Goal: Task Accomplishment & Management: Complete application form

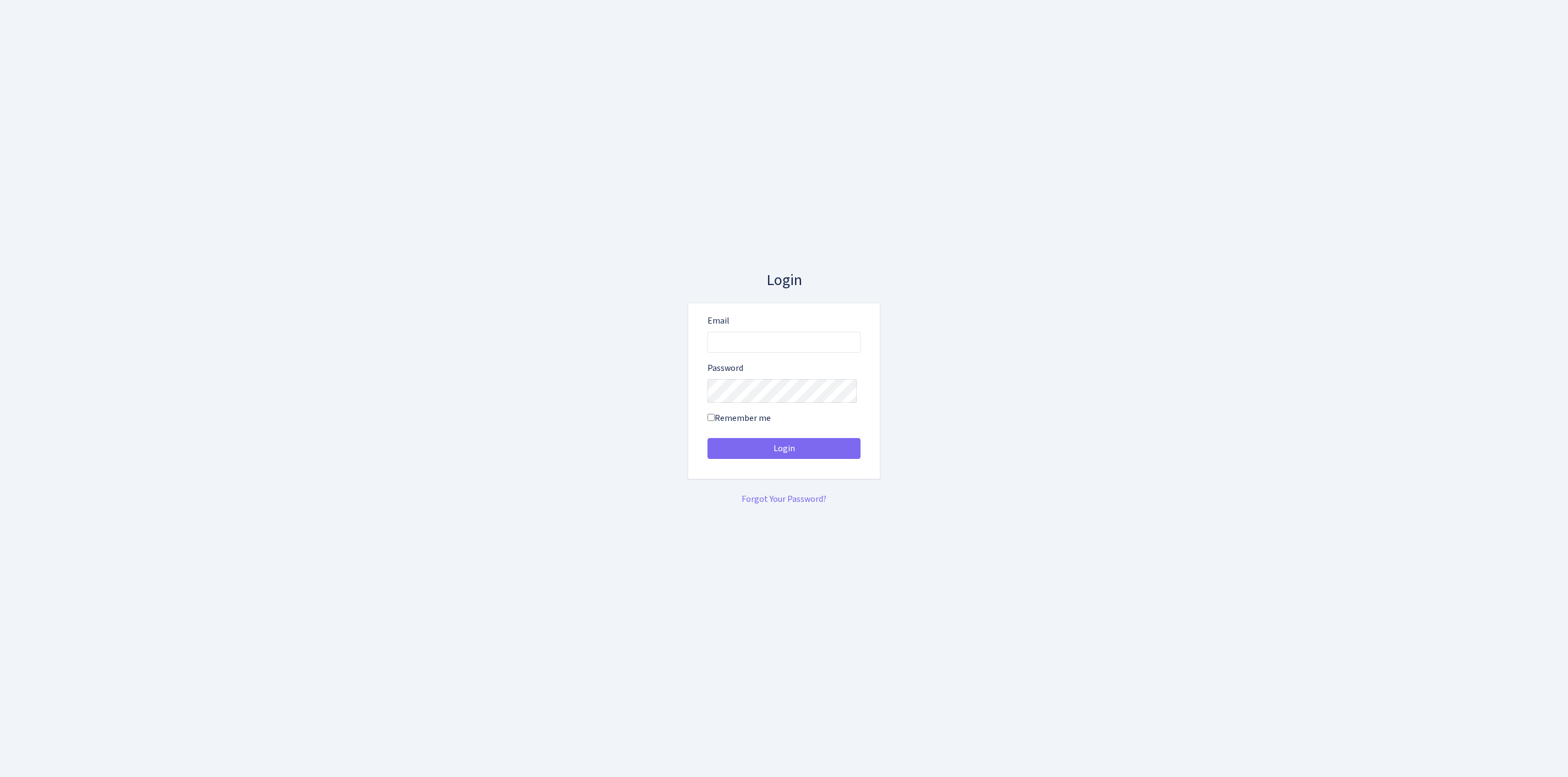
type input "feitan@bank.com"
click at [784, 452] on button "Login" at bounding box center [783, 448] width 153 height 21
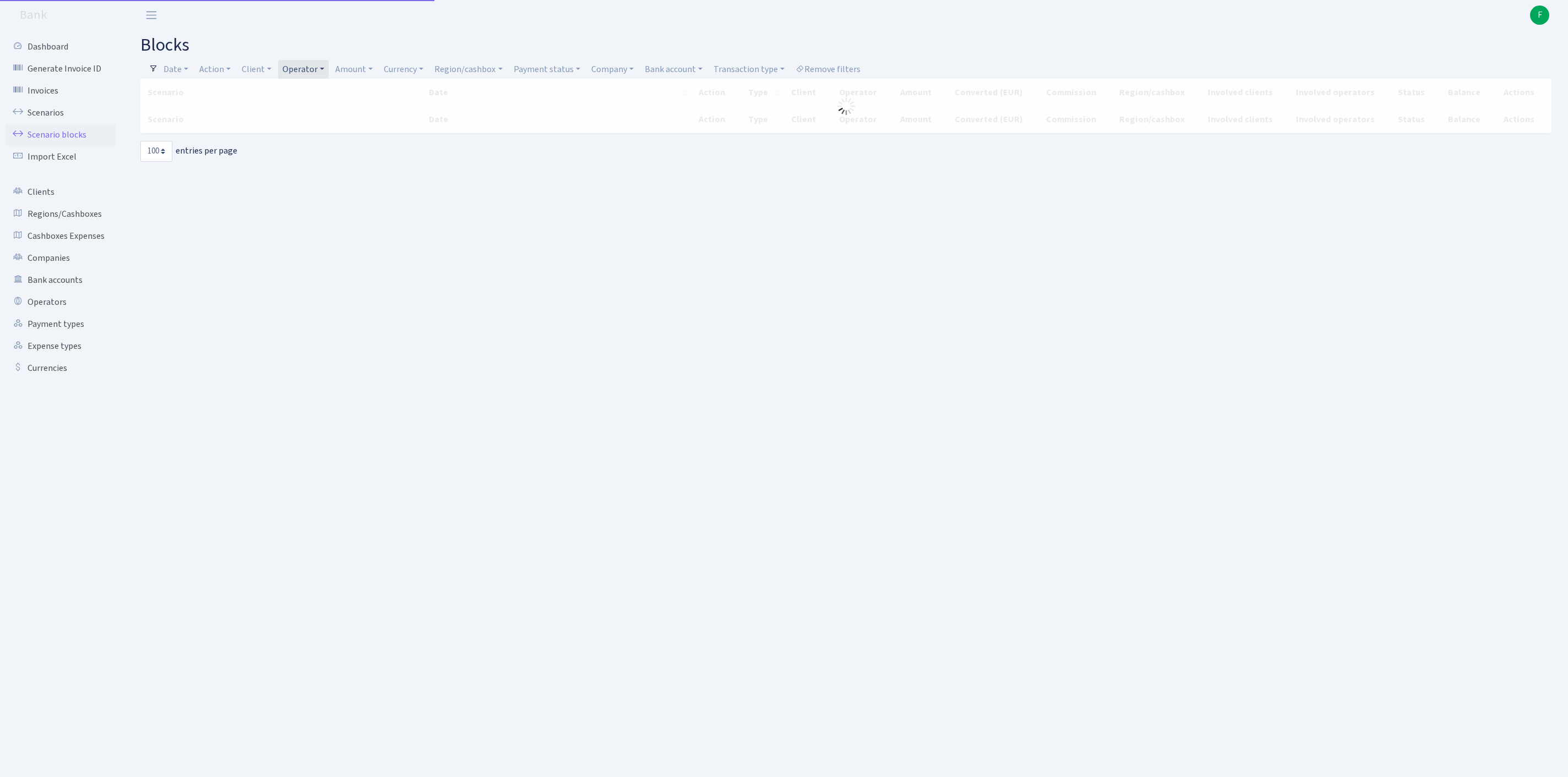
select select "100"
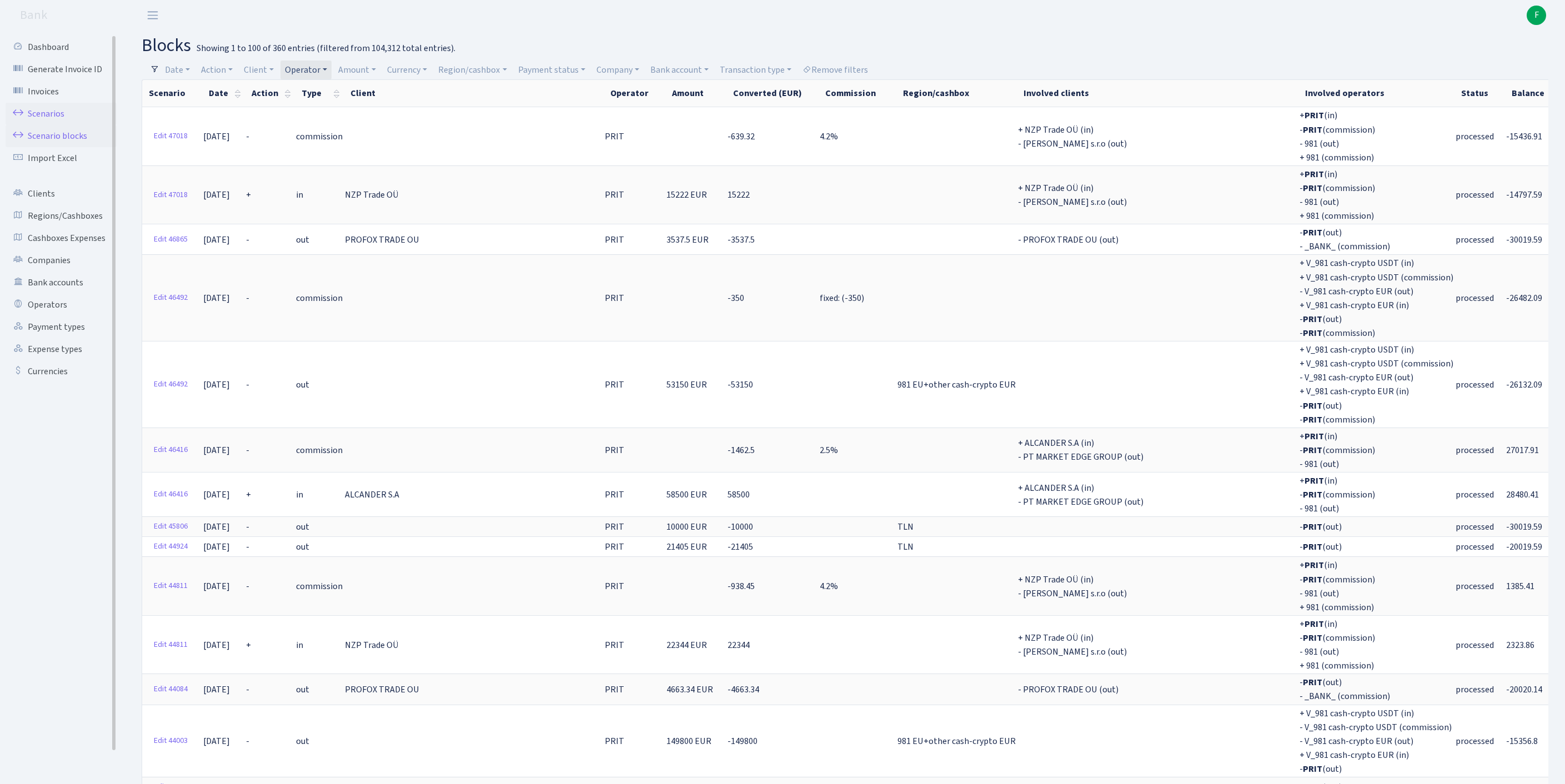
click at [44, 125] on link "Scenarios" at bounding box center [61, 114] width 111 height 22
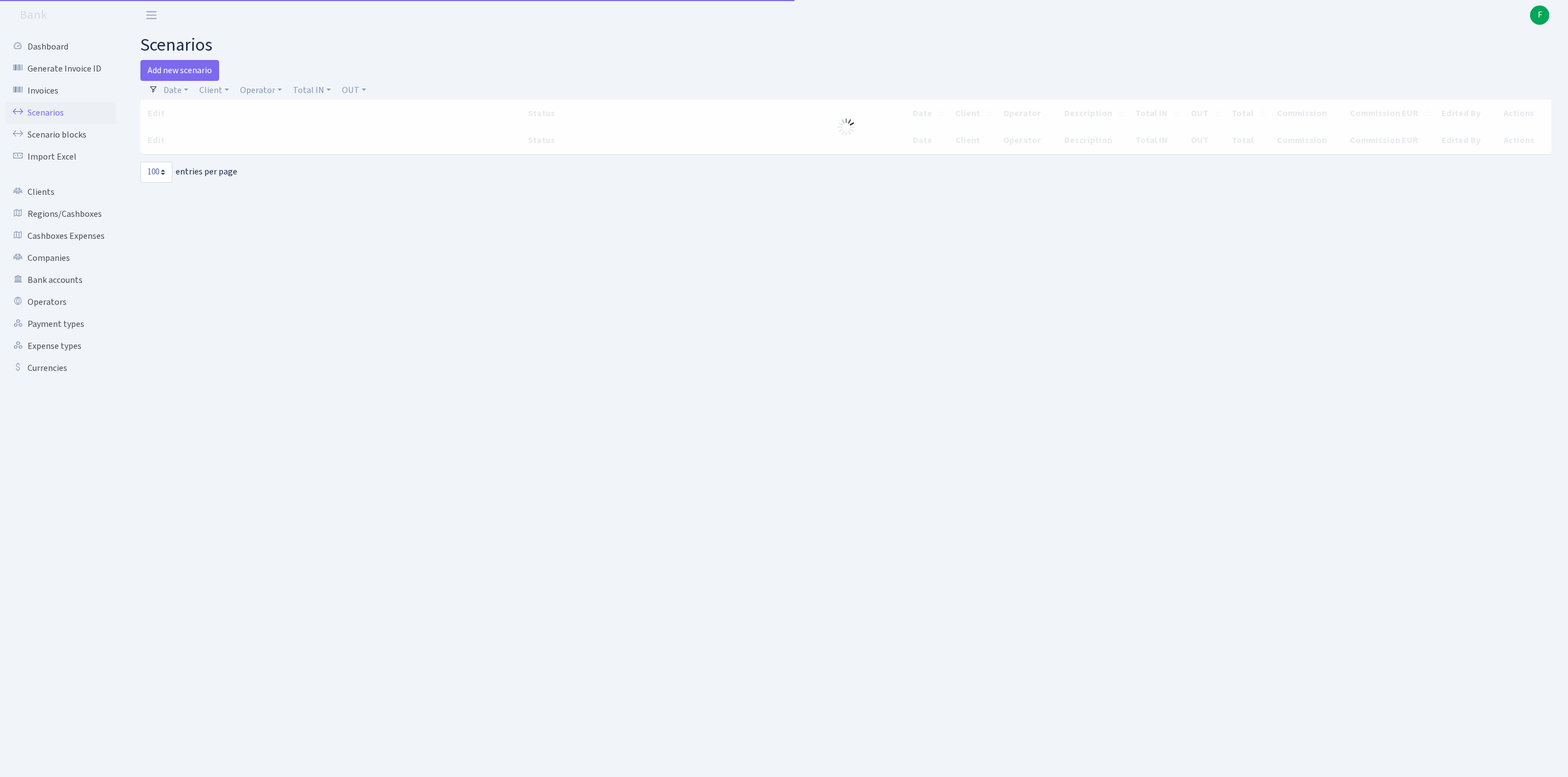
select select "100"
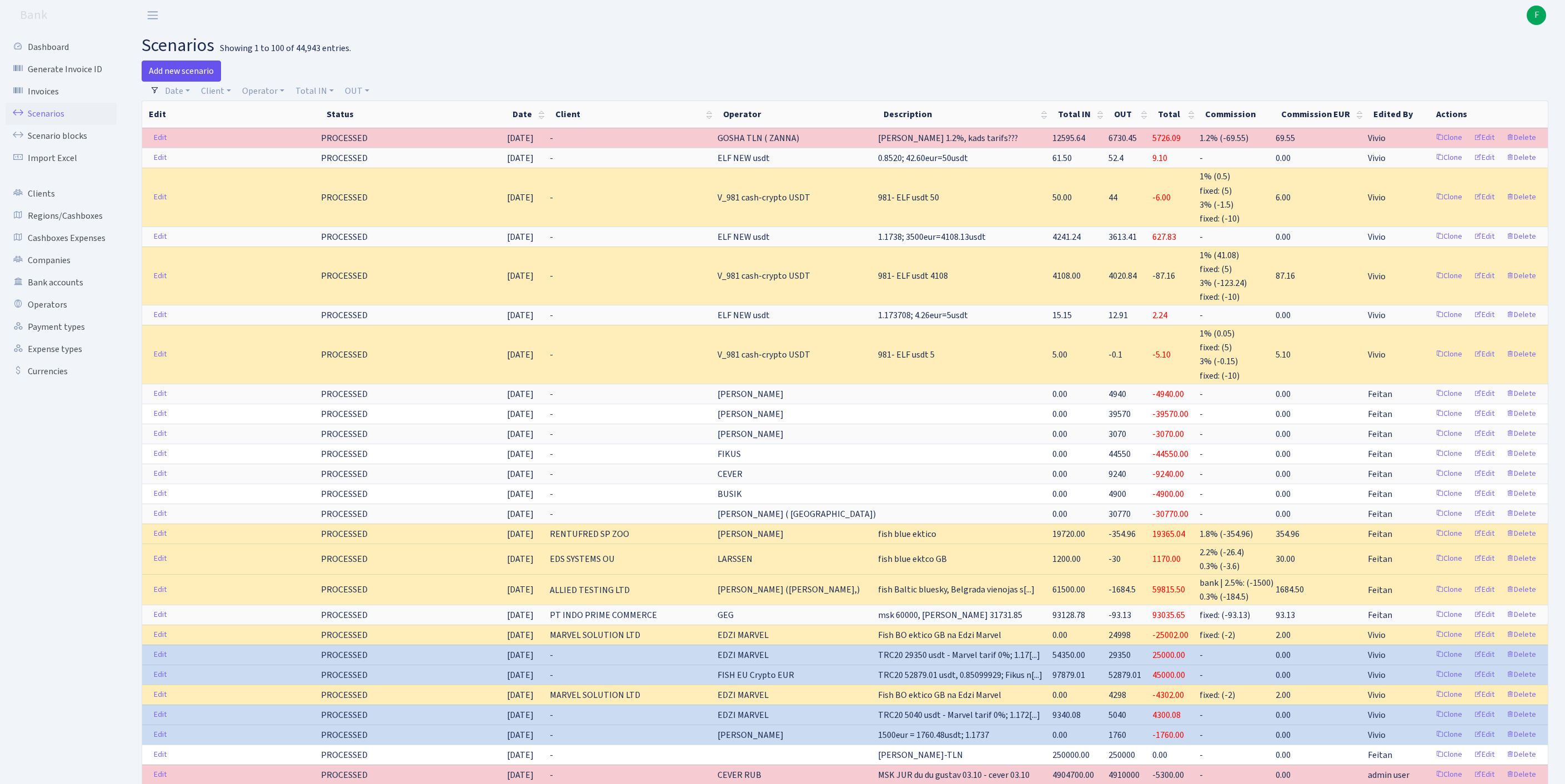
click at [172, 68] on link "Add new scenario" at bounding box center [181, 71] width 79 height 21
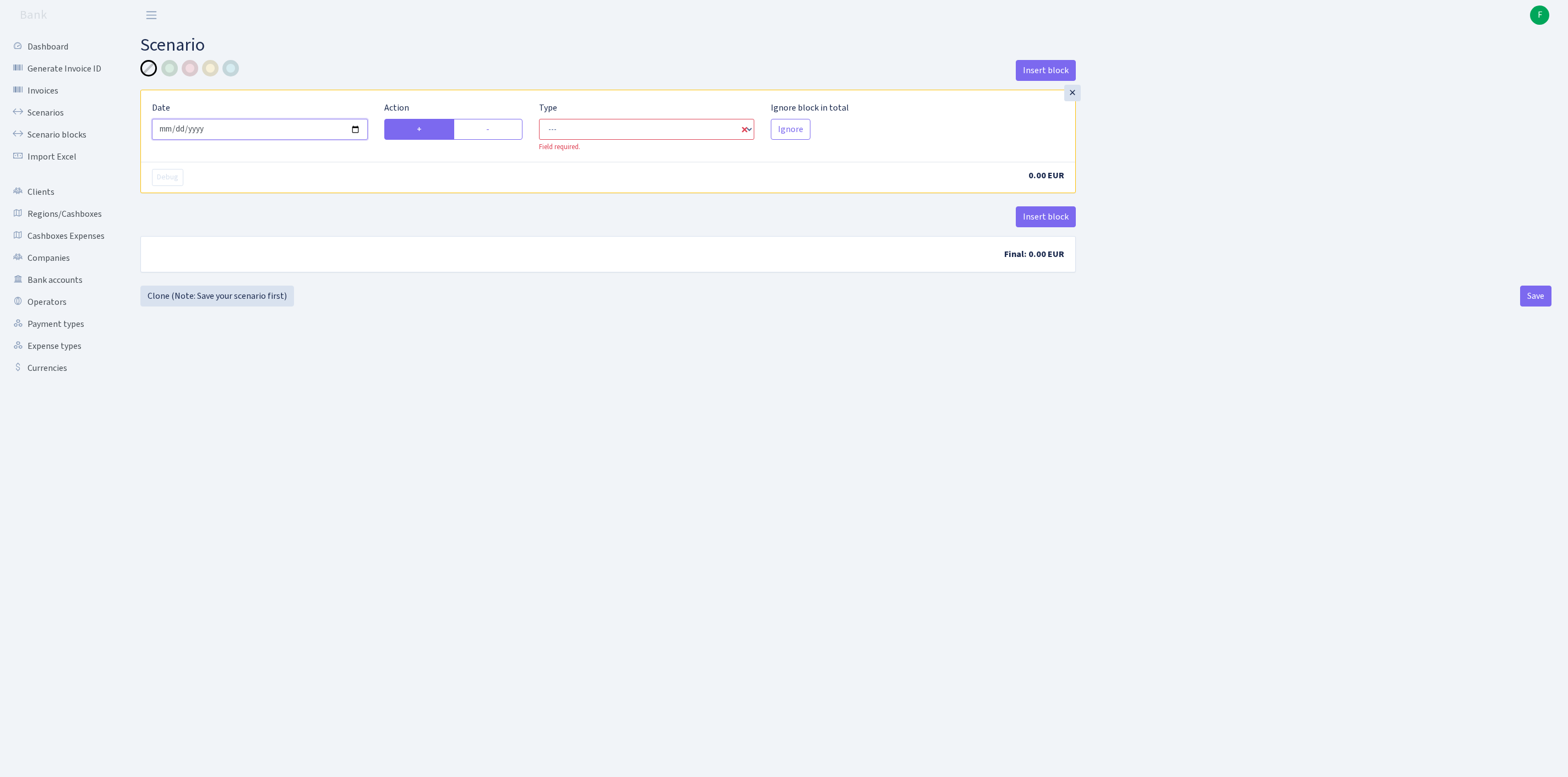
click at [273, 140] on input "2025-10-04" at bounding box center [260, 129] width 216 height 21
type input "2025-10-03"
click at [491, 134] on label "-" at bounding box center [488, 129] width 69 height 21
click at [491, 130] on input "-" at bounding box center [490, 127] width 7 height 7
radio input "true"
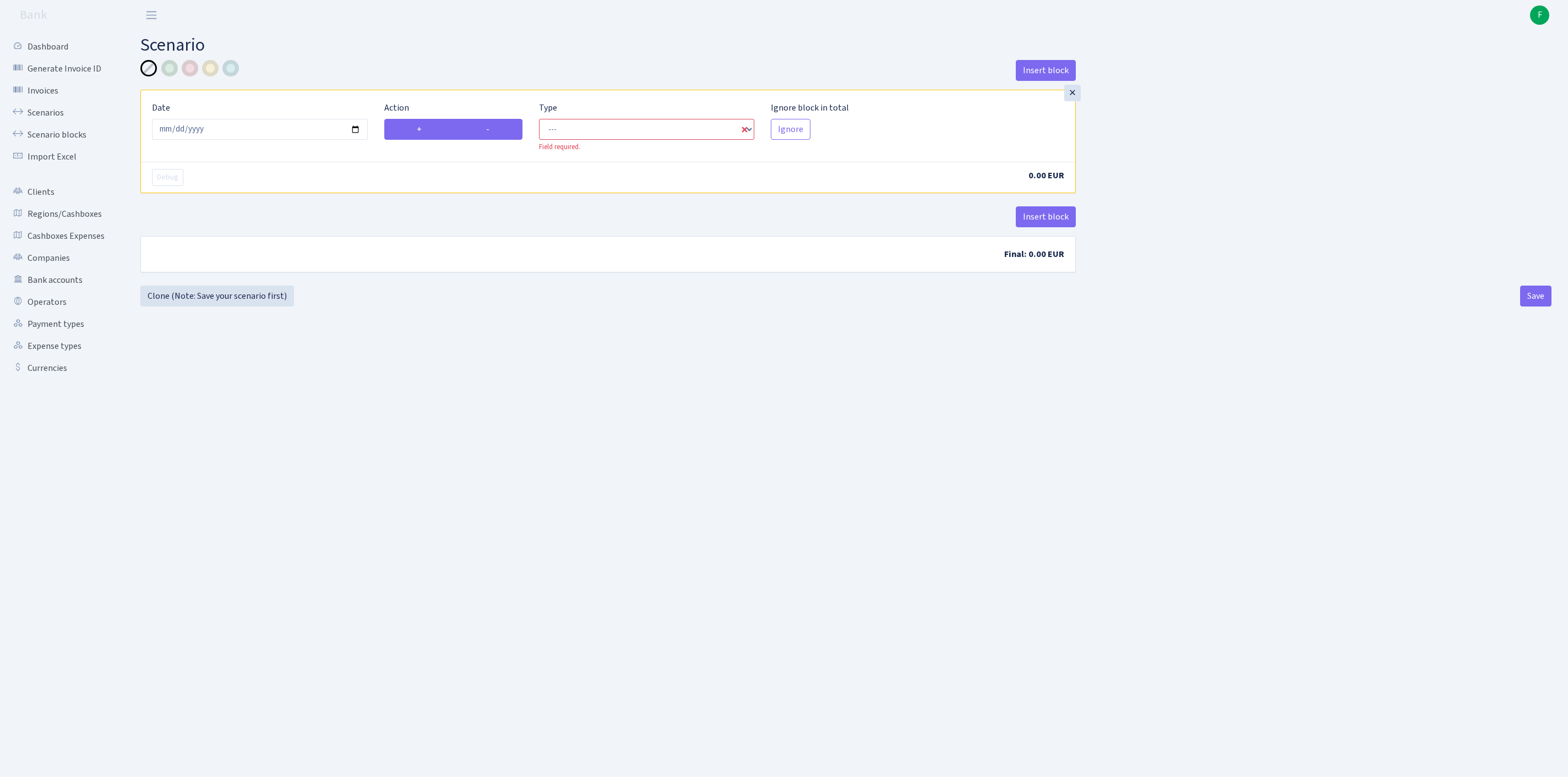
radio input "false"
select select "out"
select select "1"
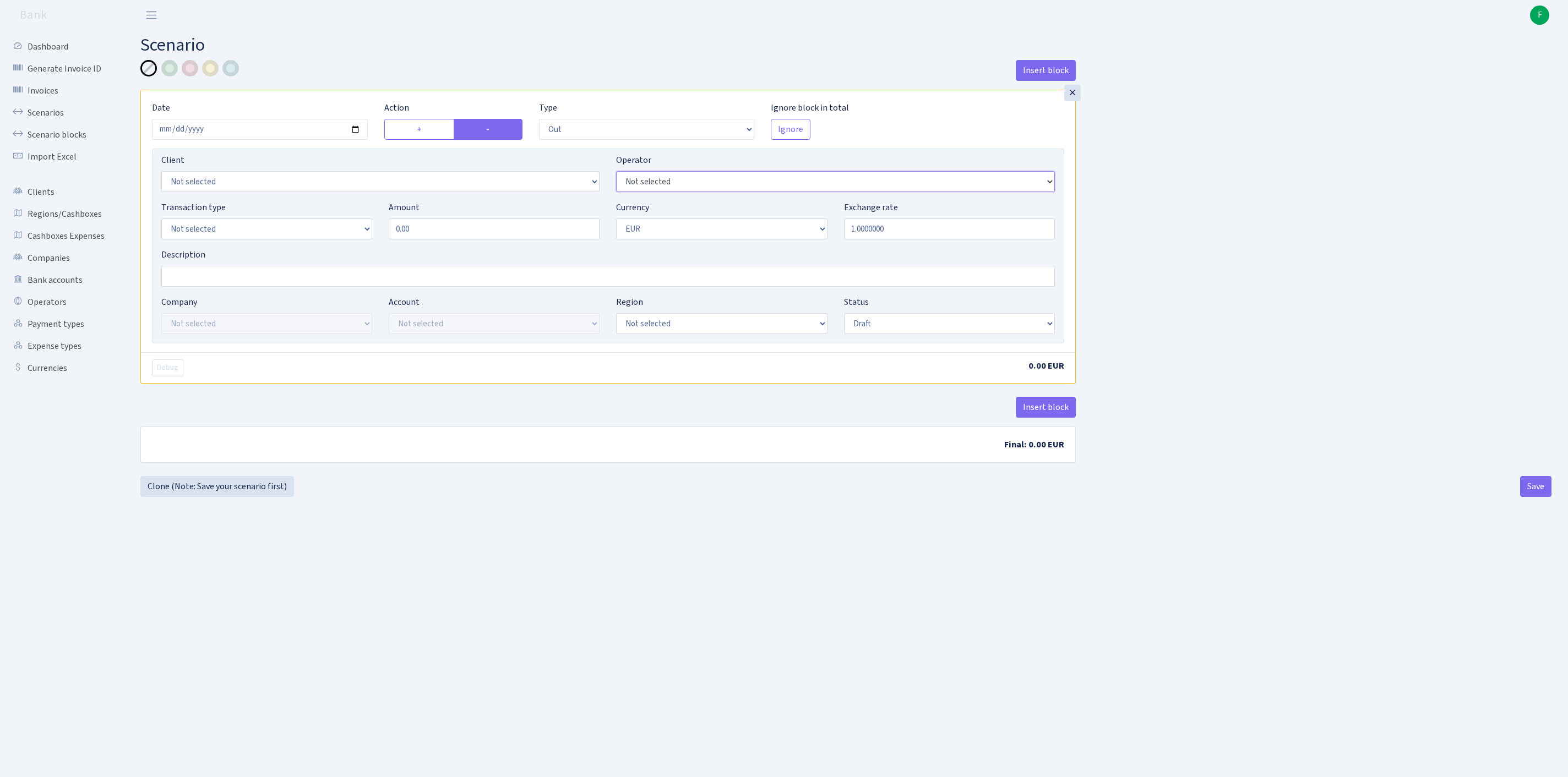
select select "82"
select select "1"
drag, startPoint x: 452, startPoint y: 248, endPoint x: 368, endPoint y: 237, distance: 84.7
click at [368, 237] on div "Transaction type Not selected 981 ELF FISH crypto GIRT IVO dekl MM-BALTIC eur U…" at bounding box center [607, 225] width 910 height 47
type input "14,580.00"
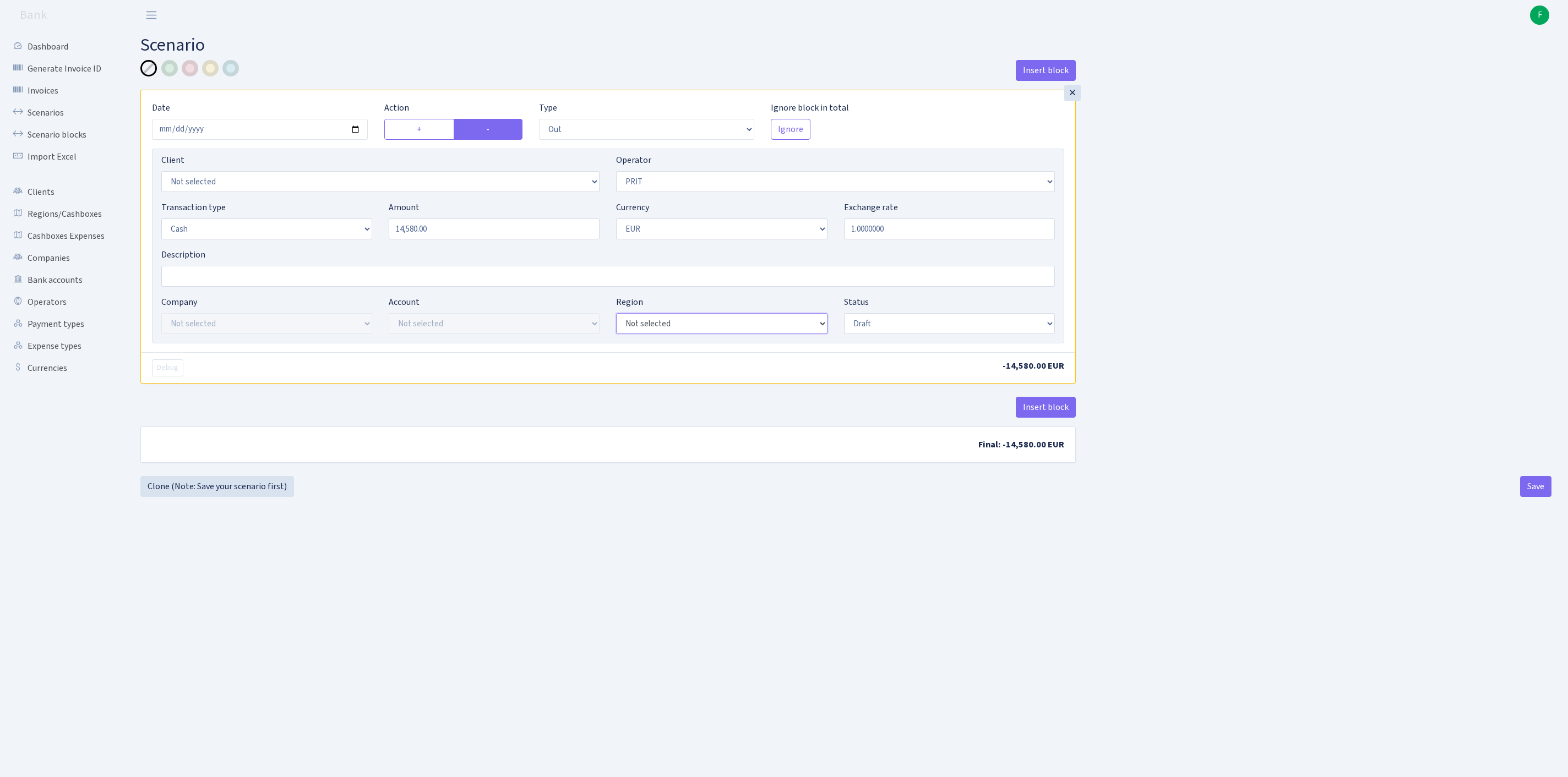
select select "2"
select select "processed"
click at [1531, 497] on button "Save" at bounding box center [1536, 486] width 32 height 21
select select "out"
select select "82"
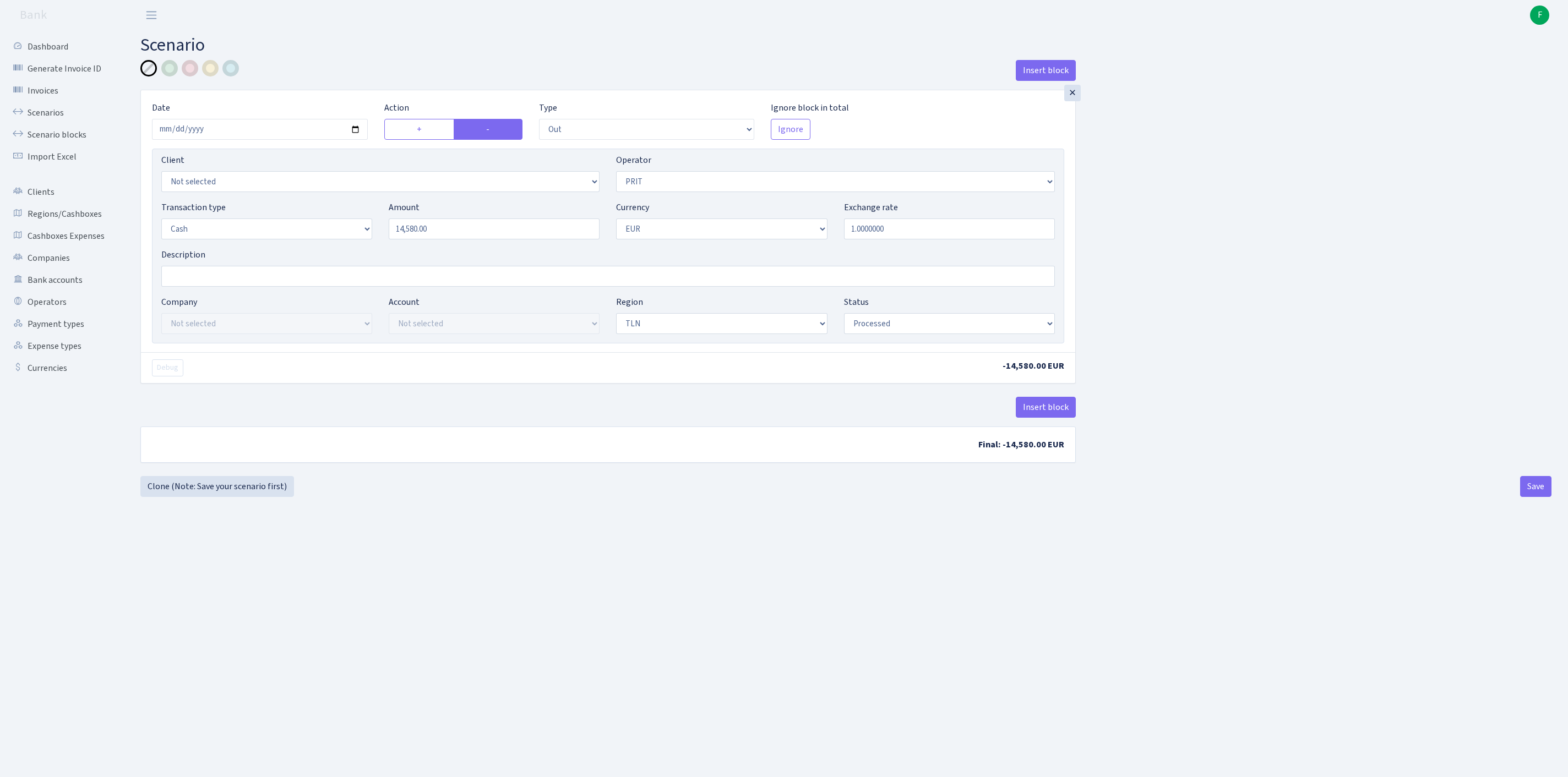
select select "1"
select select "2"
select select "processed"
click at [52, 118] on link "Scenarios" at bounding box center [60, 113] width 110 height 22
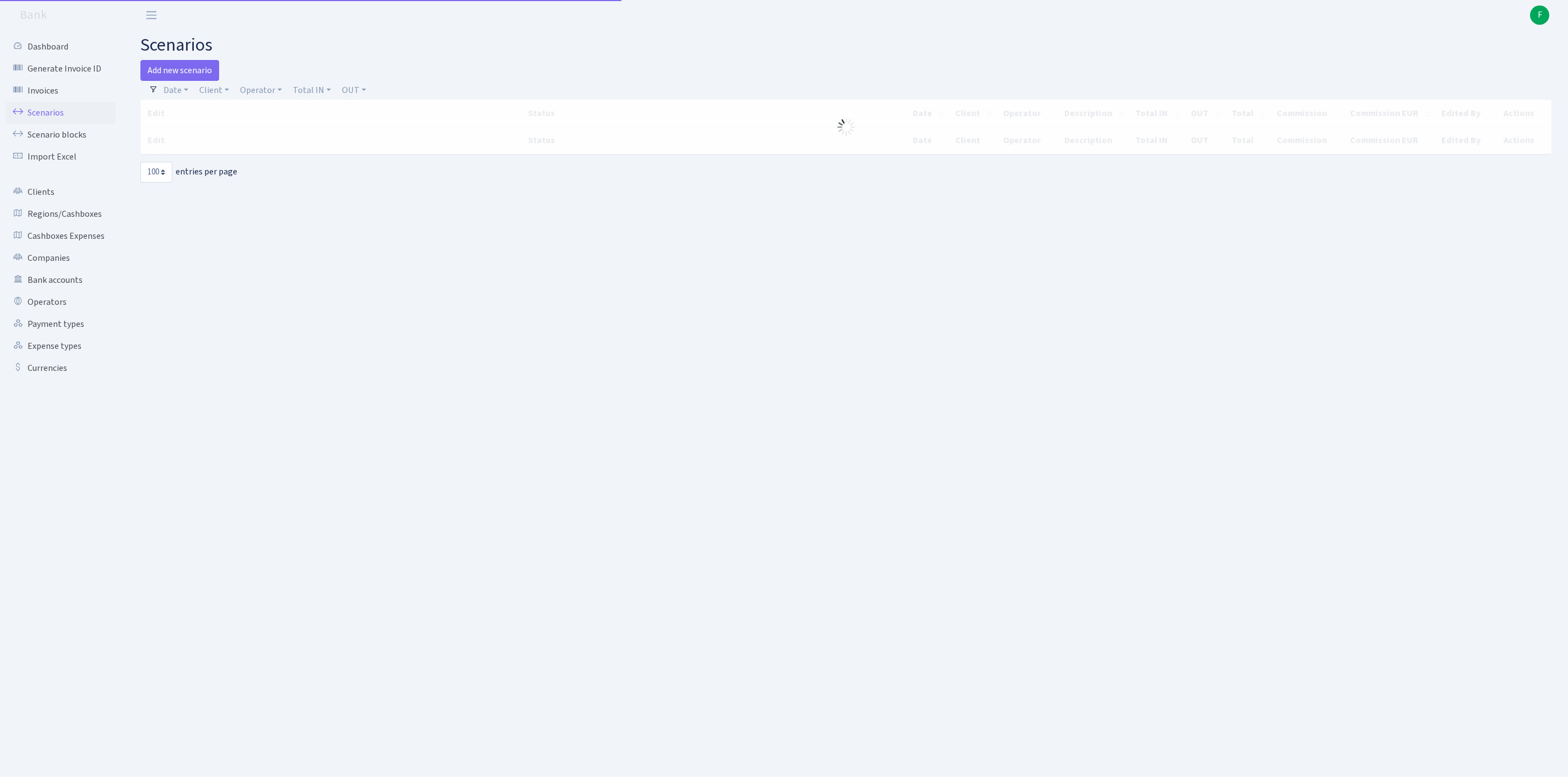
select select "100"
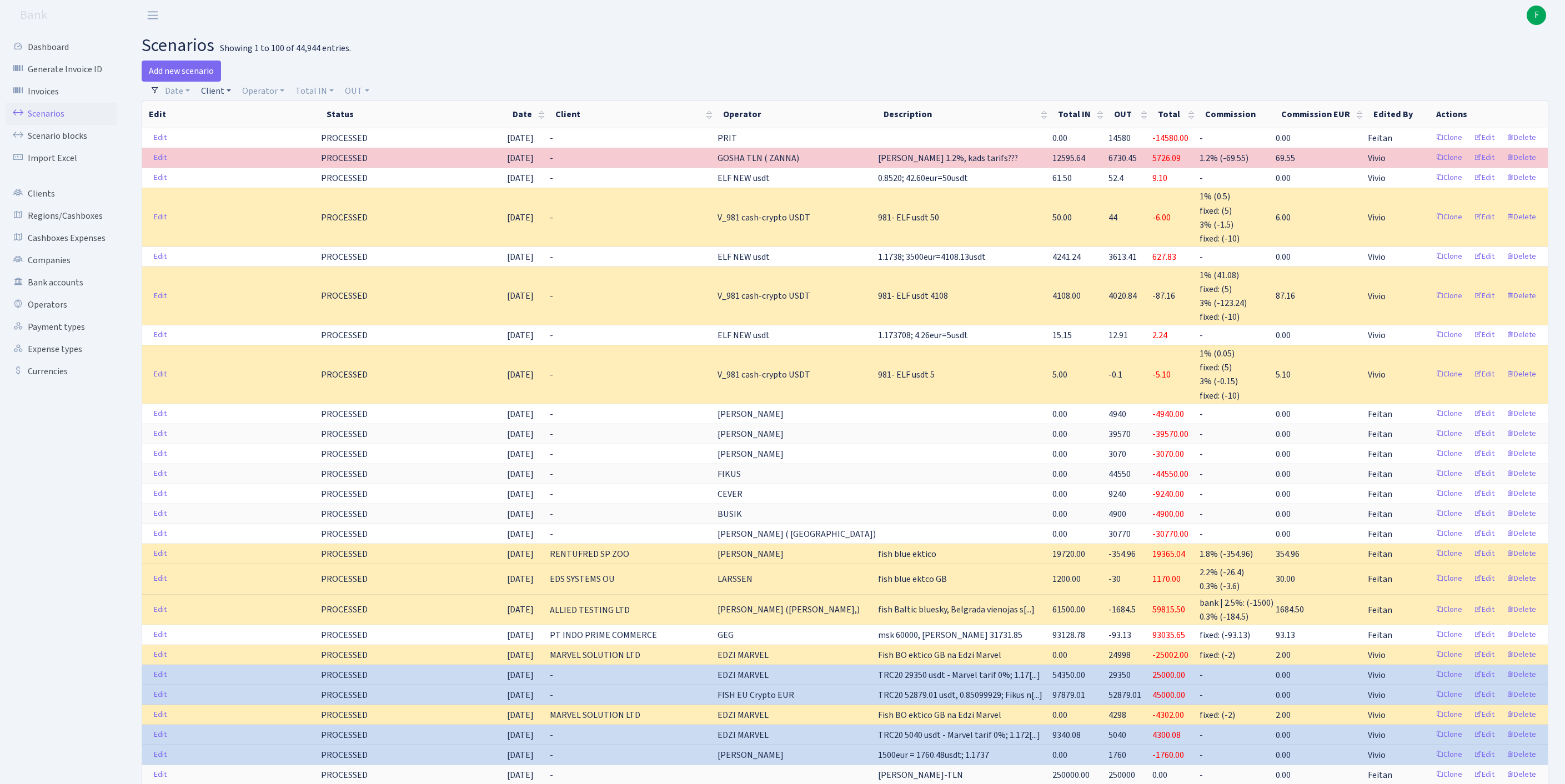
click at [230, 98] on link "Client" at bounding box center [216, 91] width 39 height 19
click at [241, 139] on input "search" at bounding box center [247, 131] width 92 height 17
type input "btf"
click at [52, 205] on link "Clients" at bounding box center [61, 194] width 111 height 22
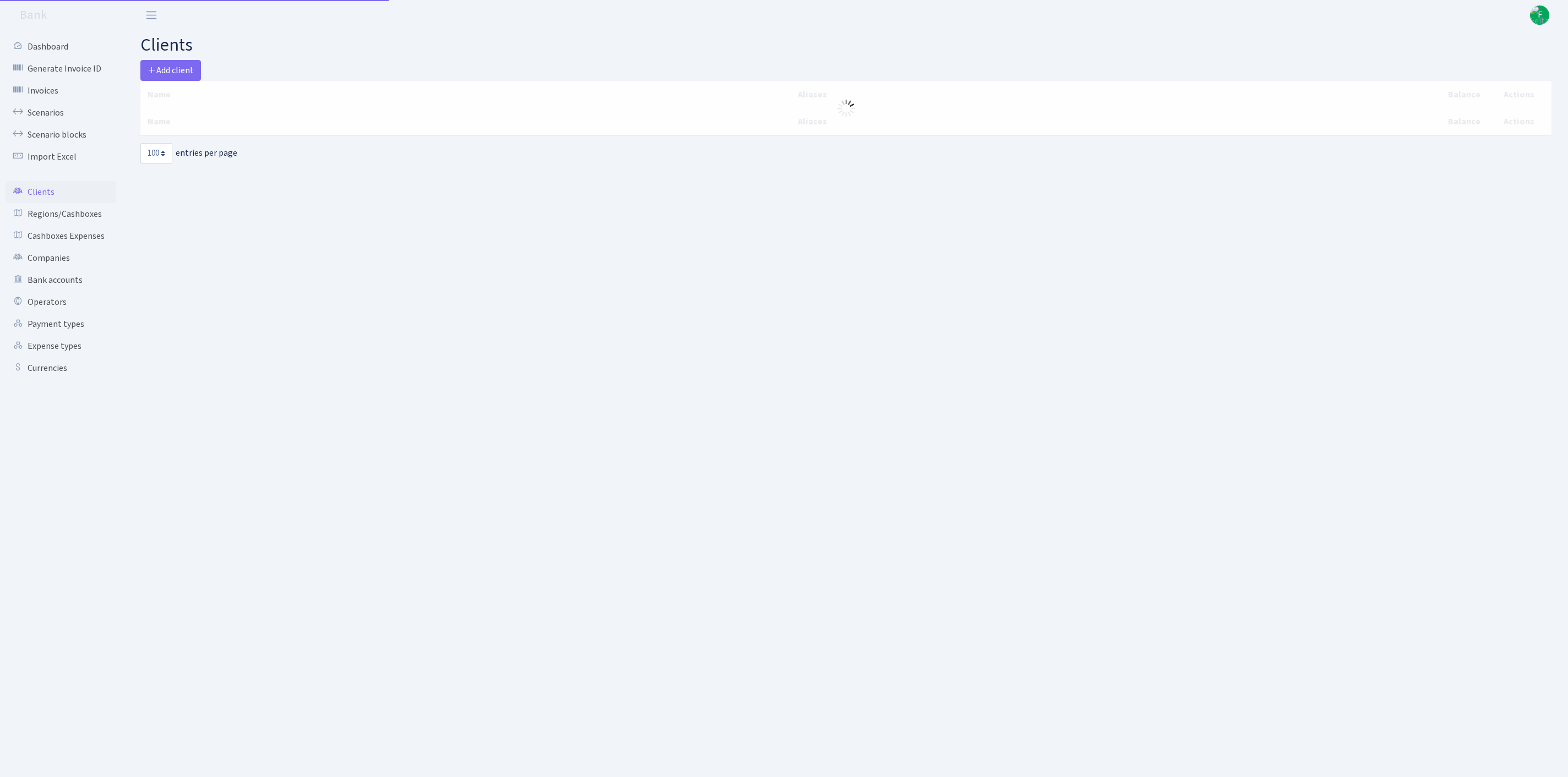
select select "100"
click at [181, 72] on span "Add client" at bounding box center [170, 71] width 46 height 12
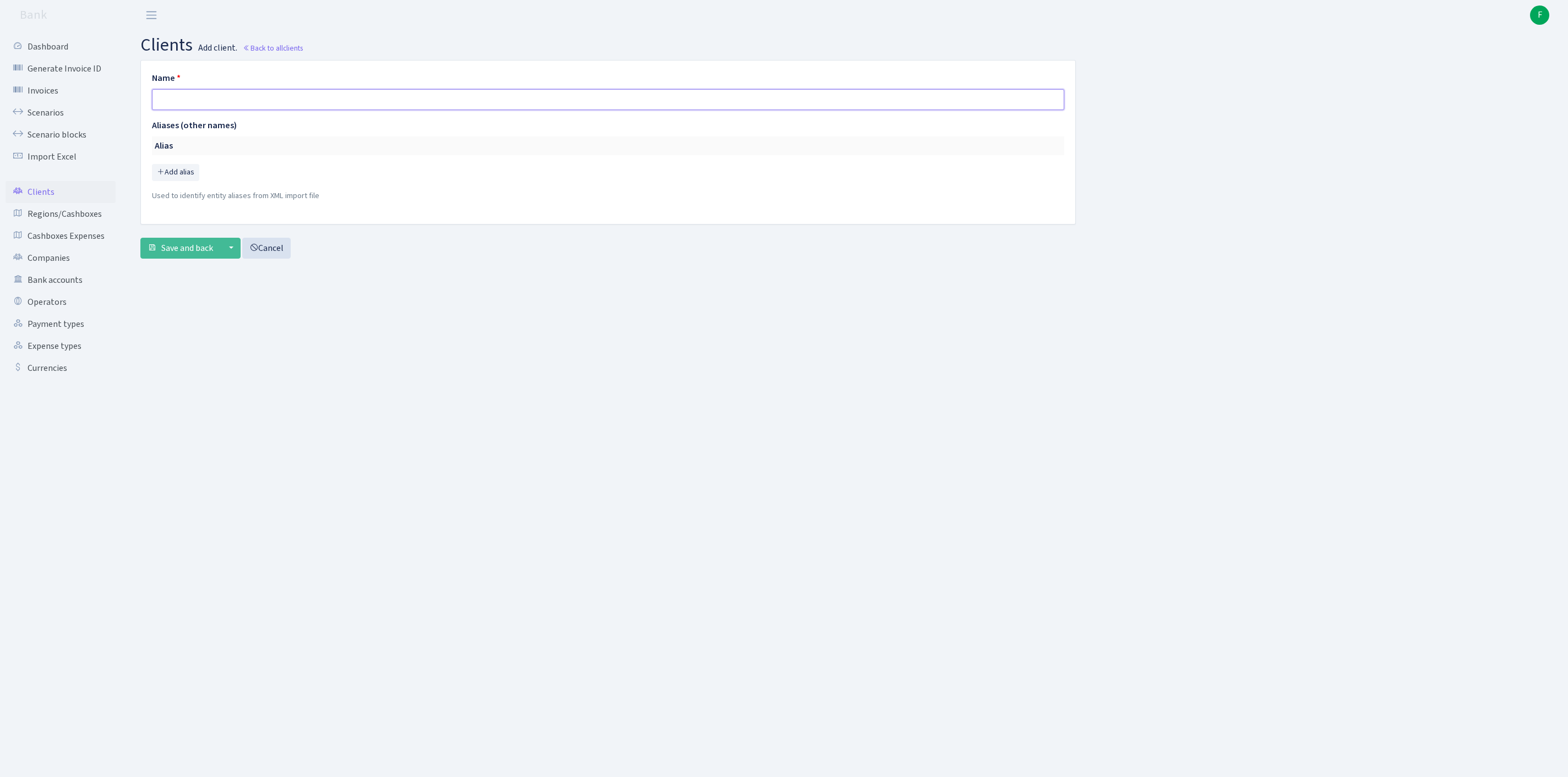
paste input "BTF SOLUTIONS LLC"
type input "BTF SOLUTIONS LLC"
click at [191, 254] on span "Save and back" at bounding box center [187, 248] width 52 height 12
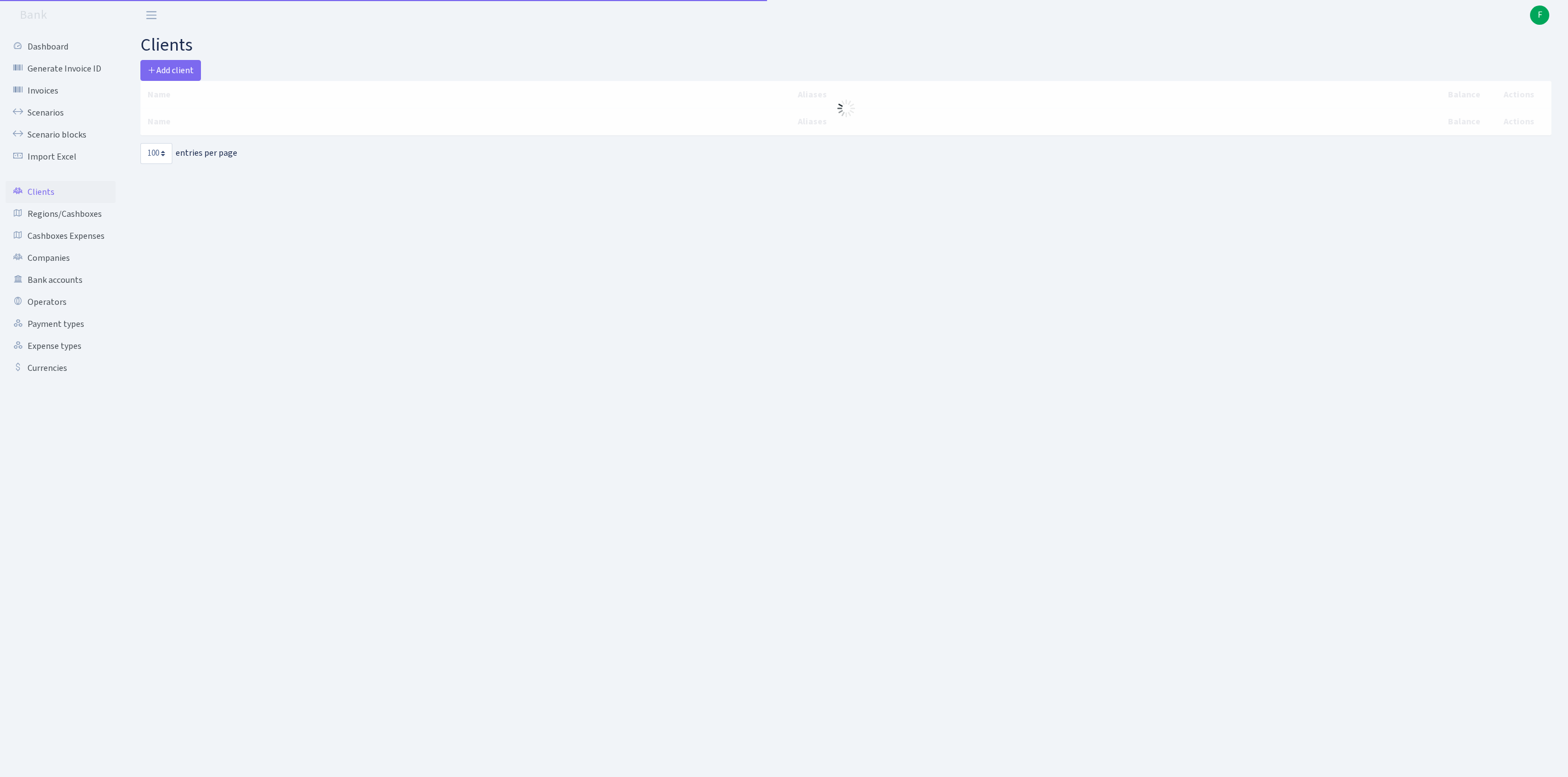
select select "100"
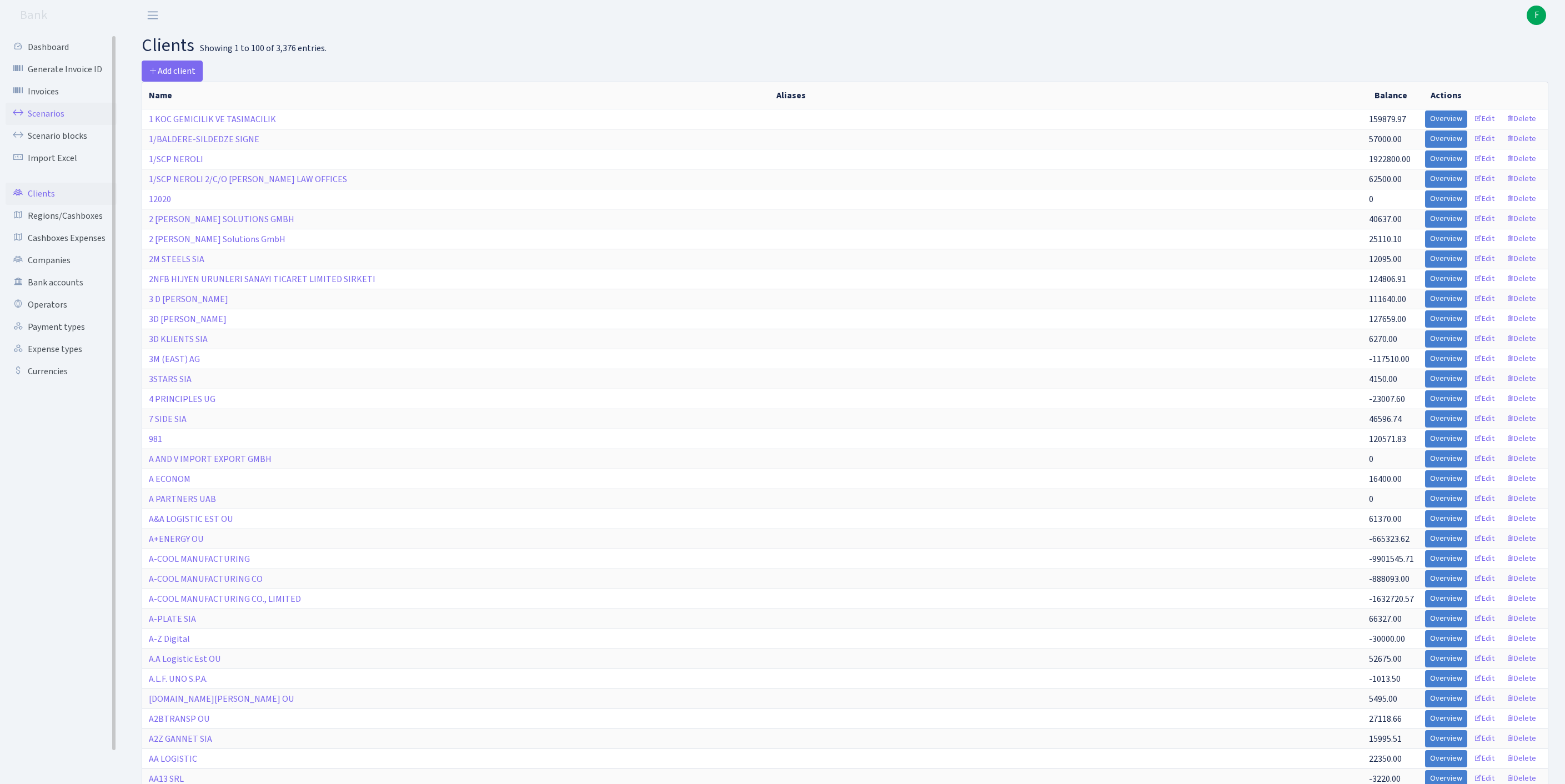
click at [50, 120] on link "Scenarios" at bounding box center [61, 114] width 111 height 22
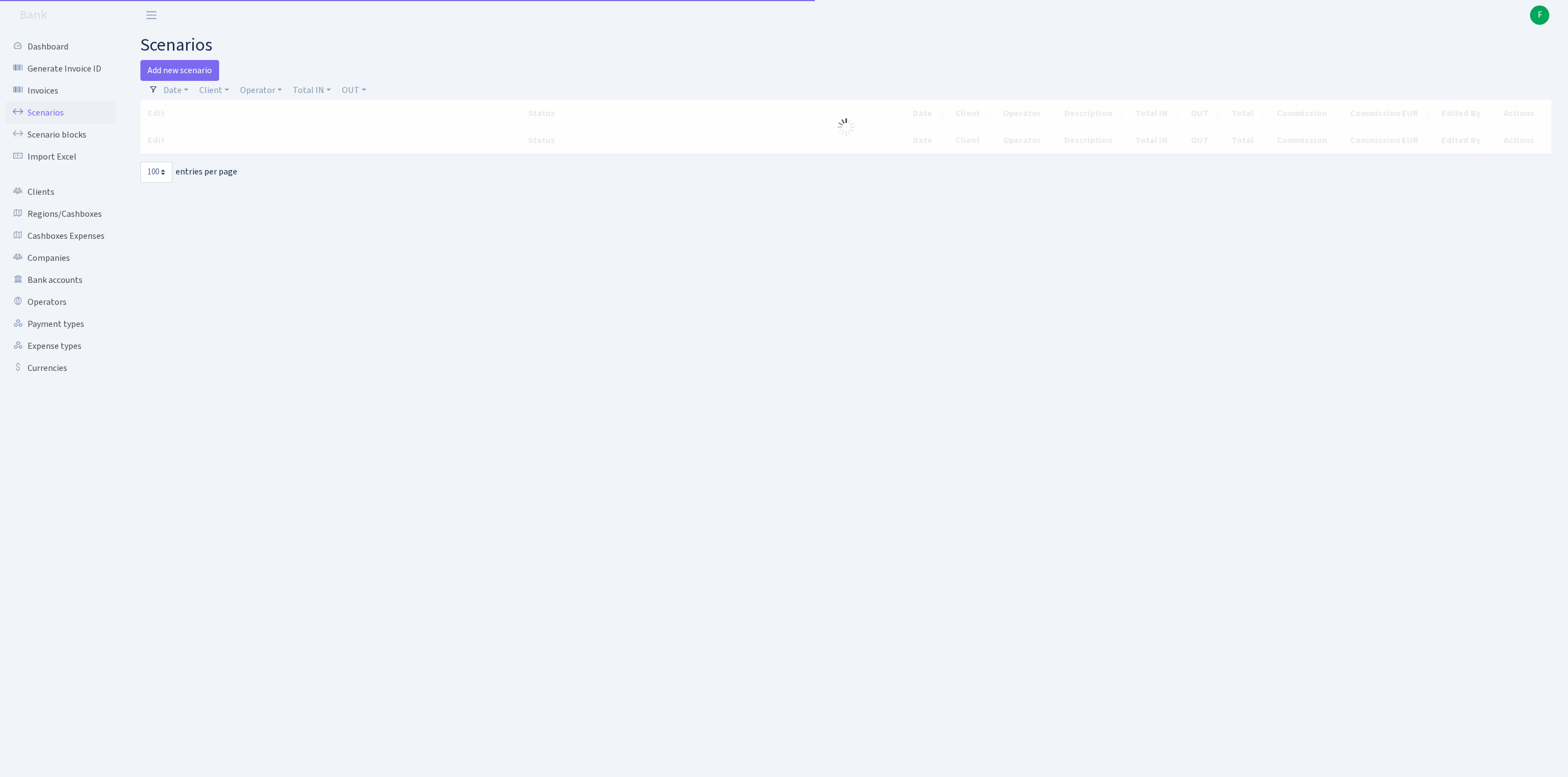
select select "100"
click at [199, 76] on link "Add new scenario" at bounding box center [180, 71] width 79 height 21
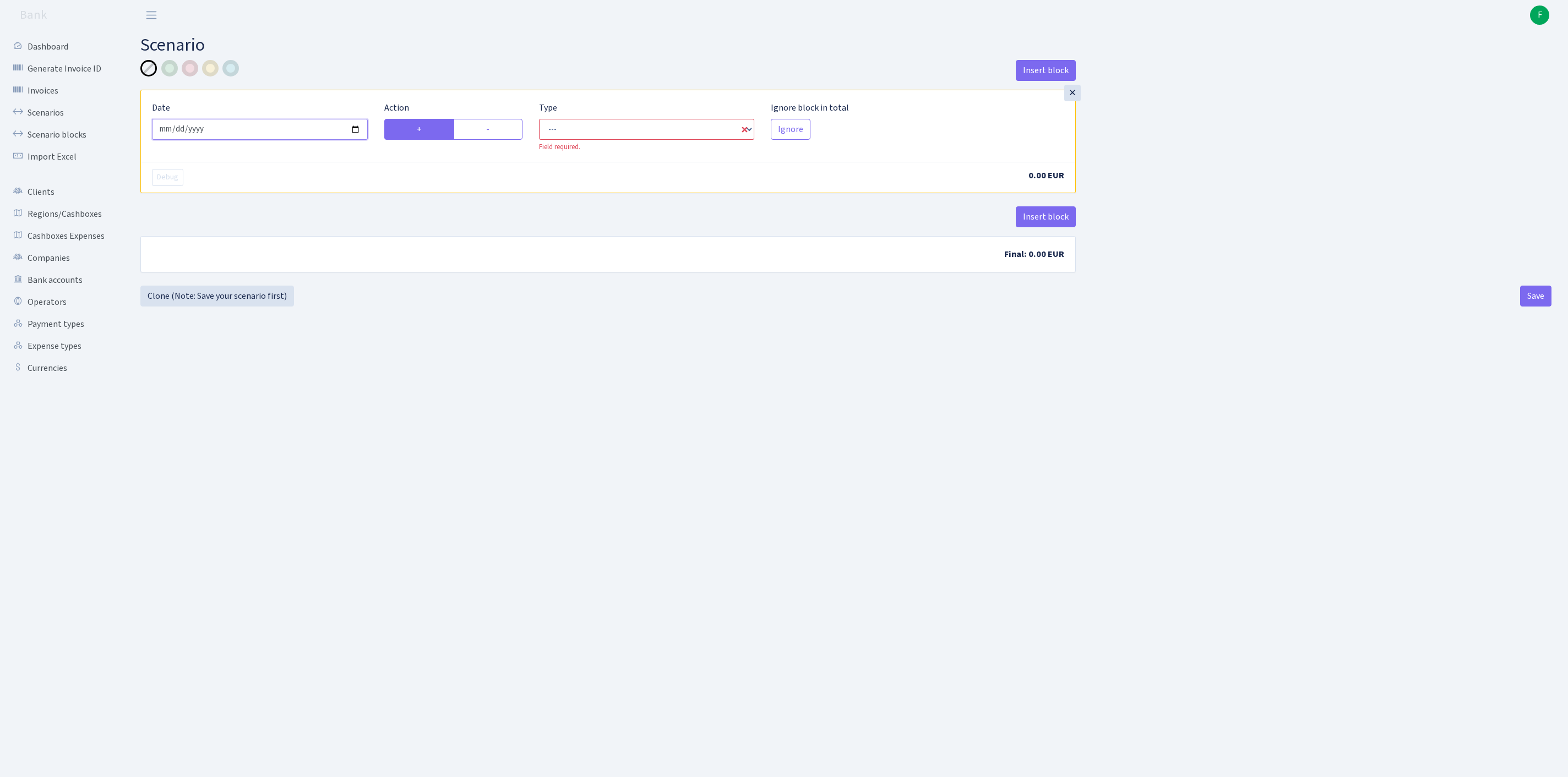
click at [256, 136] on input "2025-10-04" at bounding box center [260, 129] width 216 height 21
type input "[DATE]"
select select "in"
select select "1"
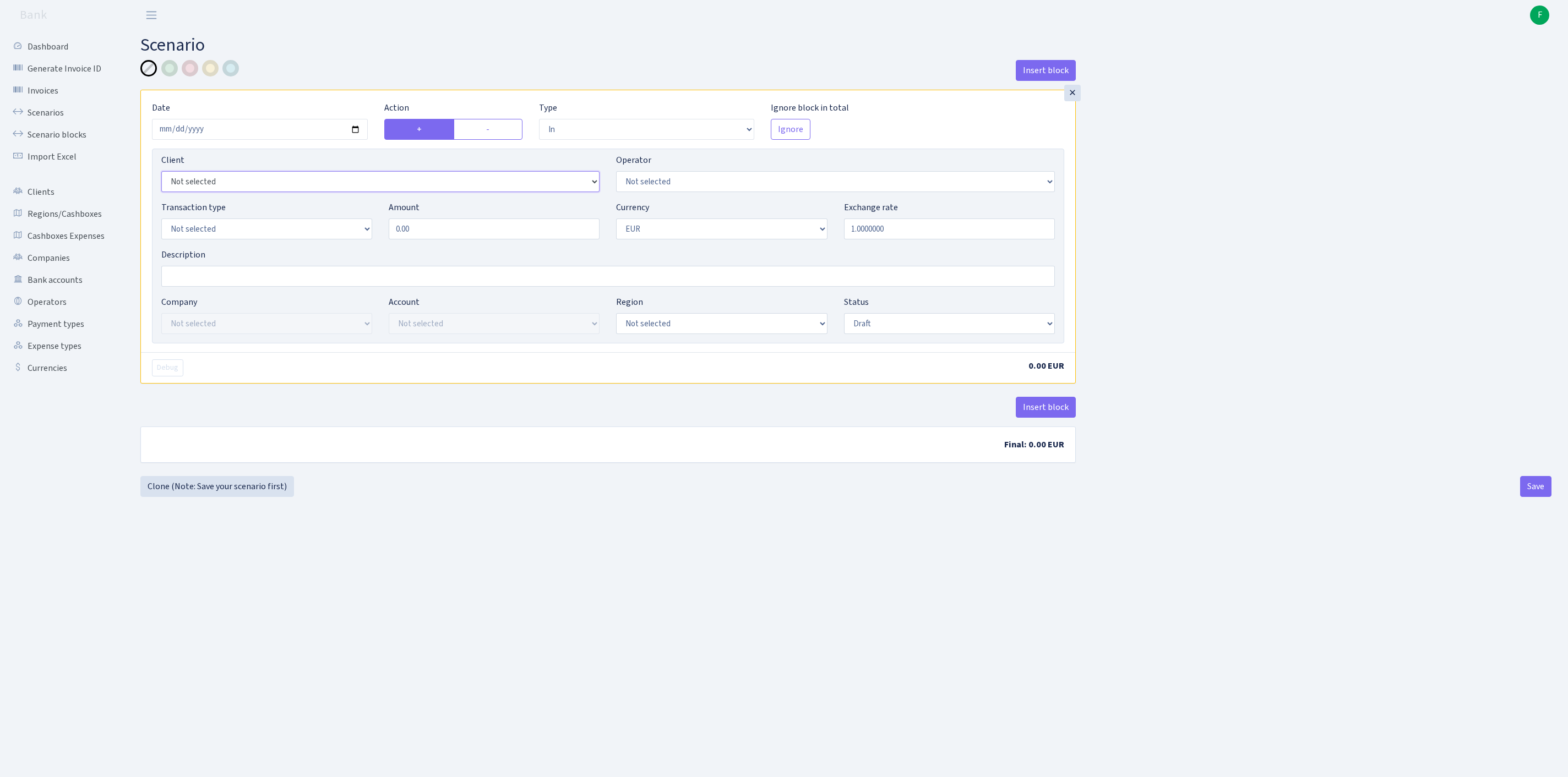
select select "3401"
select select "439"
select select "8"
drag, startPoint x: 449, startPoint y: 256, endPoint x: 361, endPoint y: 245, distance: 88.7
click at [361, 245] on div "Transaction type Not selected 981 ELF FISH crypto GIRT IVO dekl MM-BALTIC eur U…" at bounding box center [607, 225] width 910 height 47
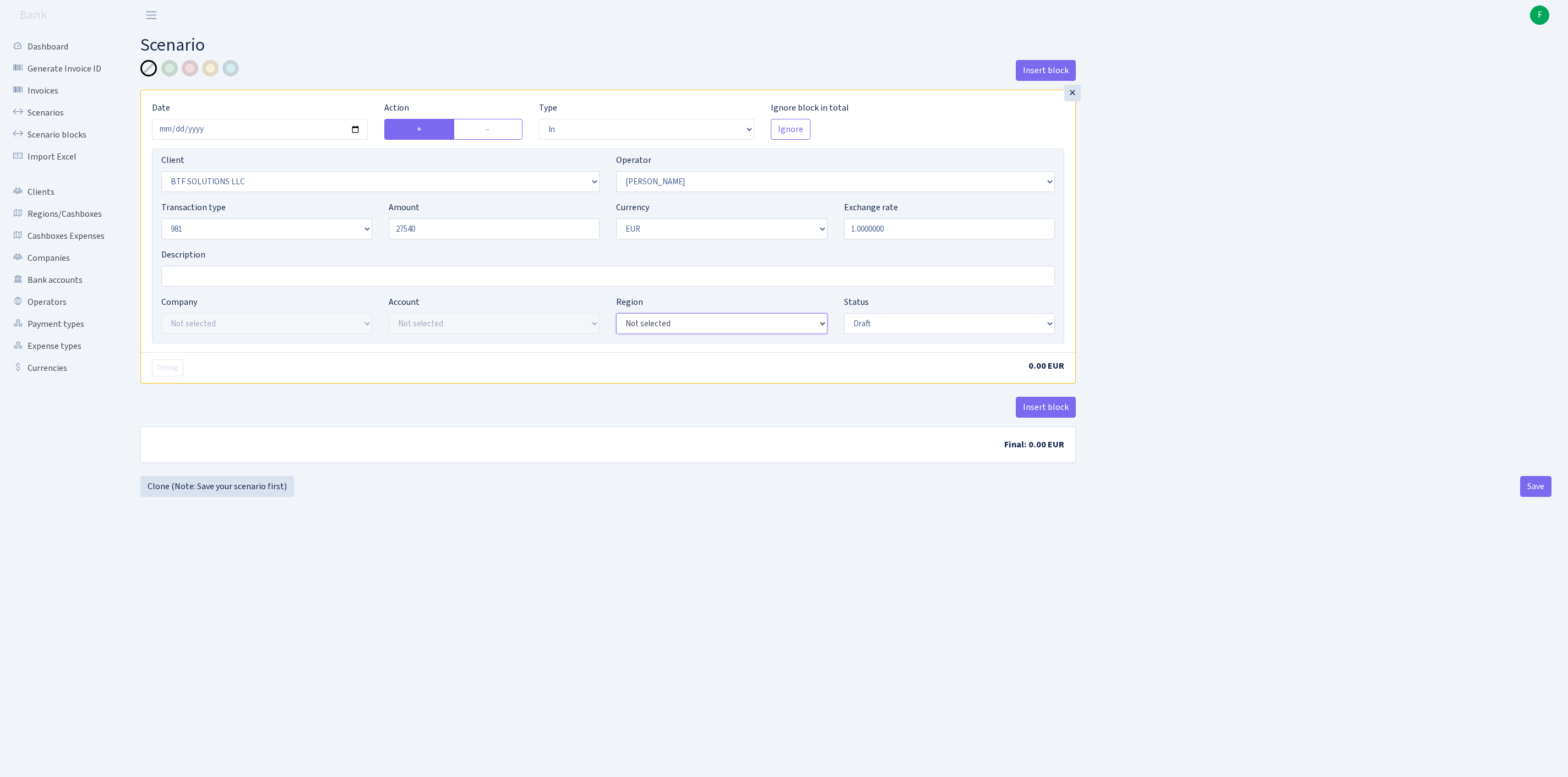
type input "27,540.00"
select select "processed"
click at [1034, 418] on button "Insert block" at bounding box center [1046, 407] width 60 height 21
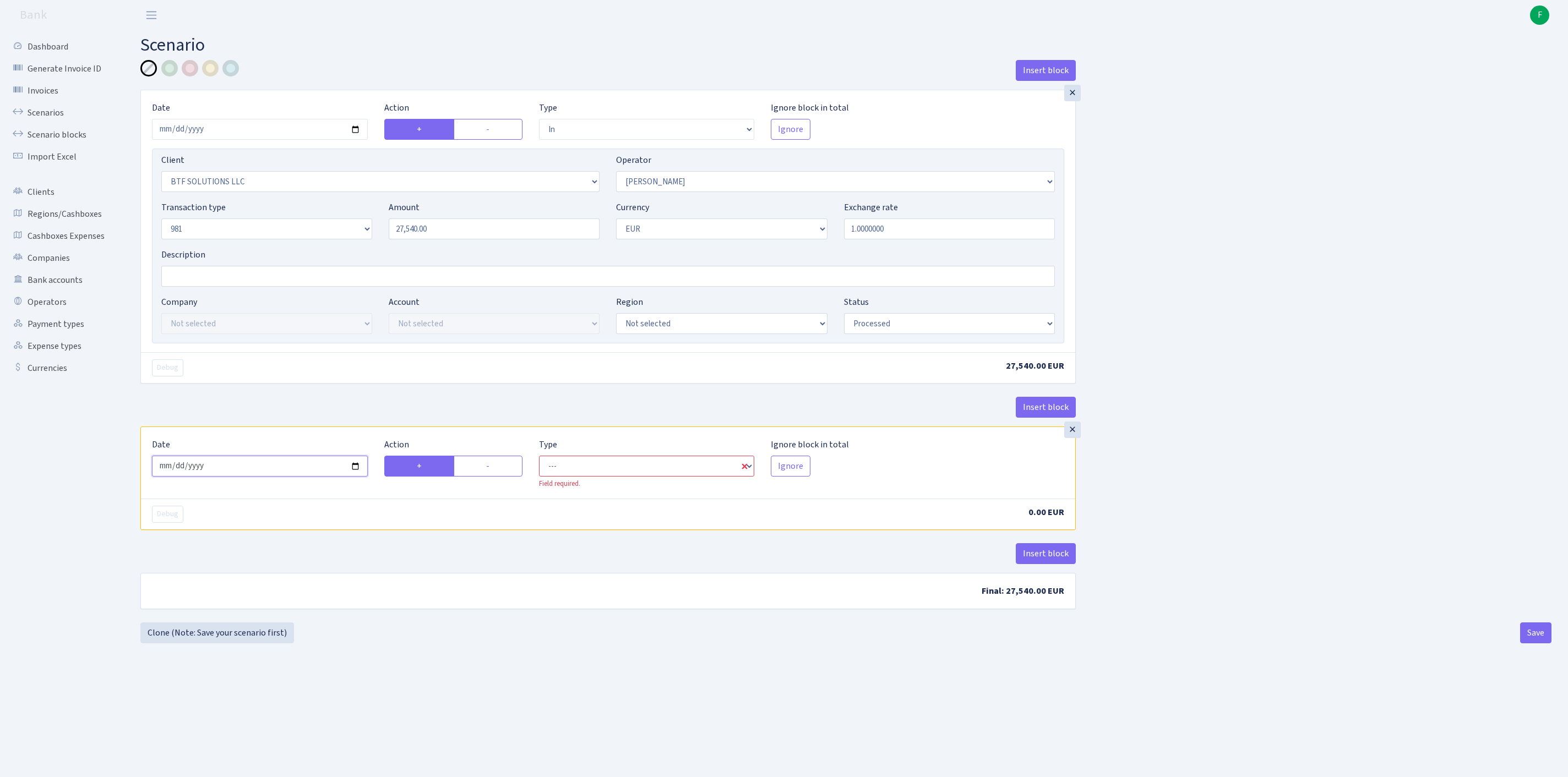
drag, startPoint x: 292, startPoint y: 528, endPoint x: 284, endPoint y: 534, distance: 10.0
click at [292, 476] on input "2025-10-04" at bounding box center [260, 466] width 216 height 21
type input "[DATE]"
click at [499, 476] on label "-" at bounding box center [488, 466] width 69 height 21
click at [493, 467] on input "-" at bounding box center [490, 463] width 7 height 7
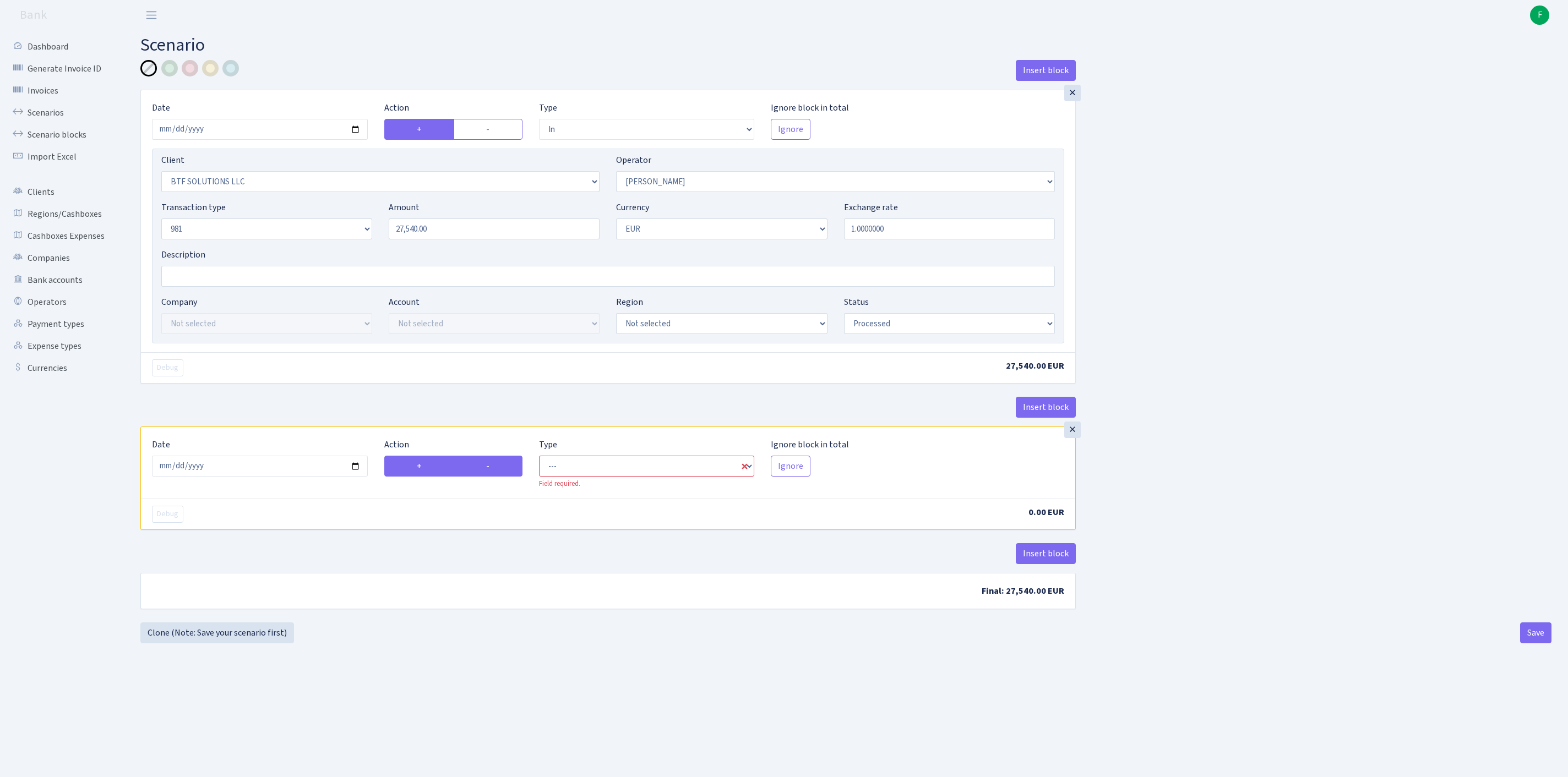
radio input "true"
radio input "false"
select select "commission"
select select "439"
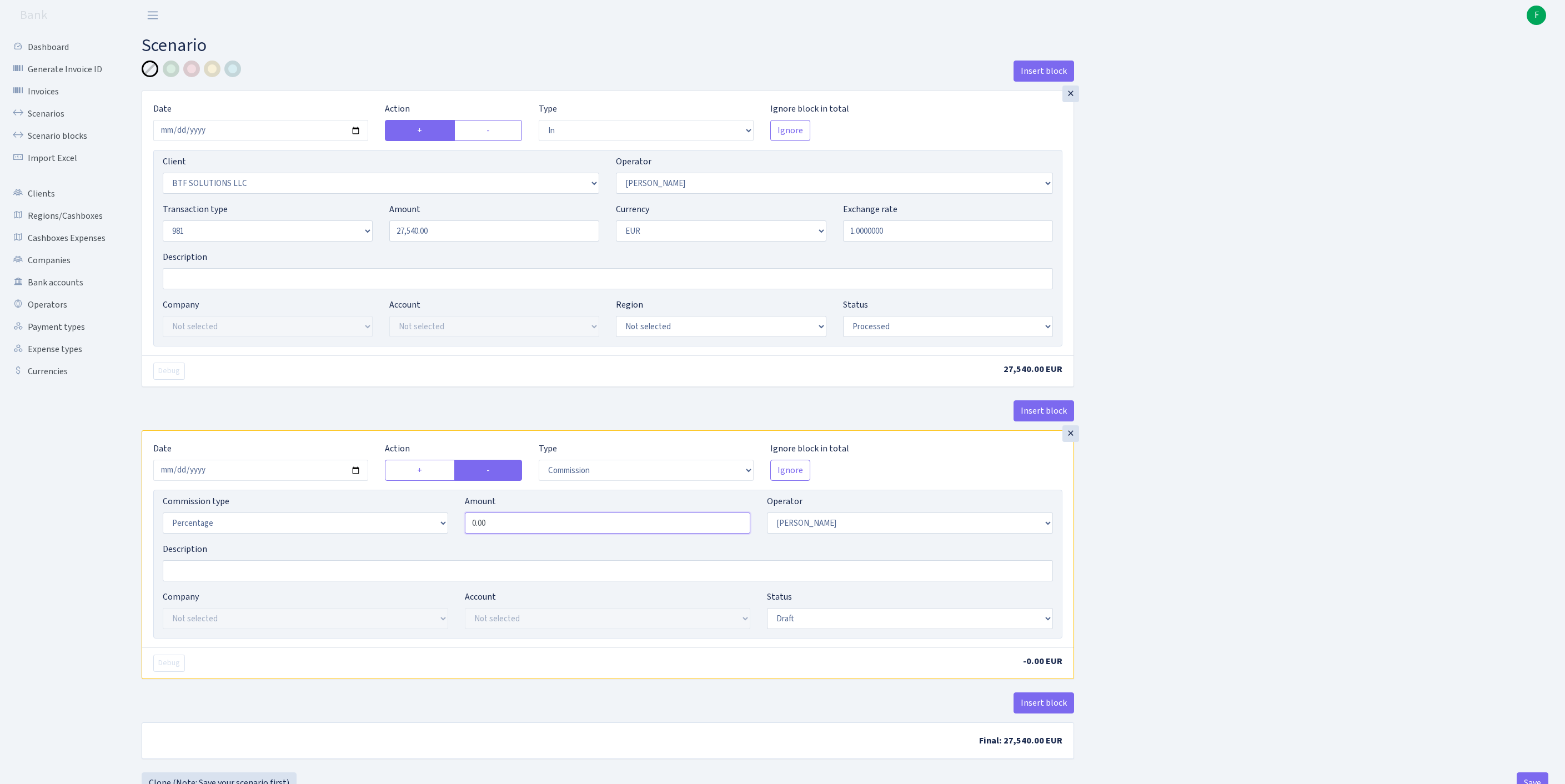
drag, startPoint x: 526, startPoint y: 583, endPoint x: 450, endPoint y: 582, distance: 76.0
click at [450, 543] on div "Commission type Percentage Fixed Bank Amount 0.00 Operator Not selected 981 981…" at bounding box center [607, 519] width 907 height 48
type input "1"
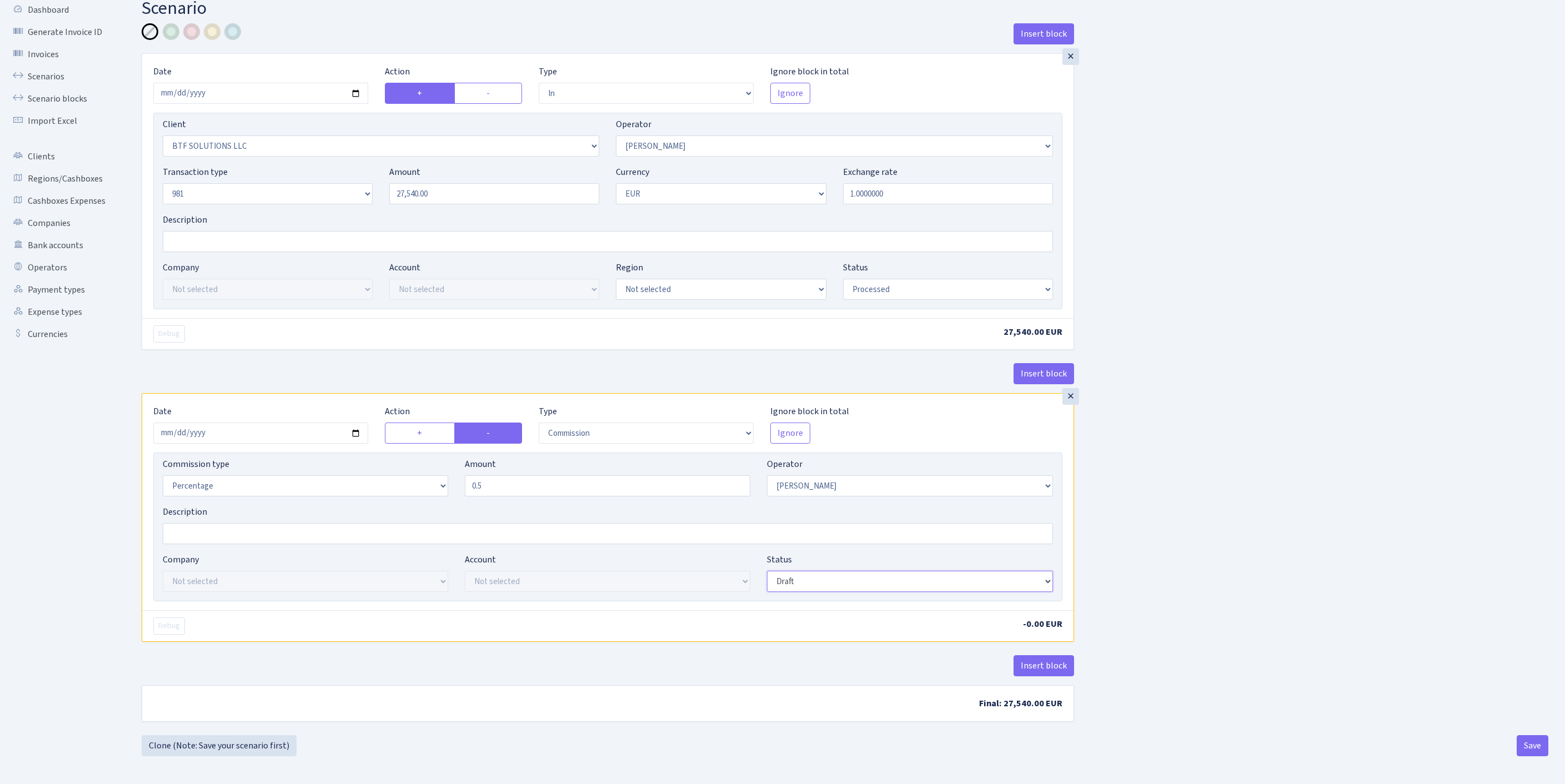
type input "0.50"
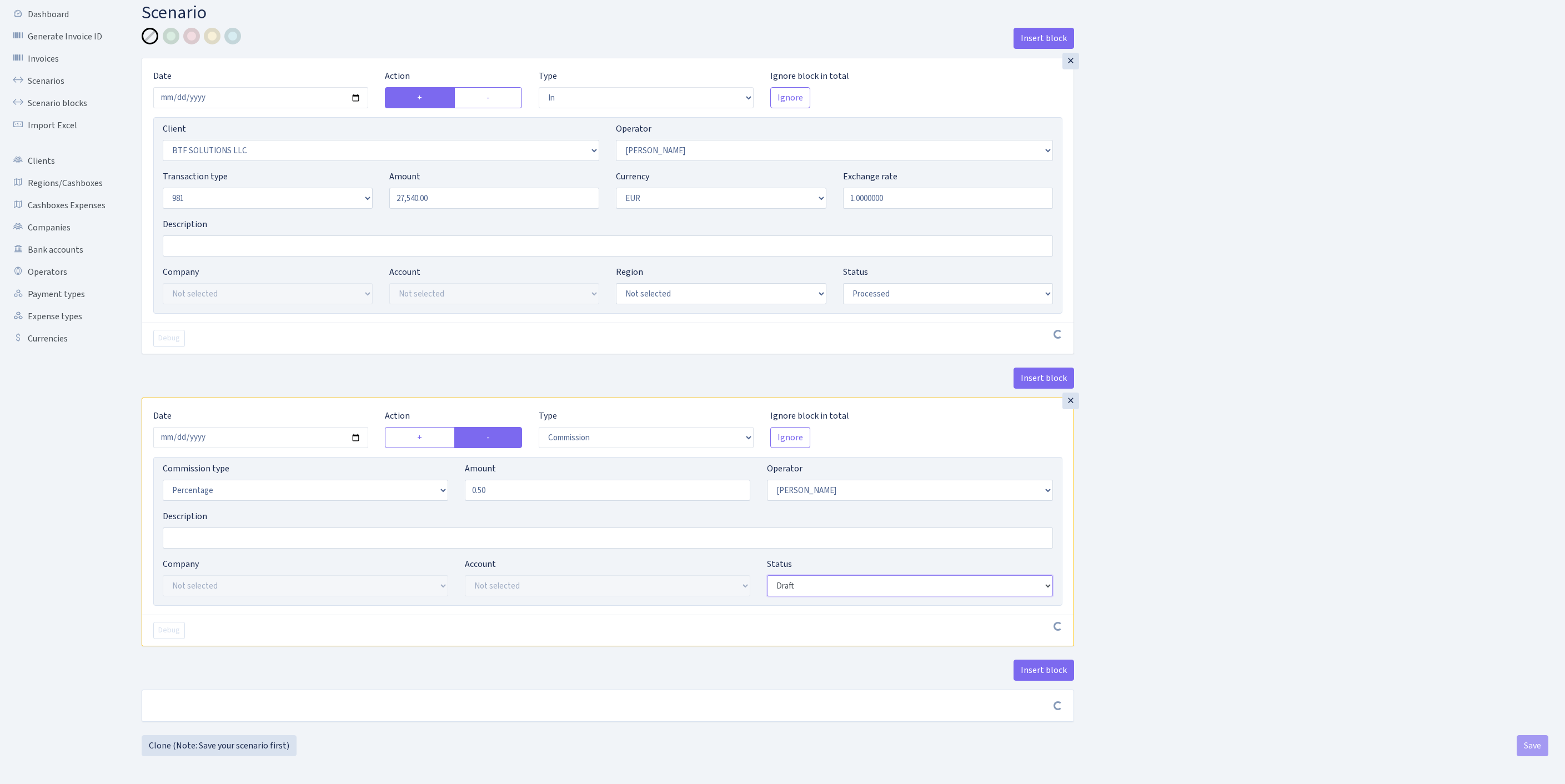
scroll to position [133, 0]
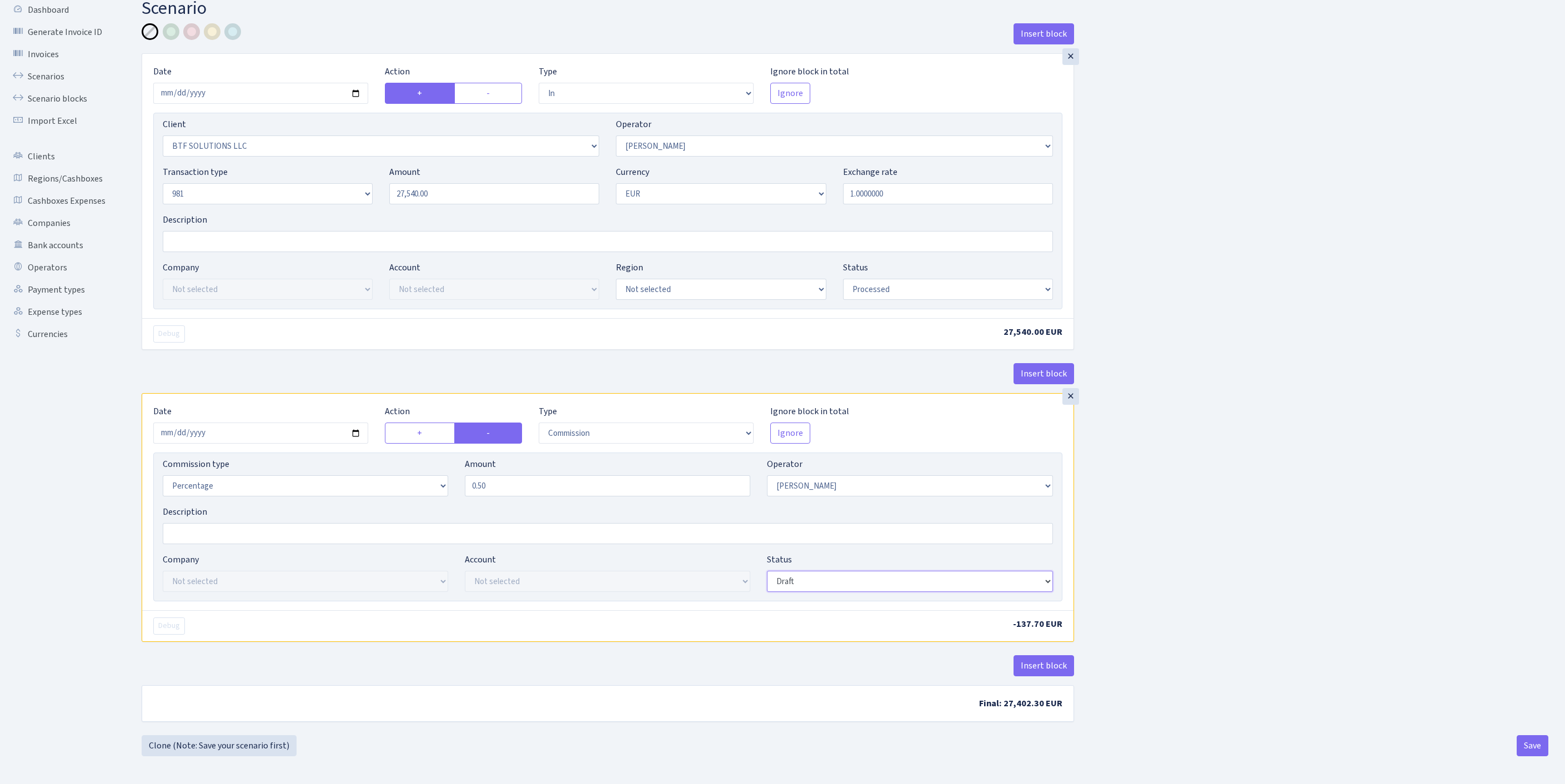
select select "processed"
click at [1055, 659] on button "Insert block" at bounding box center [1044, 666] width 61 height 21
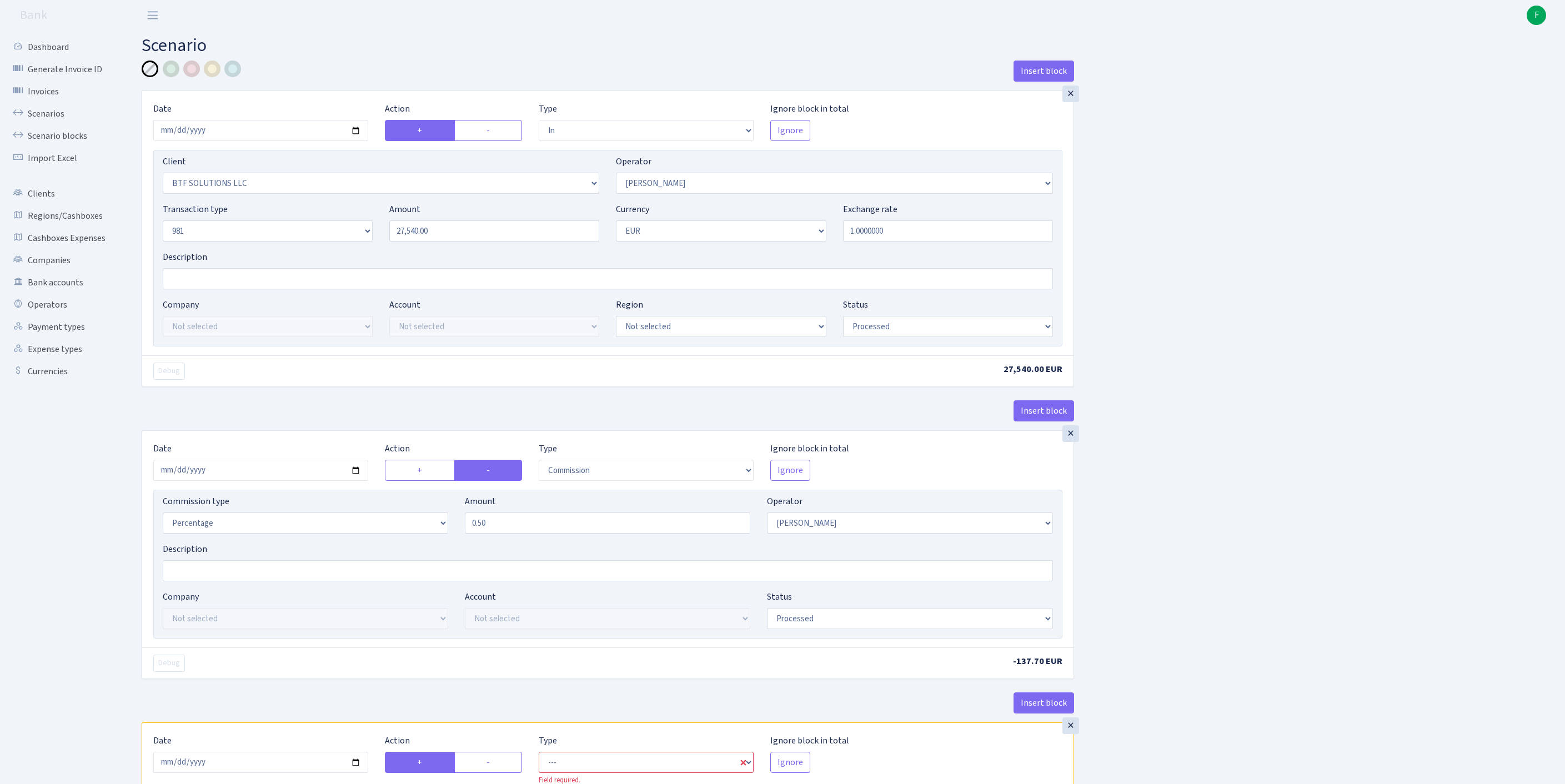
scroll to position [309, 0]
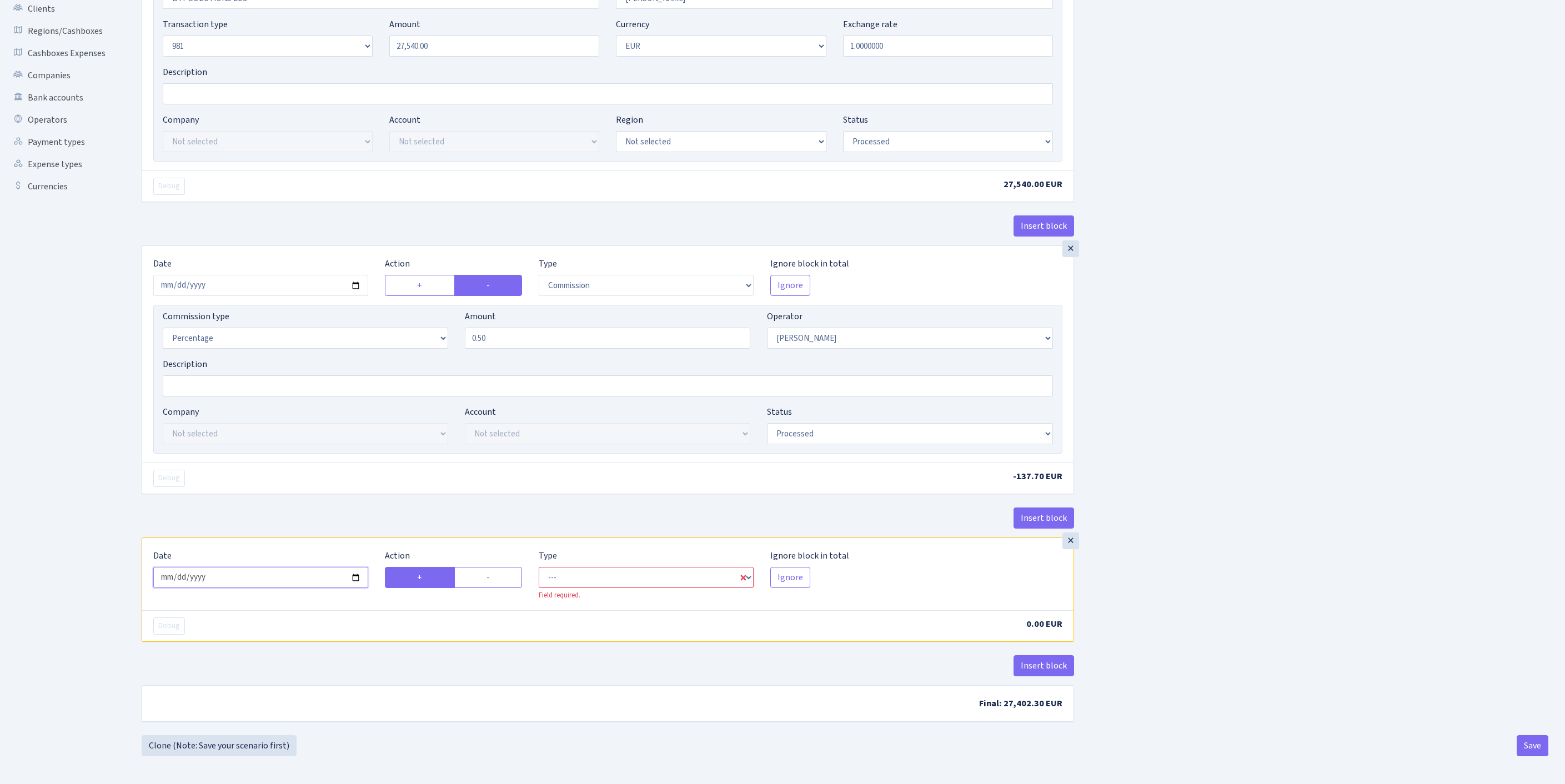
click at [324, 567] on input "2025-10-04" at bounding box center [261, 577] width 215 height 21
type input "[DATE]"
drag, startPoint x: 502, startPoint y: 554, endPoint x: 573, endPoint y: 552, distance: 71.0
click at [503, 567] on label "-" at bounding box center [488, 577] width 68 height 21
click at [494, 571] on input "-" at bounding box center [490, 575] width 7 height 7
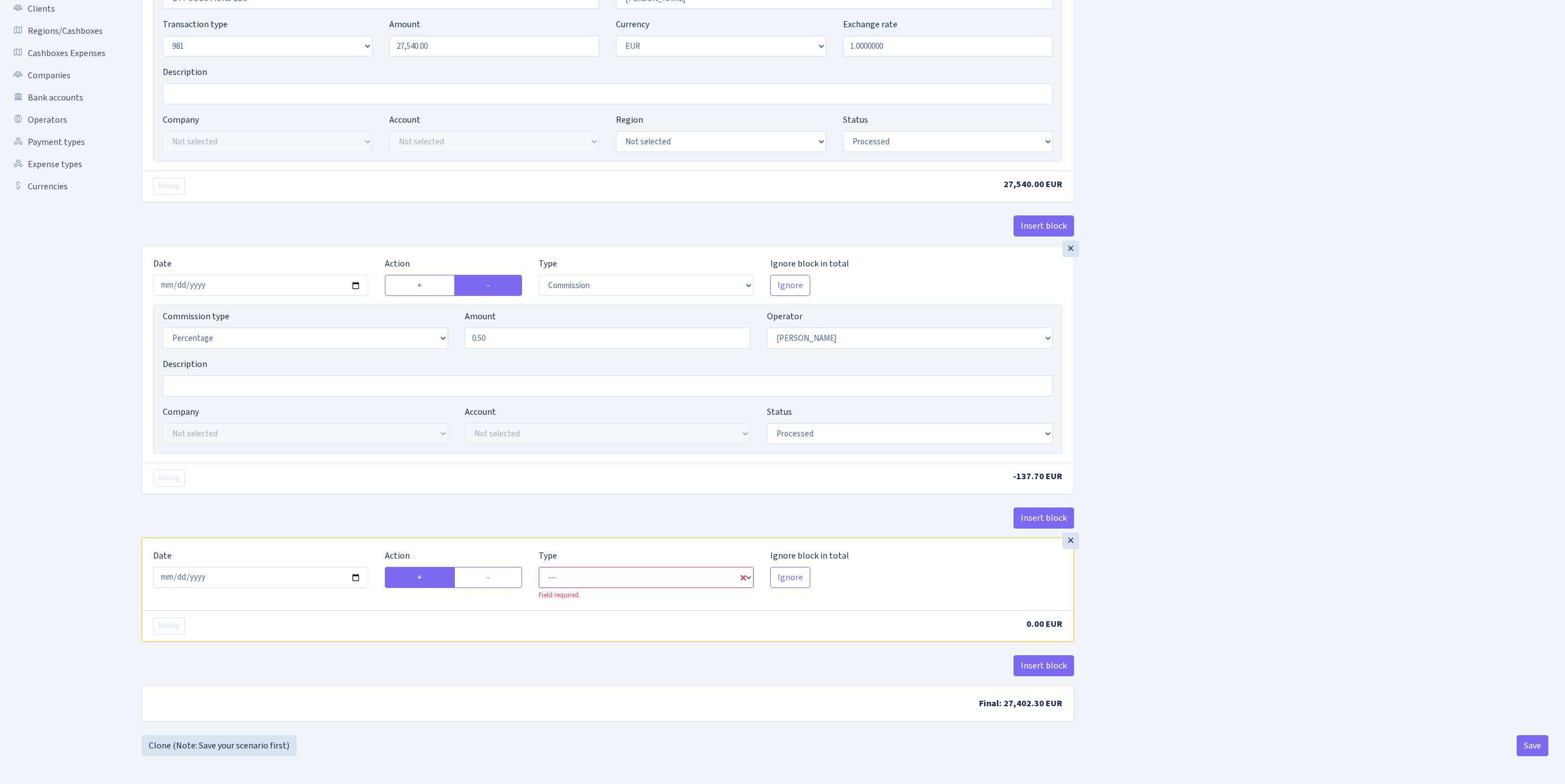
radio input "true"
radio input "false"
select select "out"
select select "439"
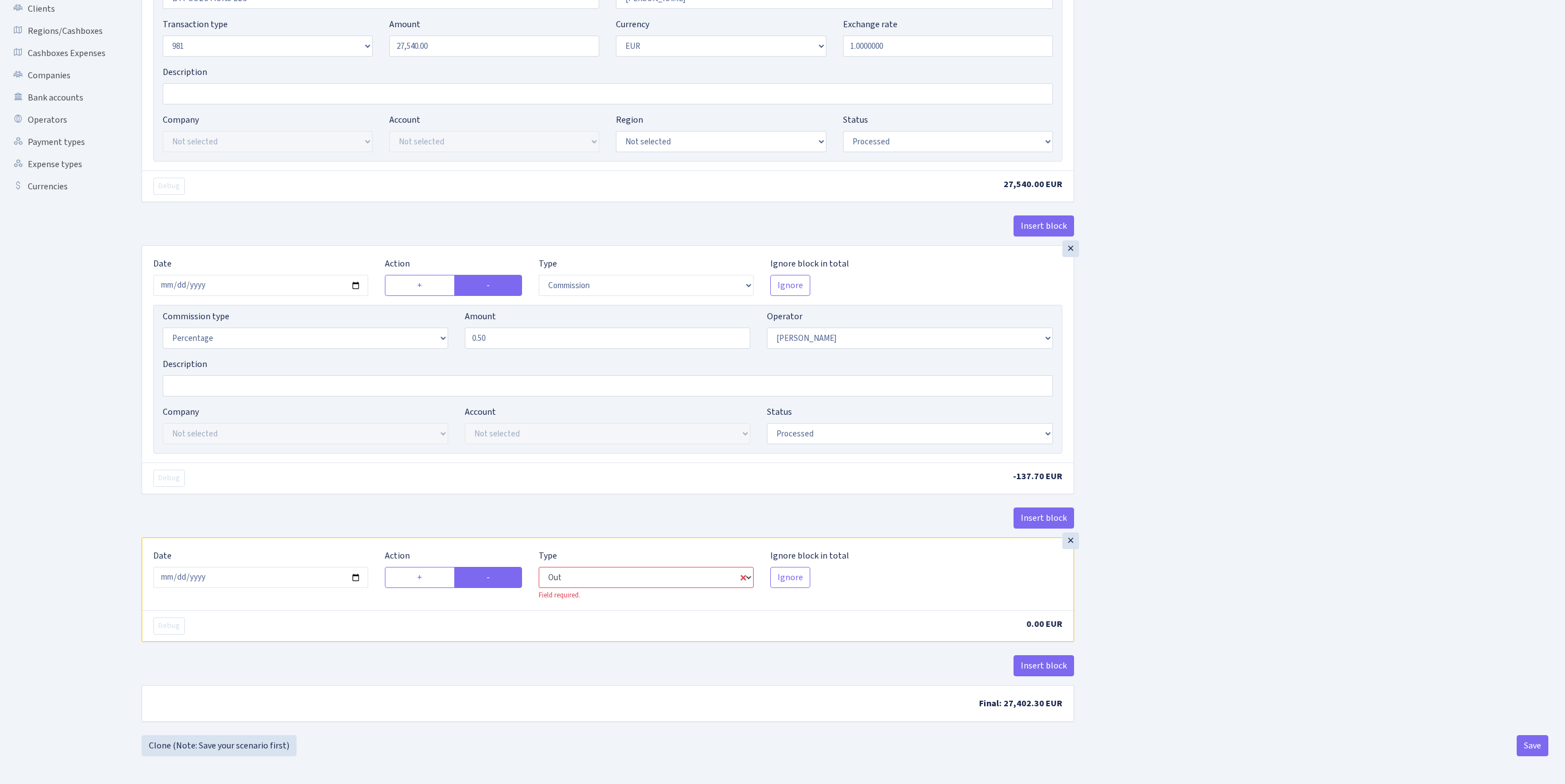
select select "1"
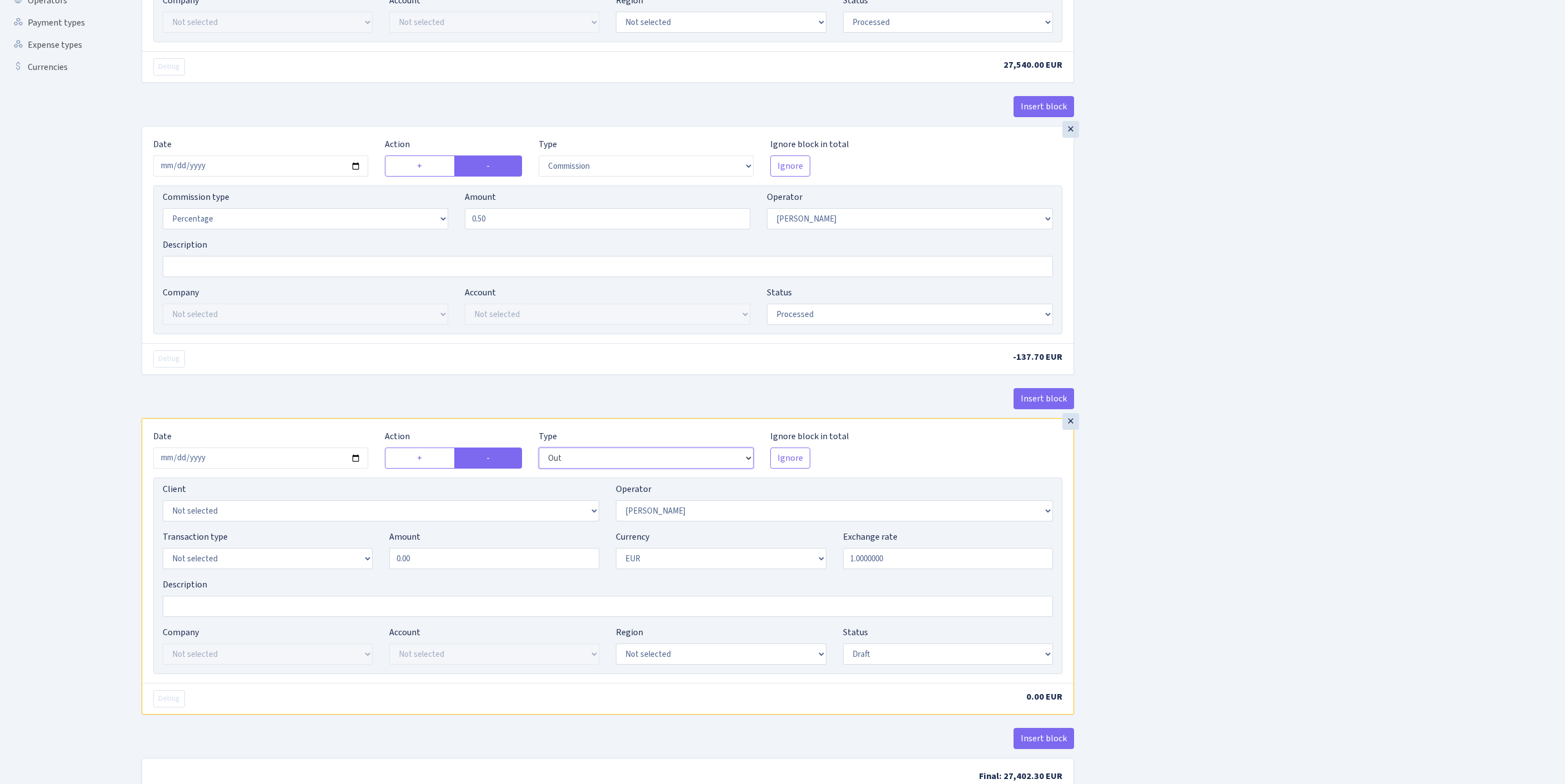
scroll to position [522, 0]
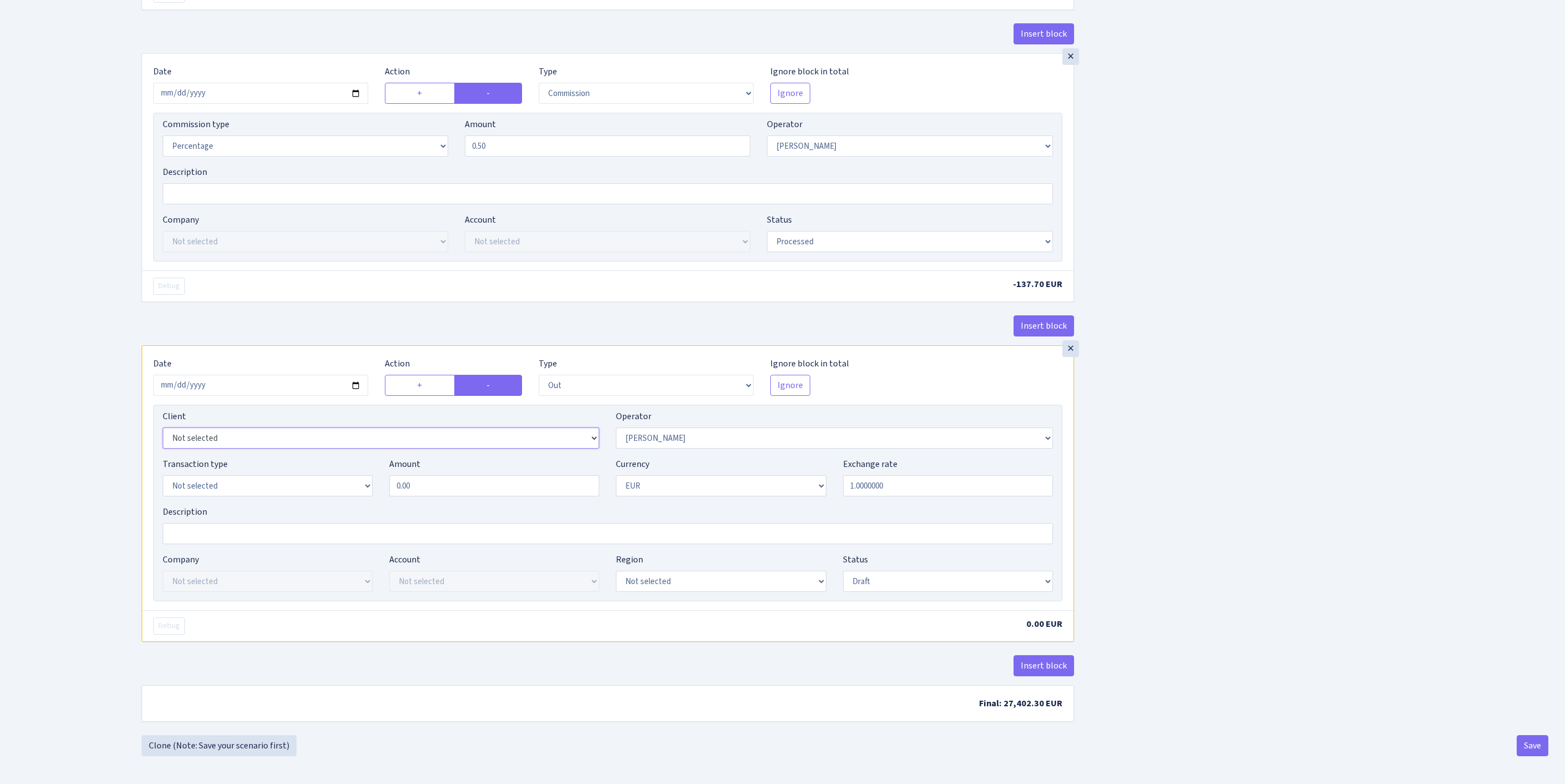
select select "2363"
select select "61"
select select "8"
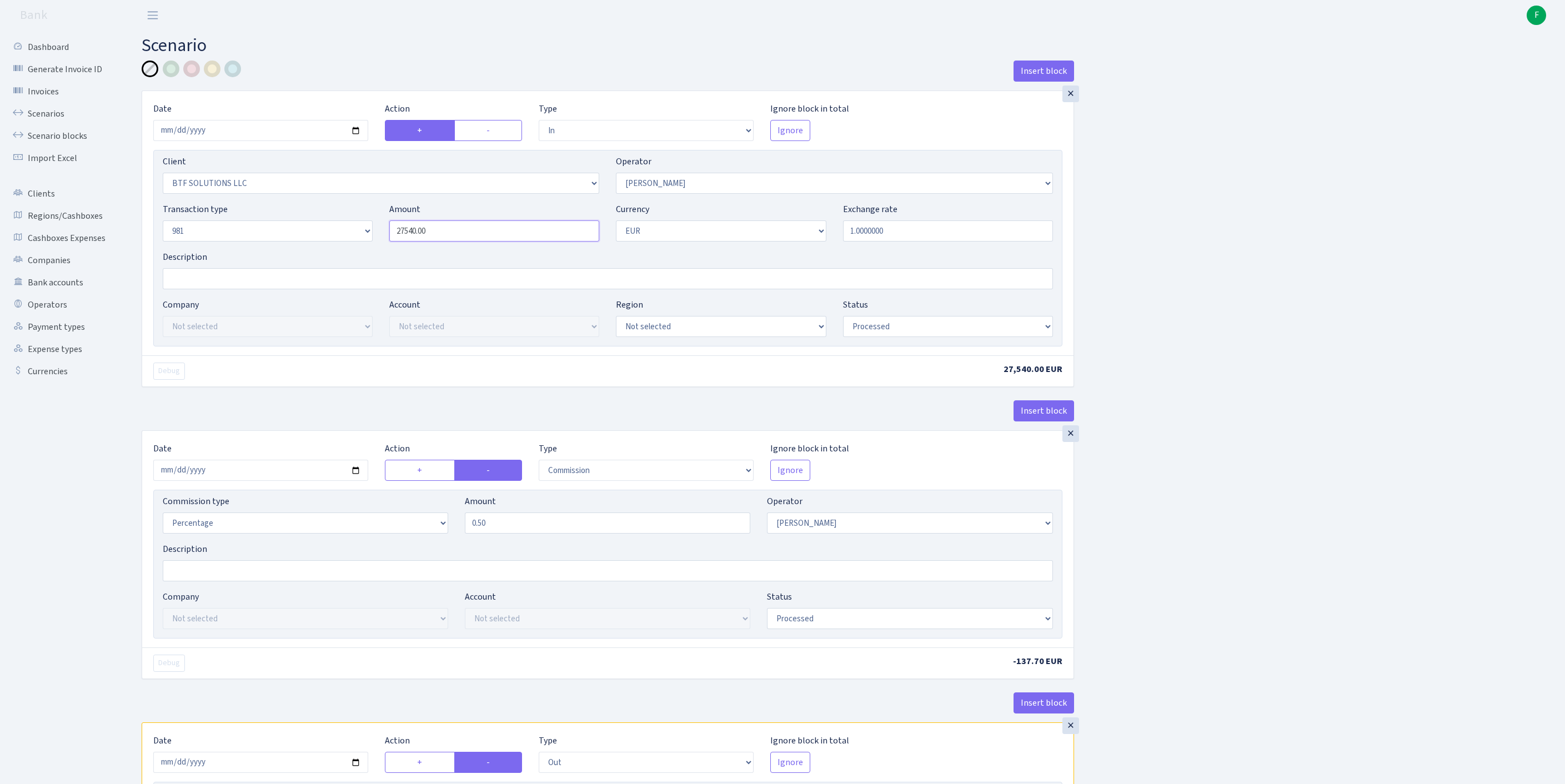
drag, startPoint x: 453, startPoint y: 258, endPoint x: 389, endPoint y: 253, distance: 64.2
click at [389, 241] on div "Amount 27540.00" at bounding box center [494, 222] width 227 height 39
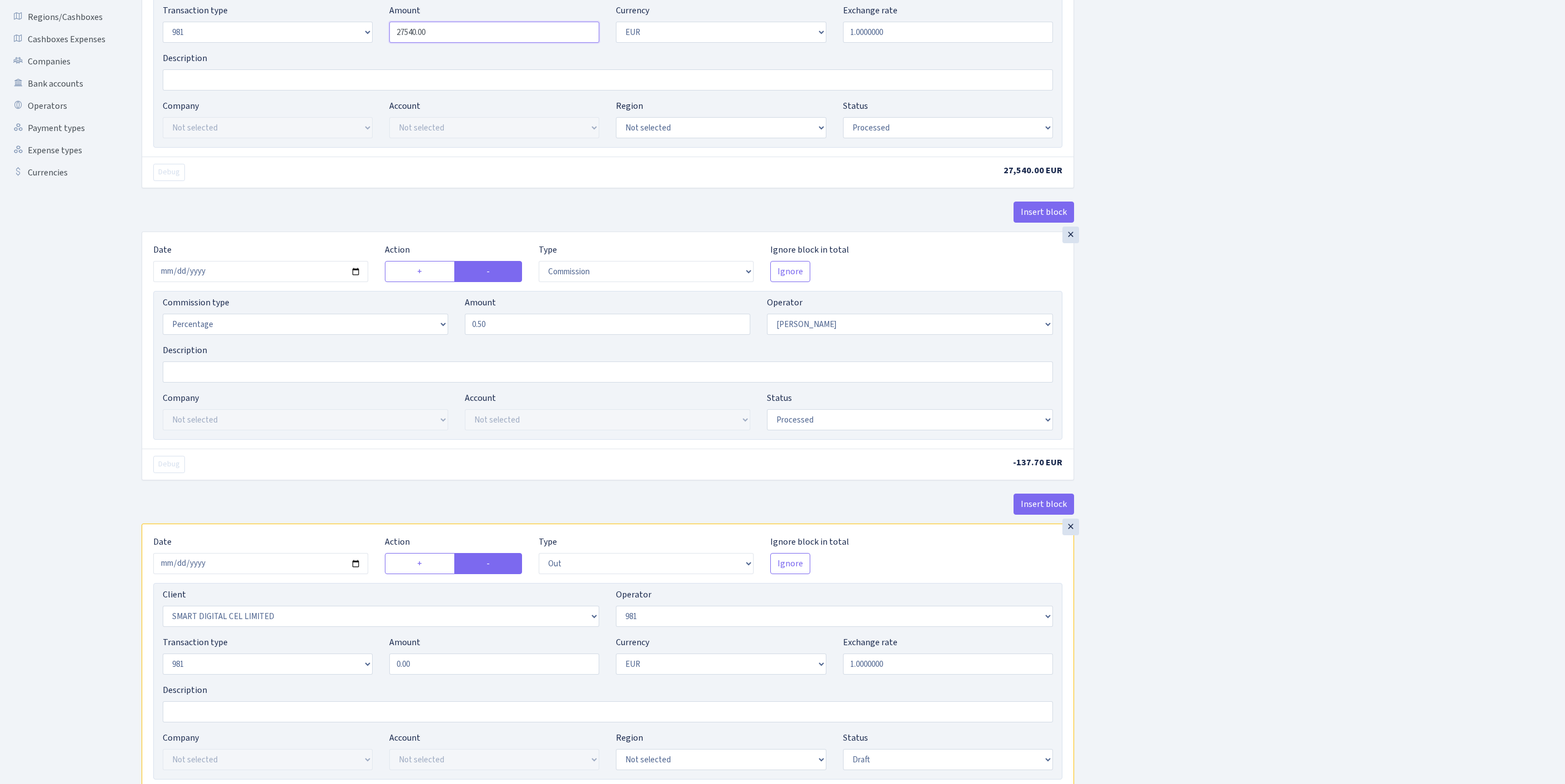
scroll to position [430, 0]
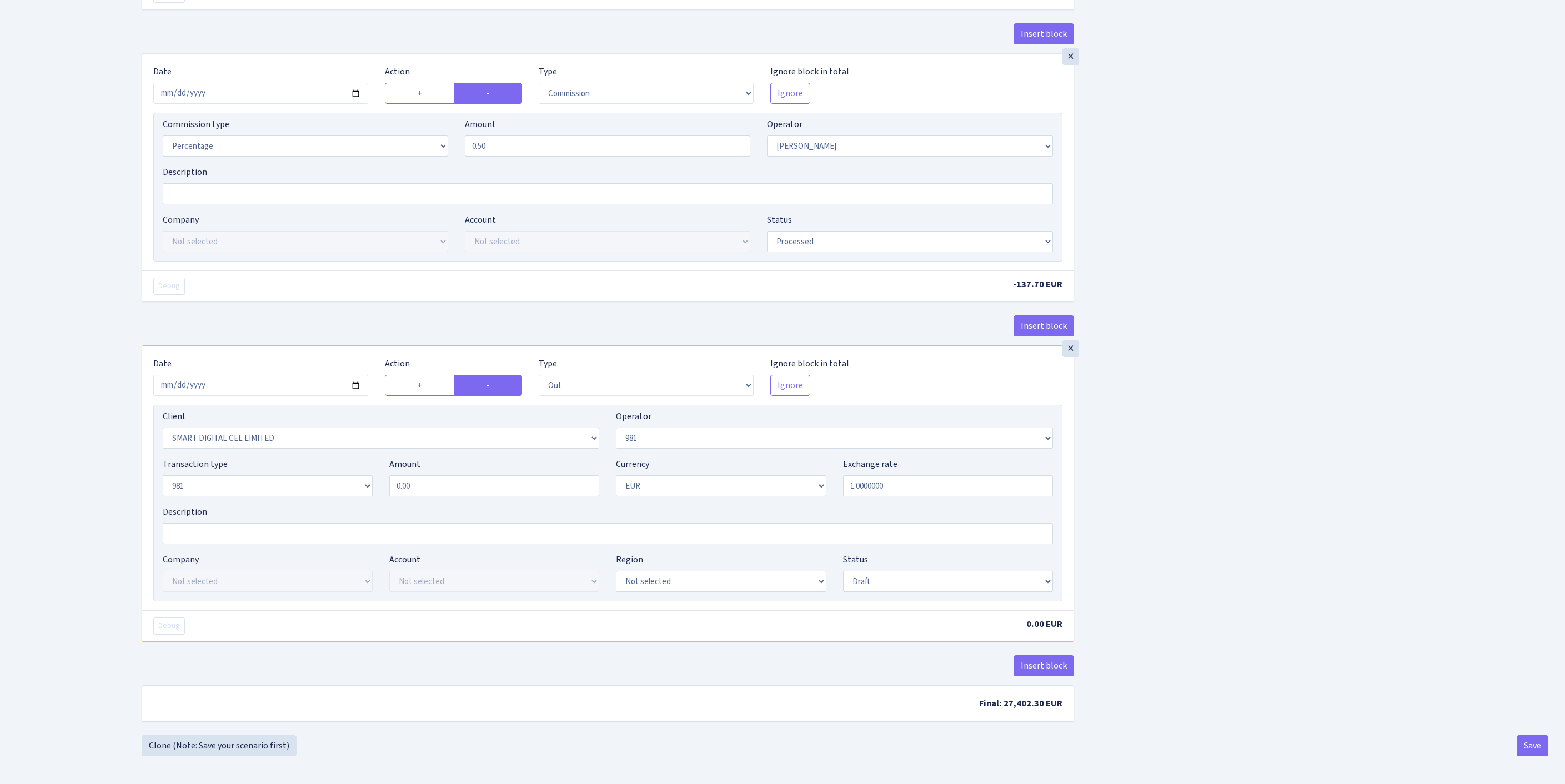
type input "27,540.00"
drag, startPoint x: 443, startPoint y: 541, endPoint x: 383, endPoint y: 542, distance: 60.0
click at [383, 497] on div "Amount 0.00" at bounding box center [494, 476] width 227 height 39
paste input "2754"
type input "27,540.00"
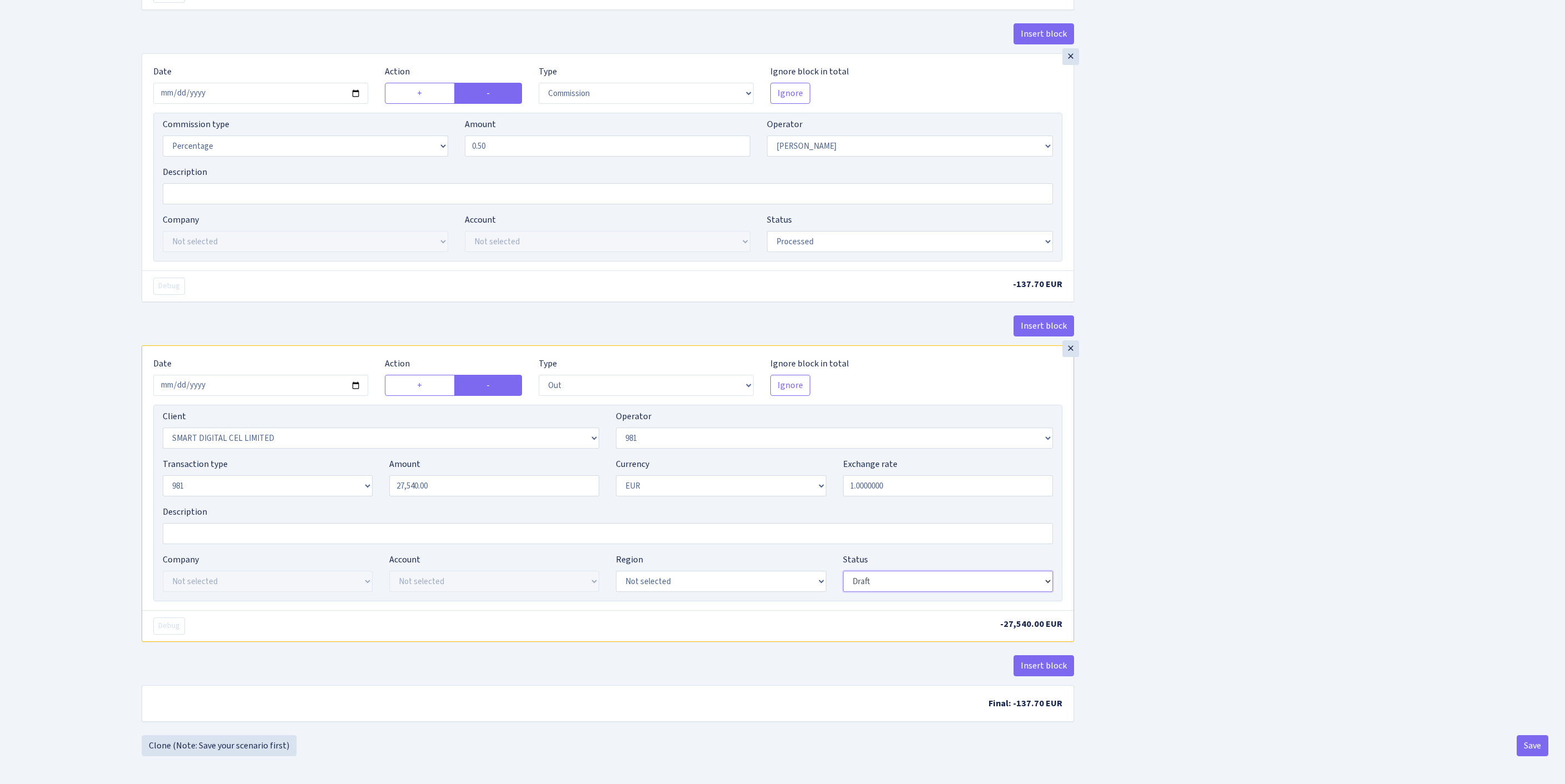
select select "processed"
click at [1525, 743] on button "Save" at bounding box center [1532, 746] width 32 height 21
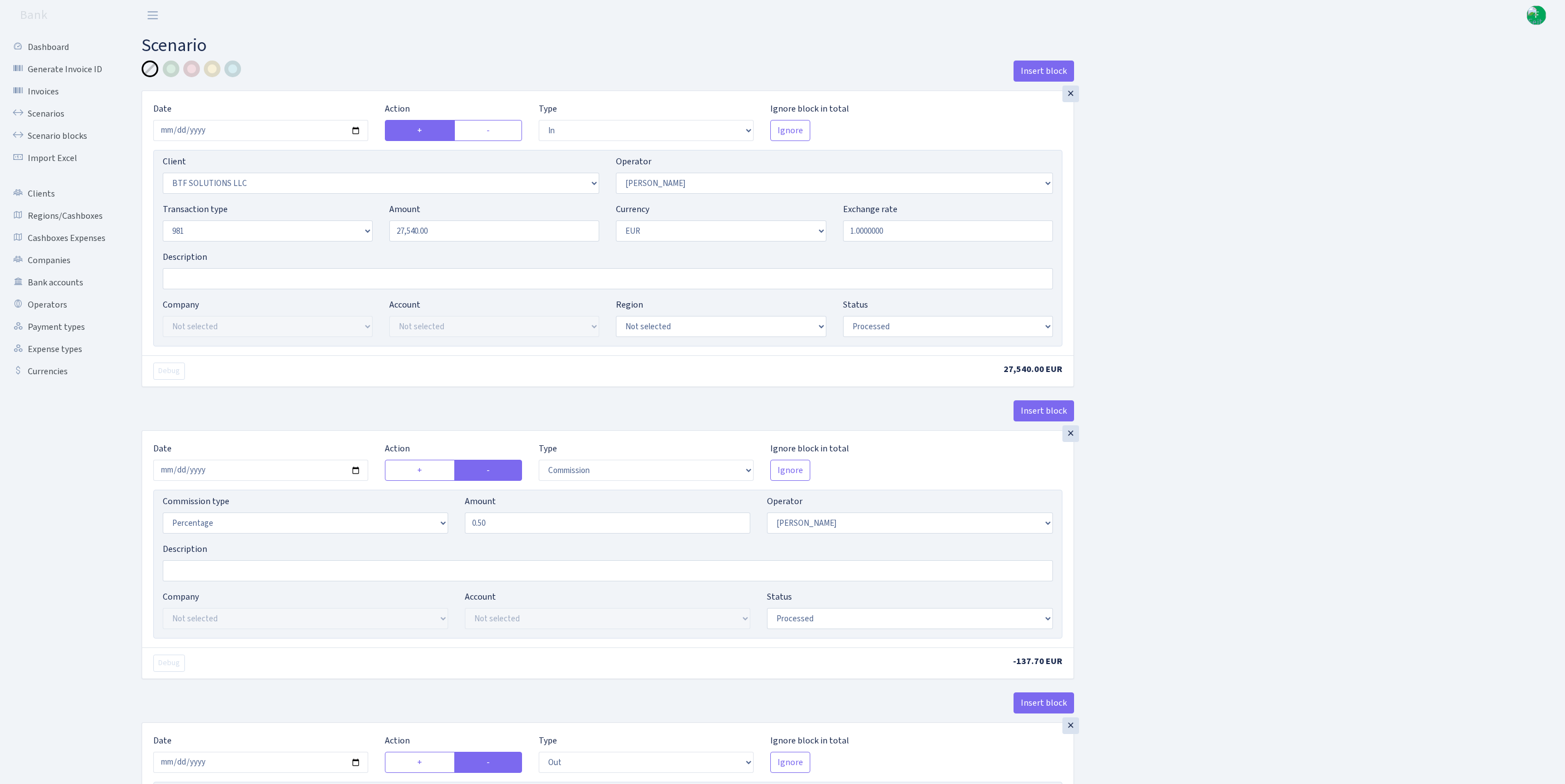
select select "in"
select select "3401"
select select "439"
select select "8"
select select "1"
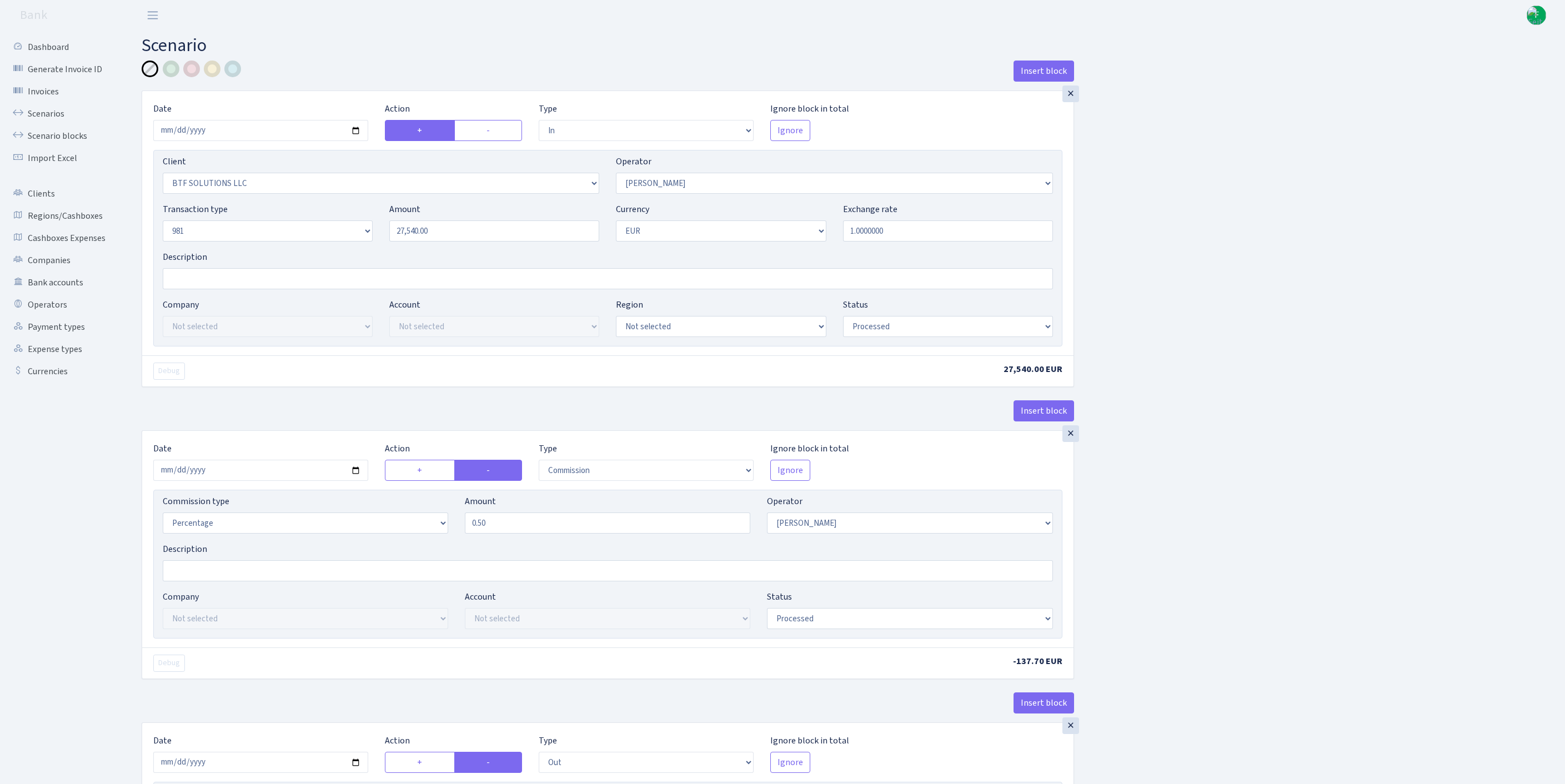
select select "processed"
select select "commission"
select select "439"
select select "processed"
select select "out"
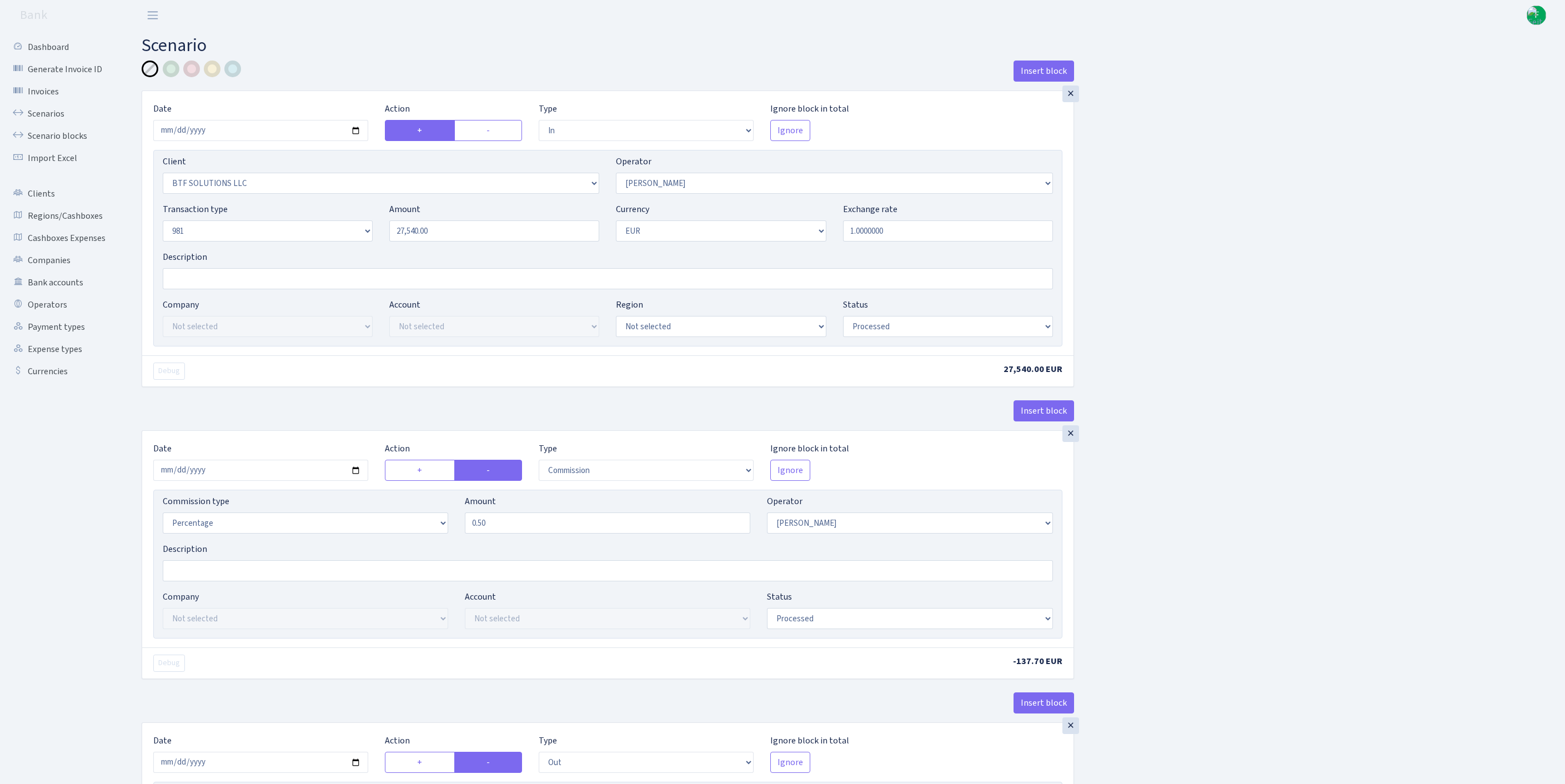
select select "2363"
select select "61"
select select "8"
select select "1"
select select "processed"
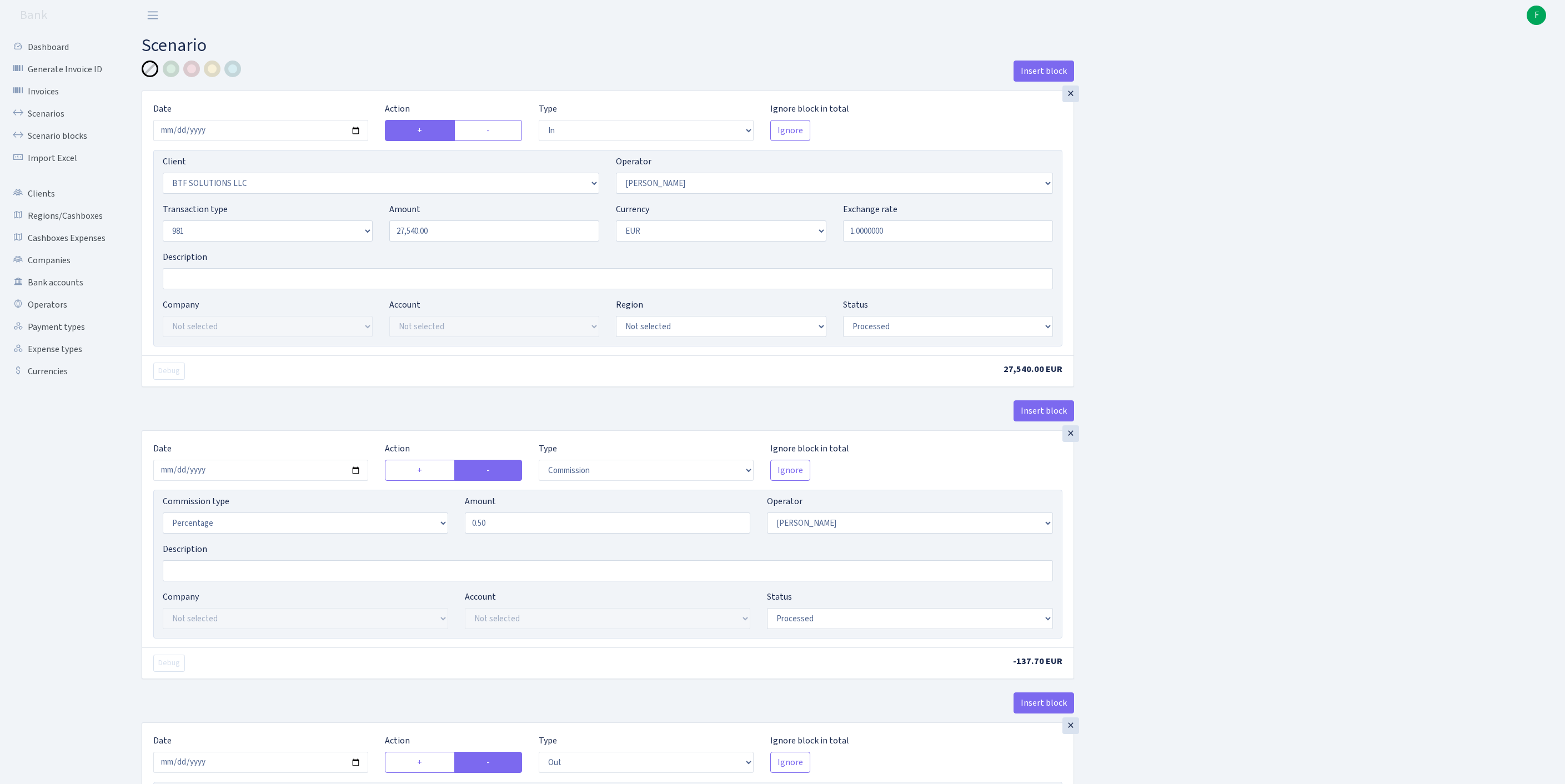
scroll to position [522, 0]
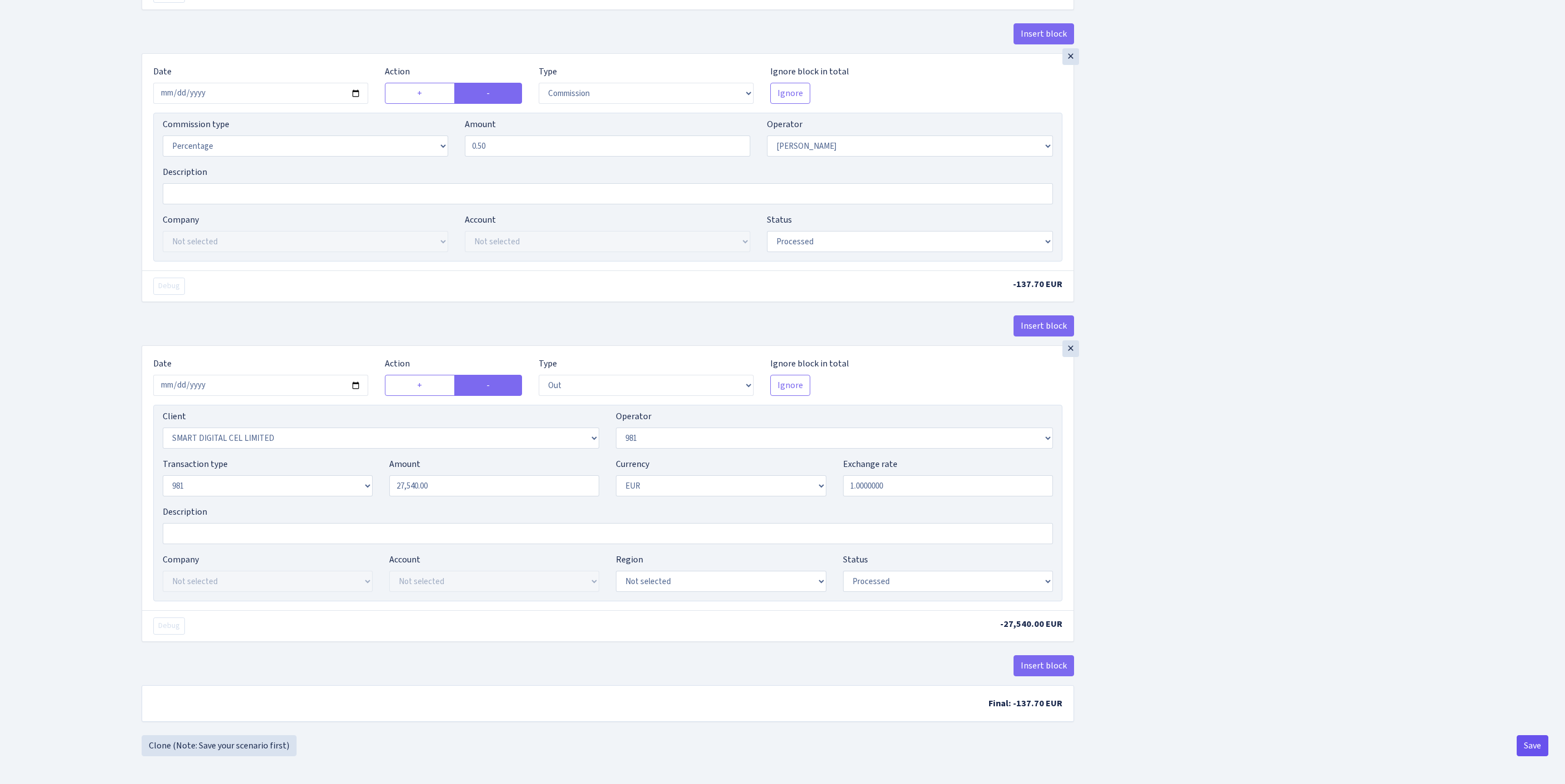
click at [1525, 747] on button "Save" at bounding box center [1532, 746] width 32 height 21
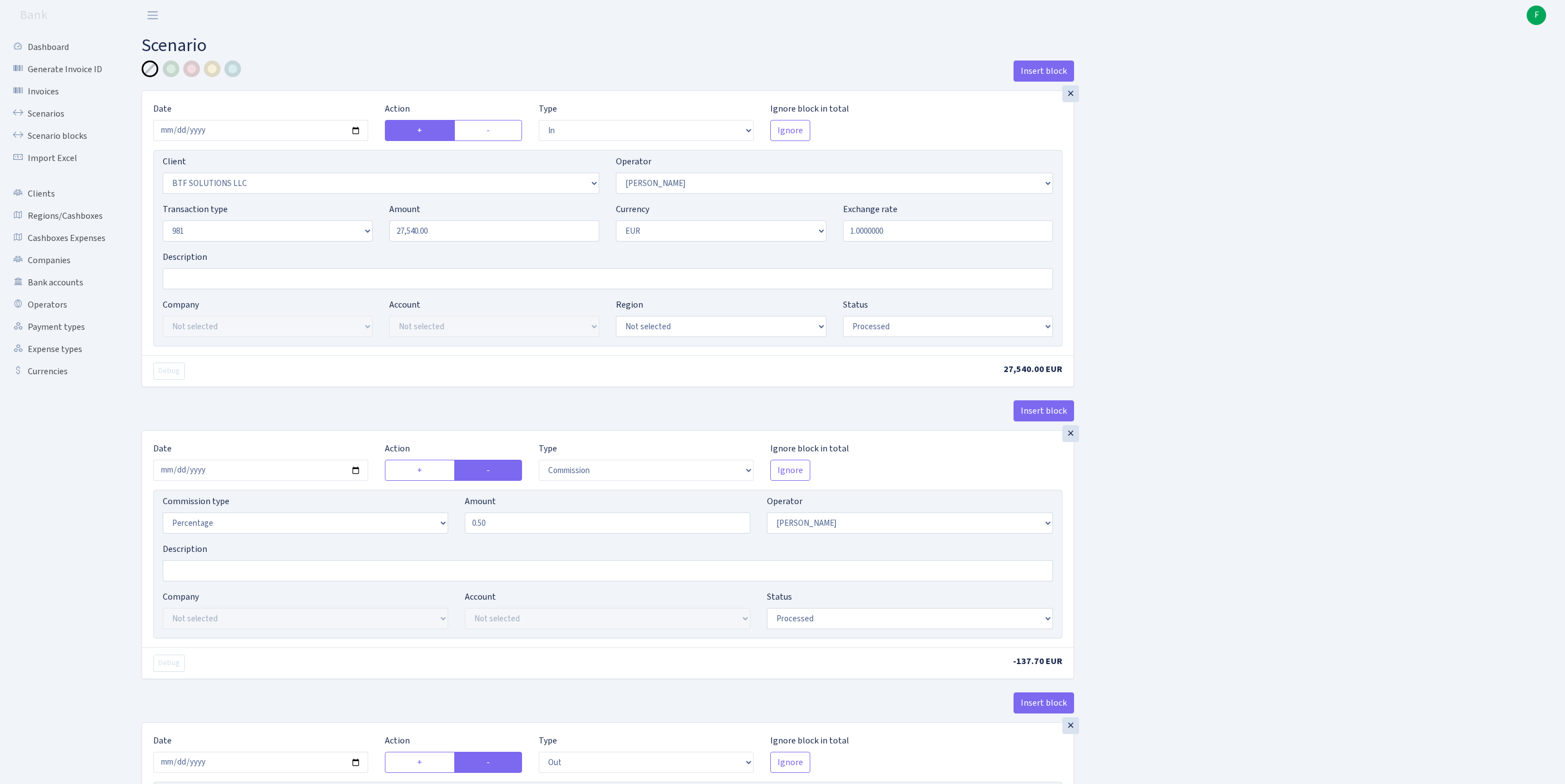
select select "in"
select select "3401"
select select "439"
select select "8"
select select "1"
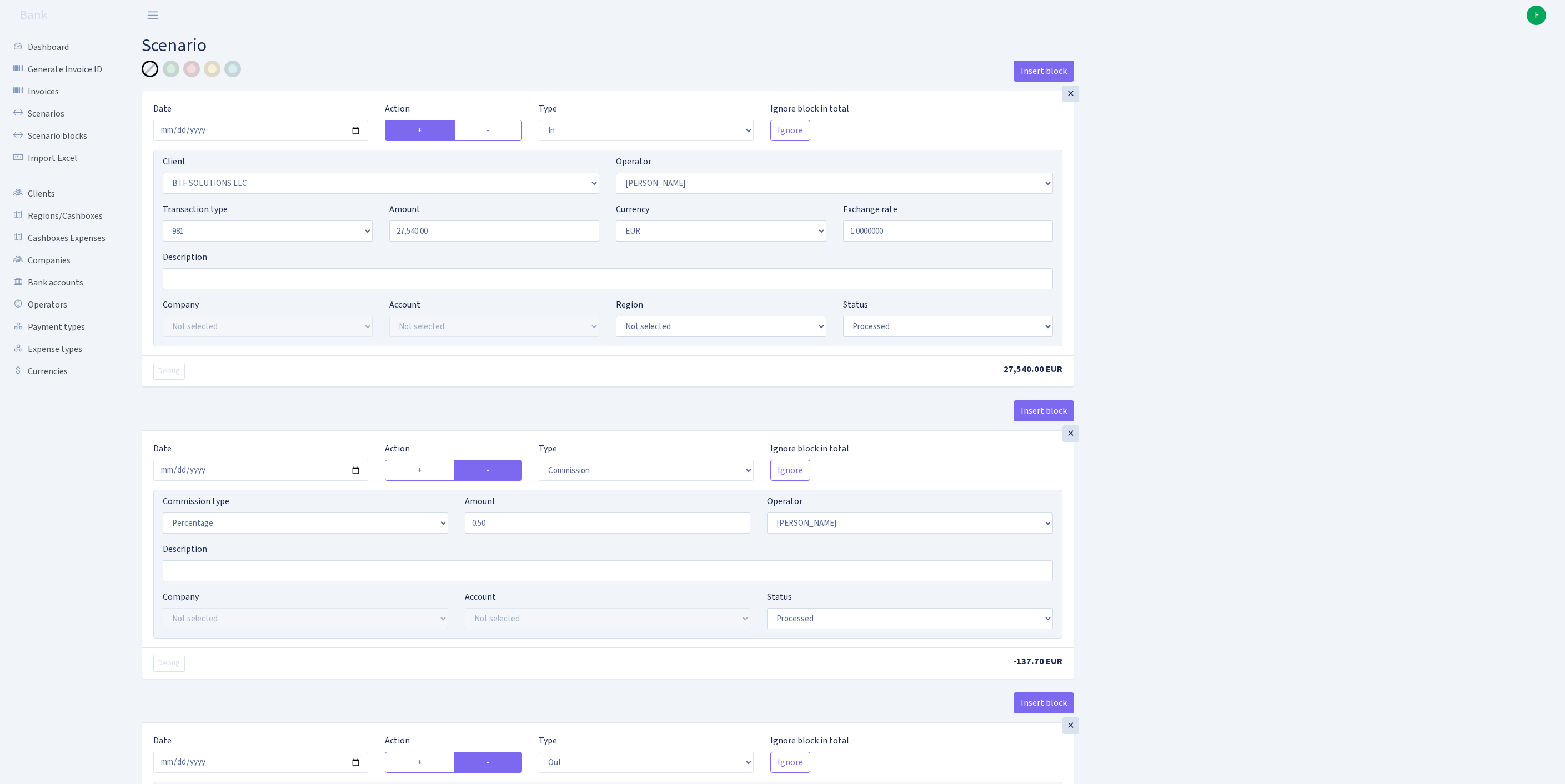
select select "processed"
select select "commission"
select select "439"
select select "processed"
select select "out"
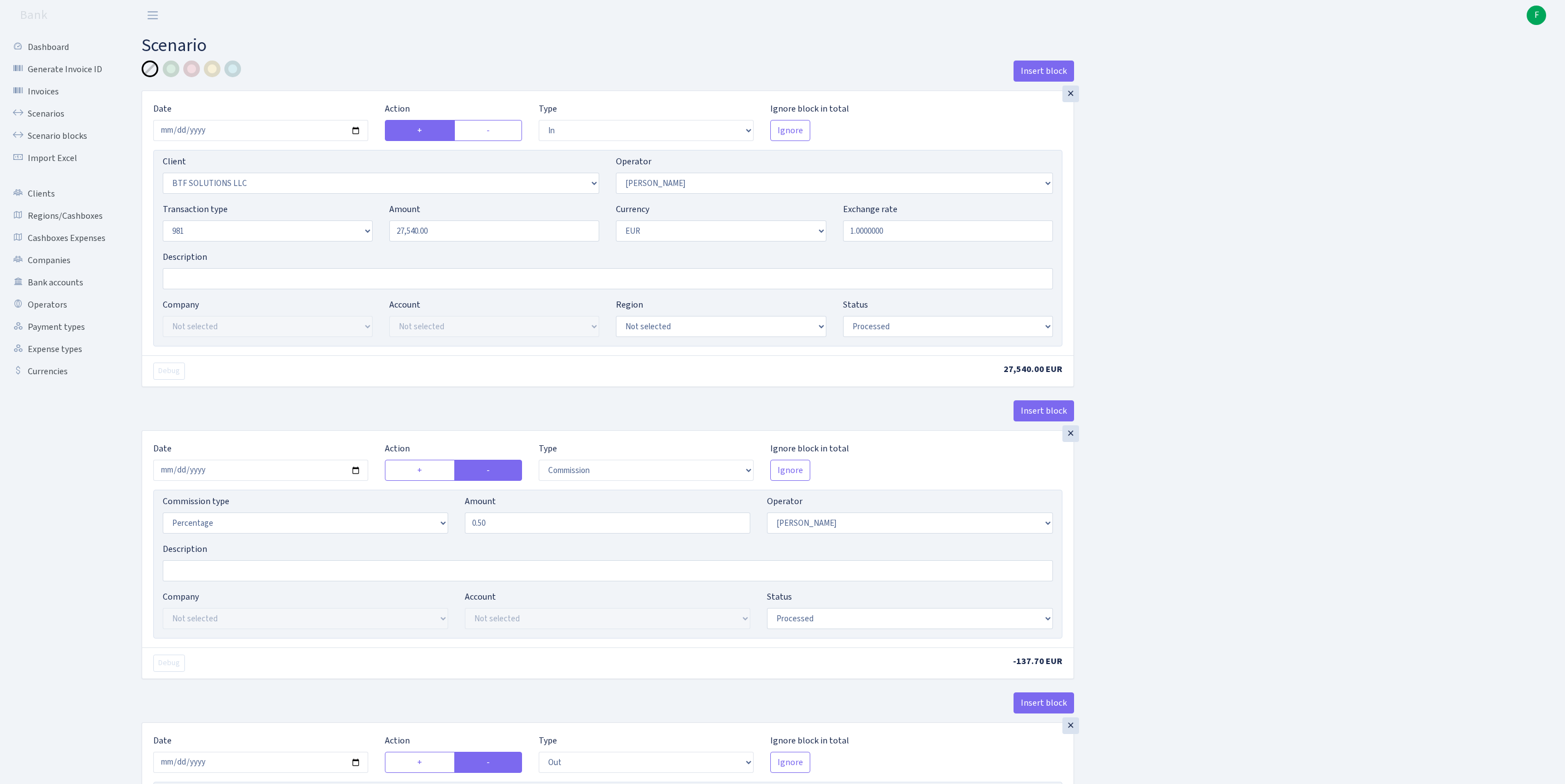
select select "2363"
select select "61"
select select "8"
select select "1"
select select "processed"
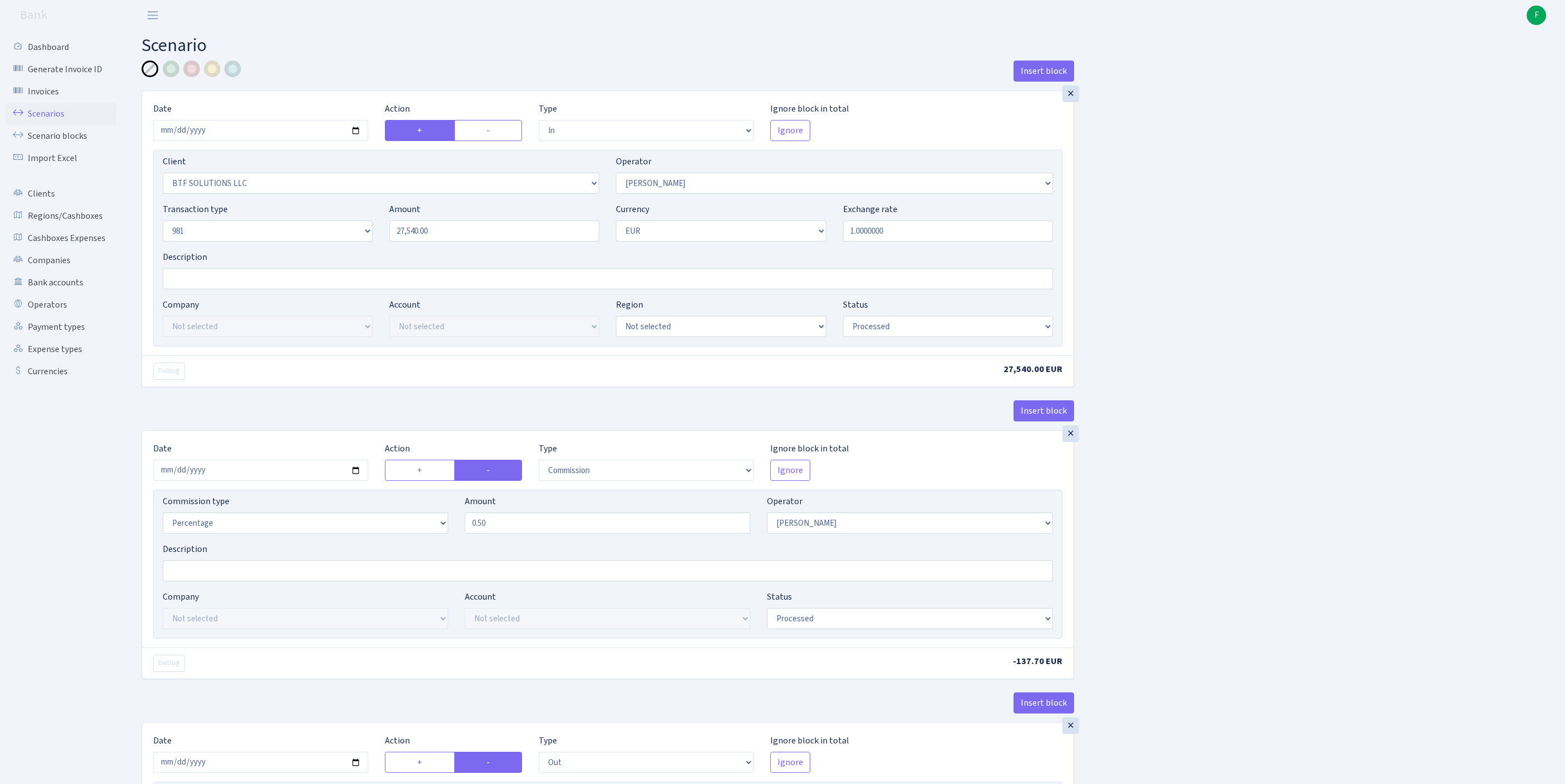
click at [48, 123] on link "Scenarios" at bounding box center [61, 114] width 111 height 22
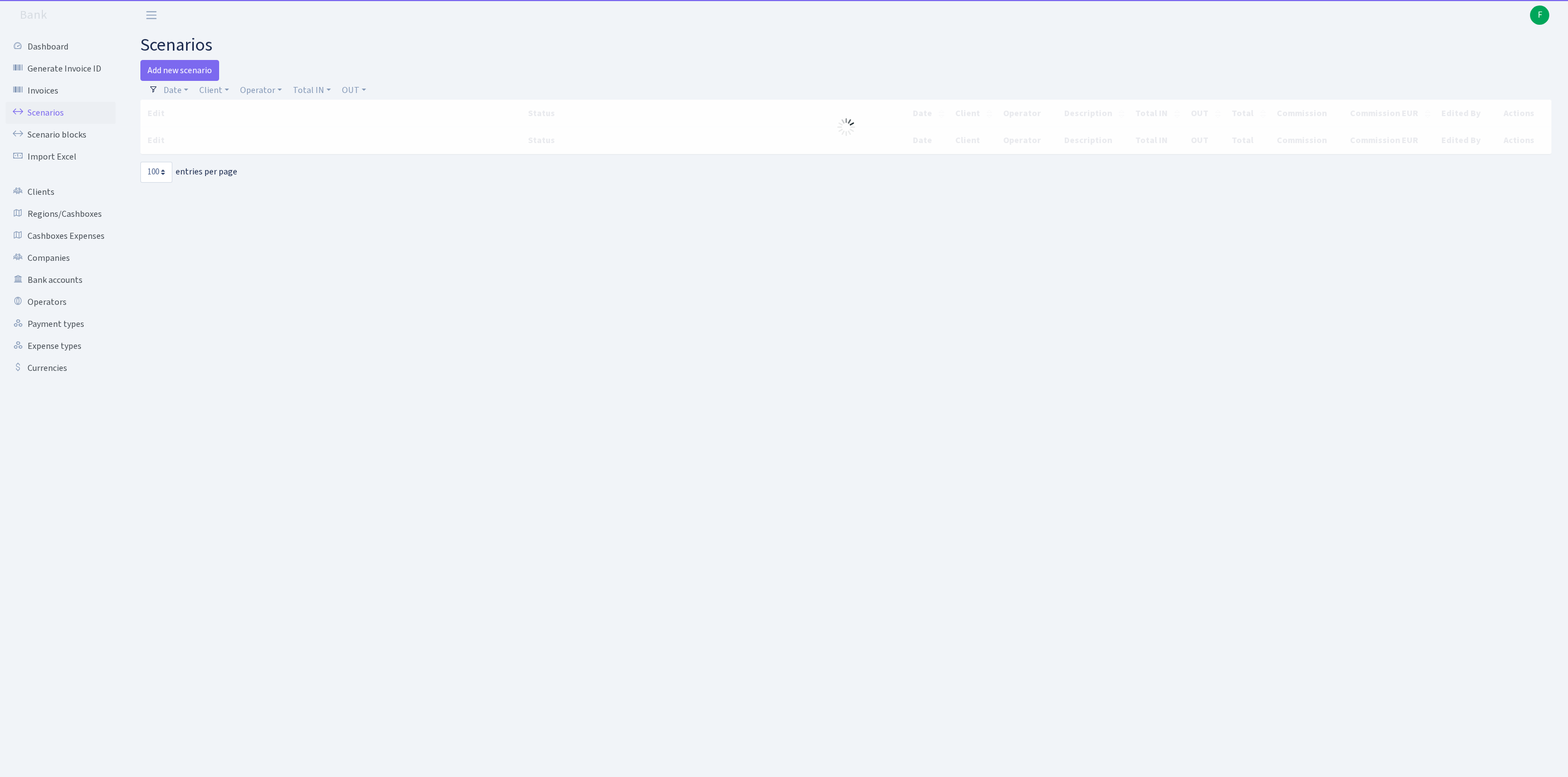
select select "100"
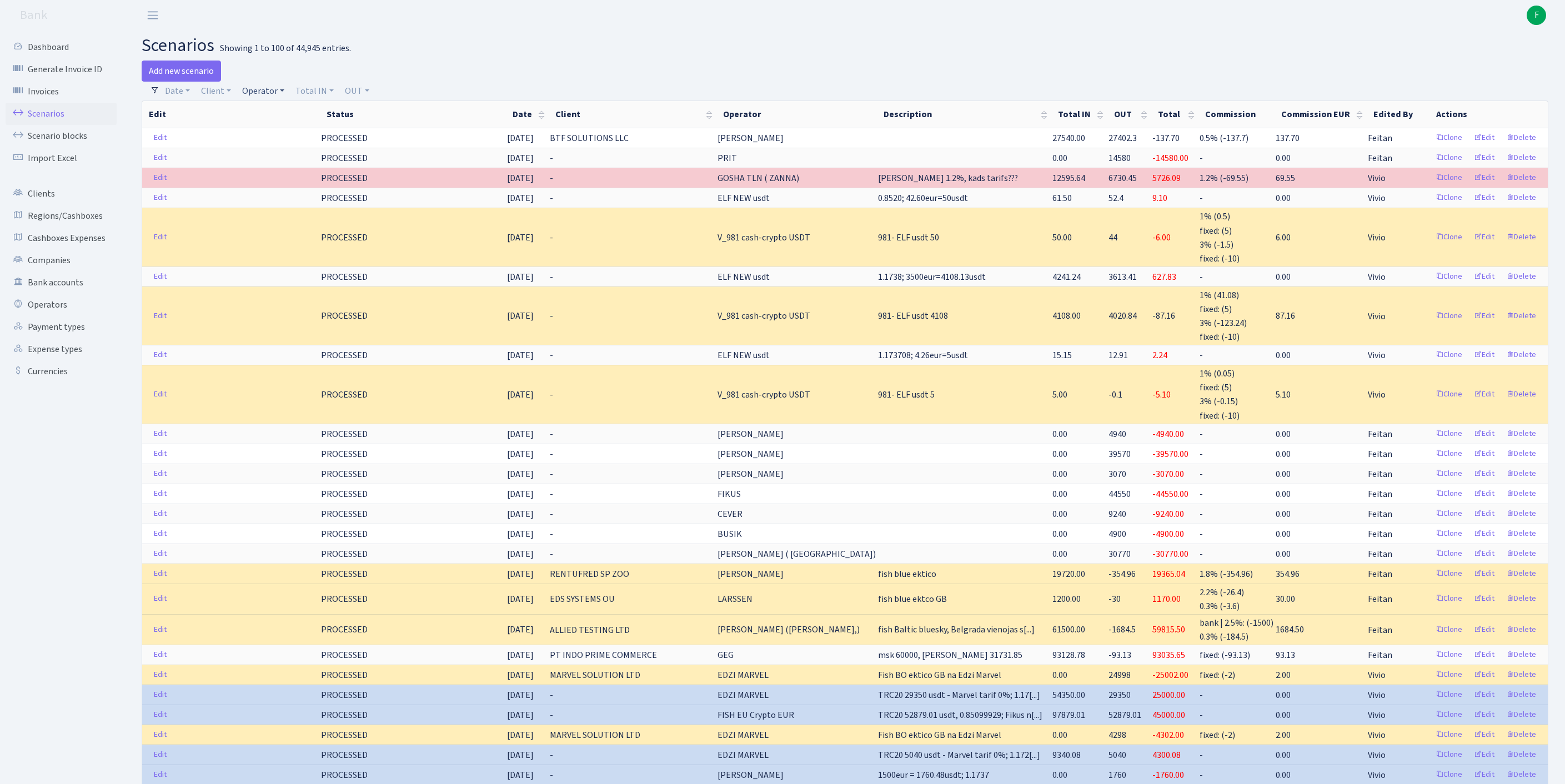
click at [269, 100] on link "Operator" at bounding box center [263, 91] width 51 height 19
click at [280, 139] on input "search" at bounding box center [287, 131] width 92 height 17
type input "kostj"
click at [294, 161] on li "[PERSON_NAME]" at bounding box center [288, 152] width 95 height 20
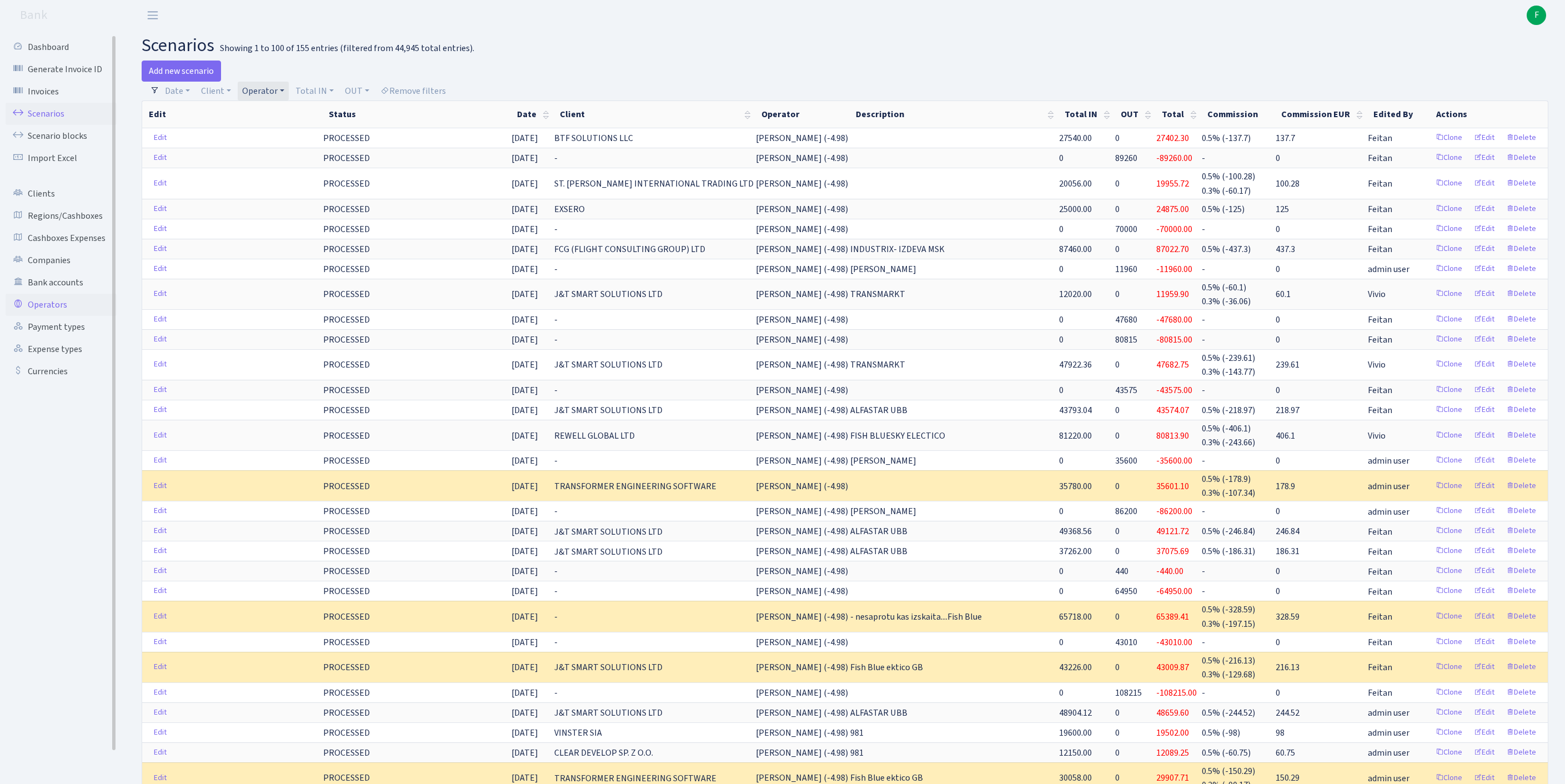
click at [55, 316] on link "Operators" at bounding box center [61, 305] width 111 height 22
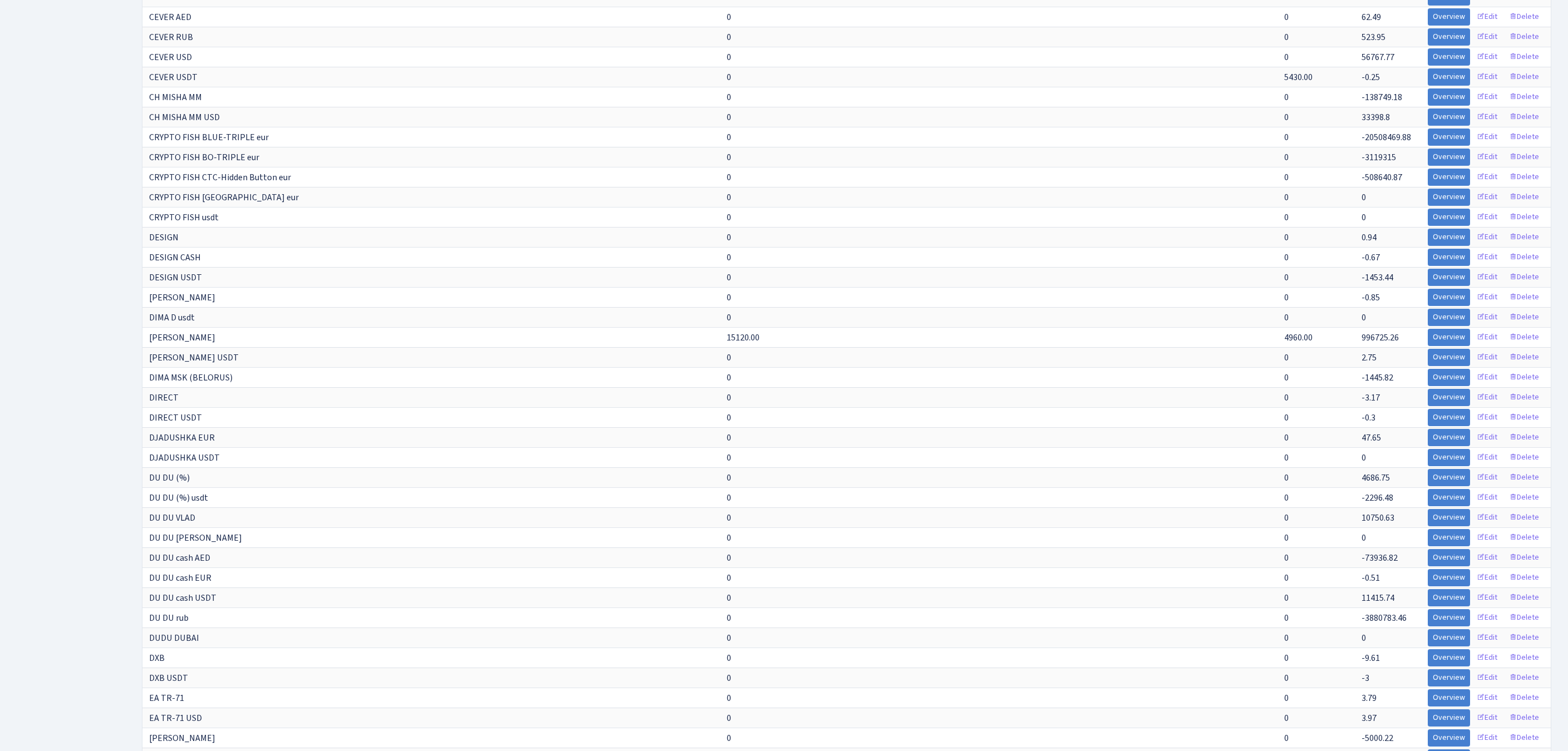
scroll to position [1983, 0]
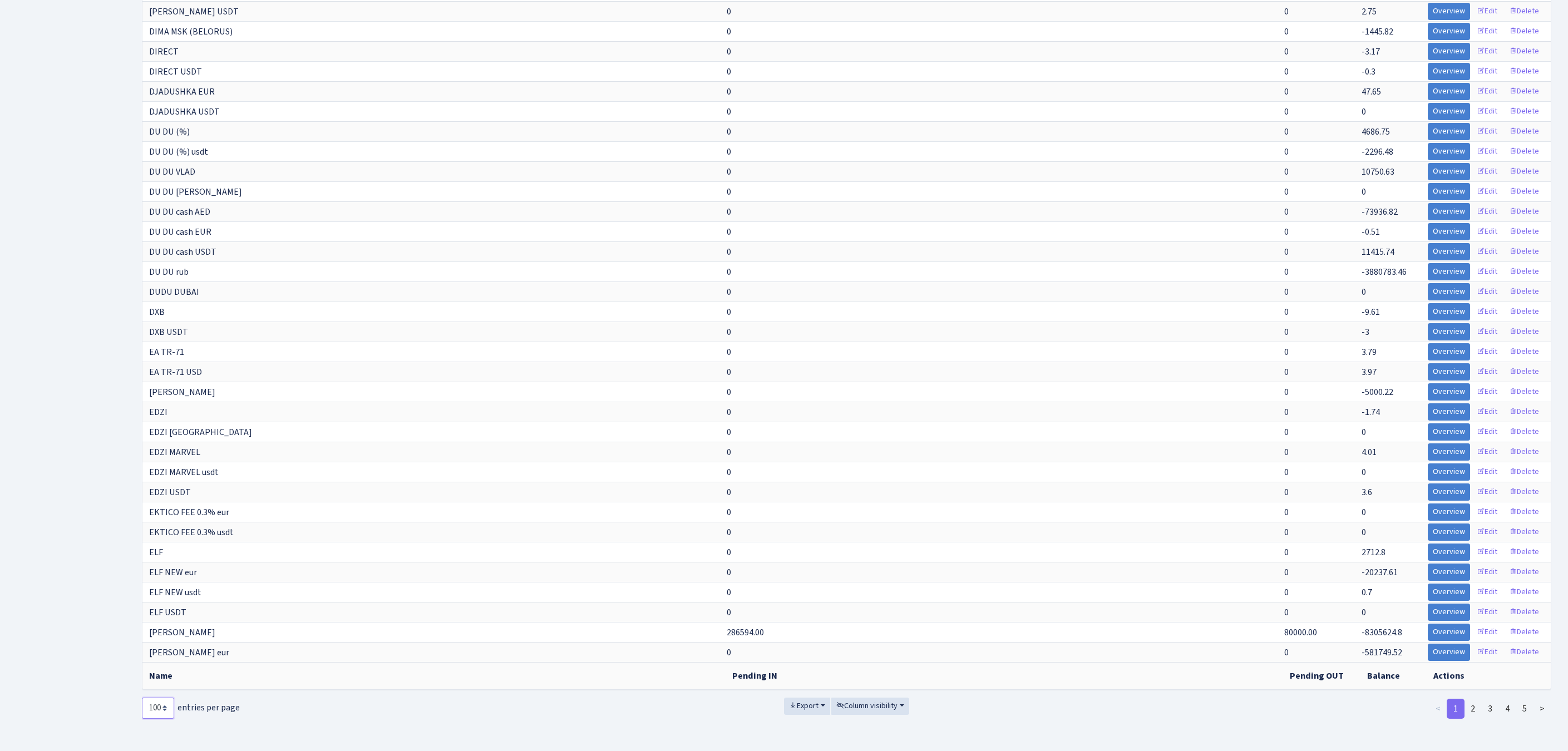
select select "-1"
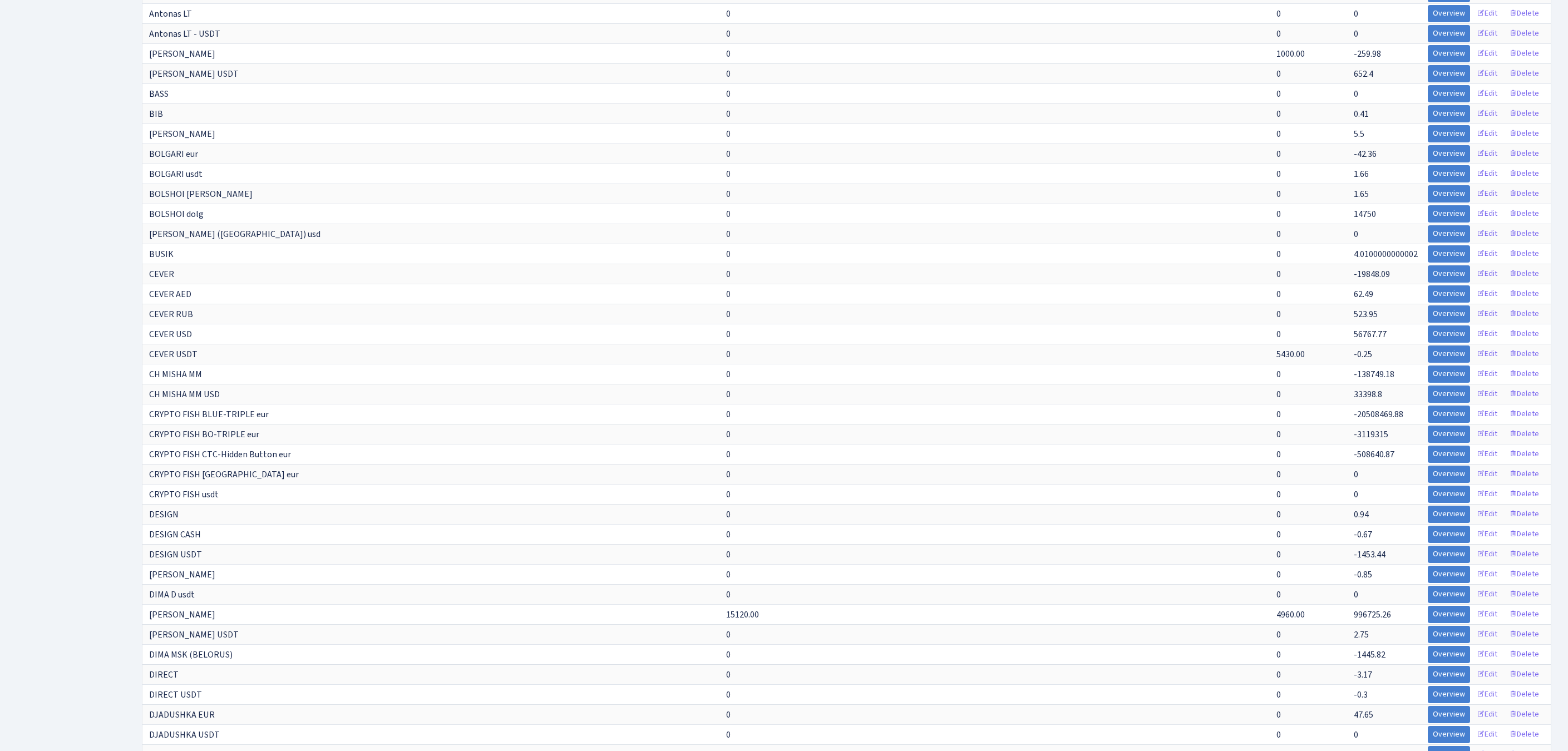
scroll to position [0, 0]
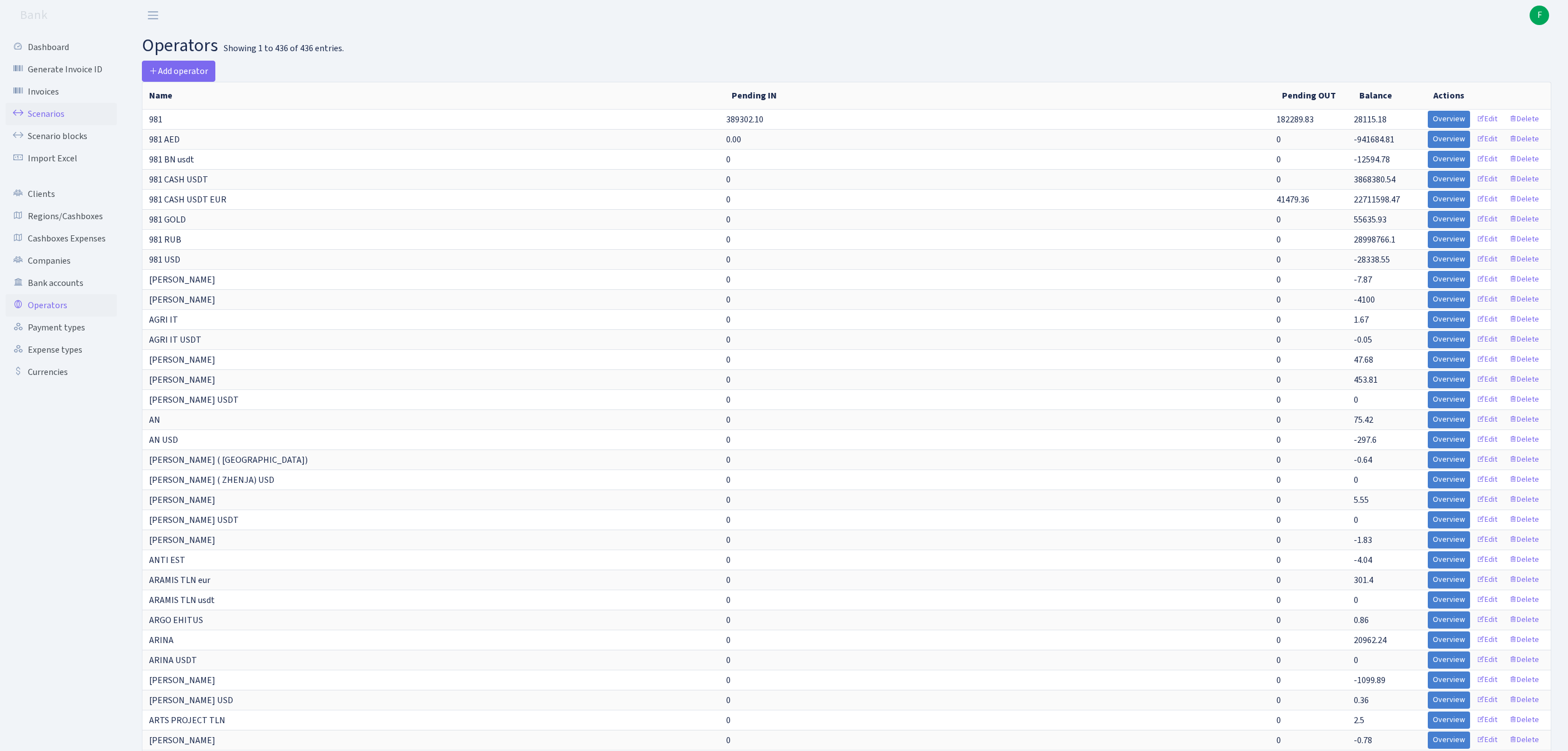
click at [48, 121] on link "Scenarios" at bounding box center [61, 114] width 111 height 22
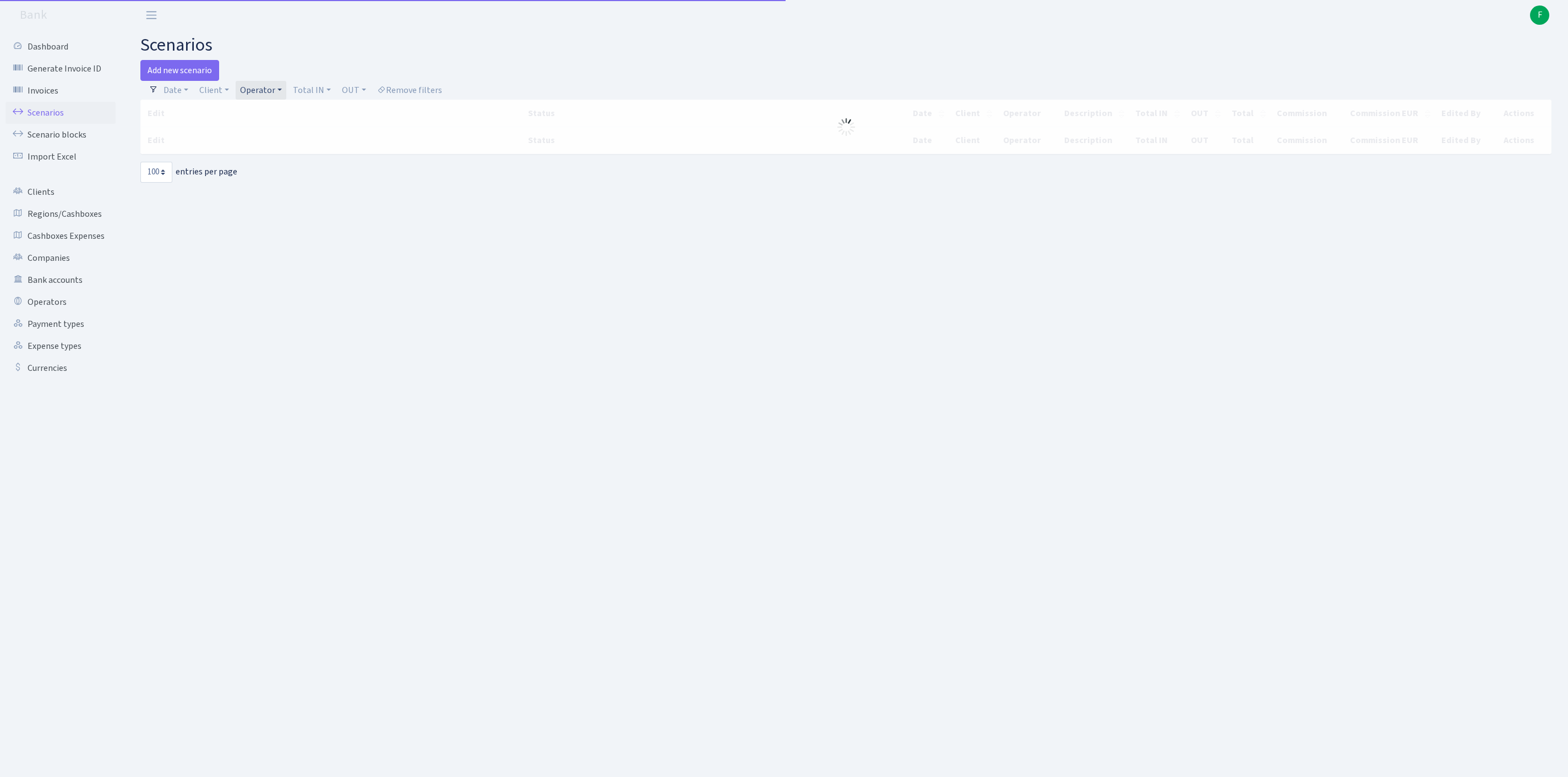
select select "100"
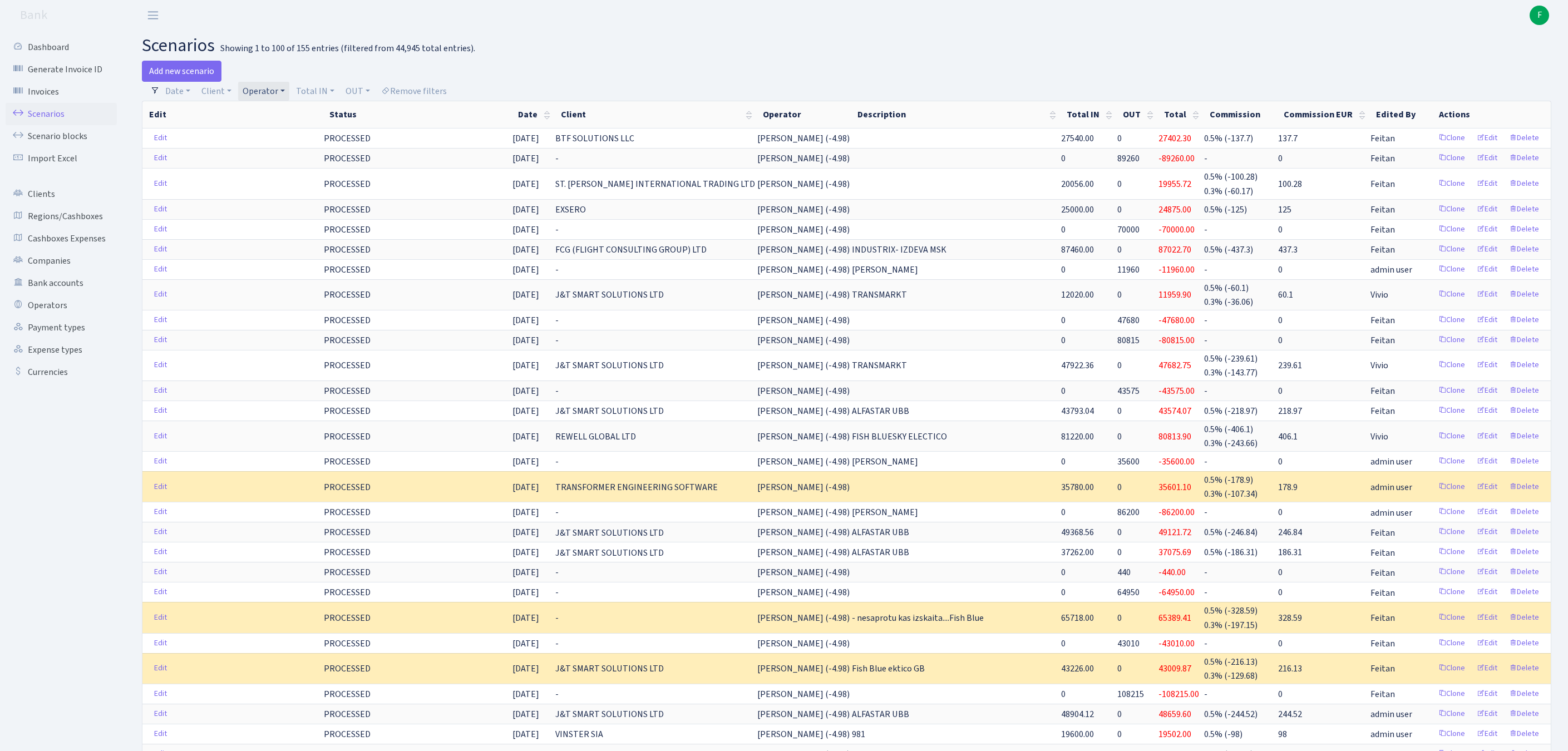
click at [289, 95] on link "Operator" at bounding box center [263, 91] width 51 height 19
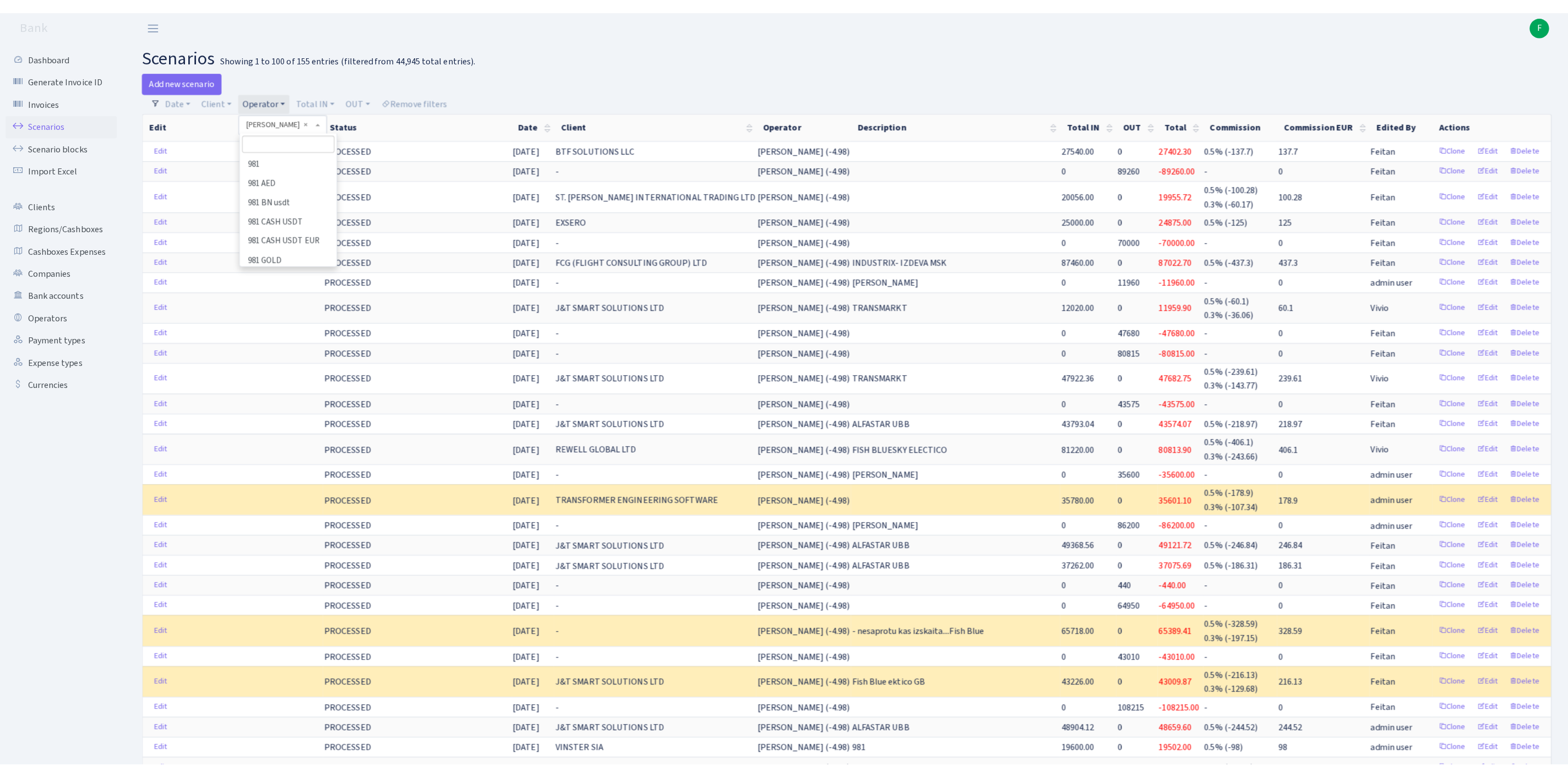
scroll to position [4780, 0]
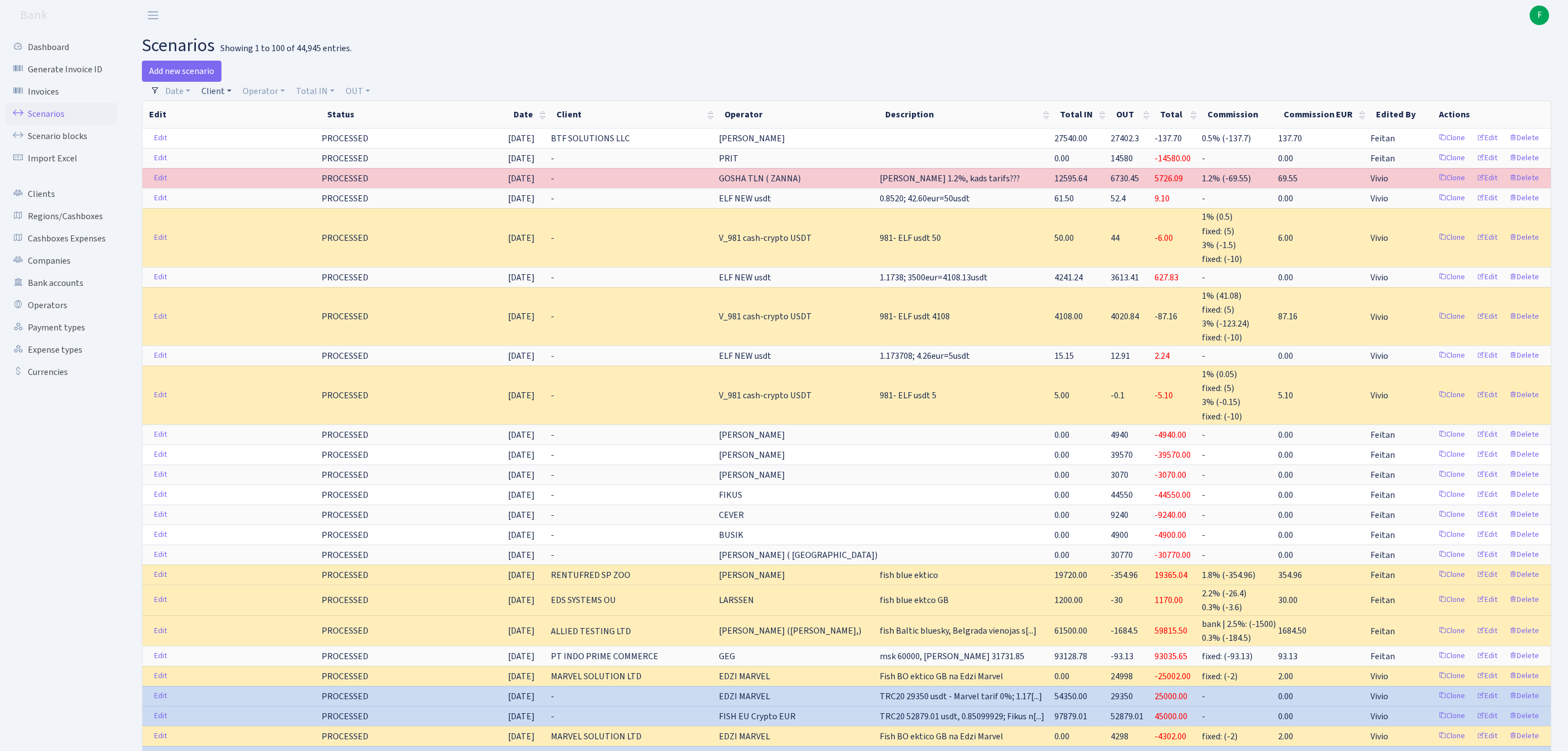
click at [225, 95] on link "Client" at bounding box center [216, 91] width 39 height 19
click at [247, 140] on input "search" at bounding box center [247, 131] width 92 height 17
type input "straten"
click at [253, 179] on li "STRATENA SPOLKA Z OGRANICZONA ODPOWIEDZIALNOSCIA" at bounding box center [247, 164] width 95 height 44
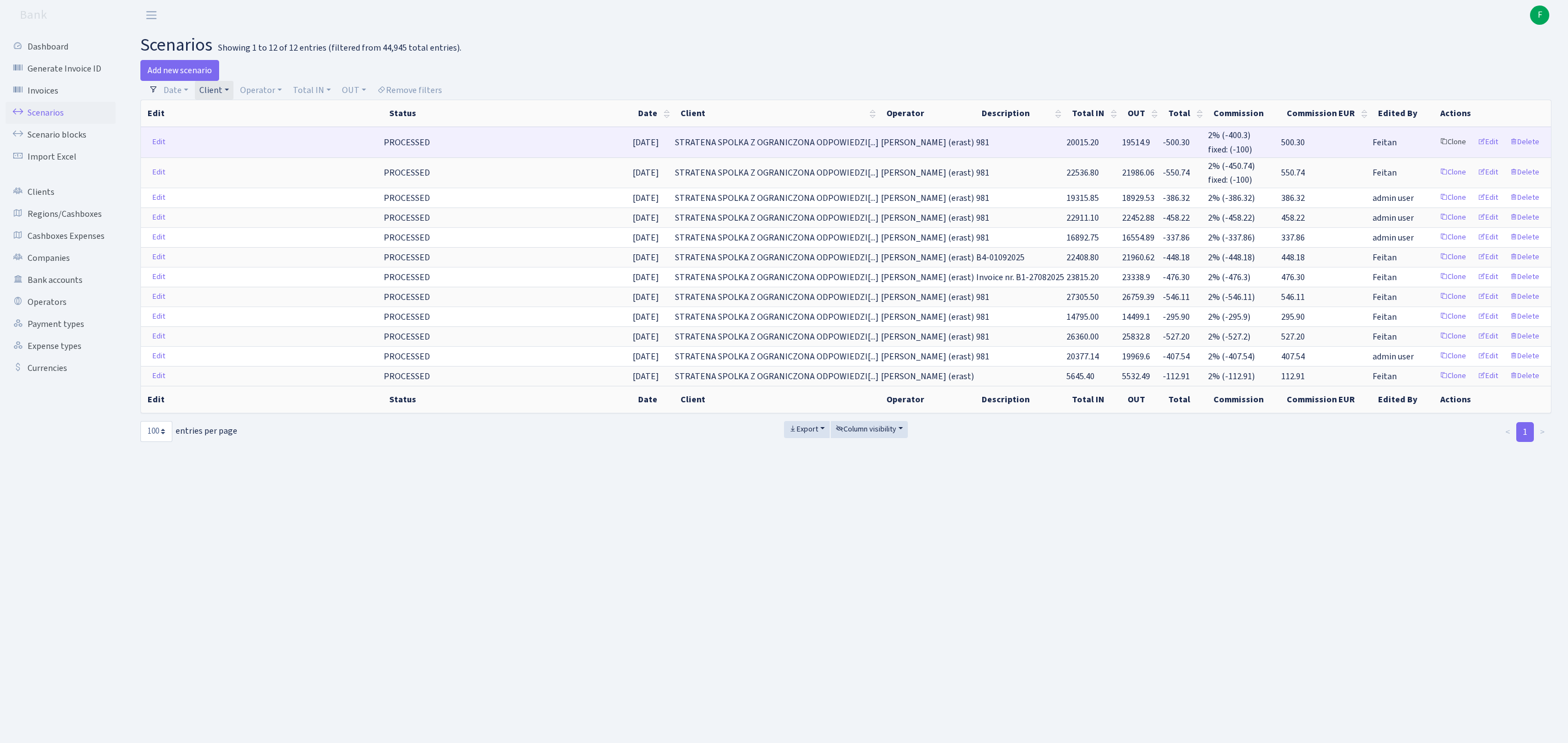
click at [1435, 151] on link "Clone" at bounding box center [1453, 142] width 37 height 17
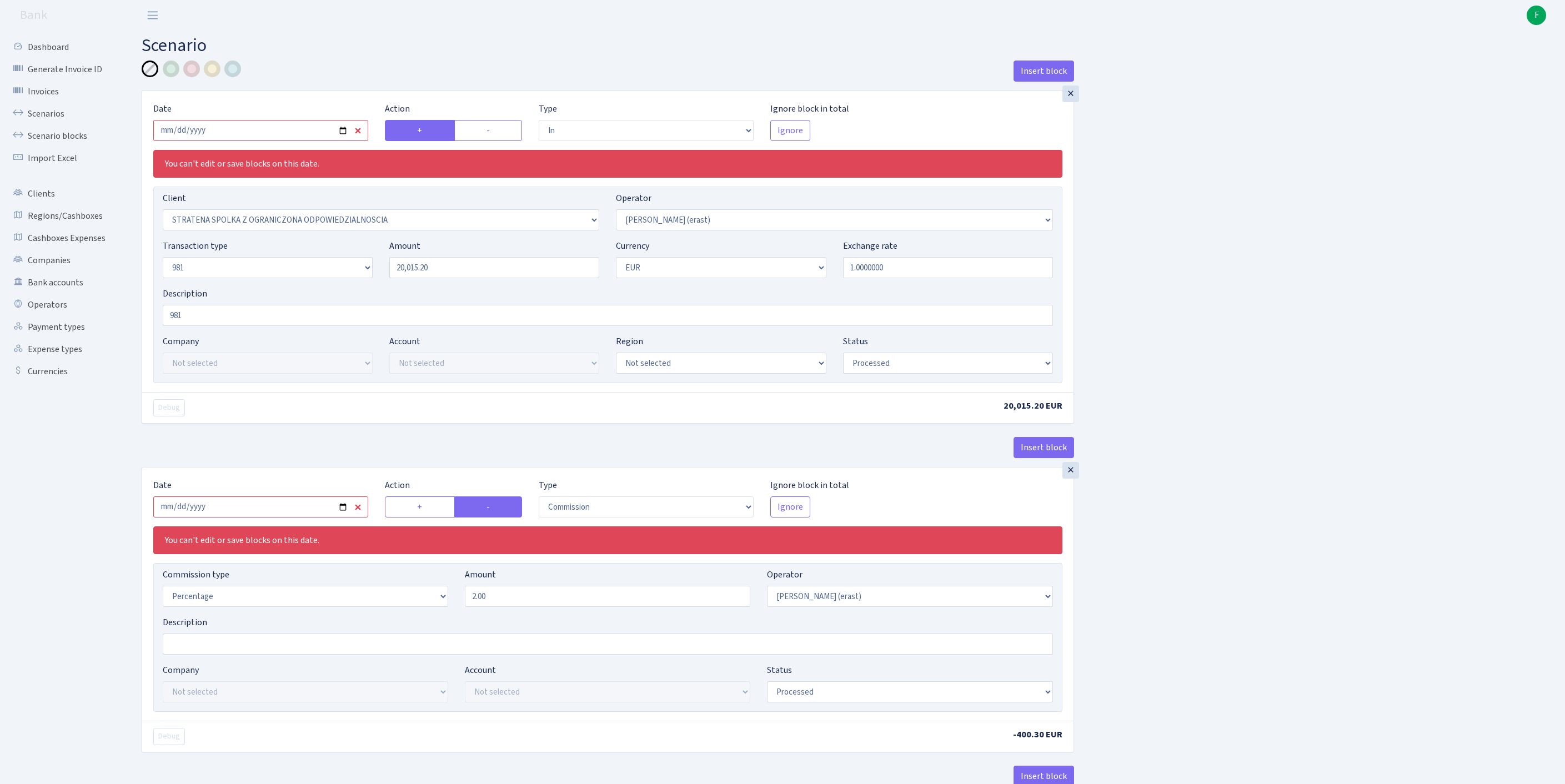
select select "in"
select select "3300"
select select "155"
select select "8"
select select "1"
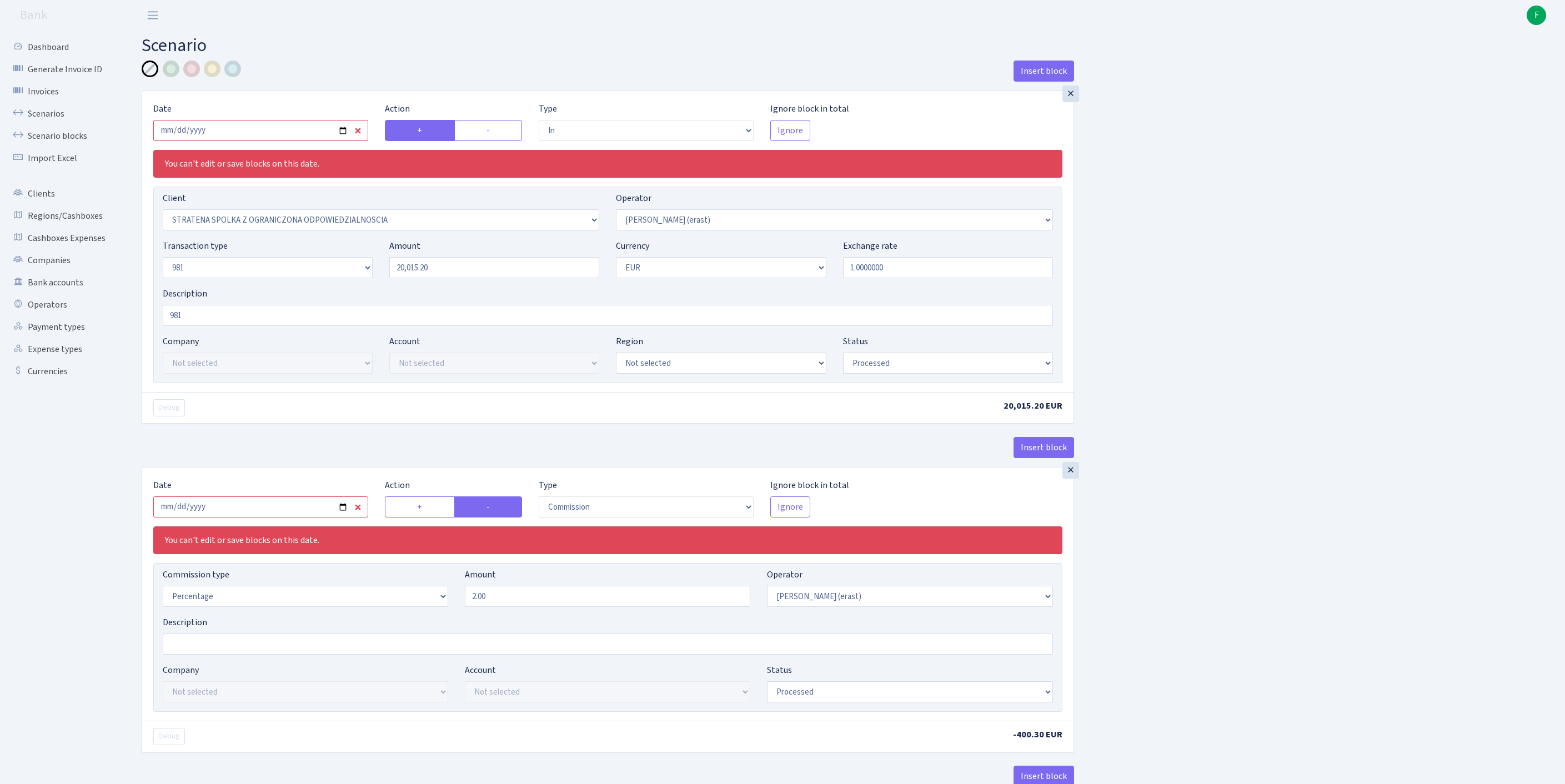
select select "processed"
select select "commission"
select select "155"
select select "processed"
select select "out"
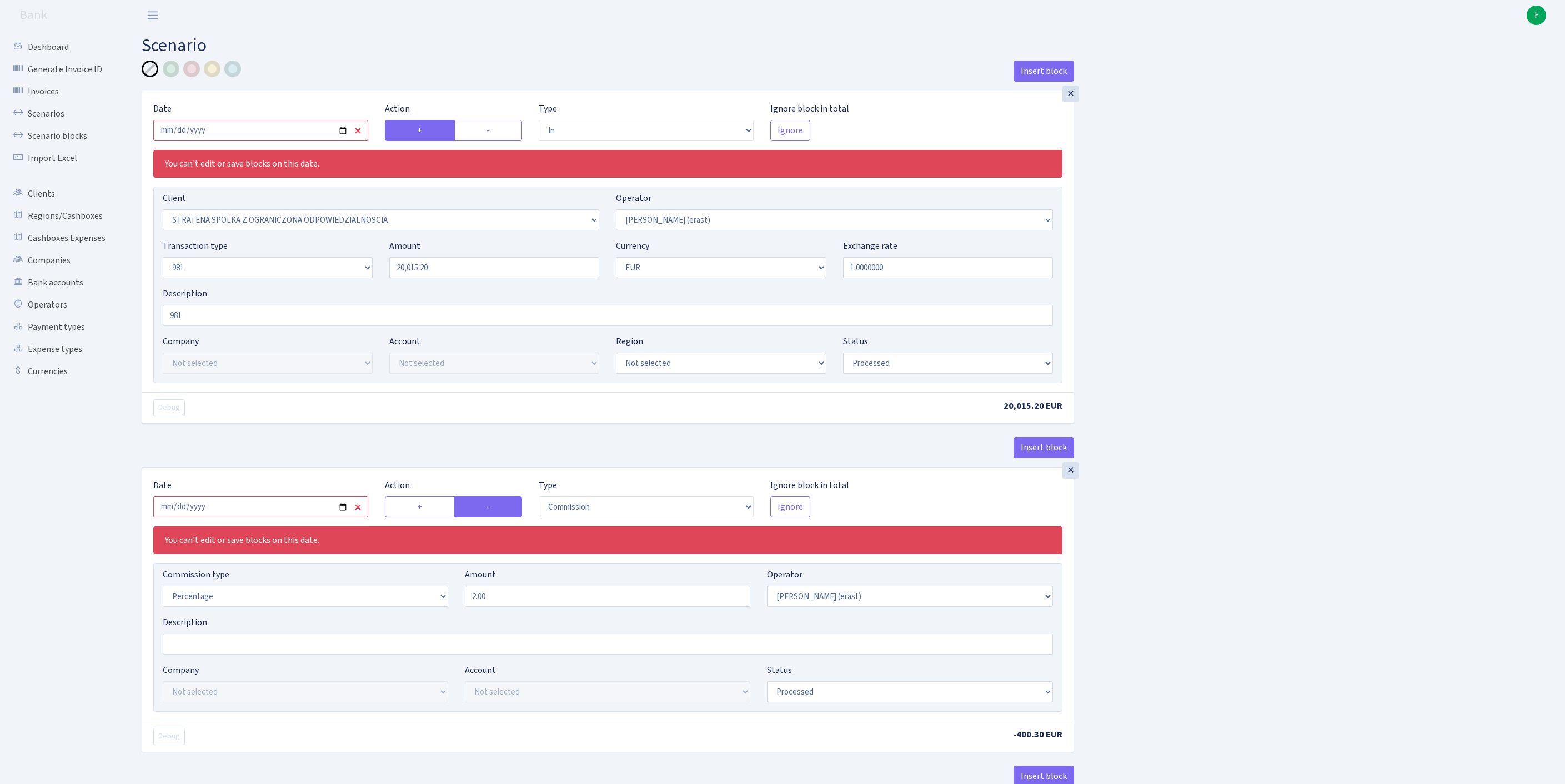
select select "2442"
select select "61"
select select "8"
select select "1"
select select "processed"
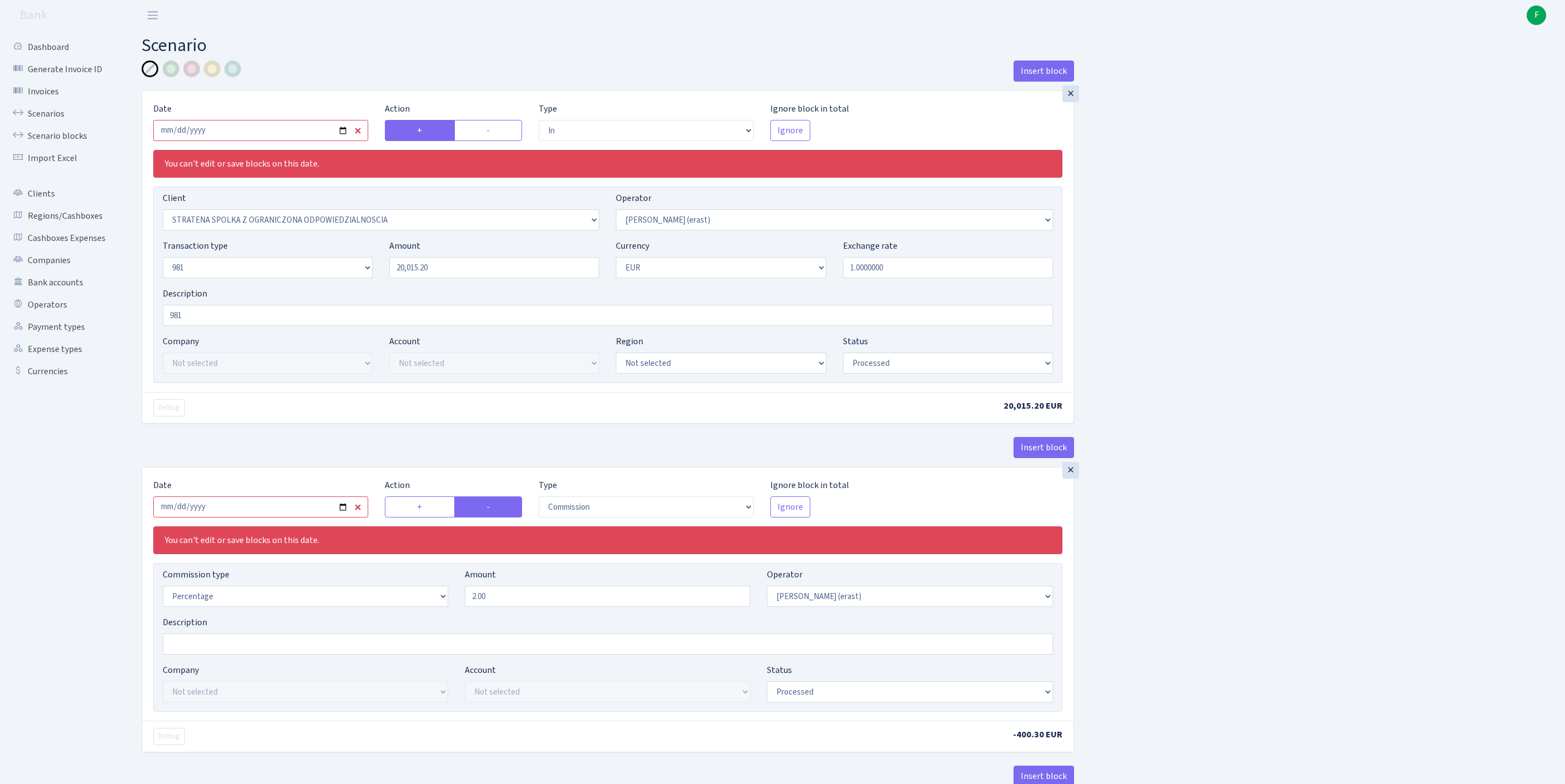
select select "commission"
select select "fixed"
select select "155"
select select "processed"
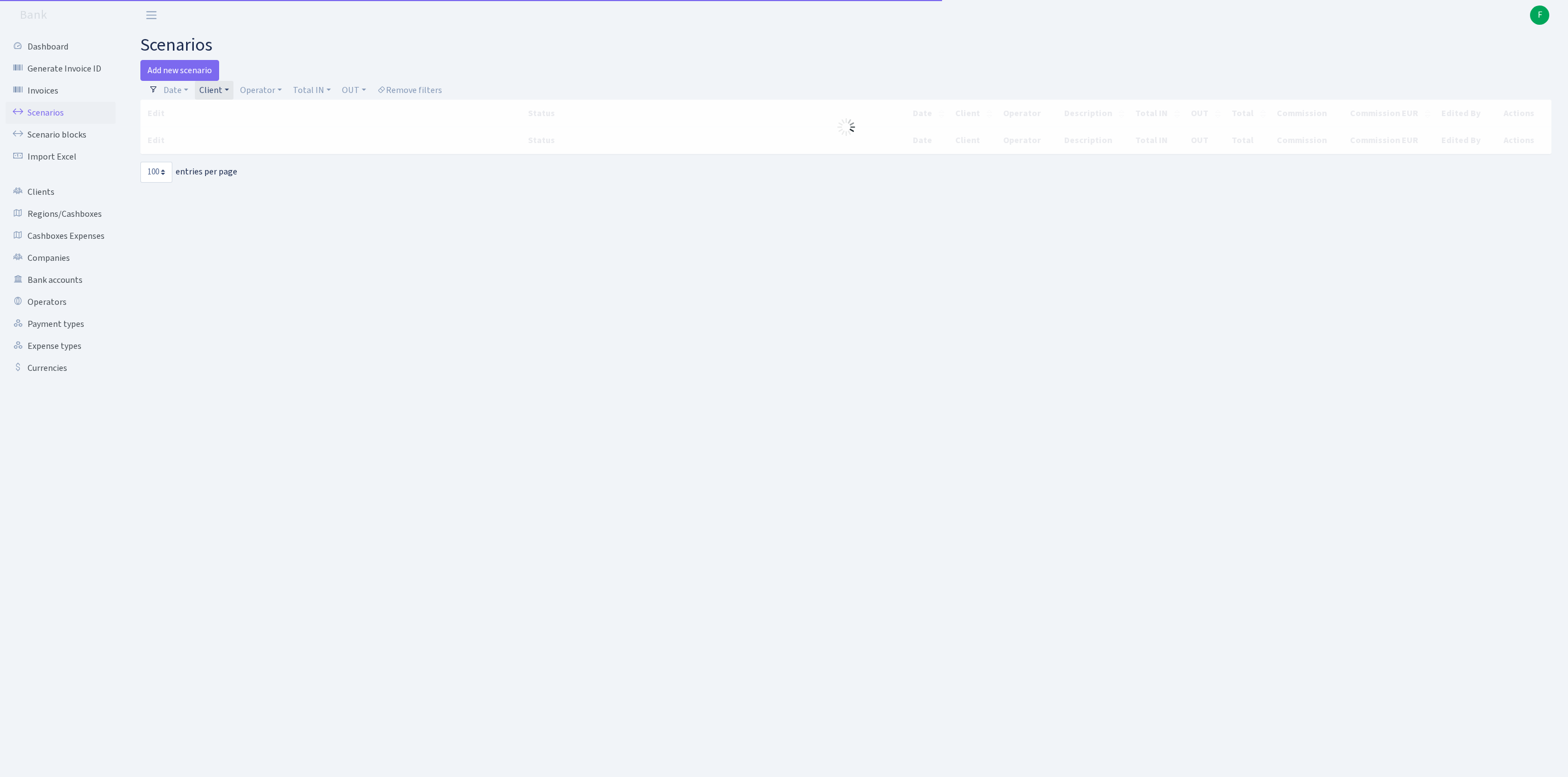
select select "100"
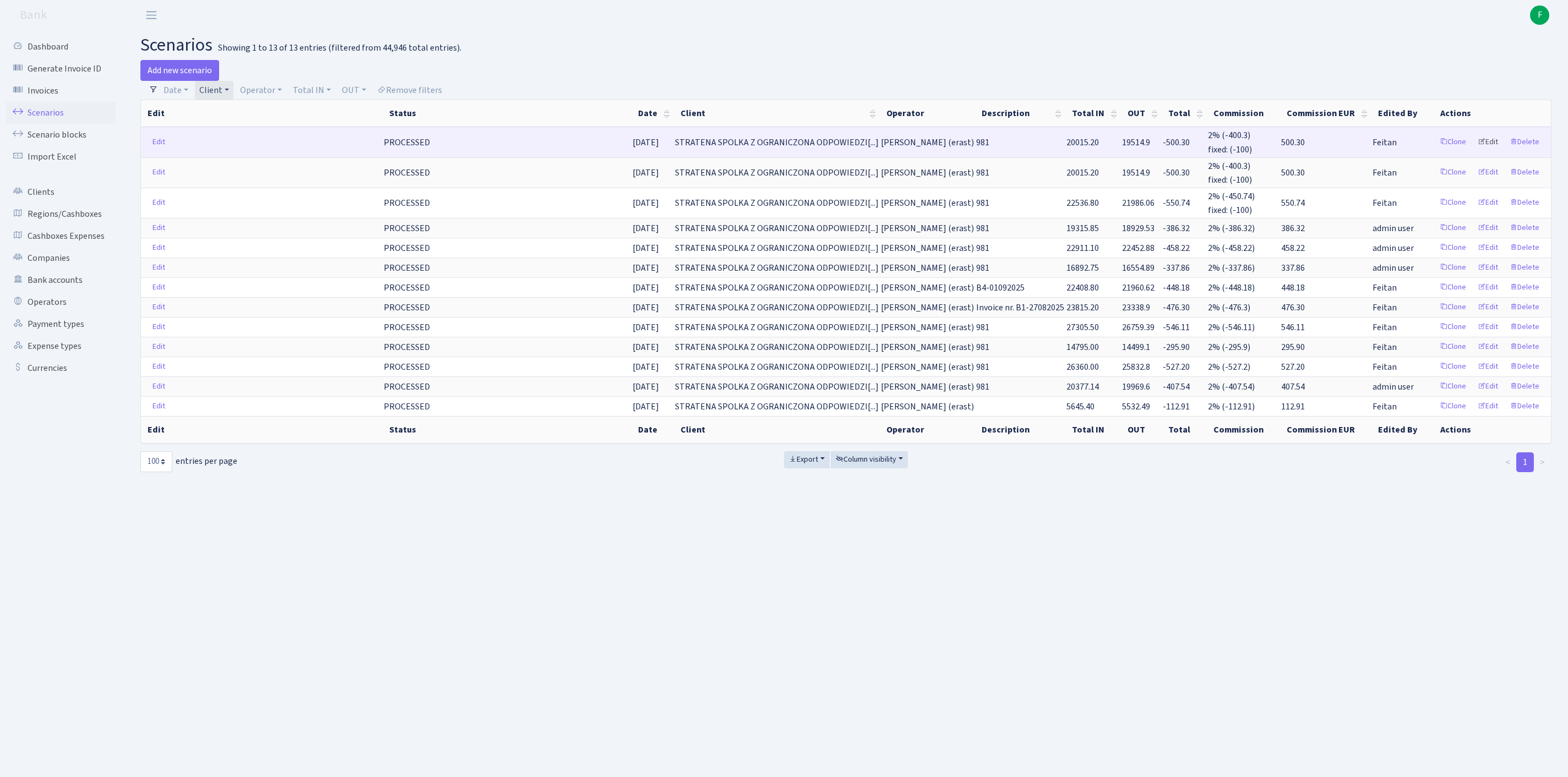
click at [1477, 147] on link "Edit" at bounding box center [1488, 142] width 30 height 17
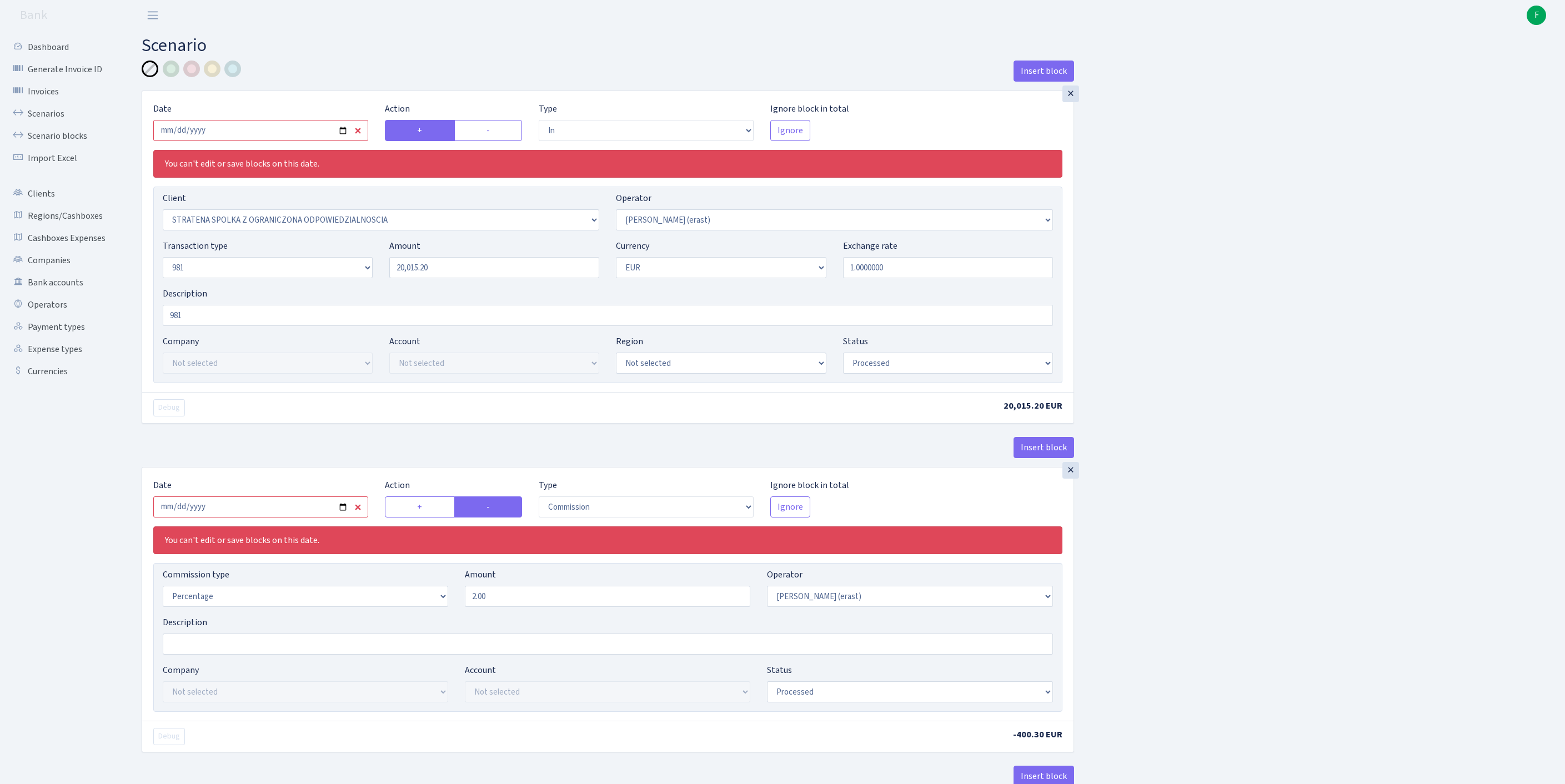
select select "in"
select select "3300"
select select "155"
select select "8"
select select "1"
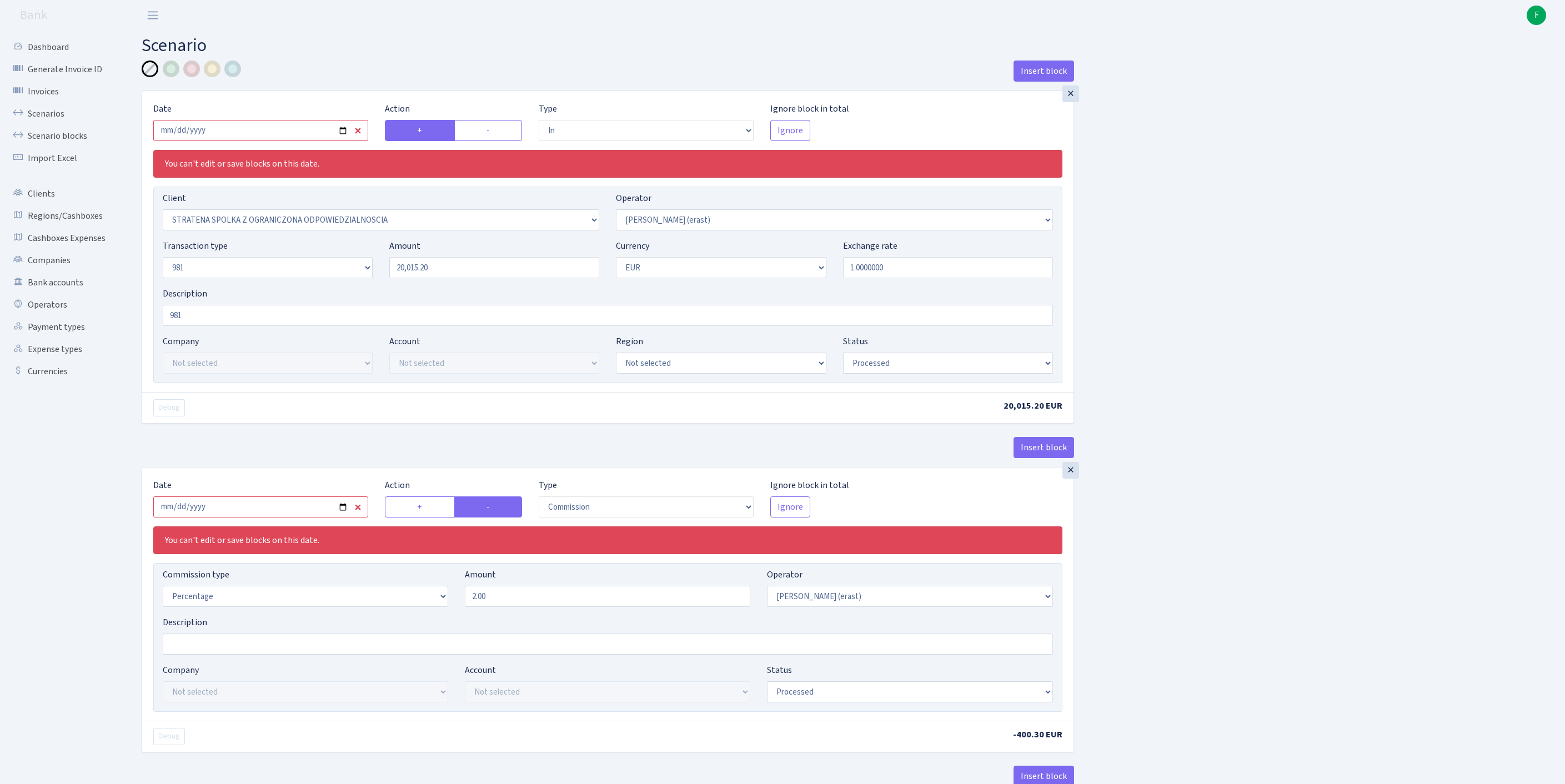
select select "processed"
select select "commission"
select select "155"
select select "processed"
select select "out"
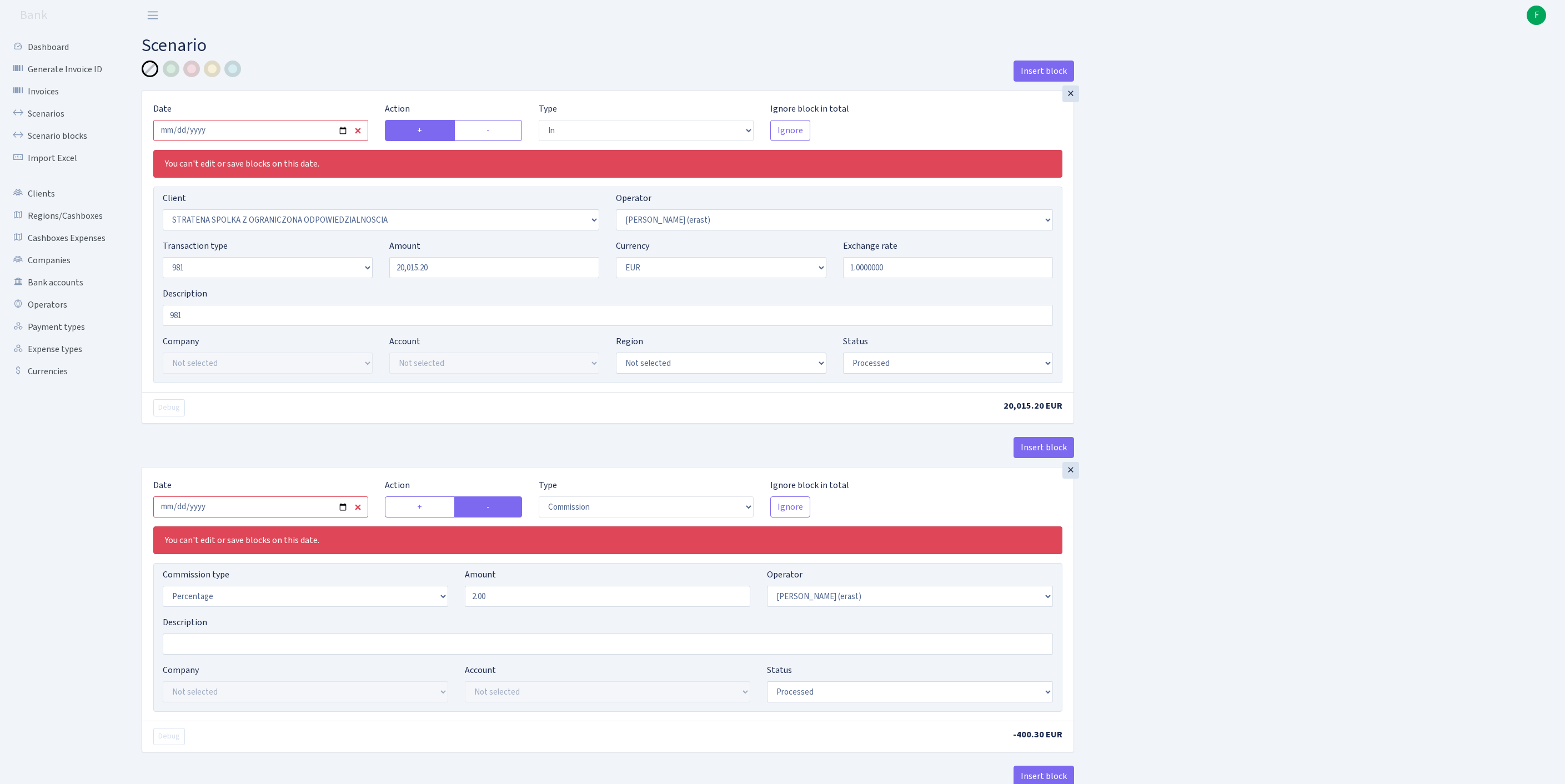
select select "2442"
select select "61"
select select "8"
select select "1"
select select "processed"
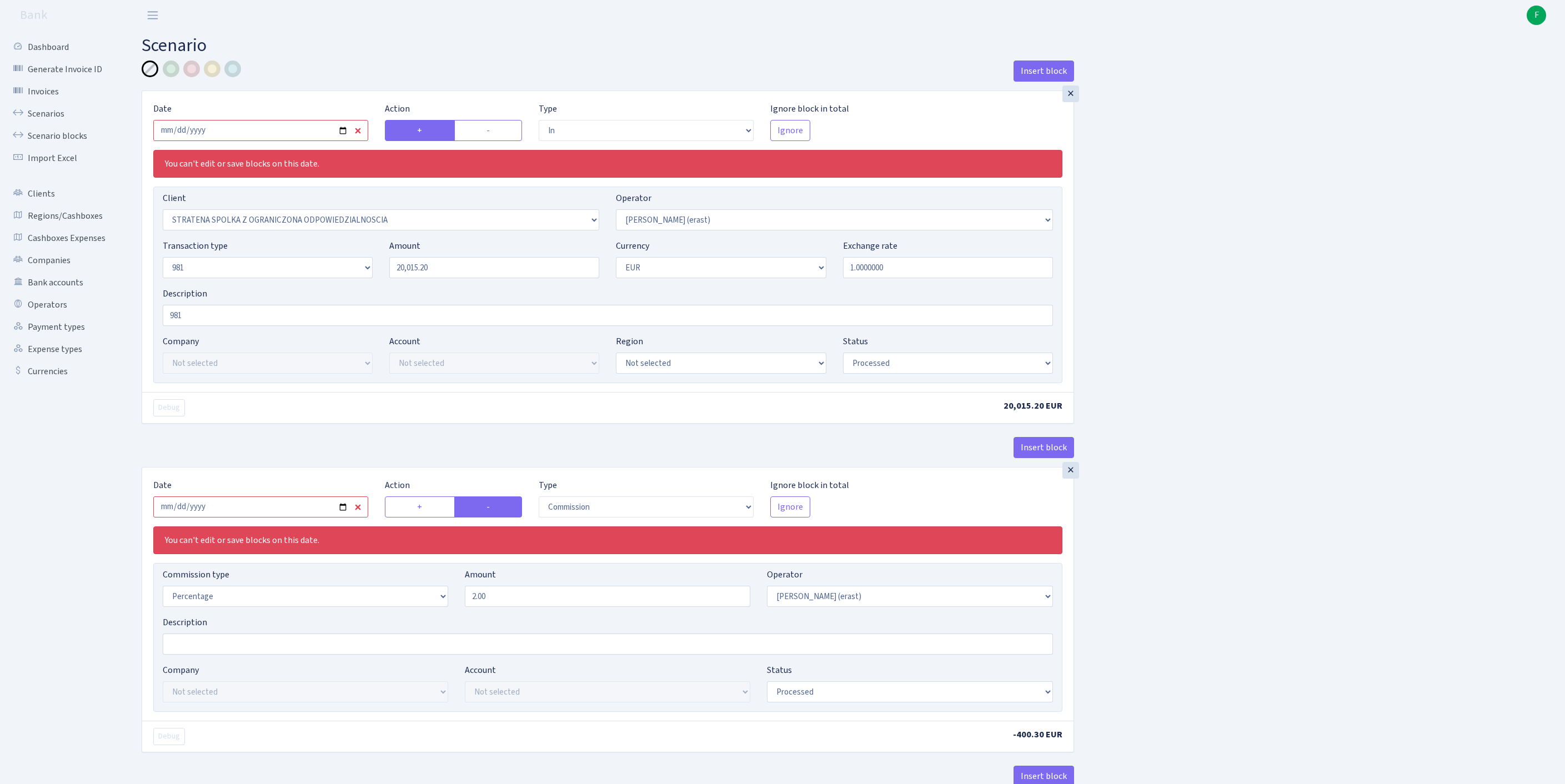
select select "commission"
select select "fixed"
select select "155"
select select "processed"
click at [292, 141] on input "2025-09-26" at bounding box center [261, 130] width 215 height 21
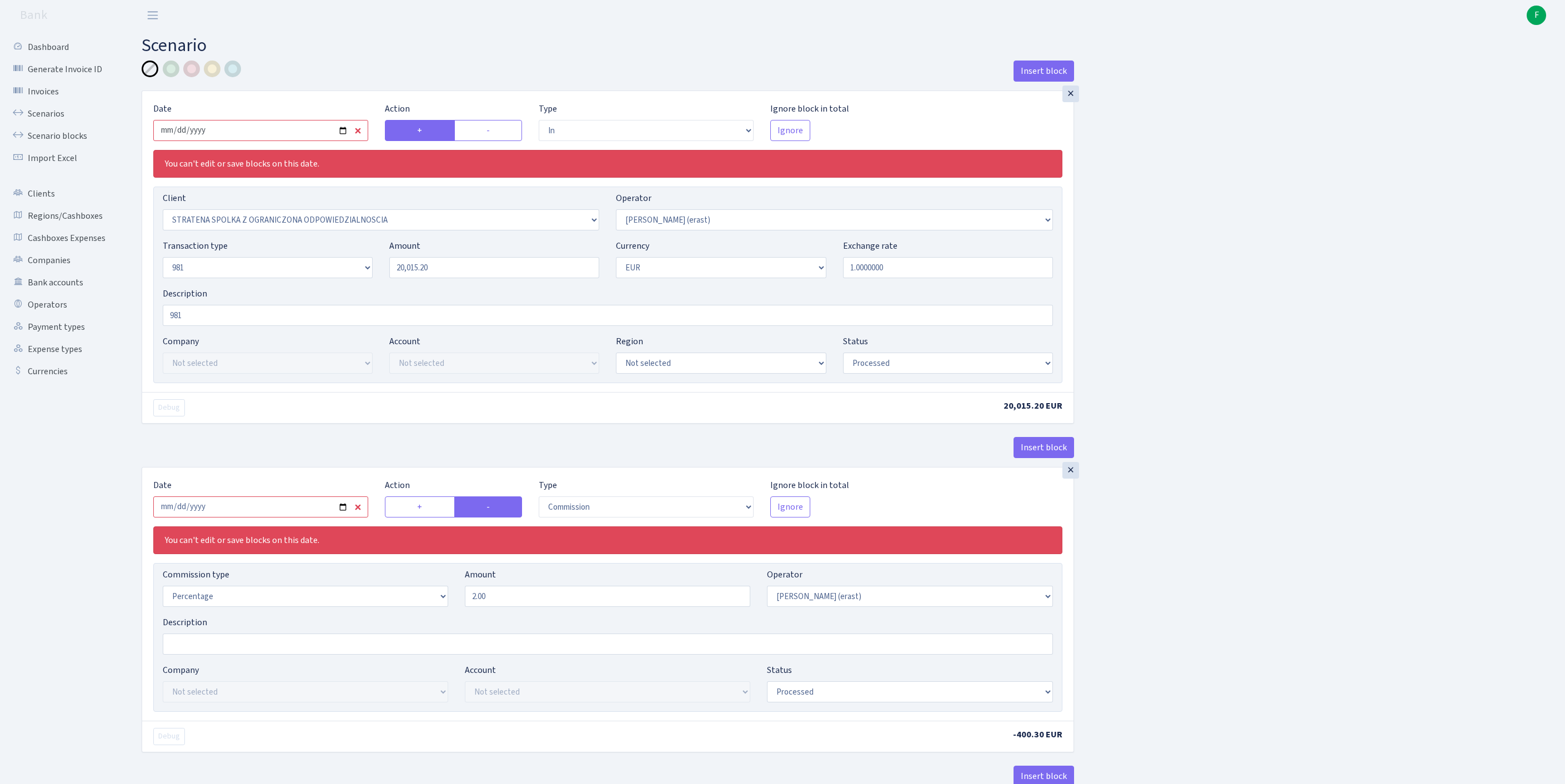
type input "[DATE]"
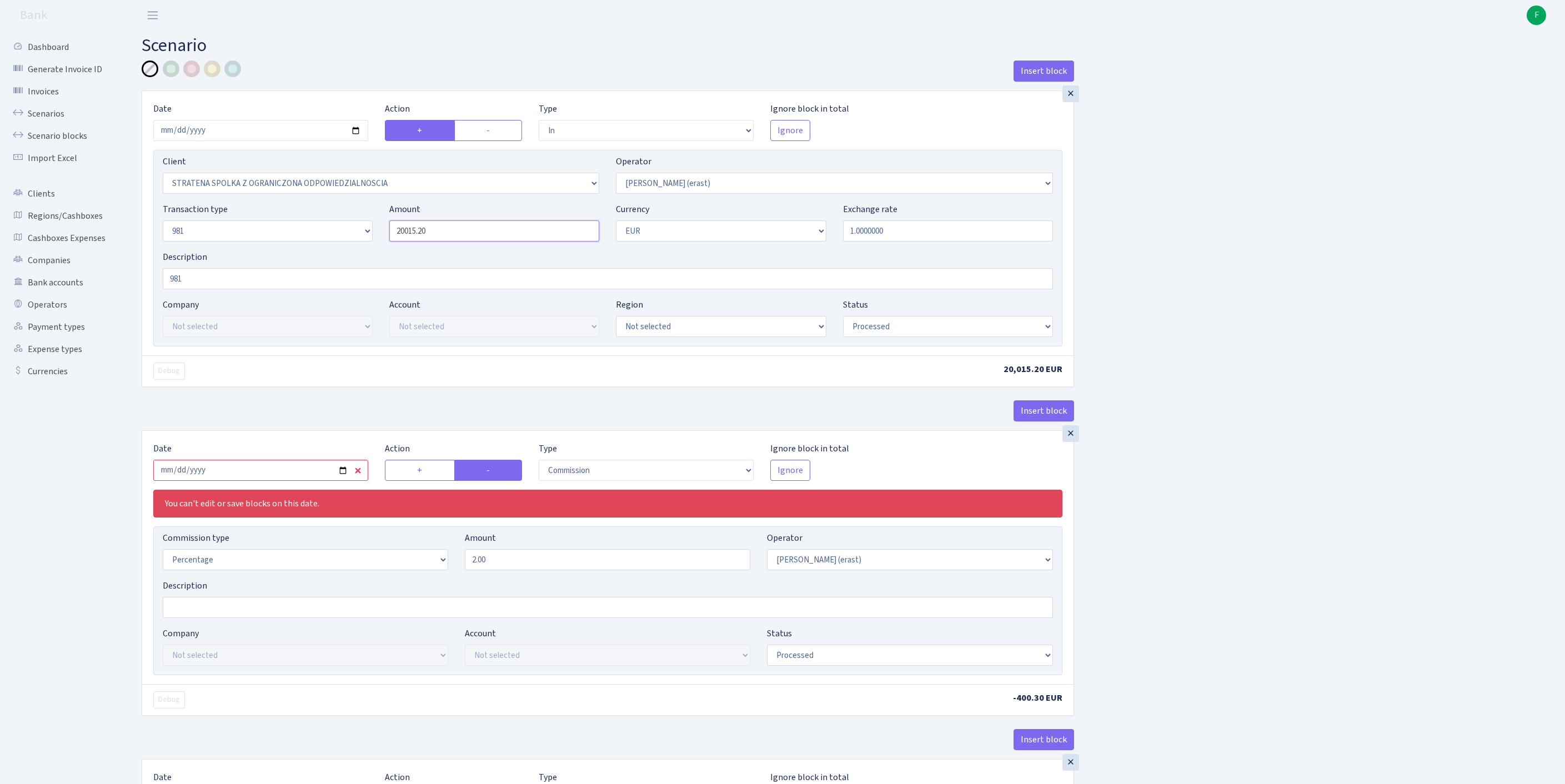
drag, startPoint x: 480, startPoint y: 252, endPoint x: 353, endPoint y: 250, distance: 127.0
click at [353, 250] on div "Transaction type Not selected 981 ELF FISH crypto GIRT IVO dekl MM-BALTIC eur U…" at bounding box center [607, 227] width 907 height 48
paste input "4095.07"
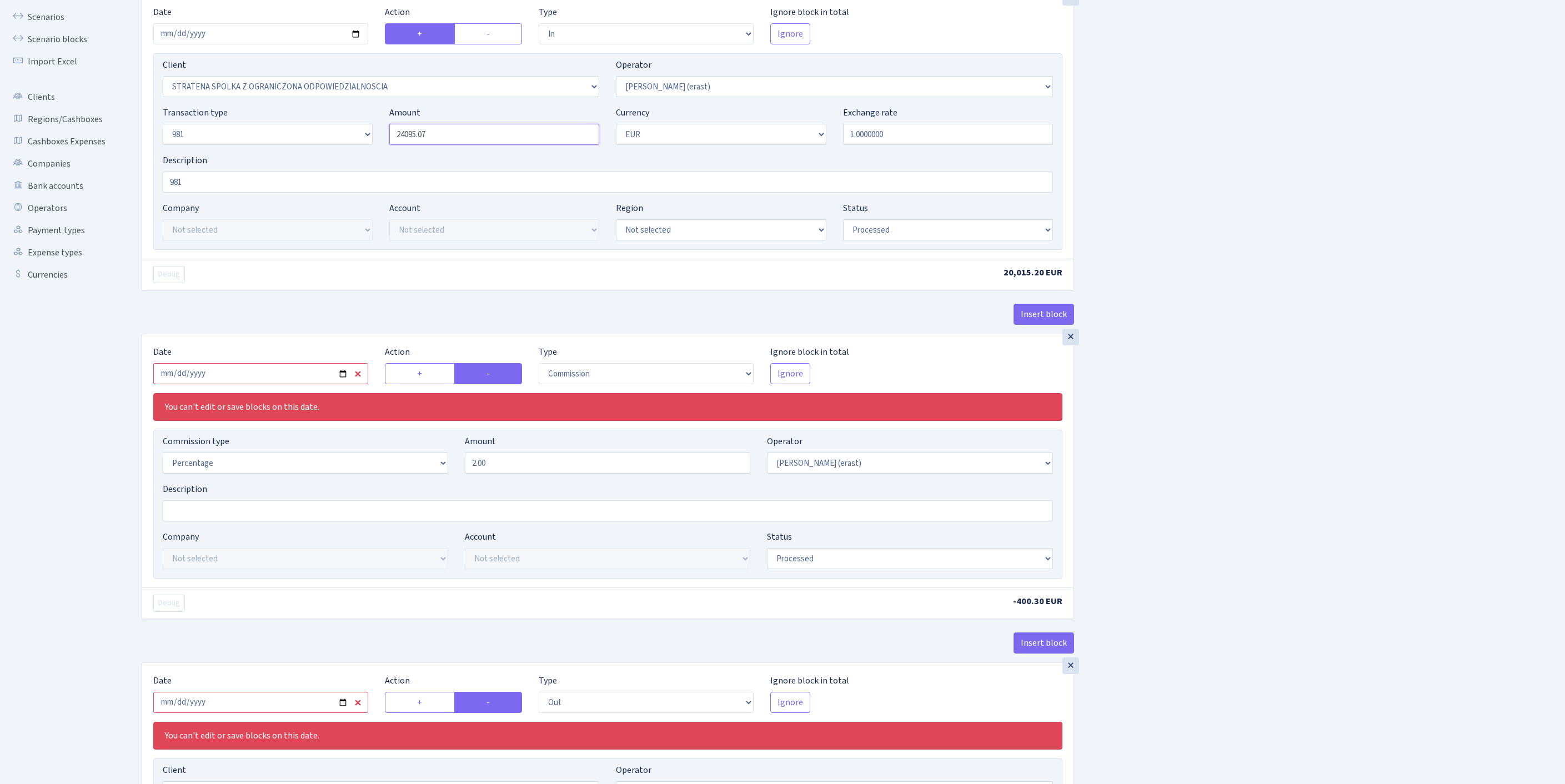
scroll to position [148, 0]
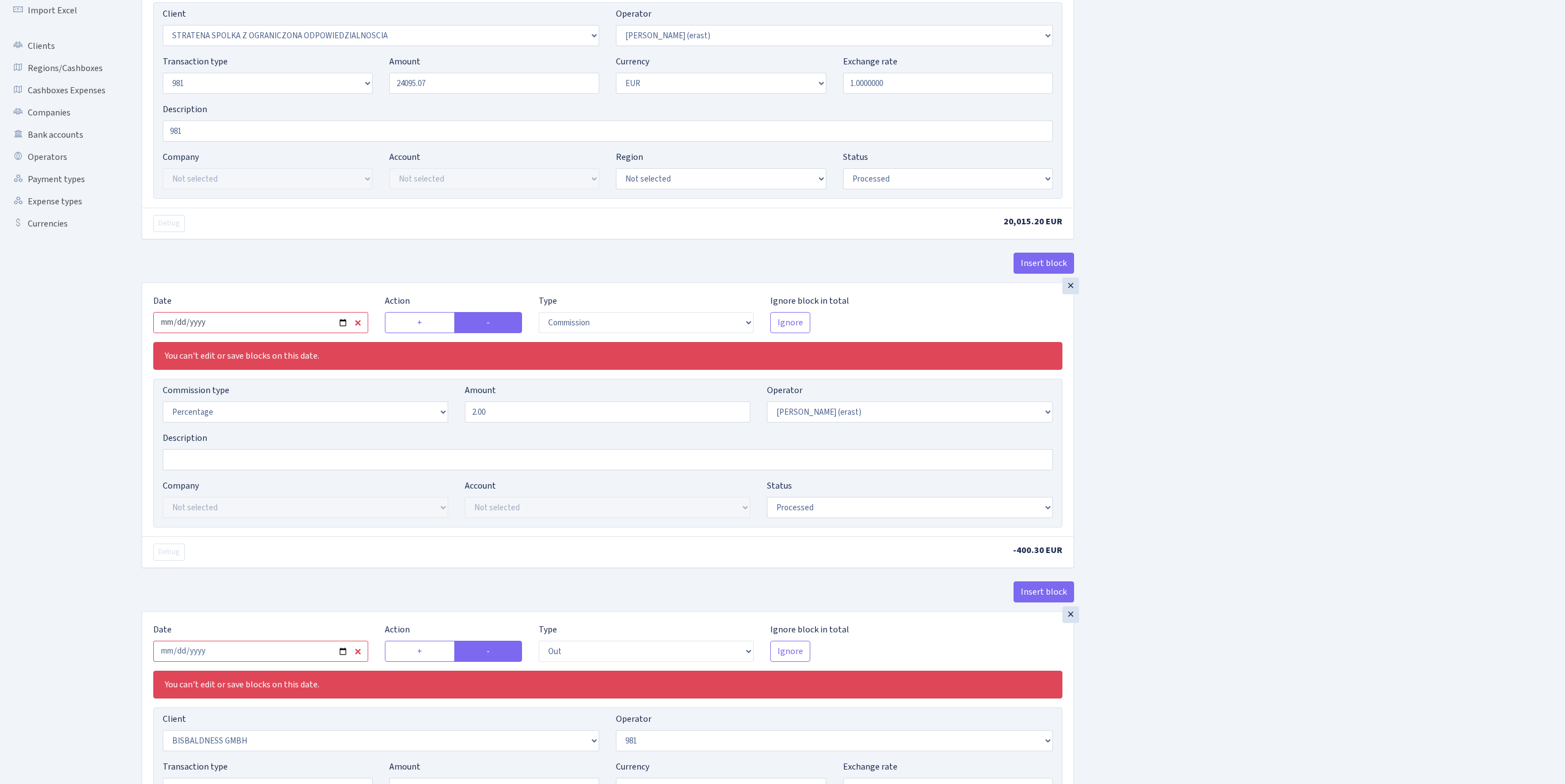
type input "24,095.07"
click at [310, 333] on input "2025-09-26" at bounding box center [261, 322] width 215 height 21
type input "[DATE]"
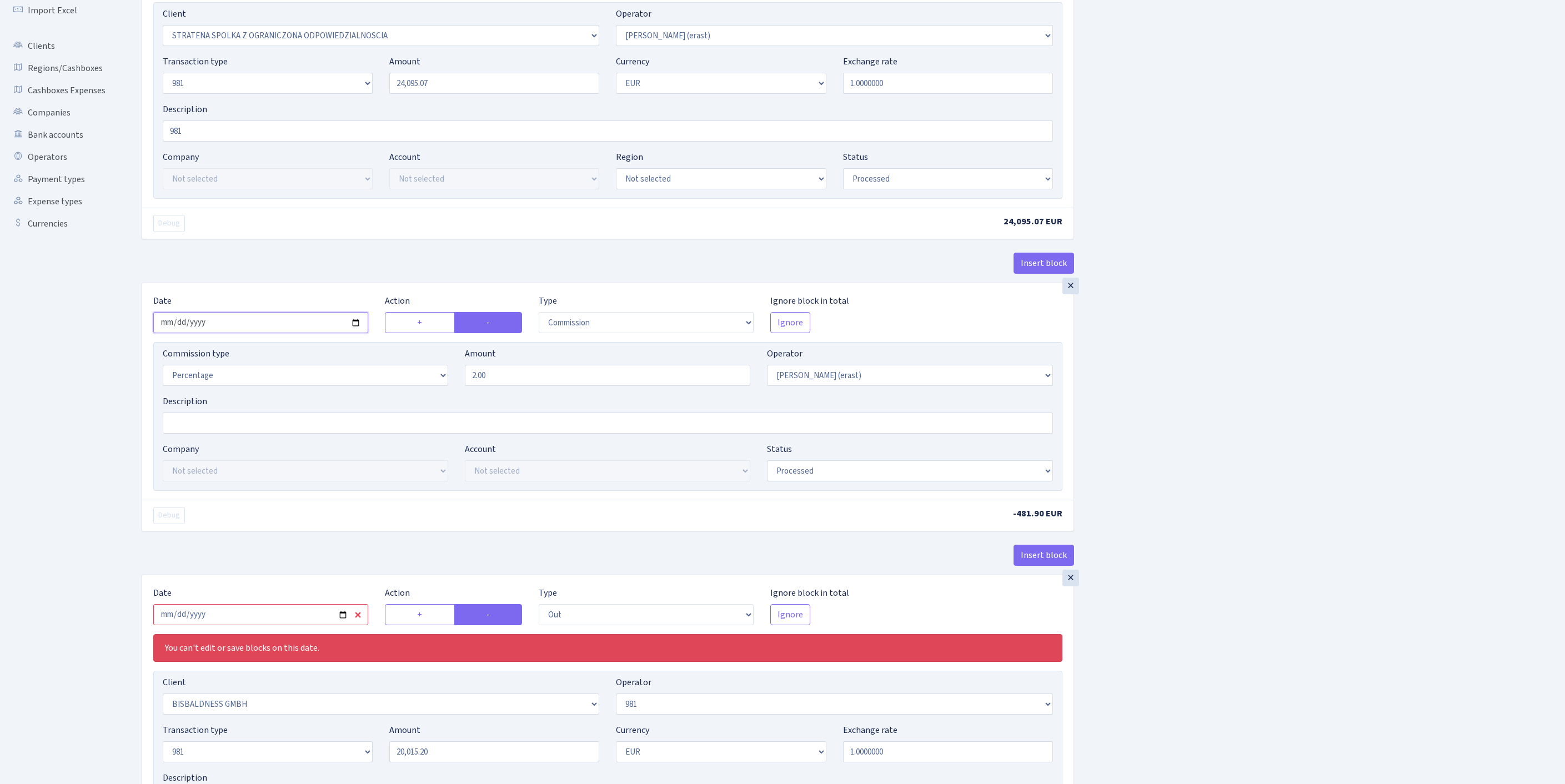
scroll to position [355, 0]
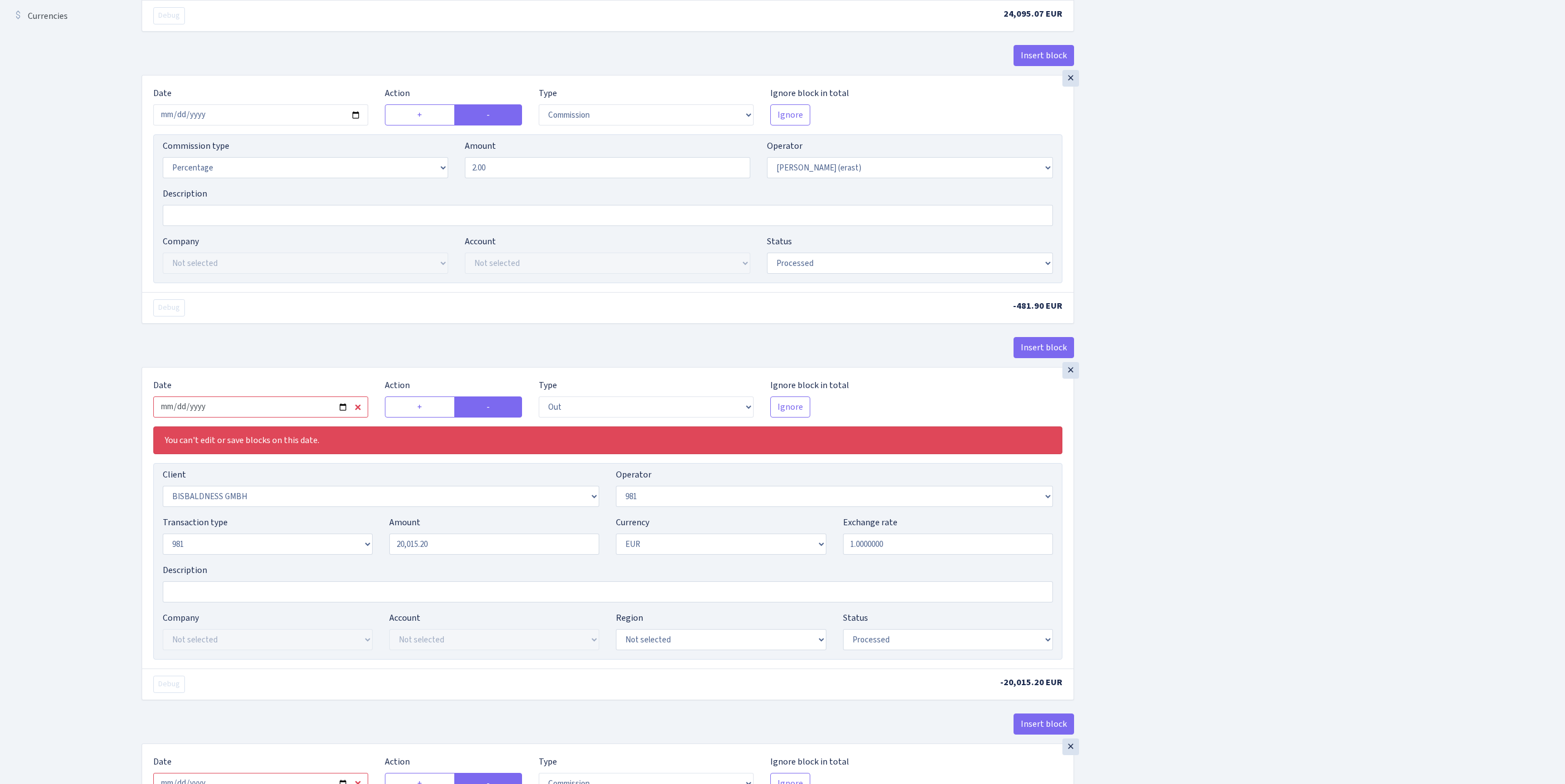
click at [291, 417] on input "2025-09-26" at bounding box center [261, 407] width 215 height 21
type input "[DATE]"
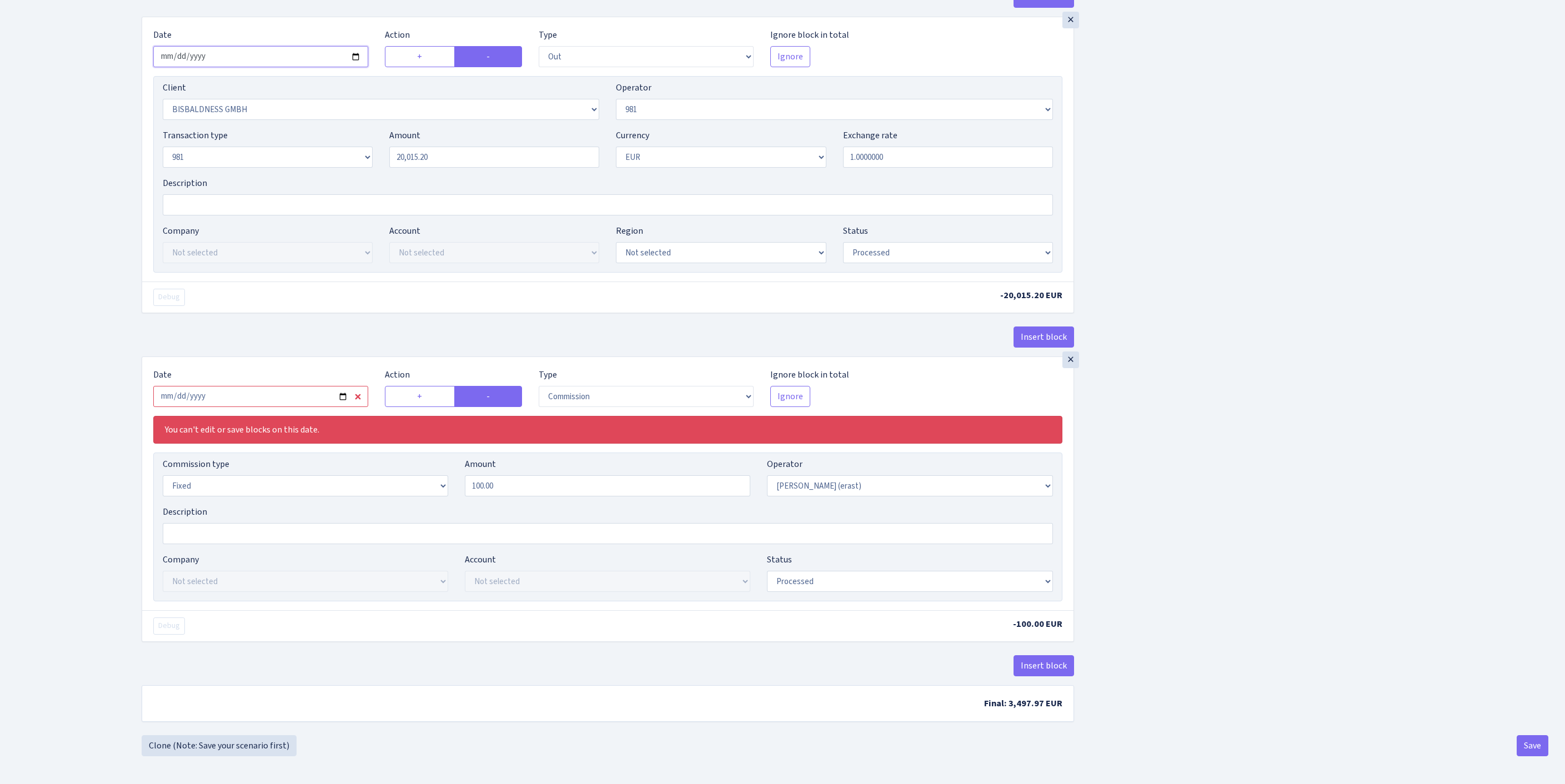
scroll to position [851, 0]
drag, startPoint x: 290, startPoint y: 387, endPoint x: 289, endPoint y: 397, distance: 10.0
click at [290, 387] on input "2025-09-26" at bounding box center [261, 397] width 215 height 21
type input "[DATE]"
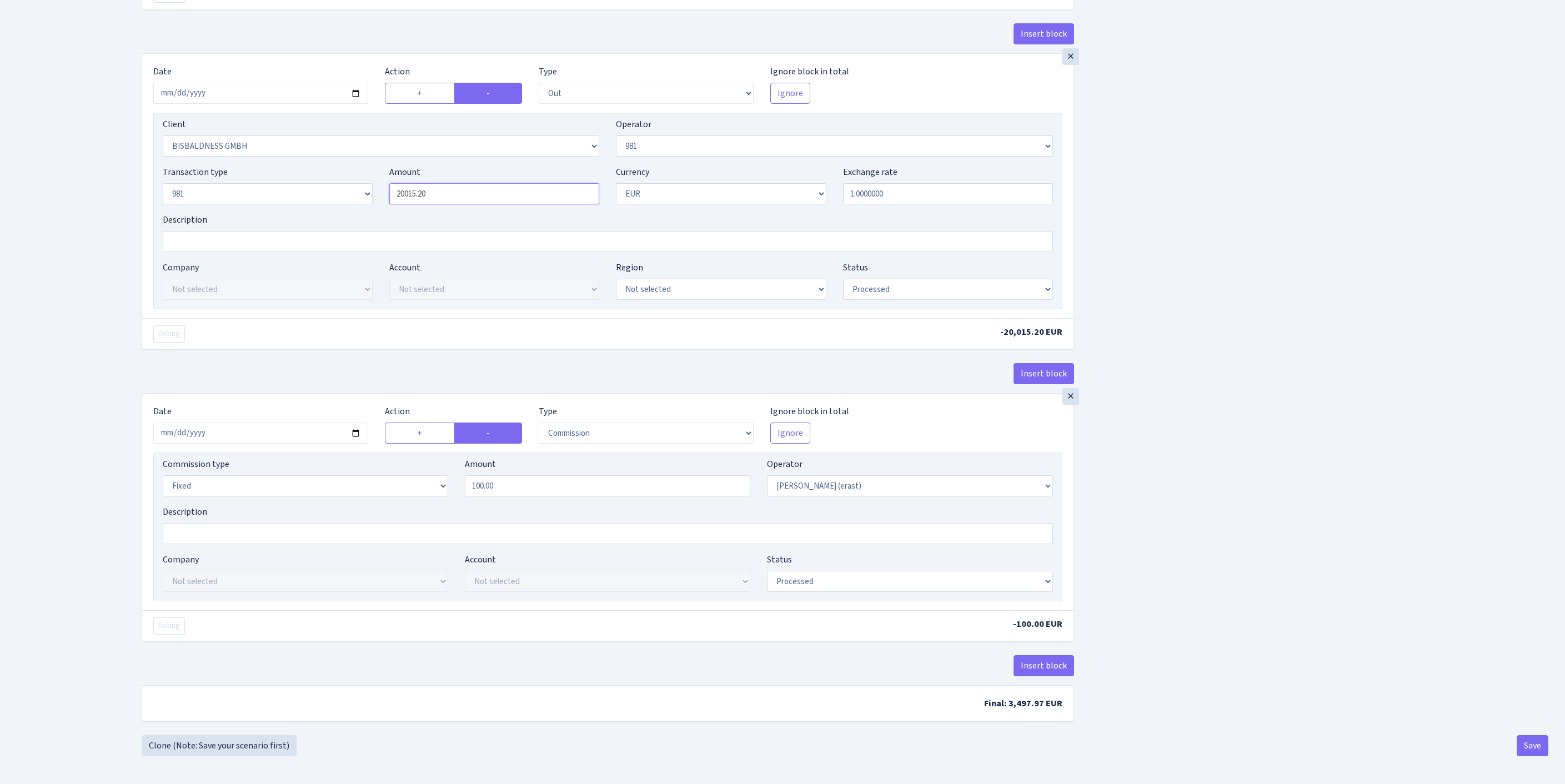
drag, startPoint x: 460, startPoint y: 120, endPoint x: 342, endPoint y: 117, distance: 118.0
click at [342, 166] on div "Transaction type Not selected 981 ELF FISH crypto GIRT IVO dekl MM-BALTIC eur U…" at bounding box center [607, 190] width 907 height 48
paste input "4095.07"
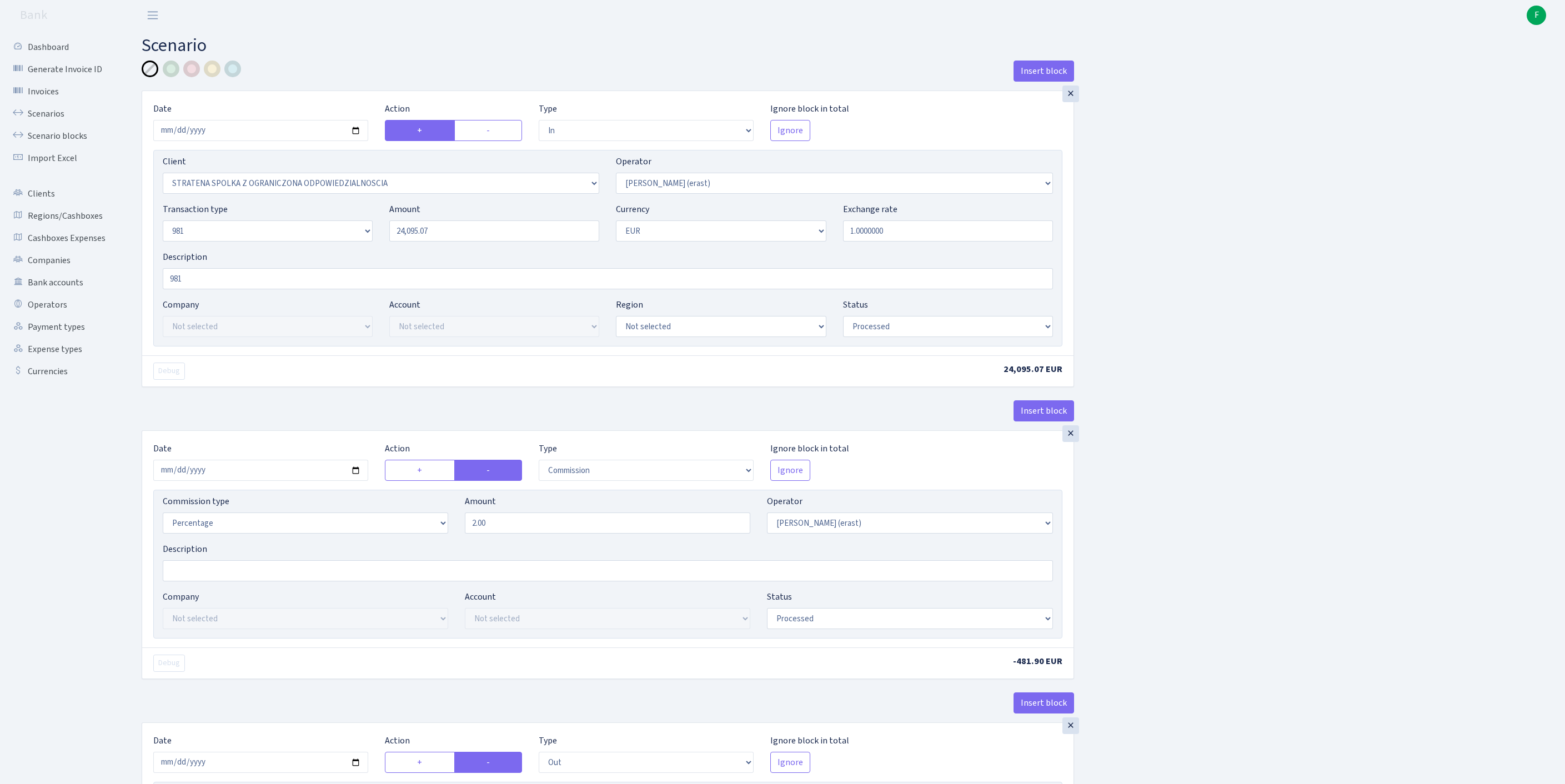
scroll to position [854, 0]
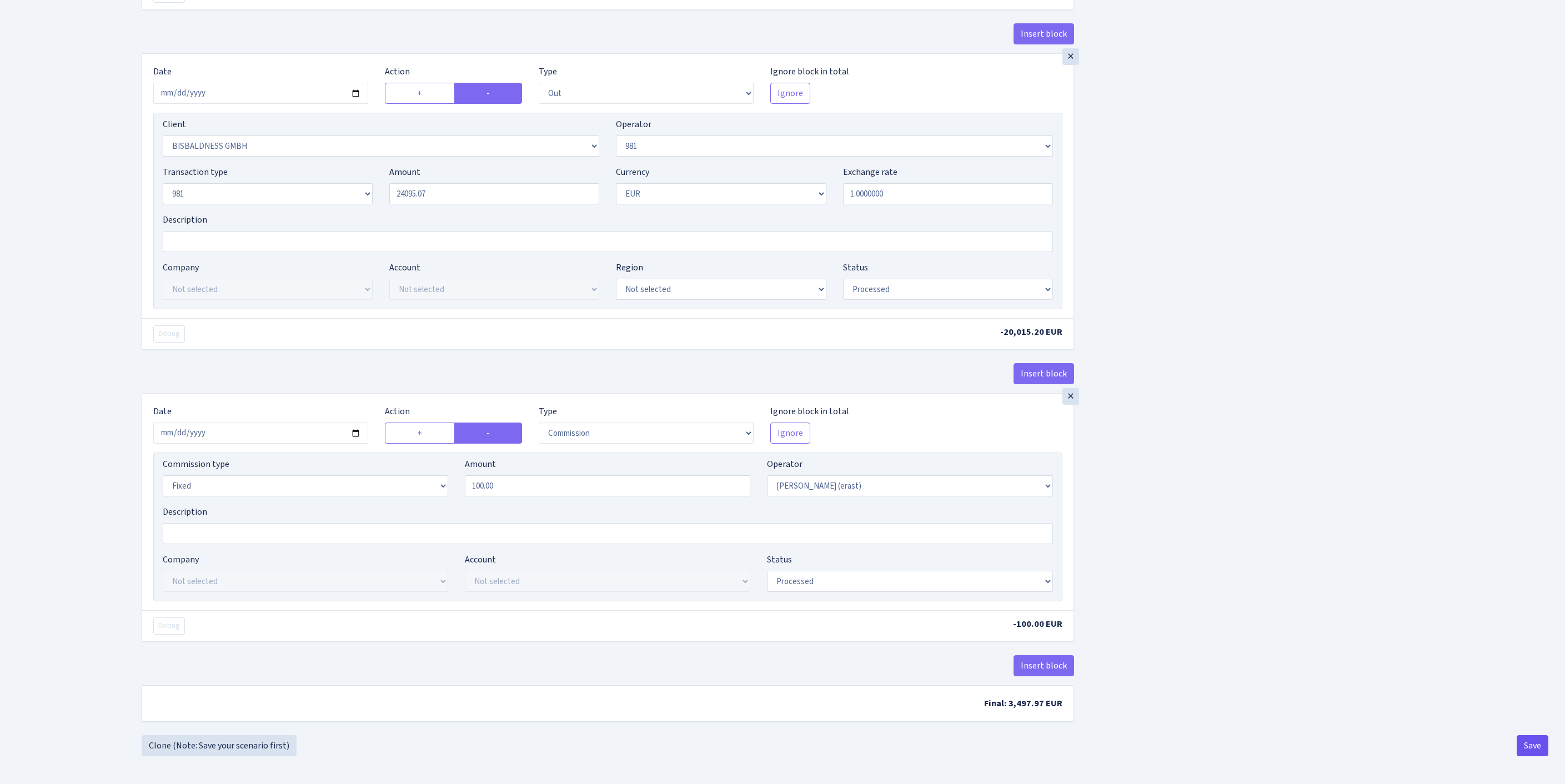
type input "24,095.07"
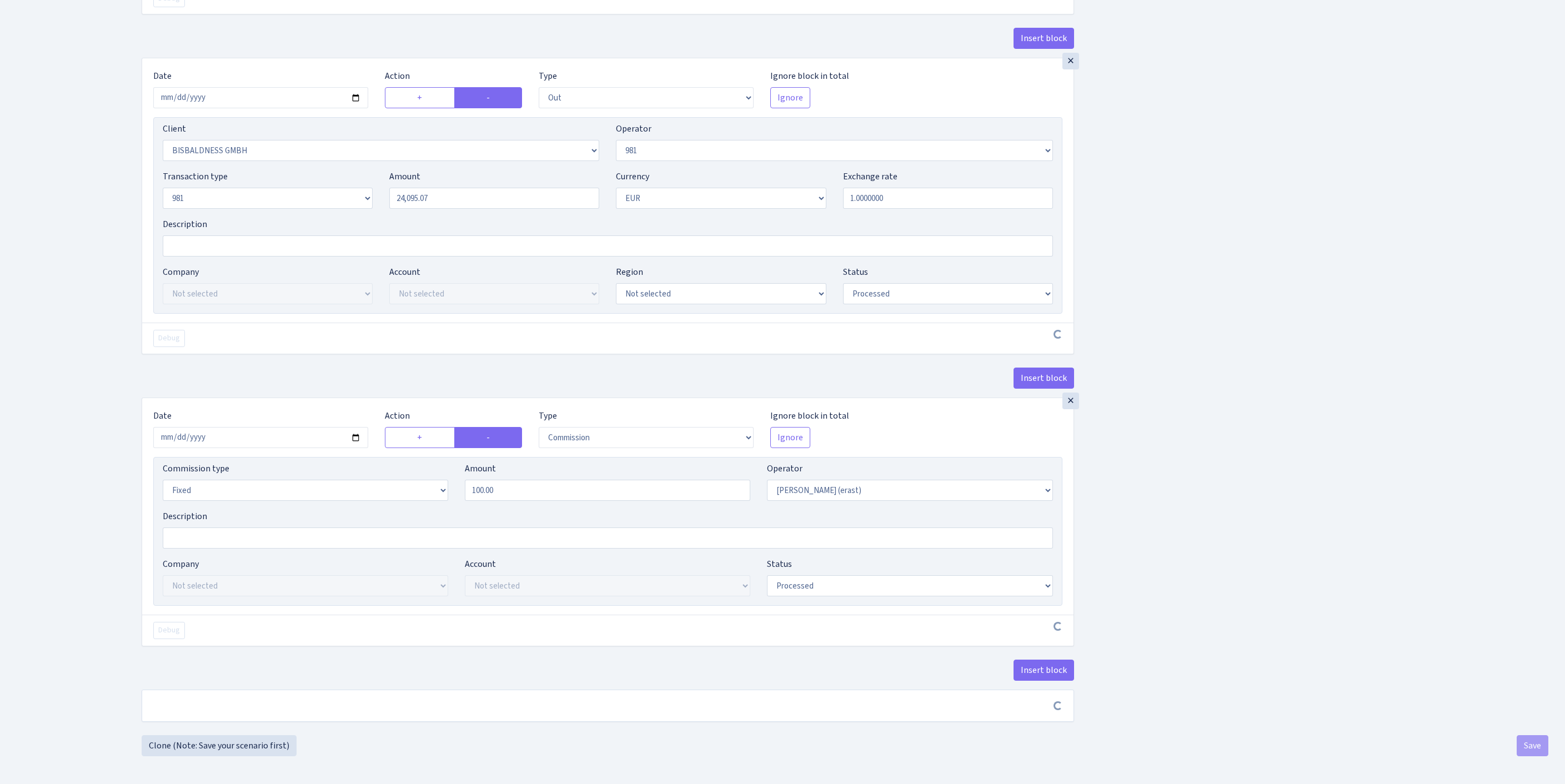
scroll to position [850, 0]
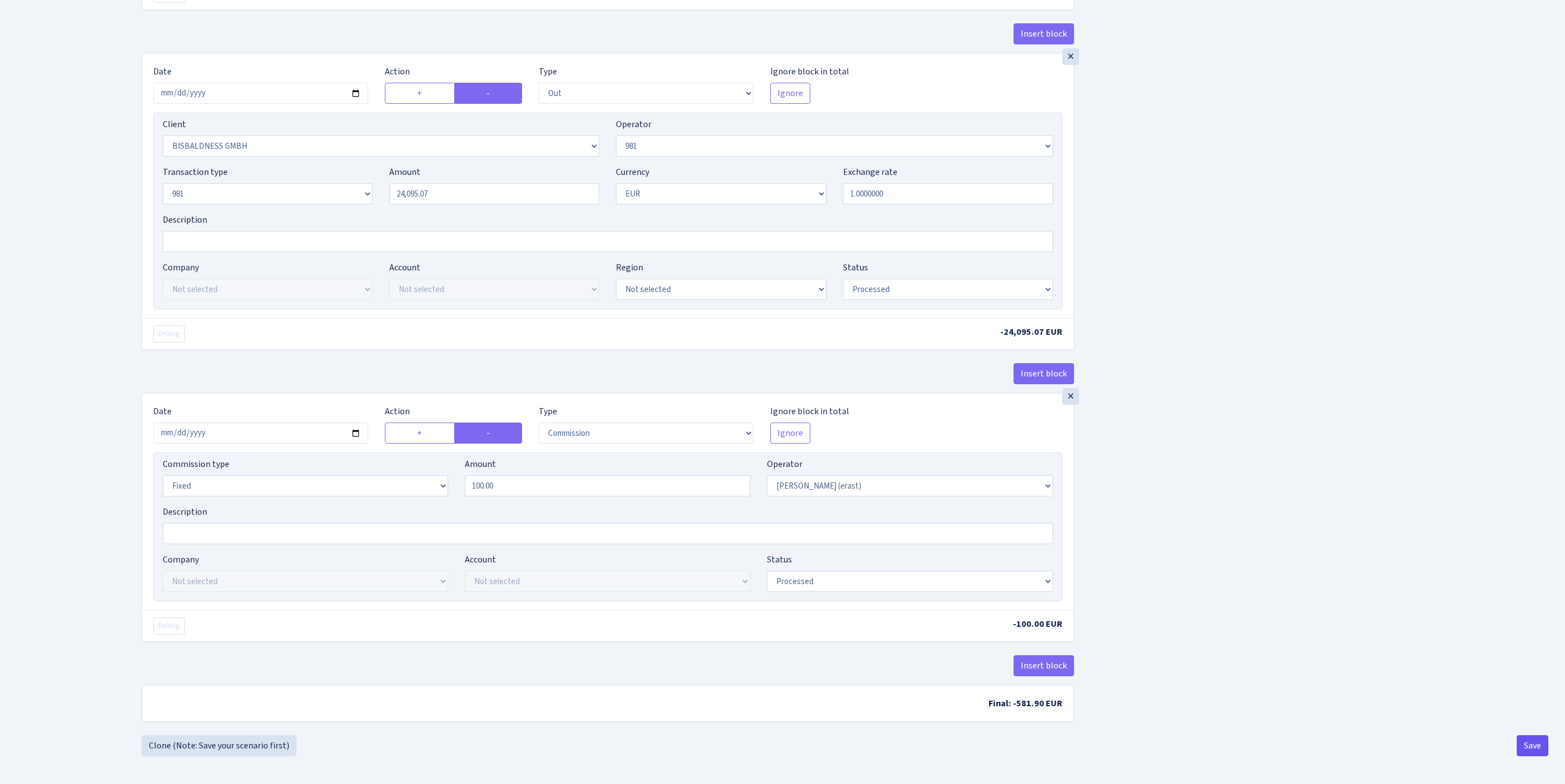
click at [1529, 750] on button "Save" at bounding box center [1532, 746] width 32 height 21
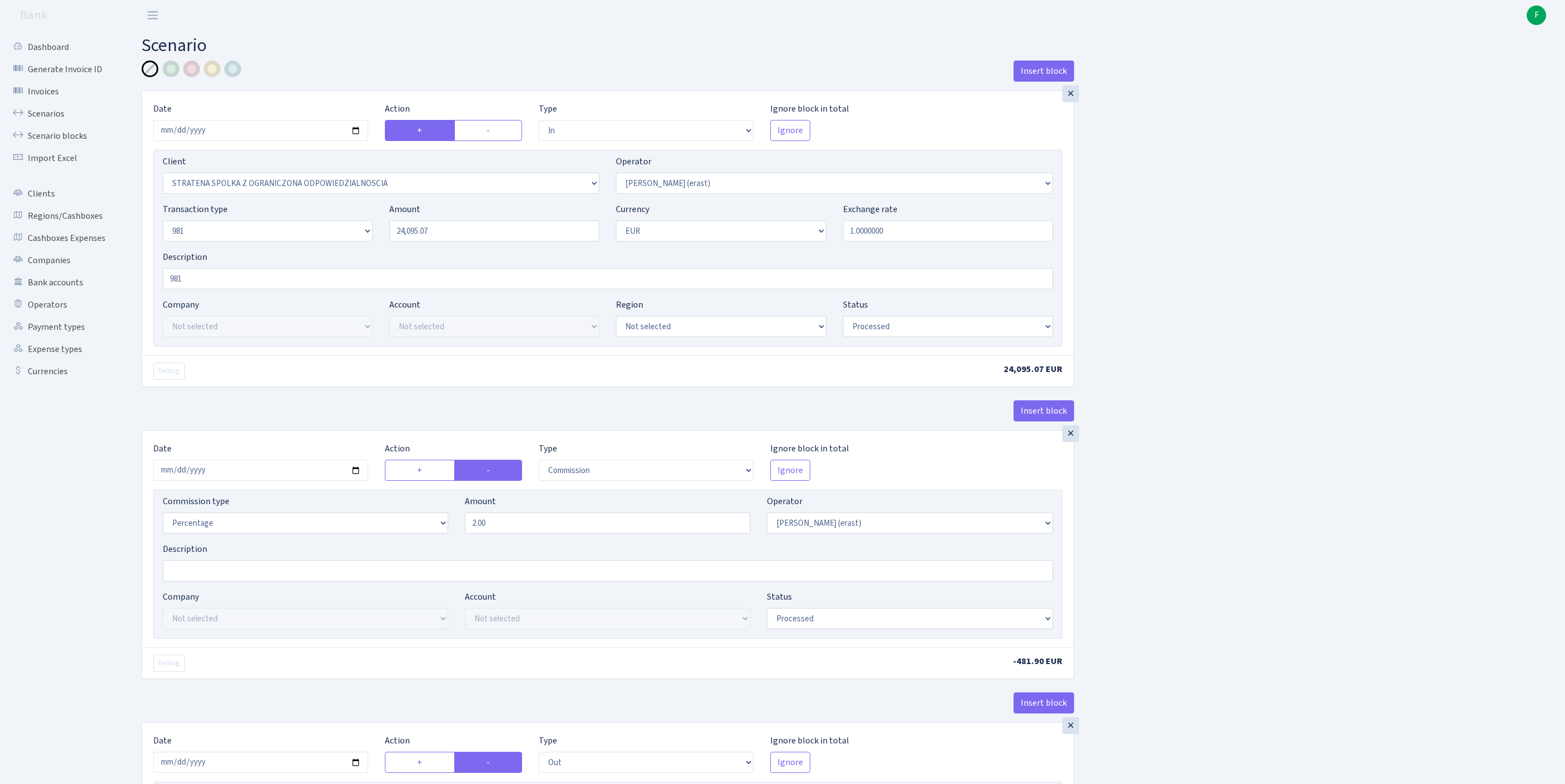
select select "in"
select select "3300"
select select "155"
select select "8"
select select "1"
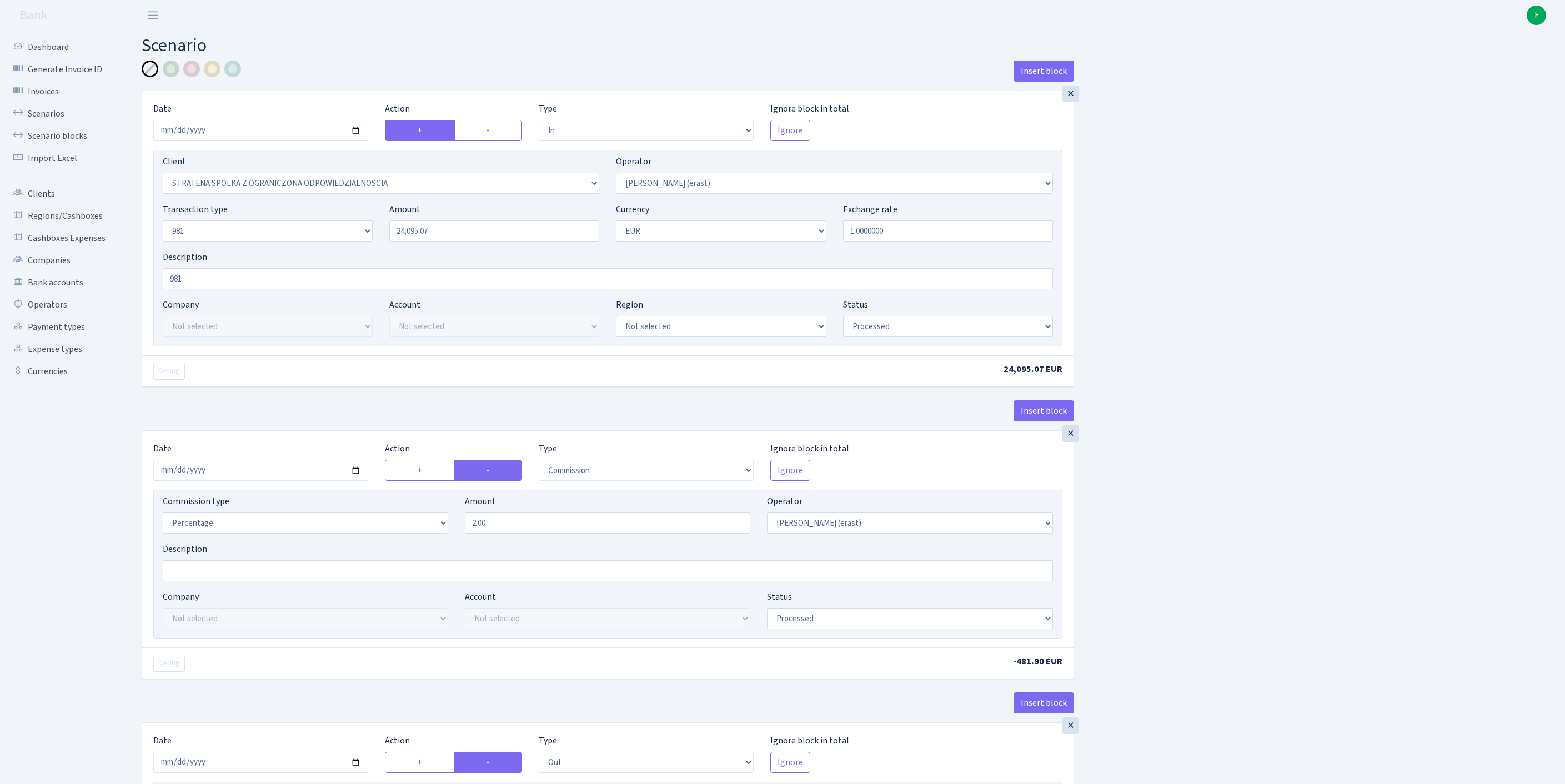
select select "processed"
select select "commission"
select select "155"
select select "processed"
select select "out"
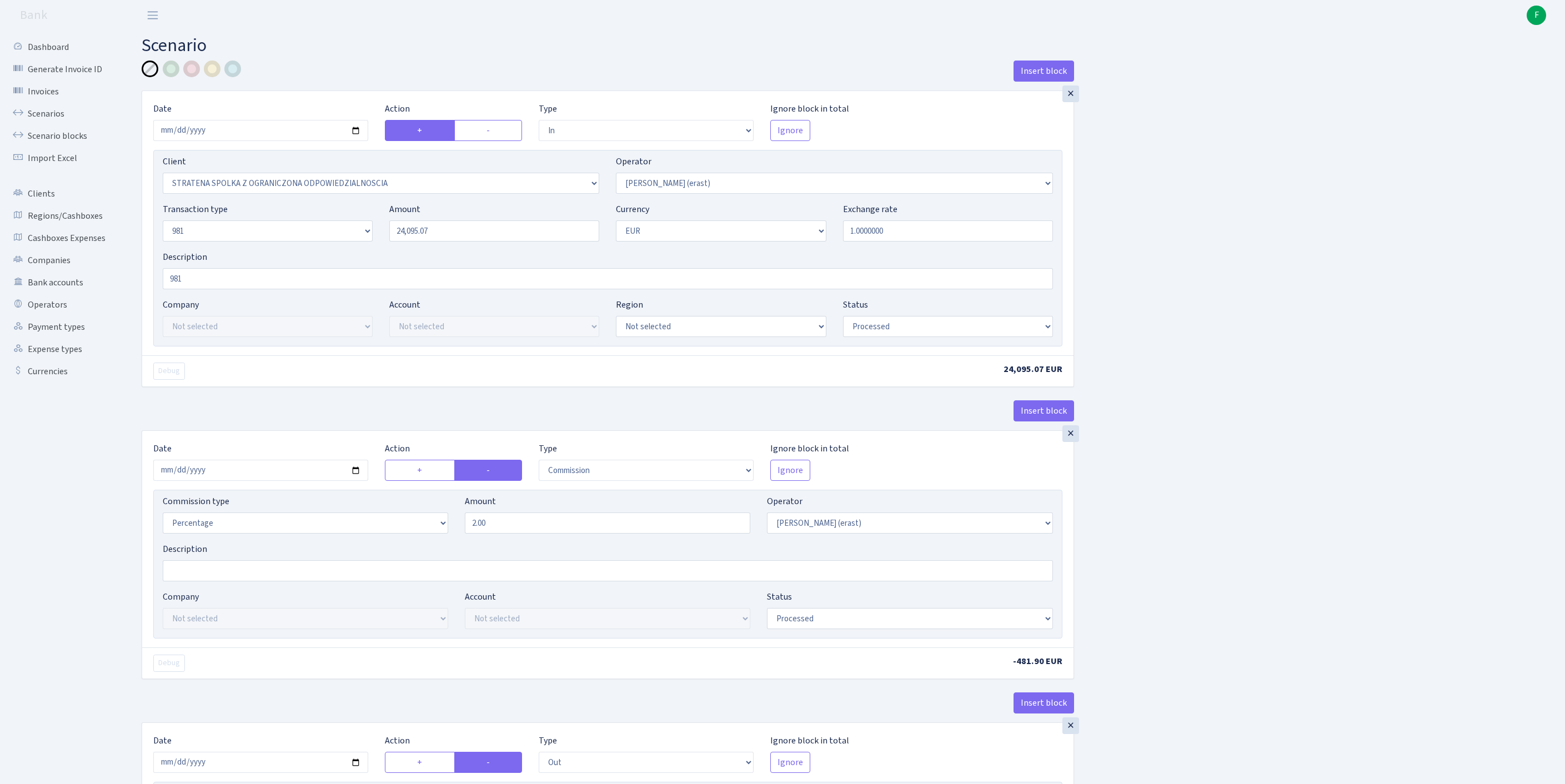
select select "2442"
select select "61"
select select "8"
select select "1"
select select "processed"
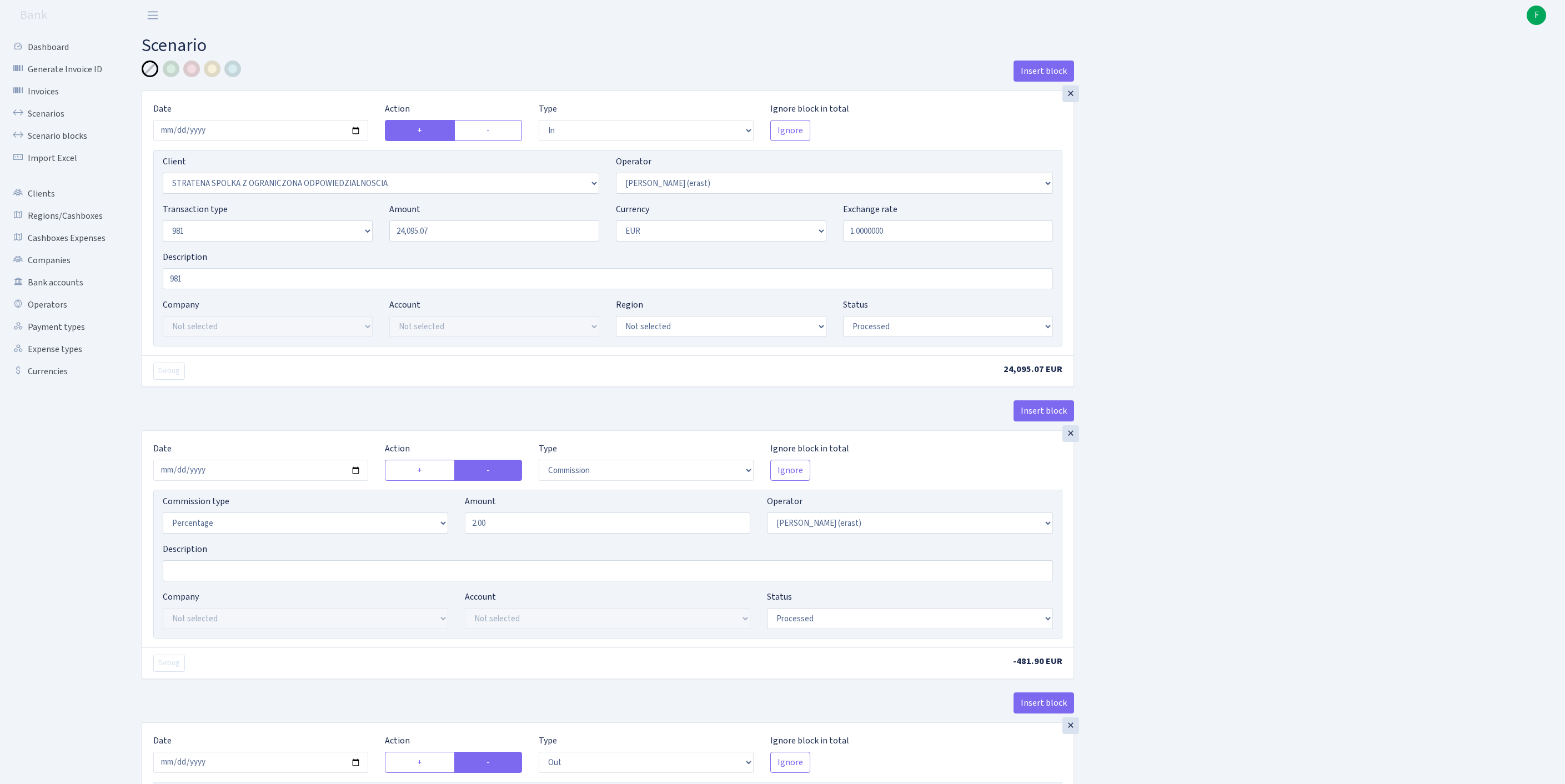
select select "commission"
select select "fixed"
select select "155"
select select "processed"
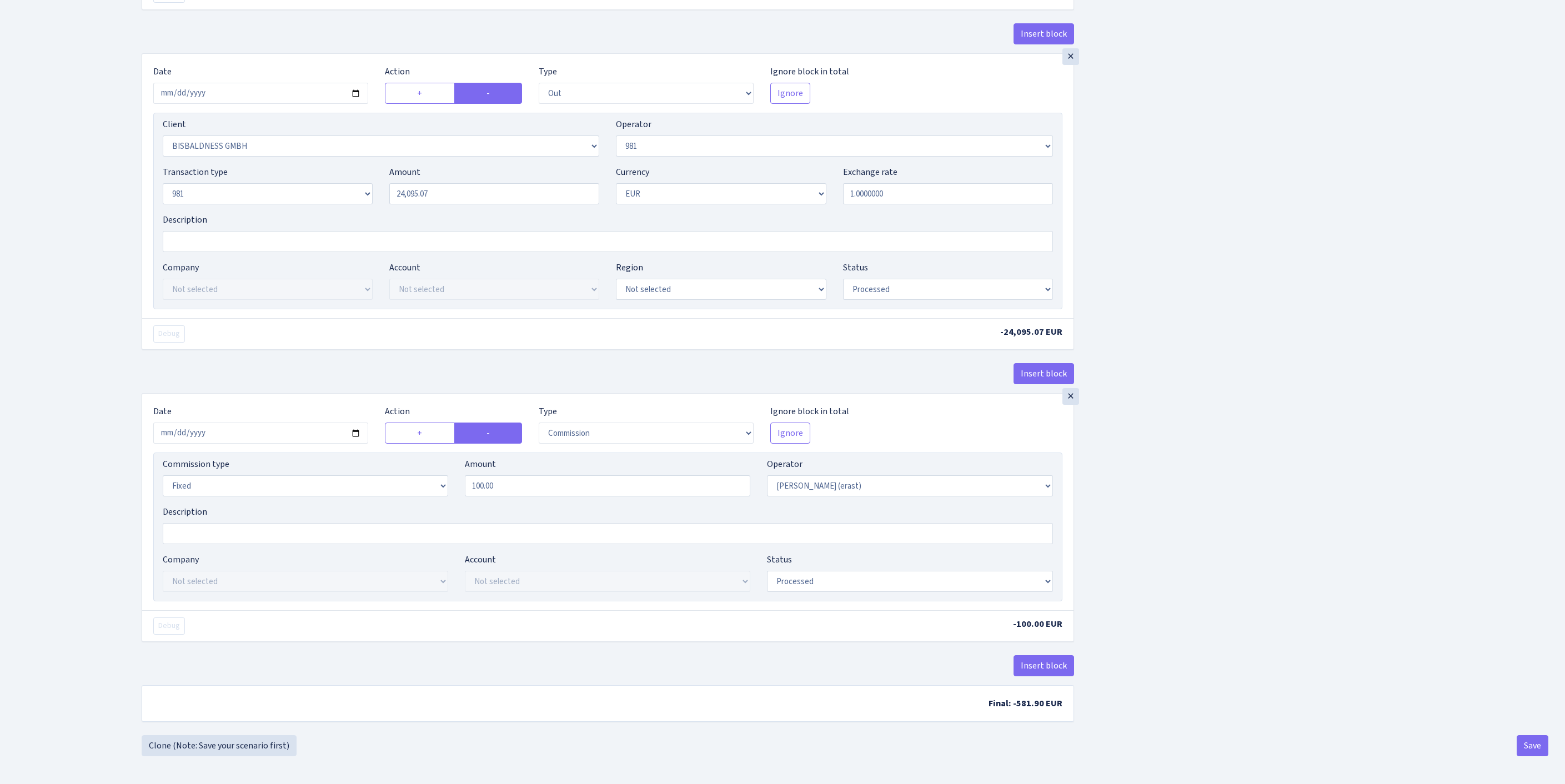
scroll to position [854, 0]
click at [1516, 747] on button "Save" at bounding box center [1532, 746] width 32 height 21
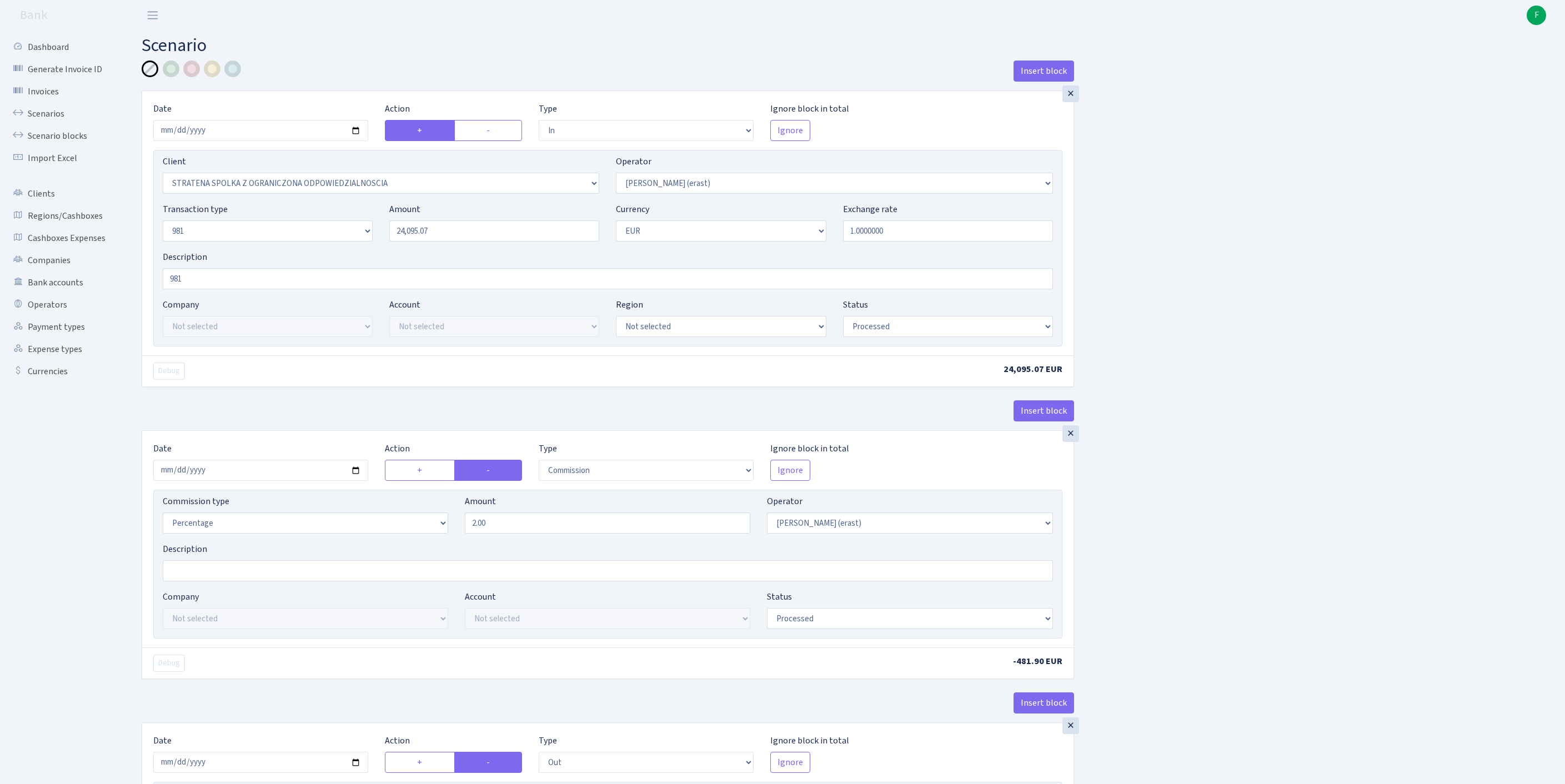
select select "in"
select select "3300"
select select "155"
select select "8"
select select "1"
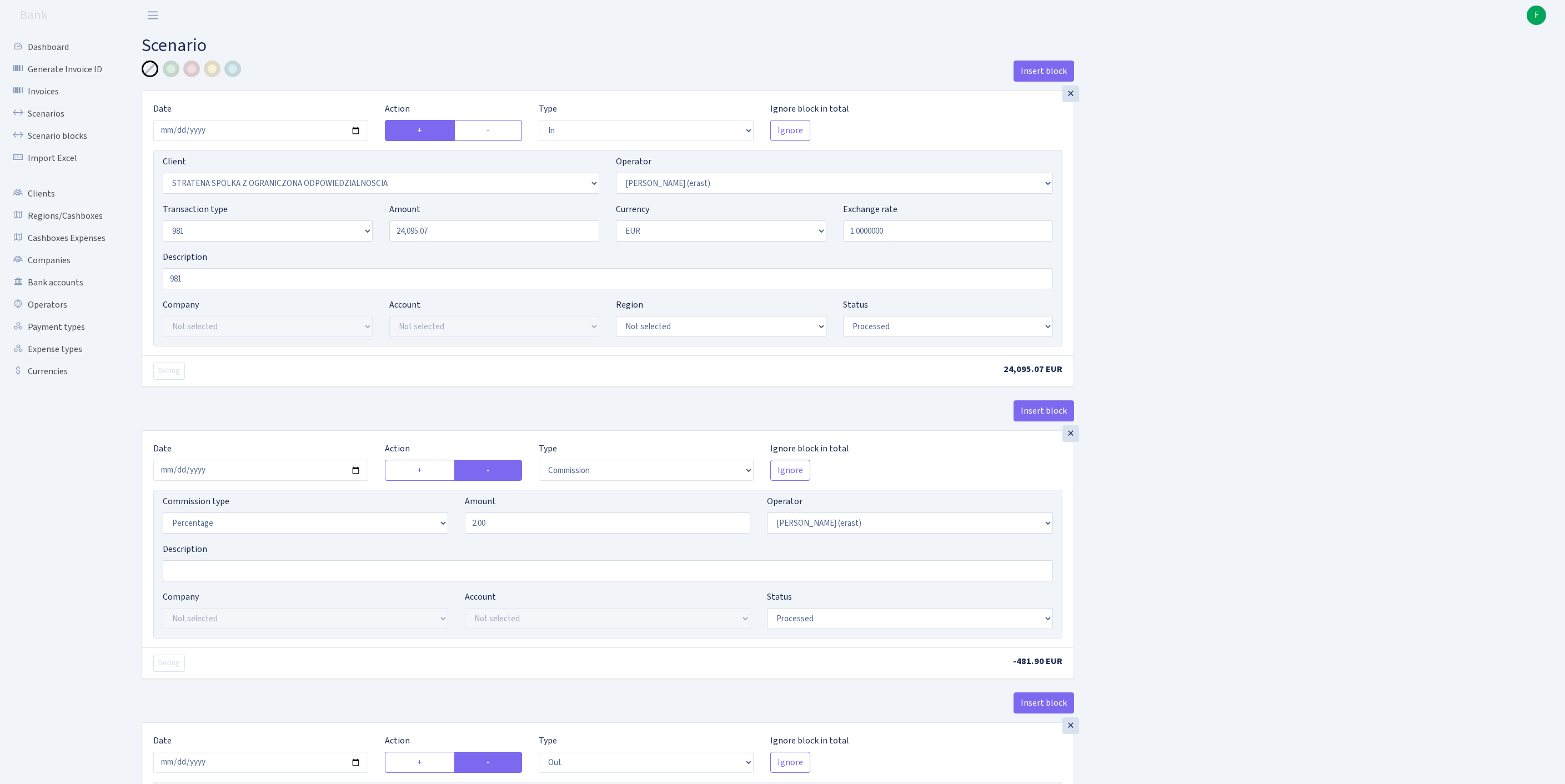
select select "processed"
select select "commission"
select select "155"
select select "processed"
select select "out"
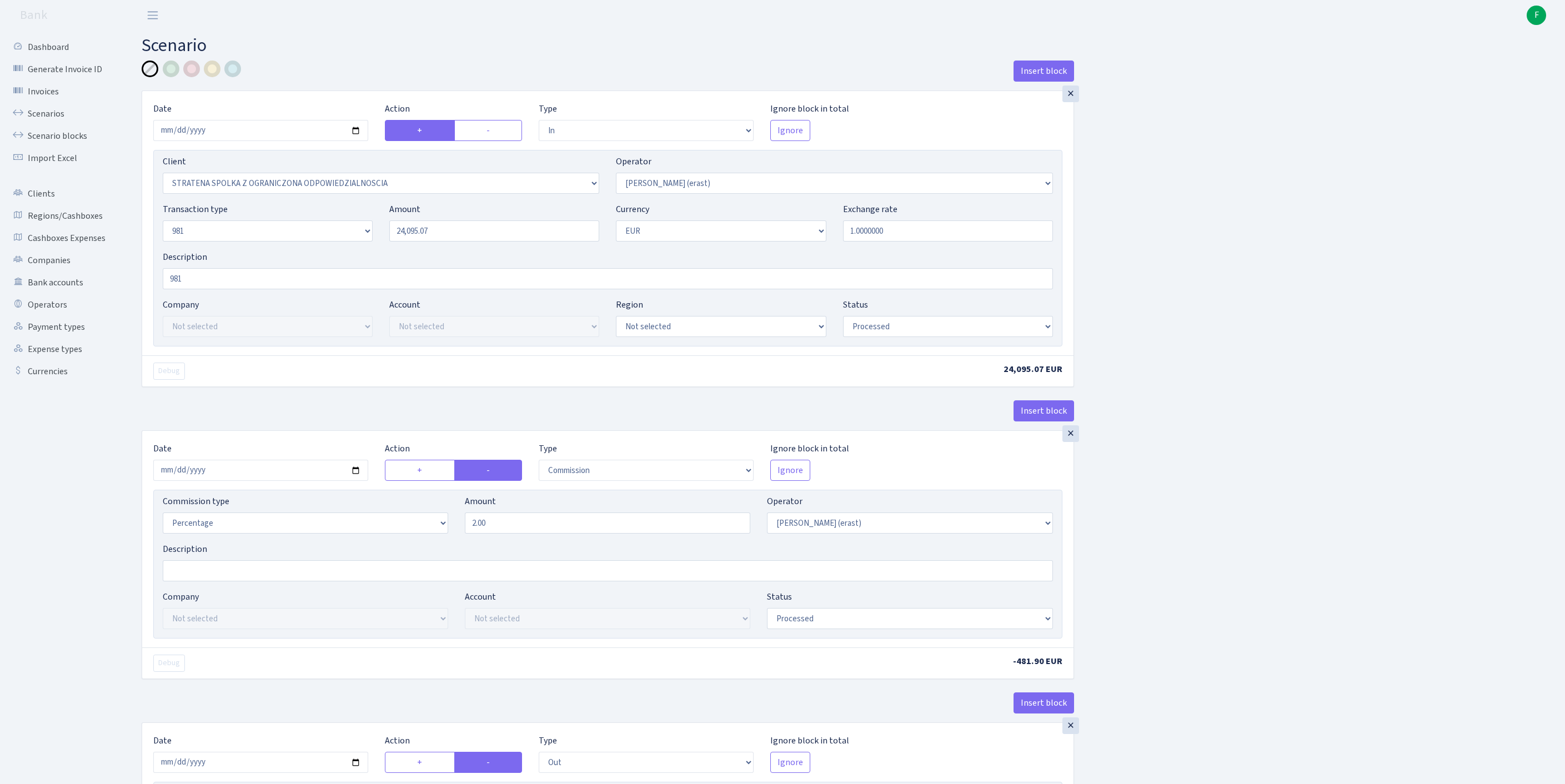
select select "2442"
select select "61"
select select "8"
select select "1"
select select "processed"
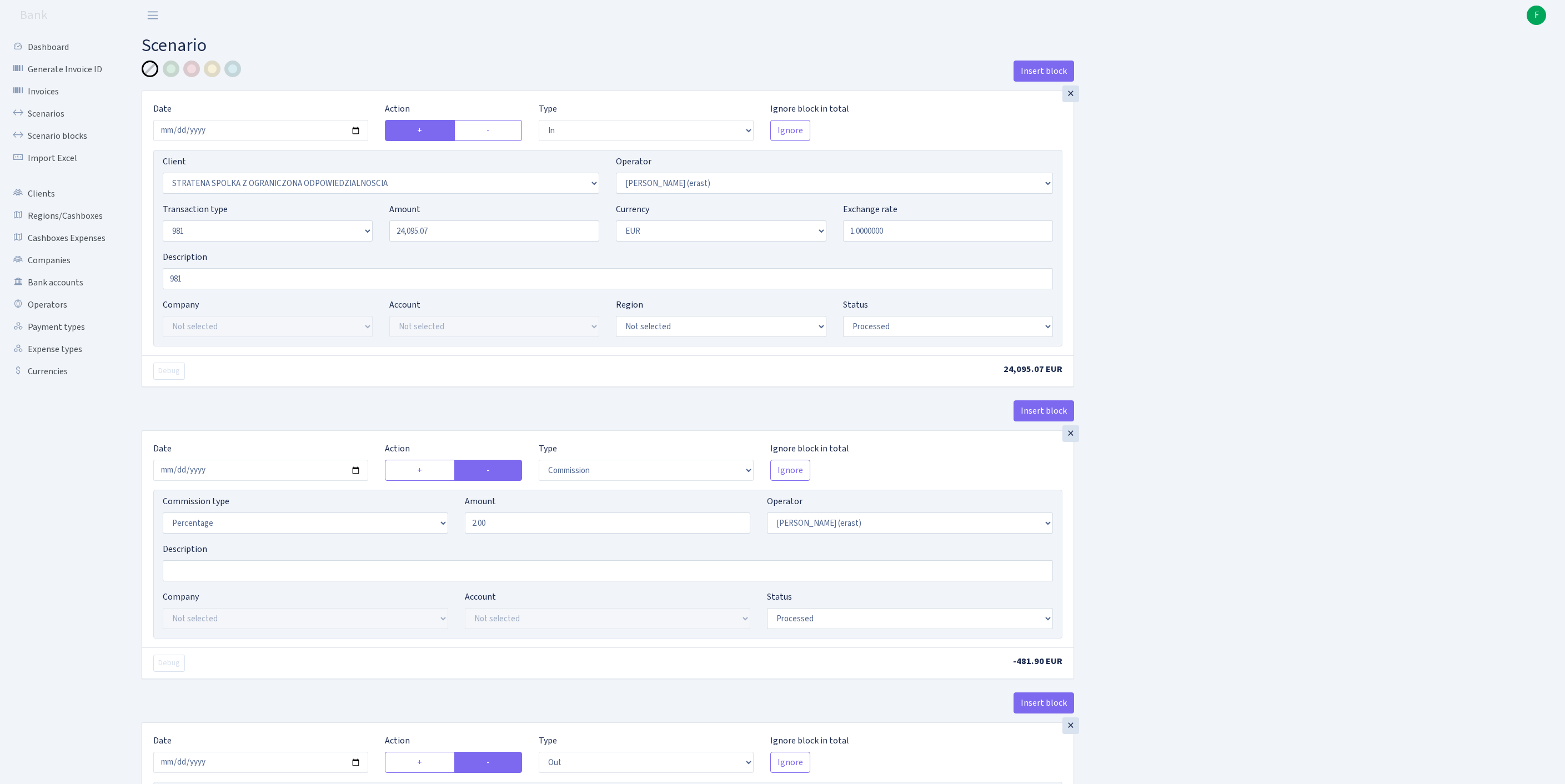
select select "commission"
select select "fixed"
select select "155"
select select "processed"
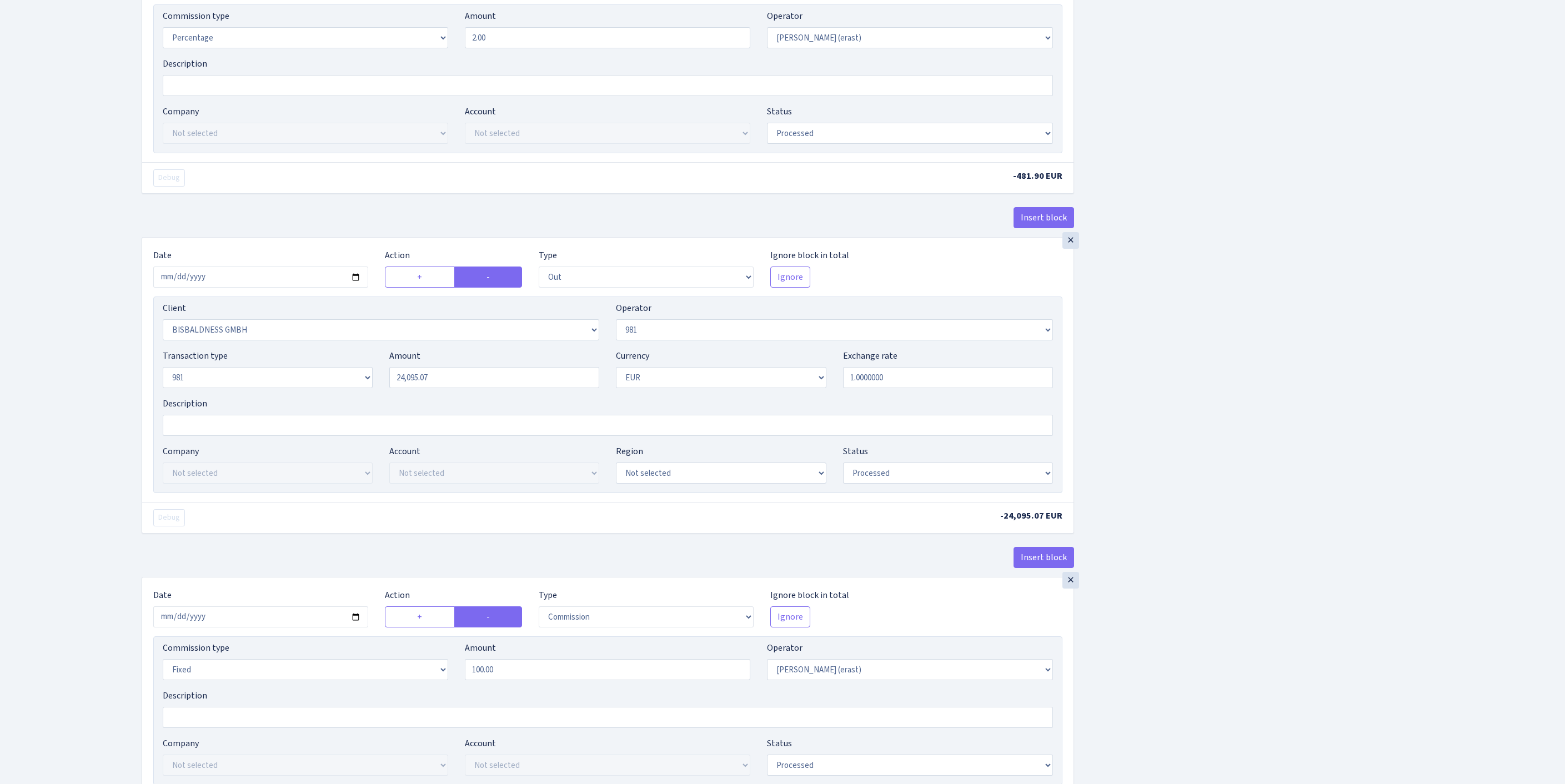
scroll to position [854, 0]
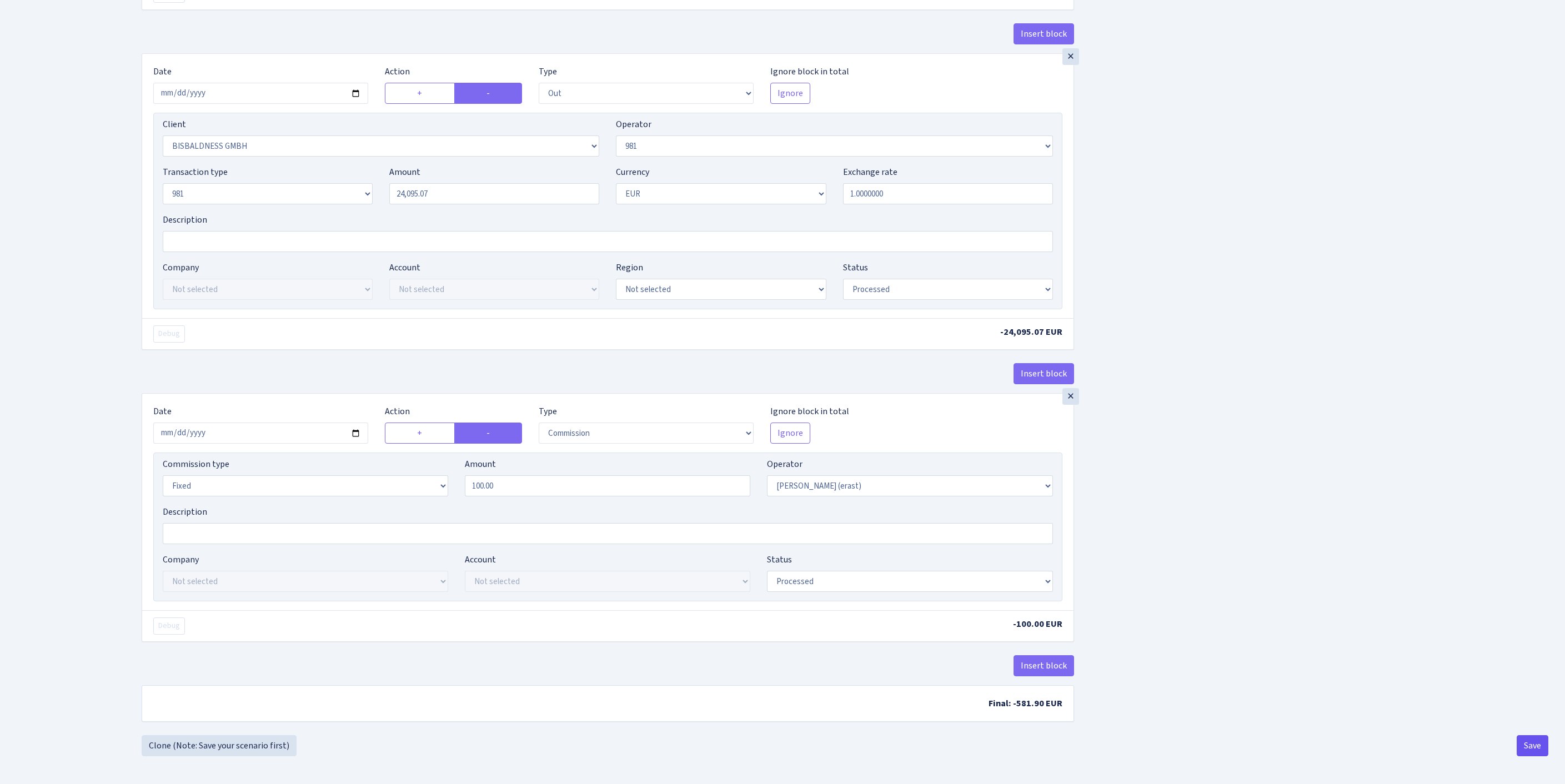
click at [1540, 745] on button "Save" at bounding box center [1532, 746] width 32 height 21
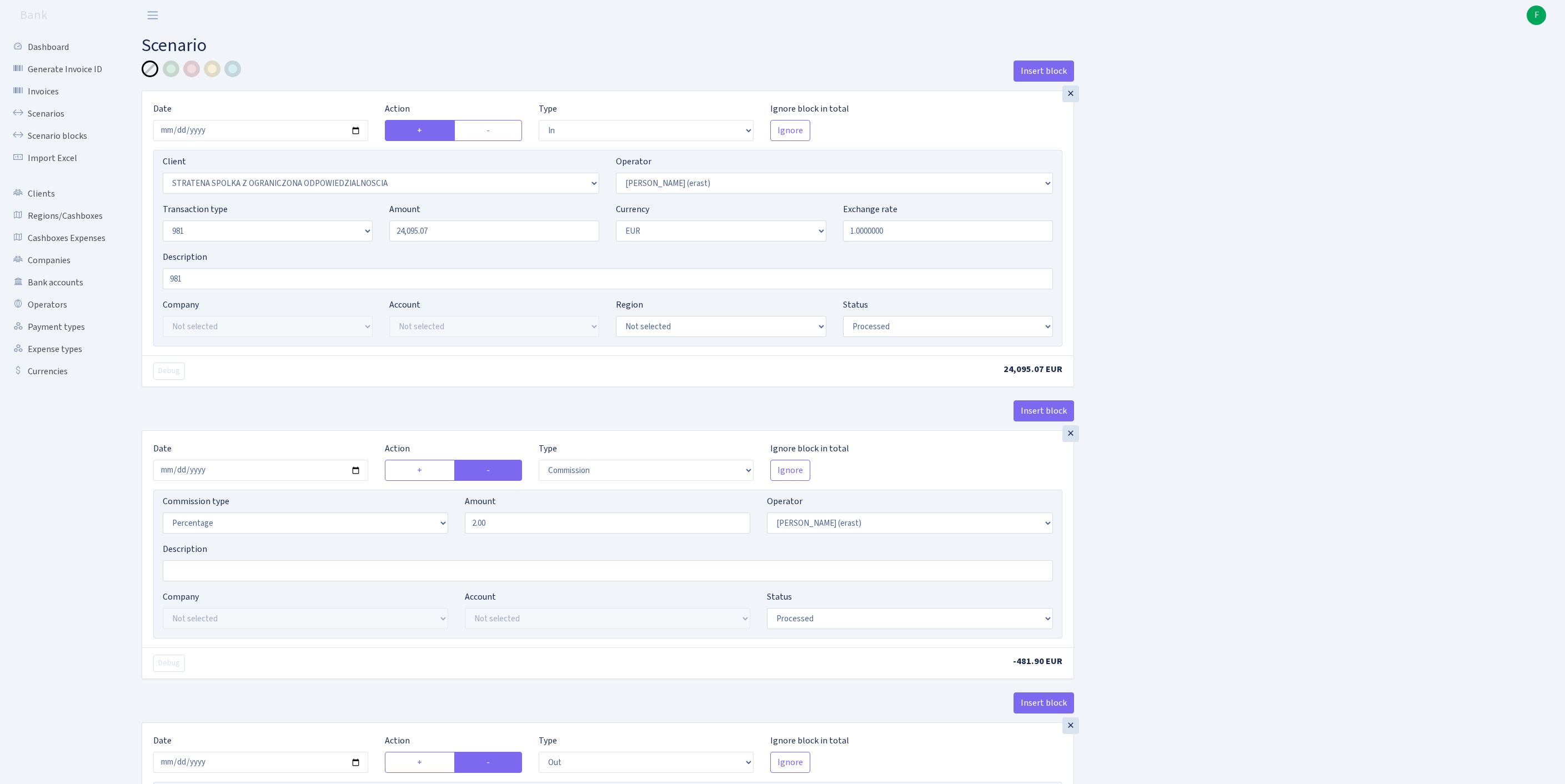
select select "in"
select select "3300"
select select "155"
select select "8"
select select "1"
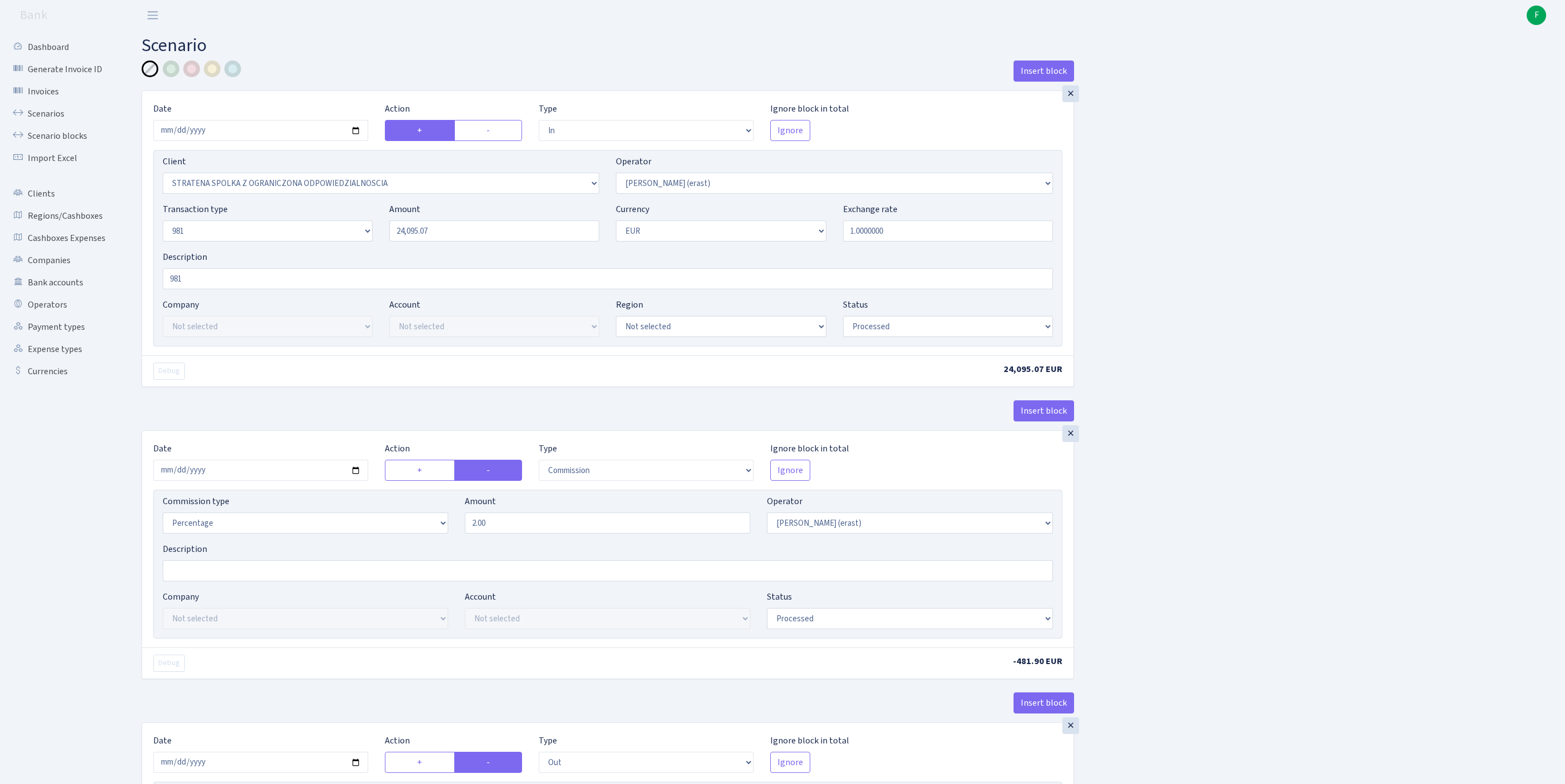
select select "processed"
select select "commission"
select select "155"
select select "processed"
select select "out"
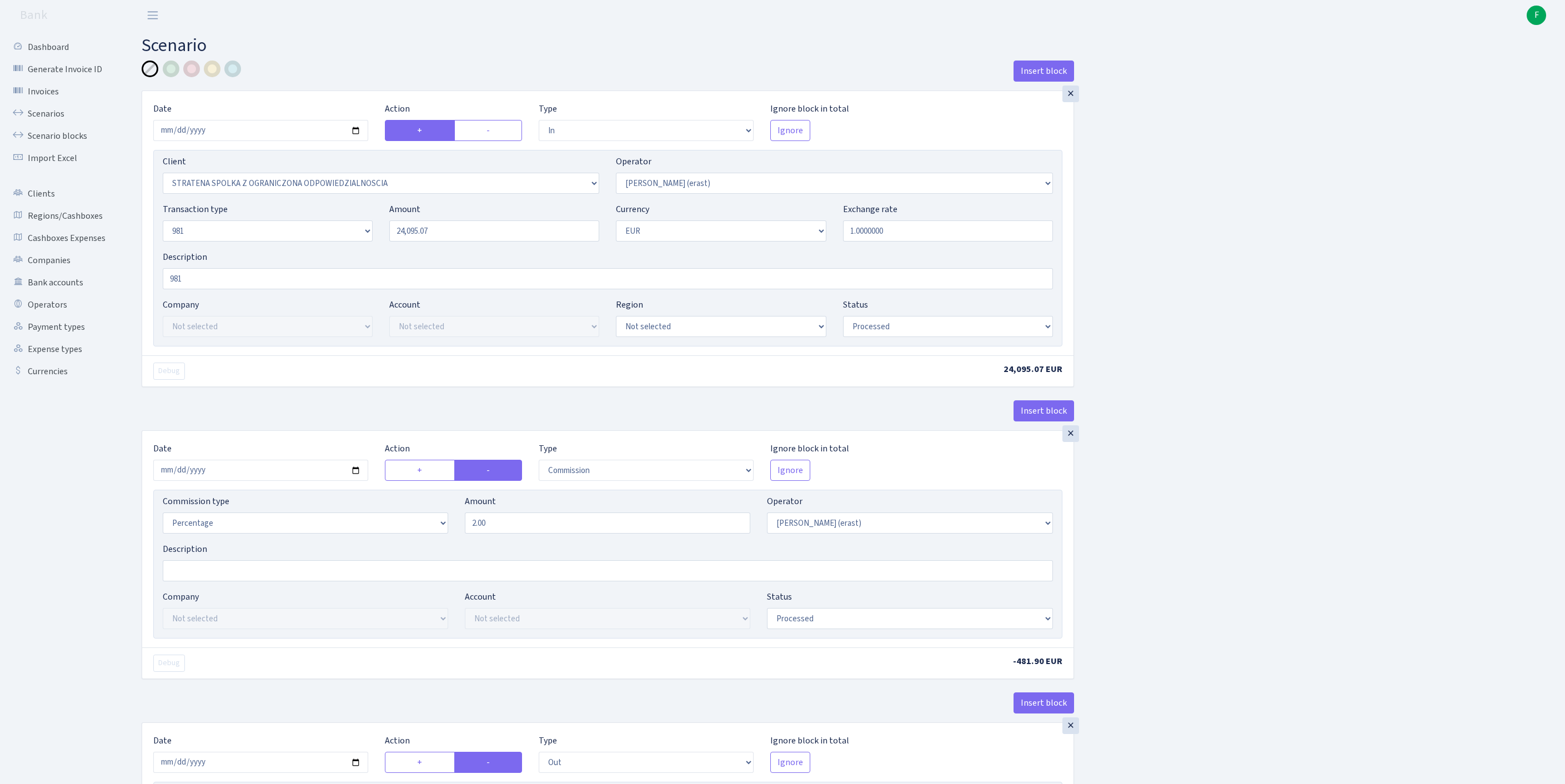
select select "2442"
select select "61"
select select "8"
select select "1"
select select "processed"
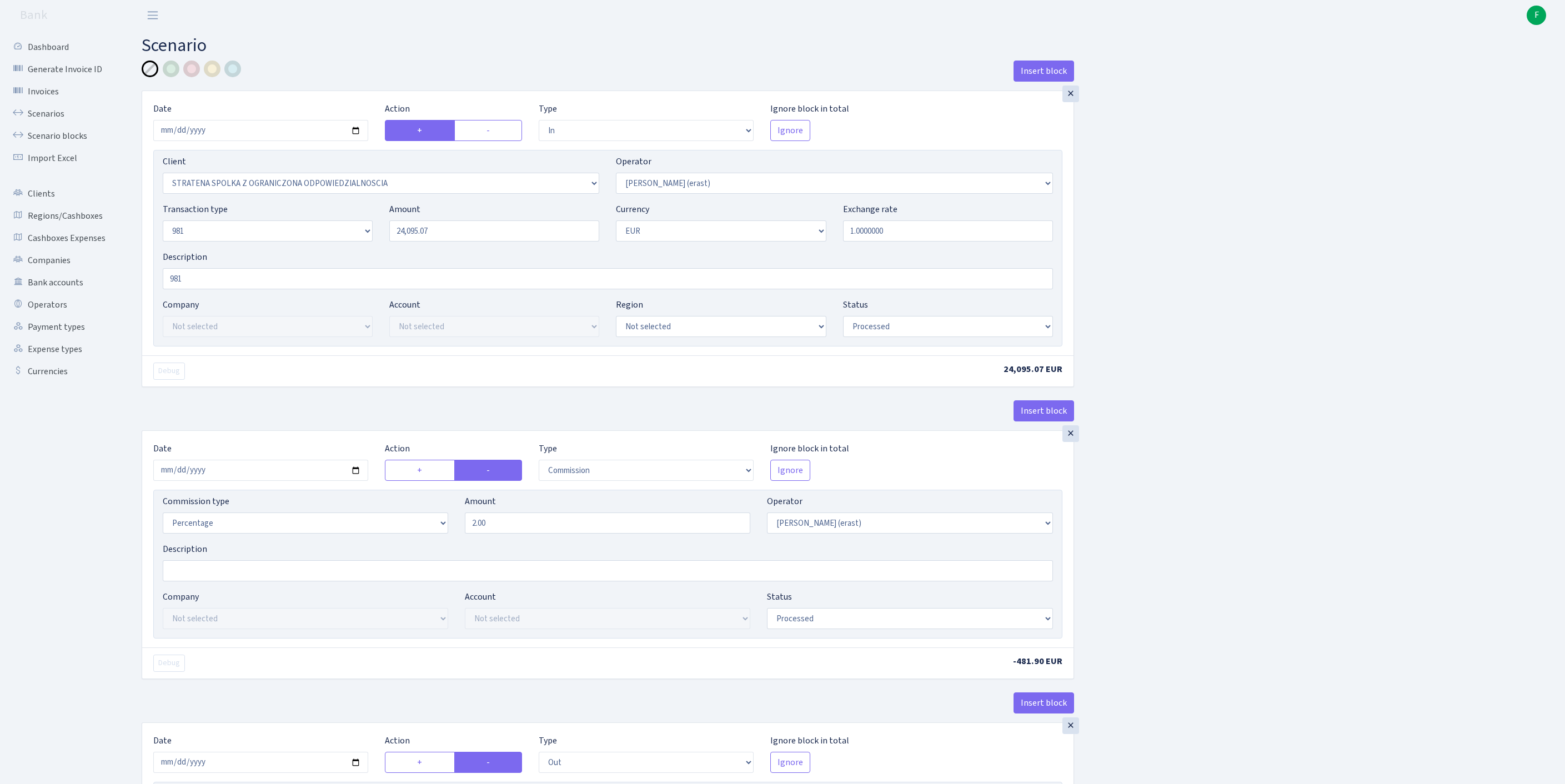
select select "commission"
select select "fixed"
select select "155"
select select "processed"
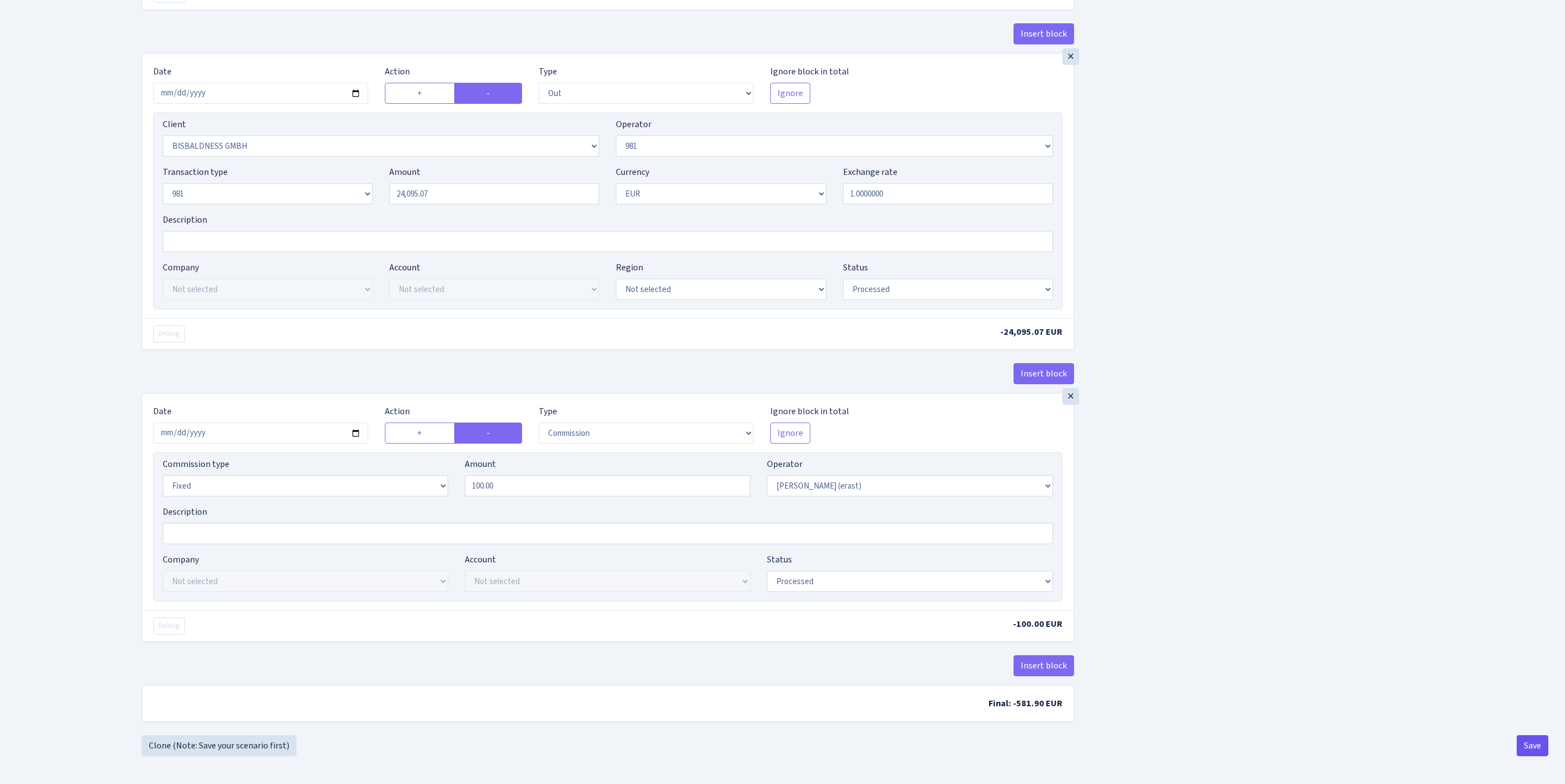
click at [1529, 752] on button "Save" at bounding box center [1532, 746] width 32 height 21
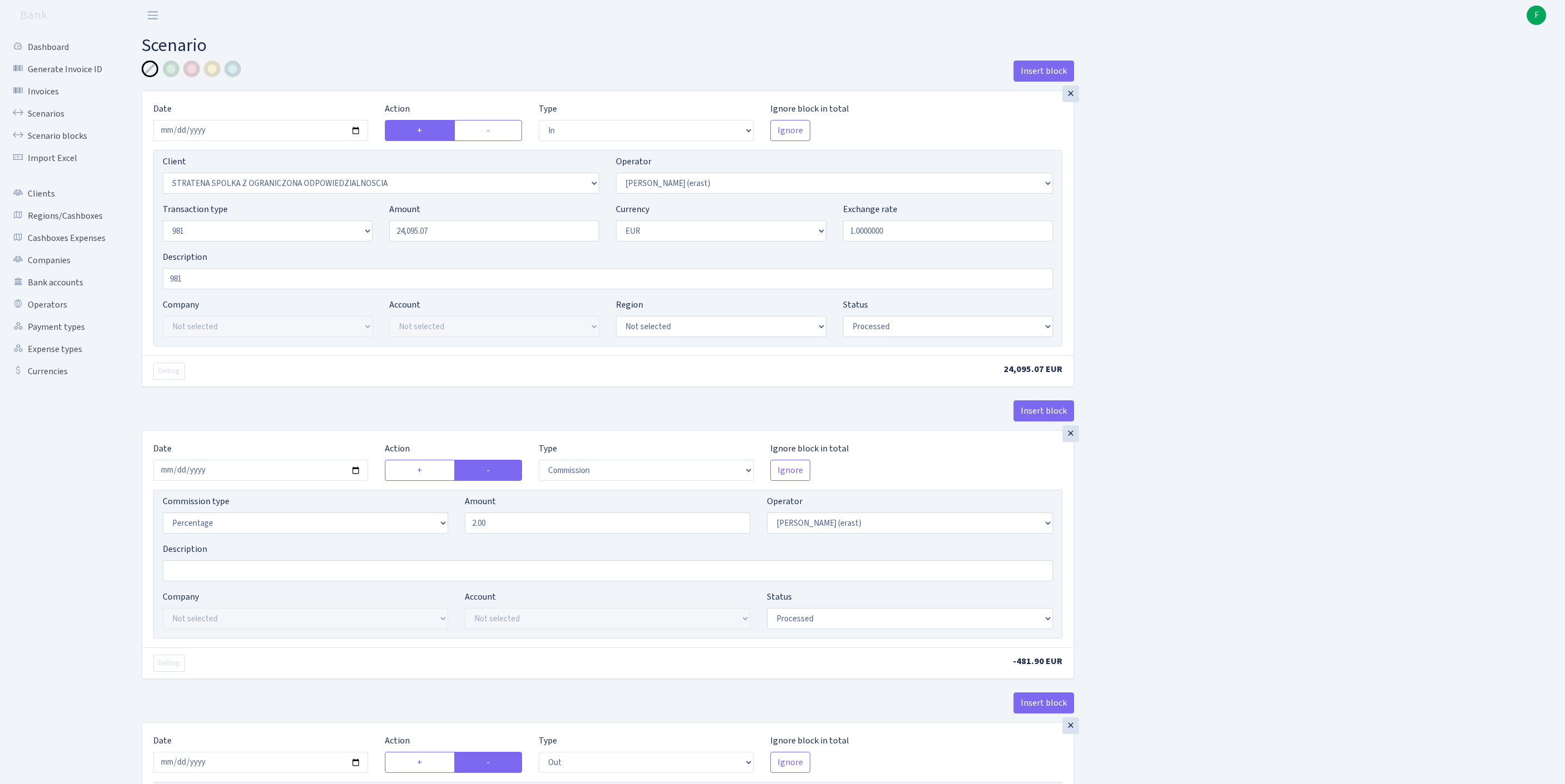
select select "in"
select select "3300"
select select "155"
select select "8"
select select "1"
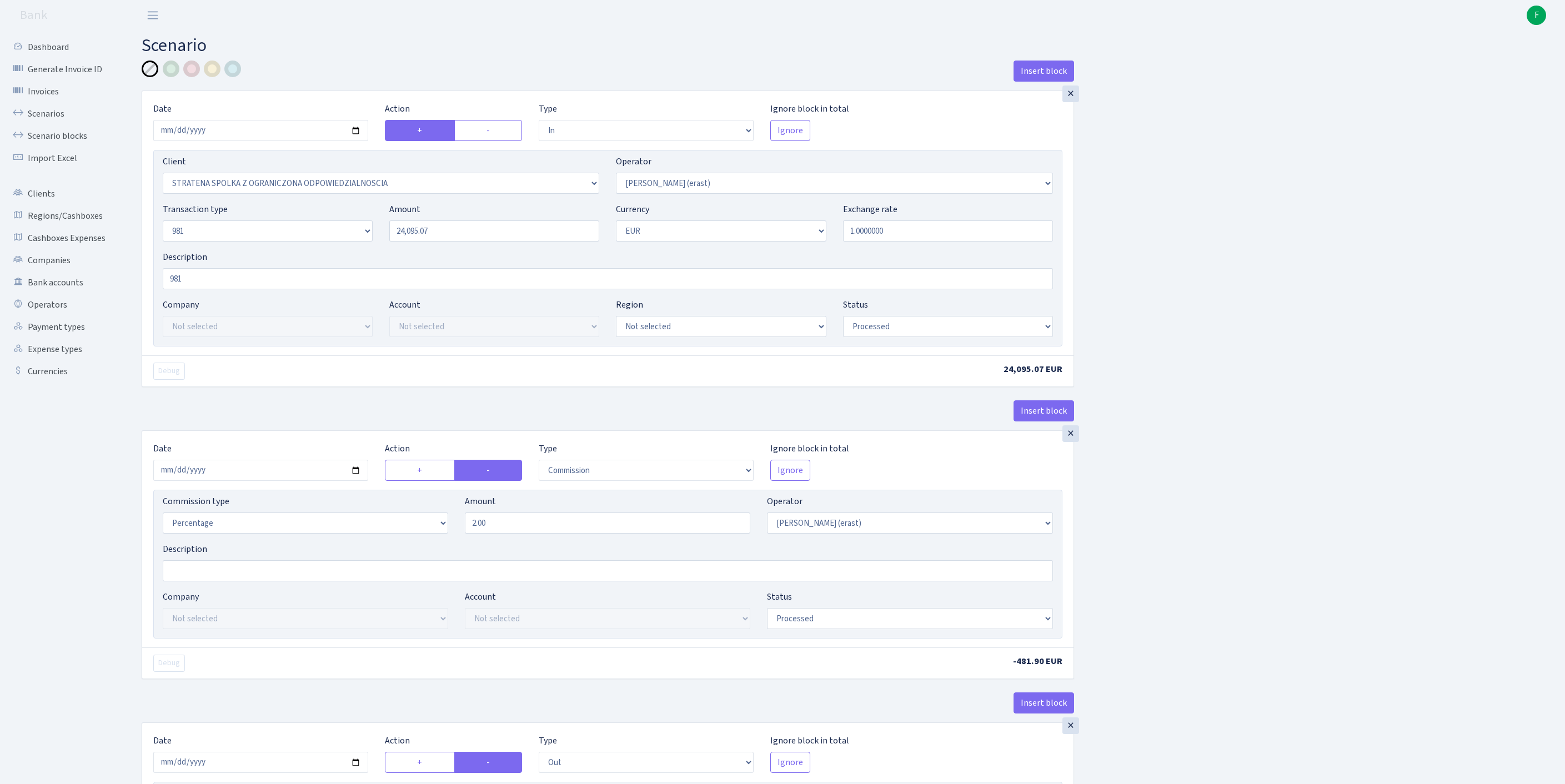
select select "processed"
select select "commission"
select select "155"
select select "processed"
select select "out"
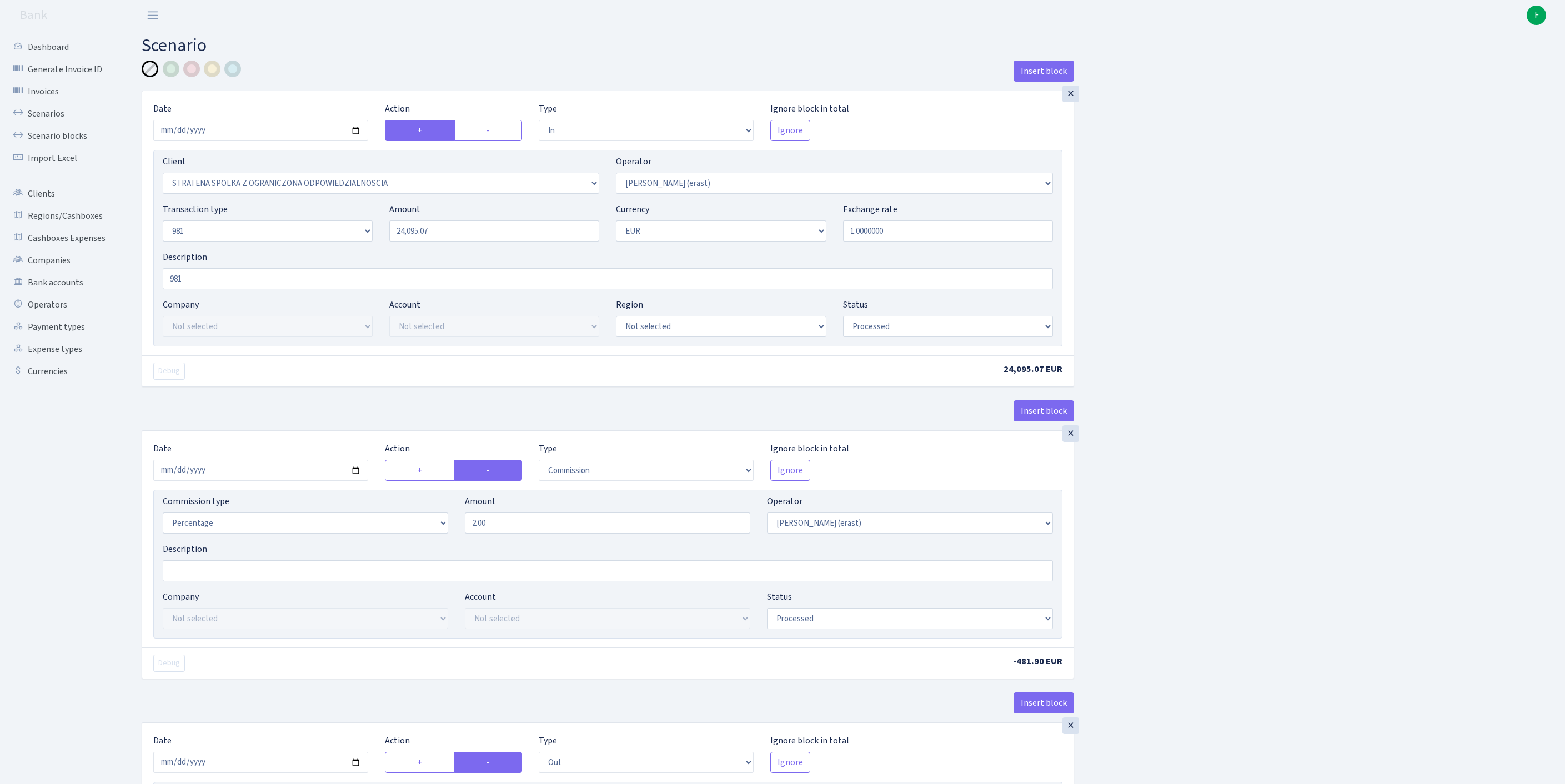
select select "2442"
select select "61"
select select "8"
select select "1"
select select "processed"
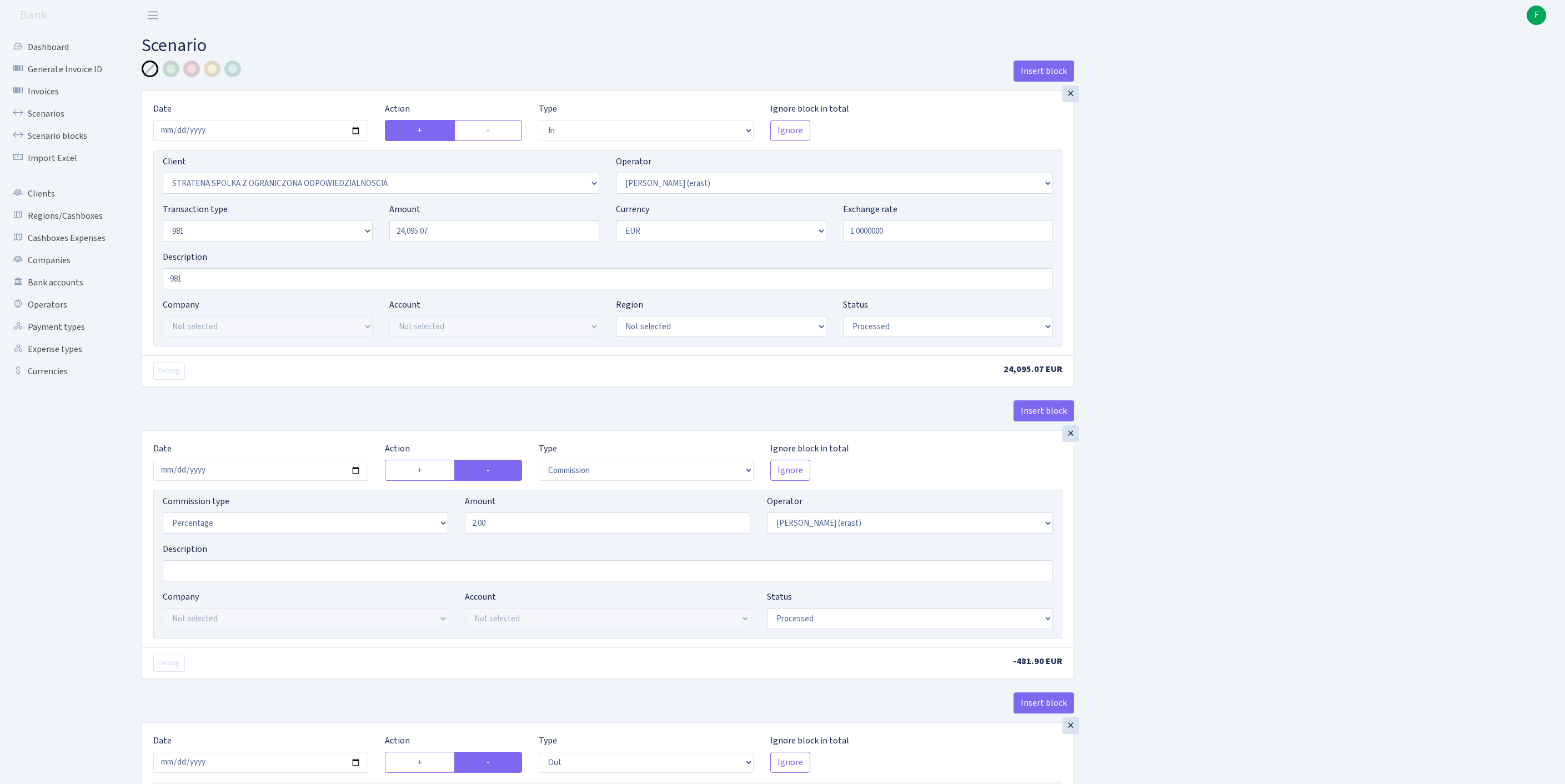
select select "commission"
select select "fixed"
select select "155"
select select "processed"
click at [50, 125] on link "Scenarios" at bounding box center [61, 114] width 111 height 22
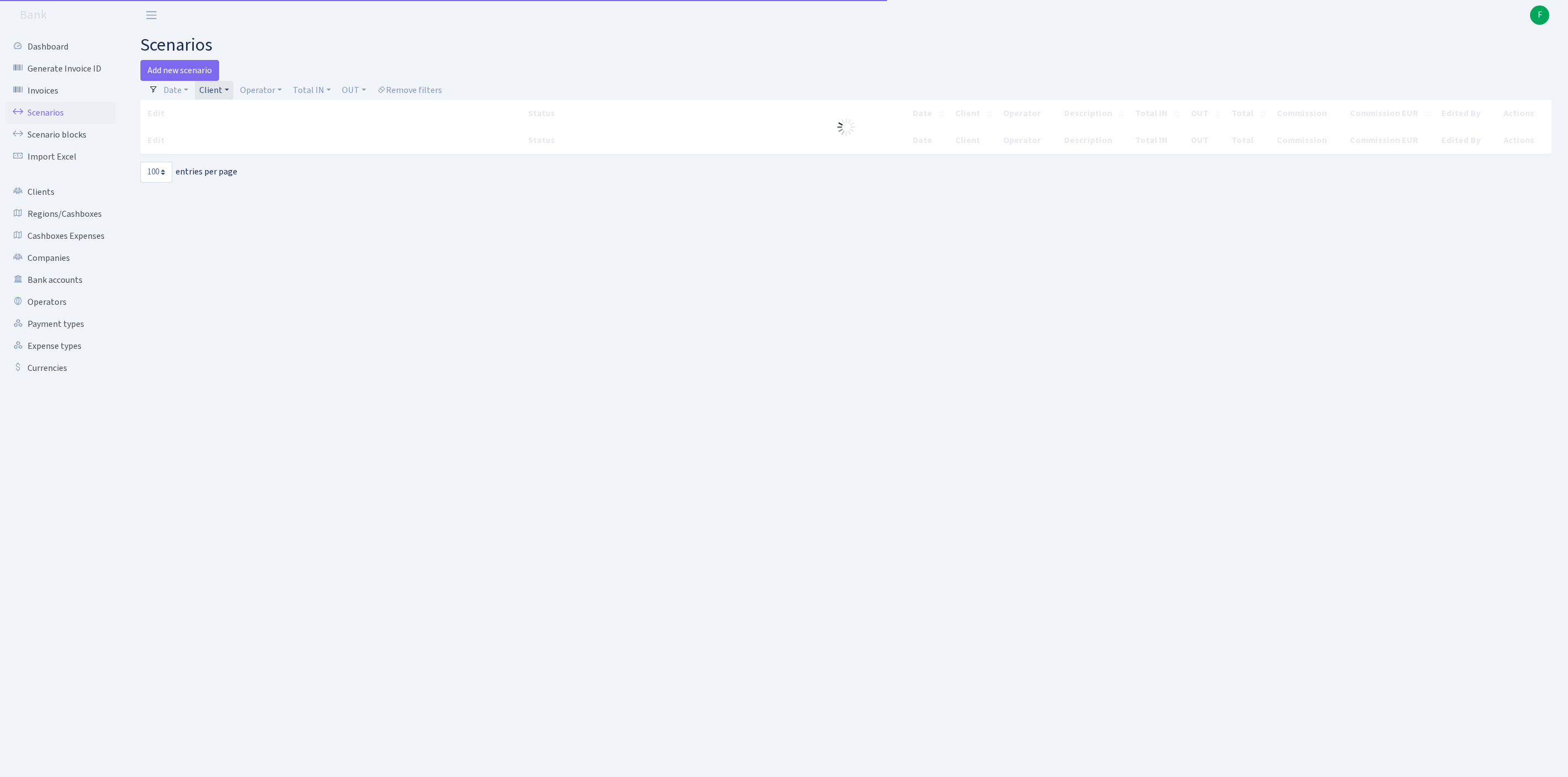
select select "100"
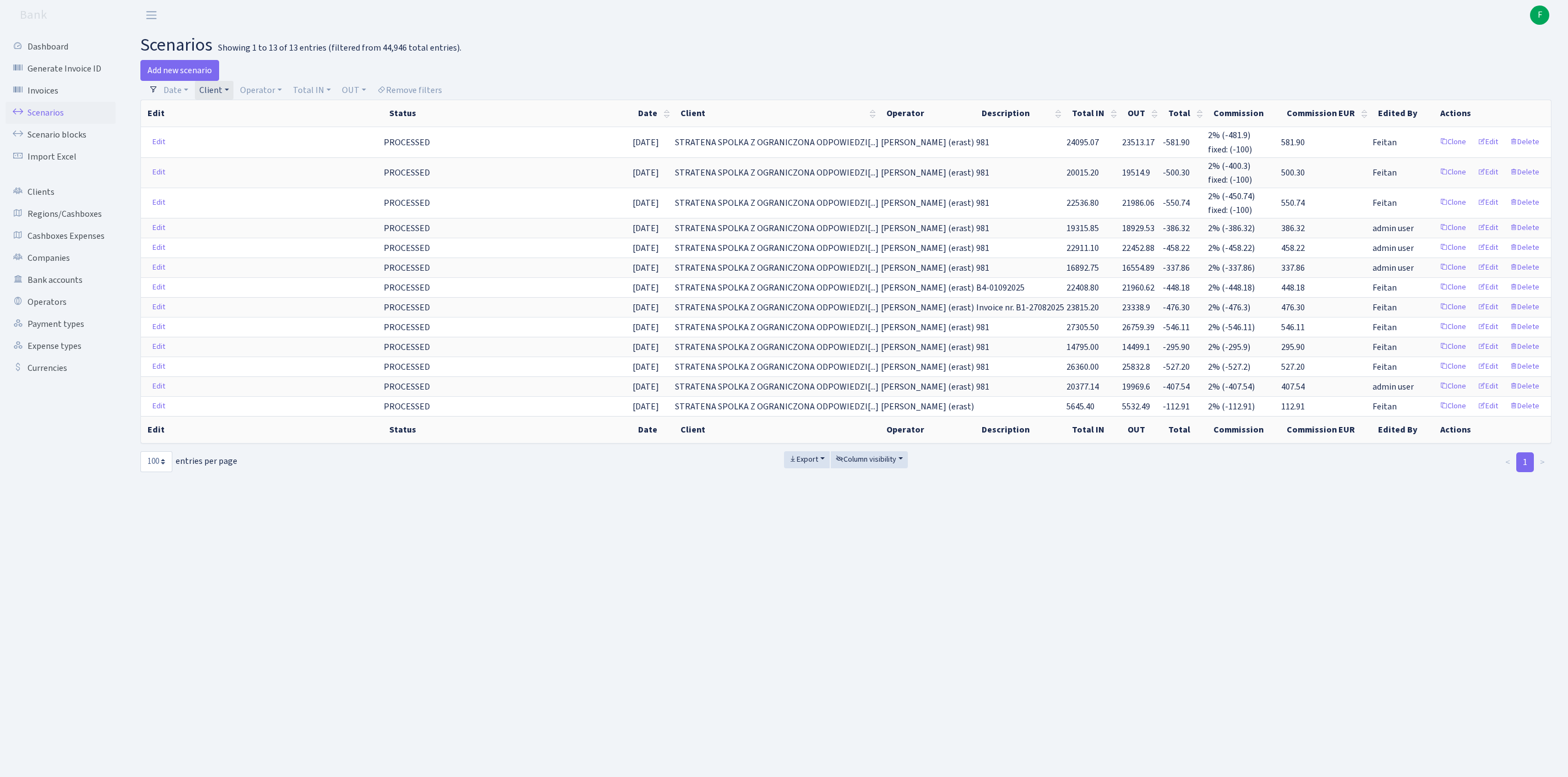
click at [234, 96] on link "Client" at bounding box center [214, 90] width 38 height 19
click at [240, 136] on input "search" at bounding box center [332, 130] width 267 height 17
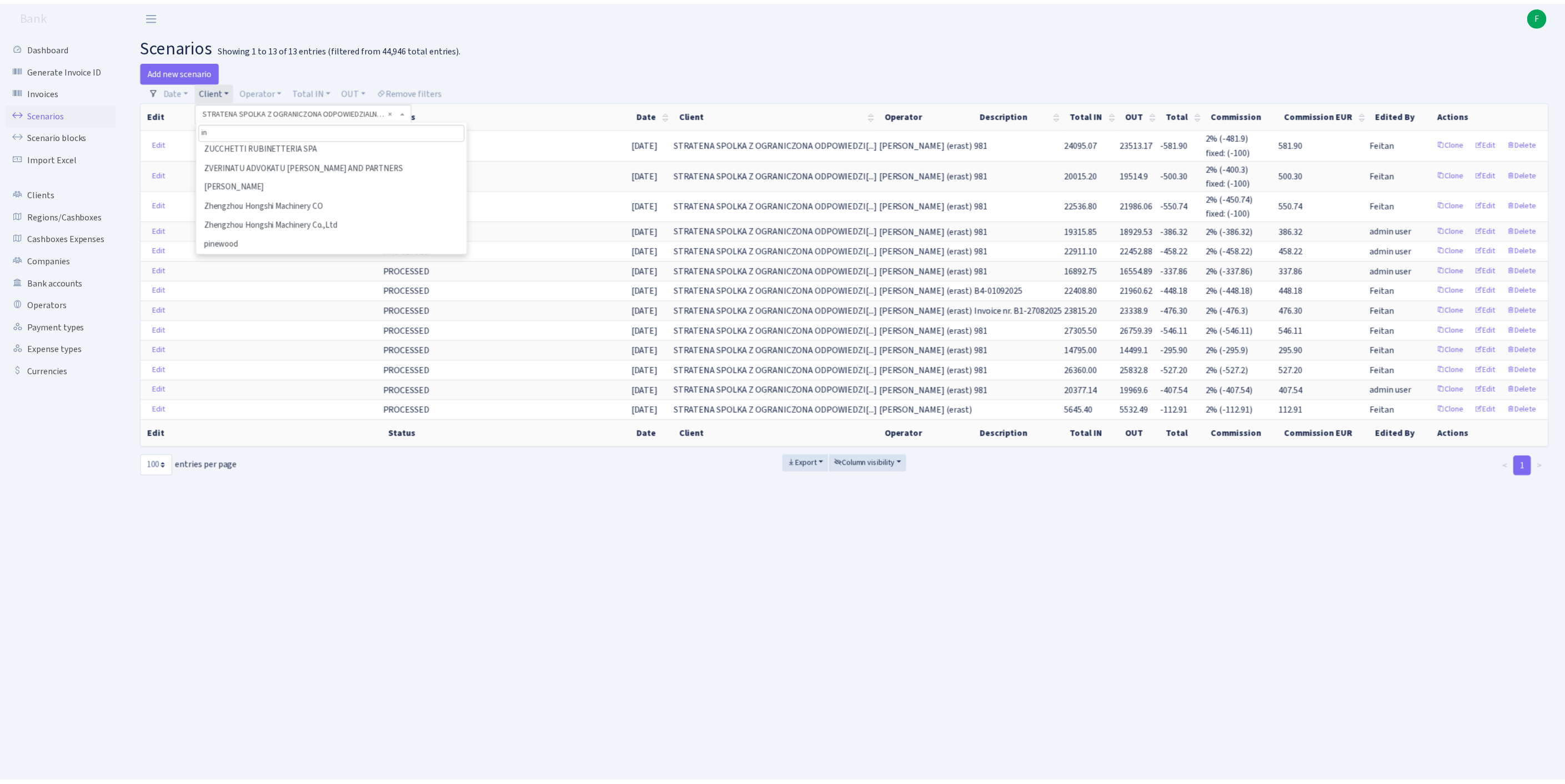
scroll to position [0, 0]
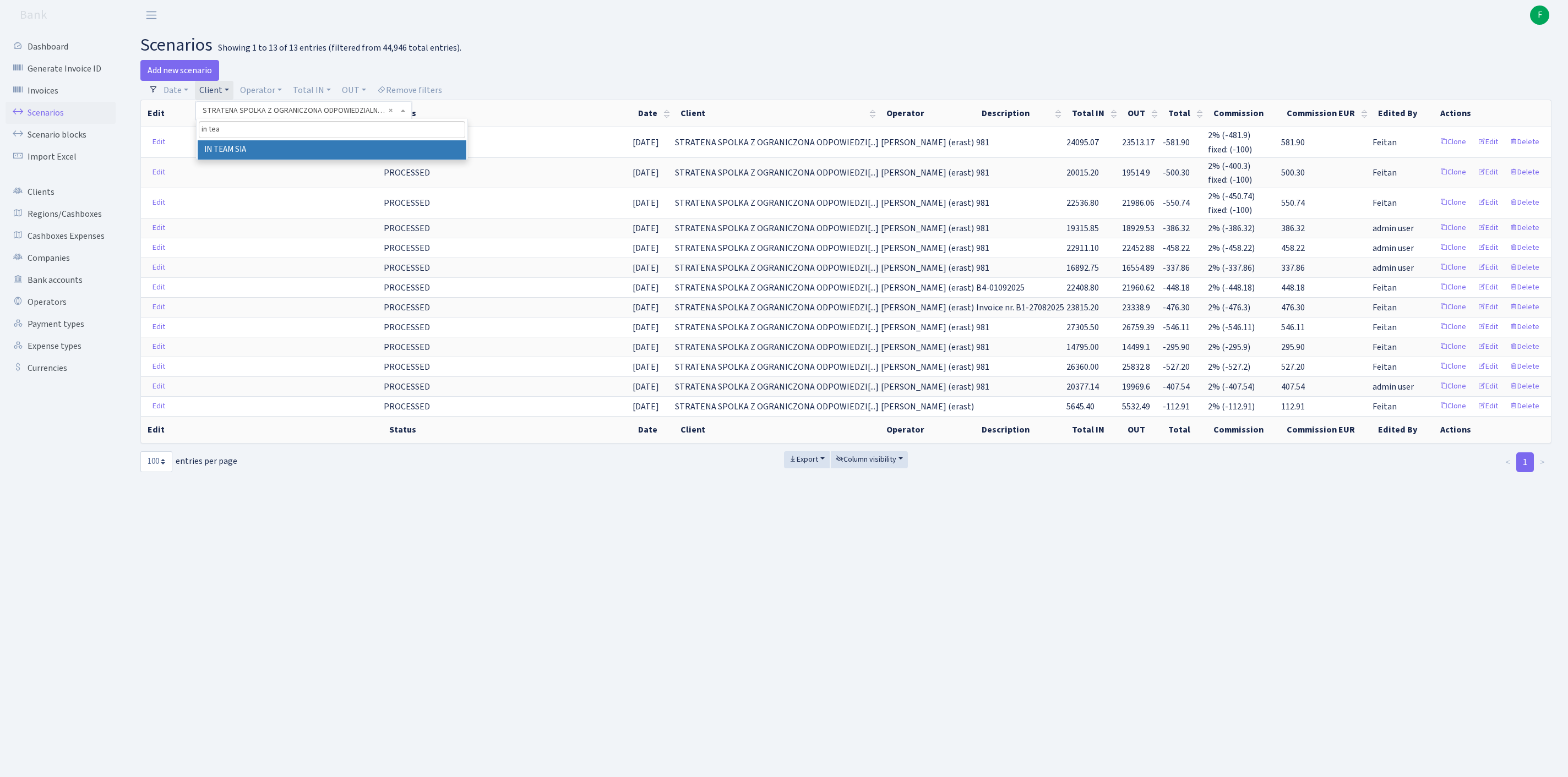
type input "in tea"
click at [268, 159] on li "IN TEAM SIA" at bounding box center [332, 150] width 268 height 19
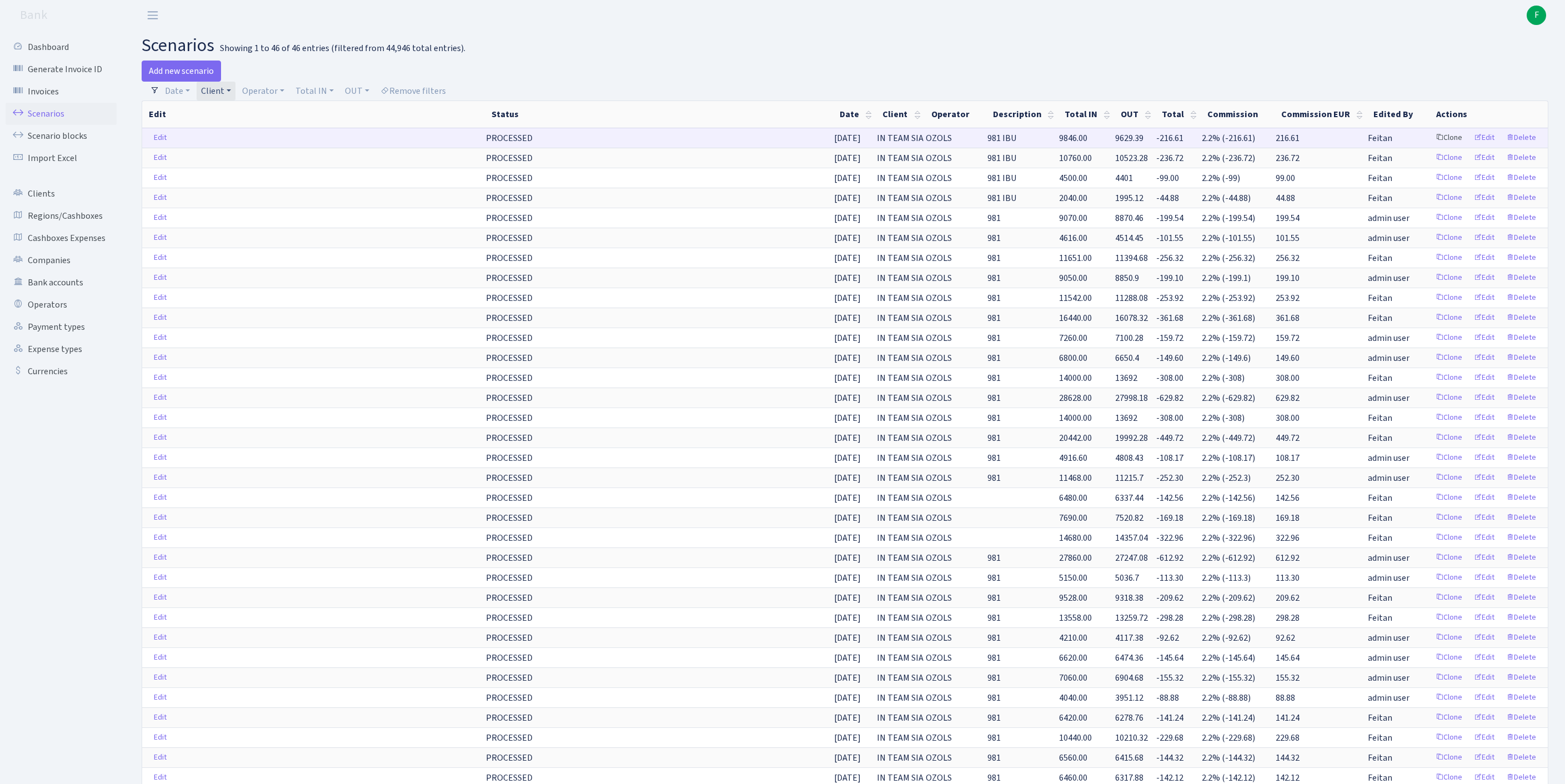
click at [1431, 147] on link "Clone" at bounding box center [1449, 138] width 37 height 17
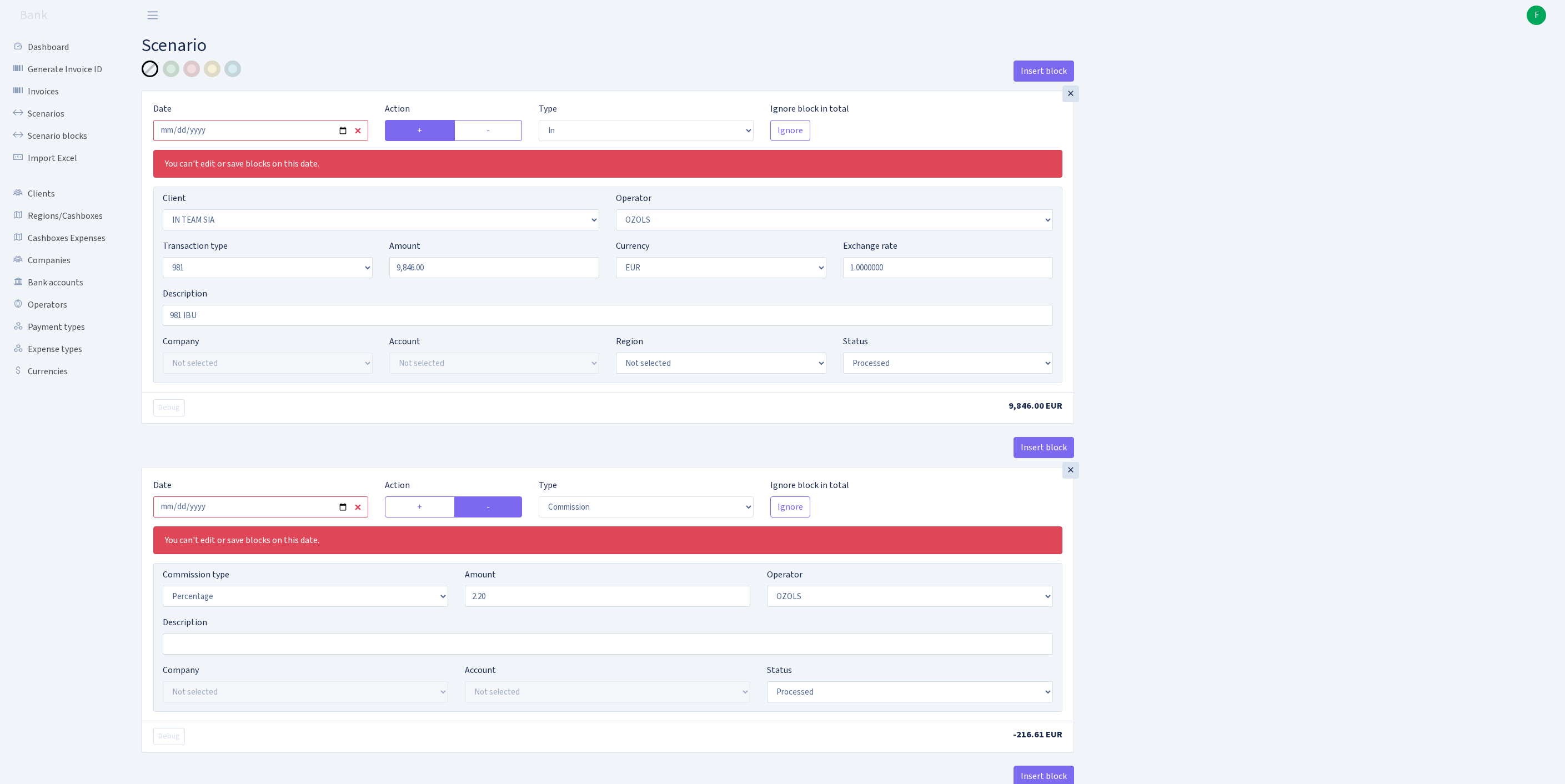
select select "in"
select select "3020"
select select "23"
select select "8"
select select "1"
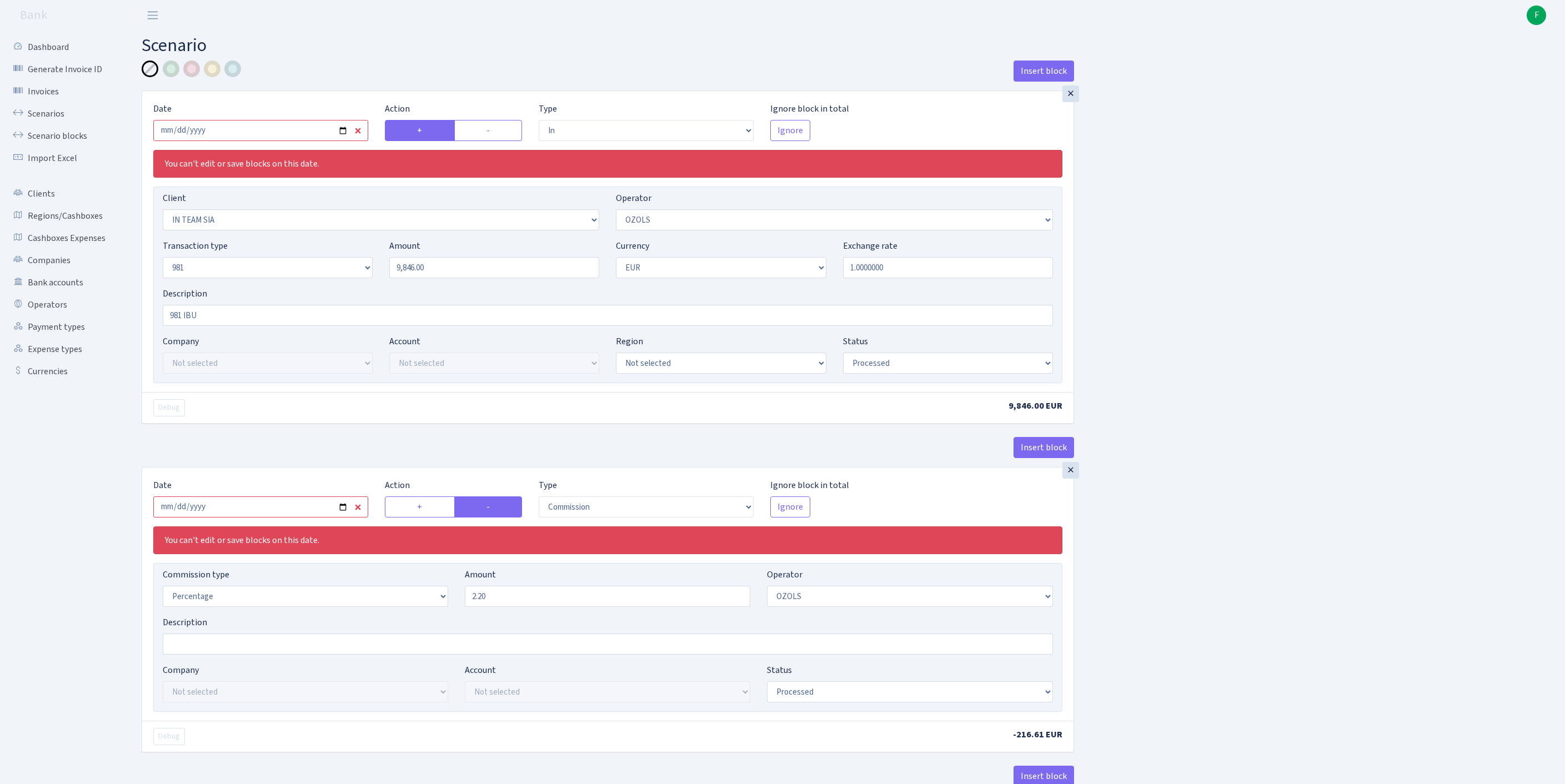
select select "processed"
select select "commission"
select select "23"
select select "processed"
select select "out"
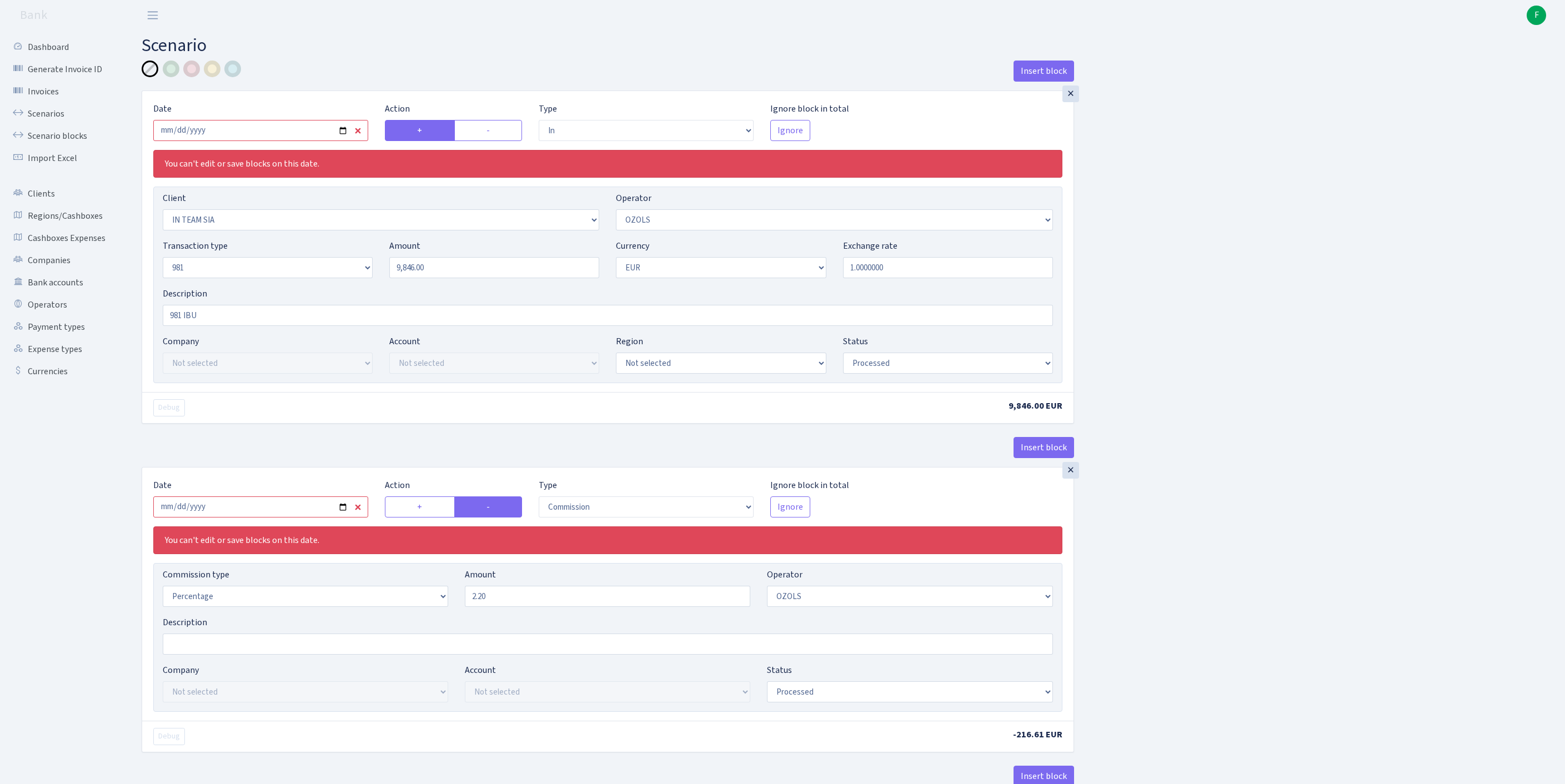
select select "279"
select select "61"
select select "8"
select select "1"
select select "processed"
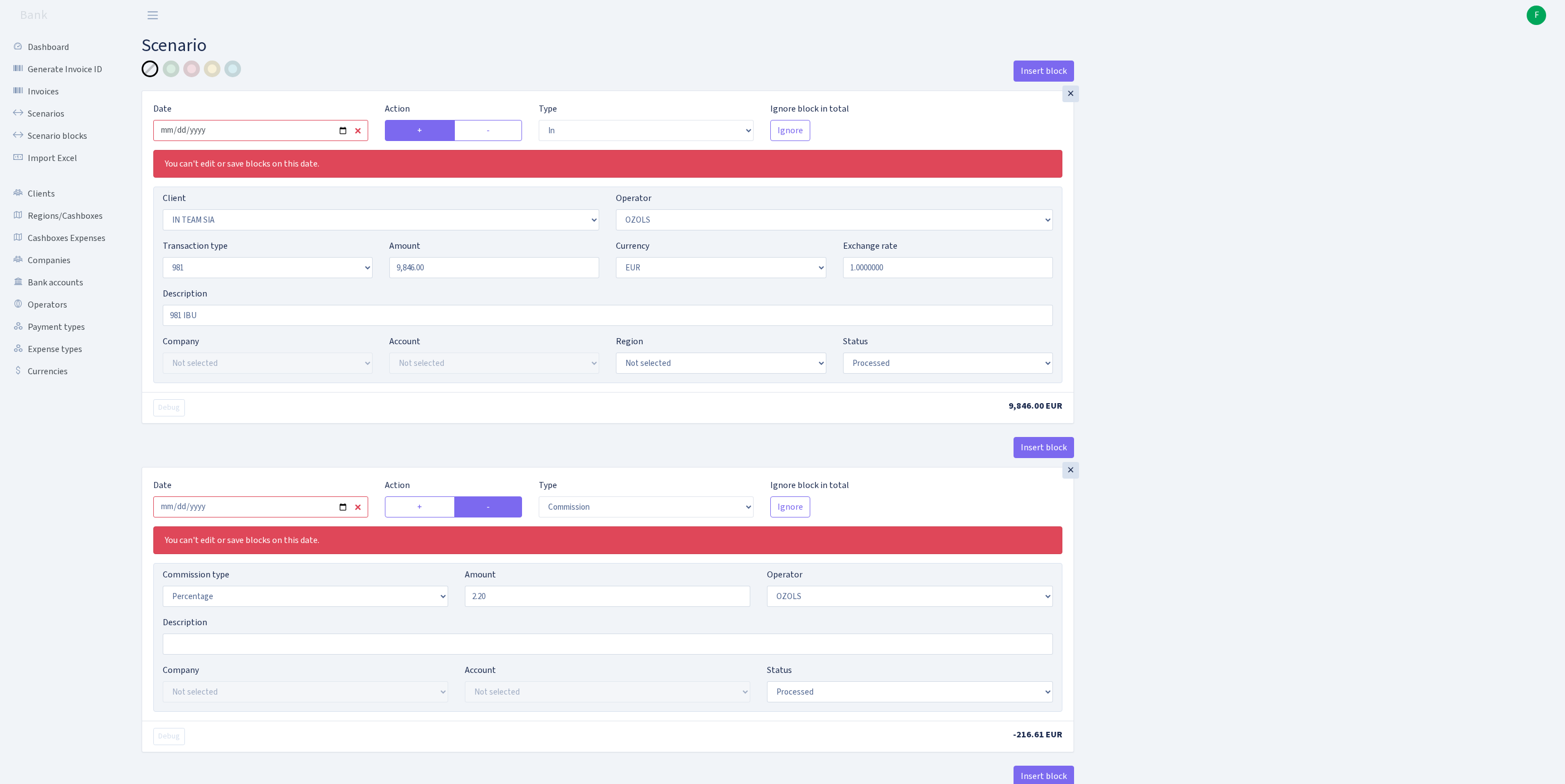
click at [269, 141] on input "2025-09-16" at bounding box center [261, 130] width 215 height 21
type input "[DATE]"
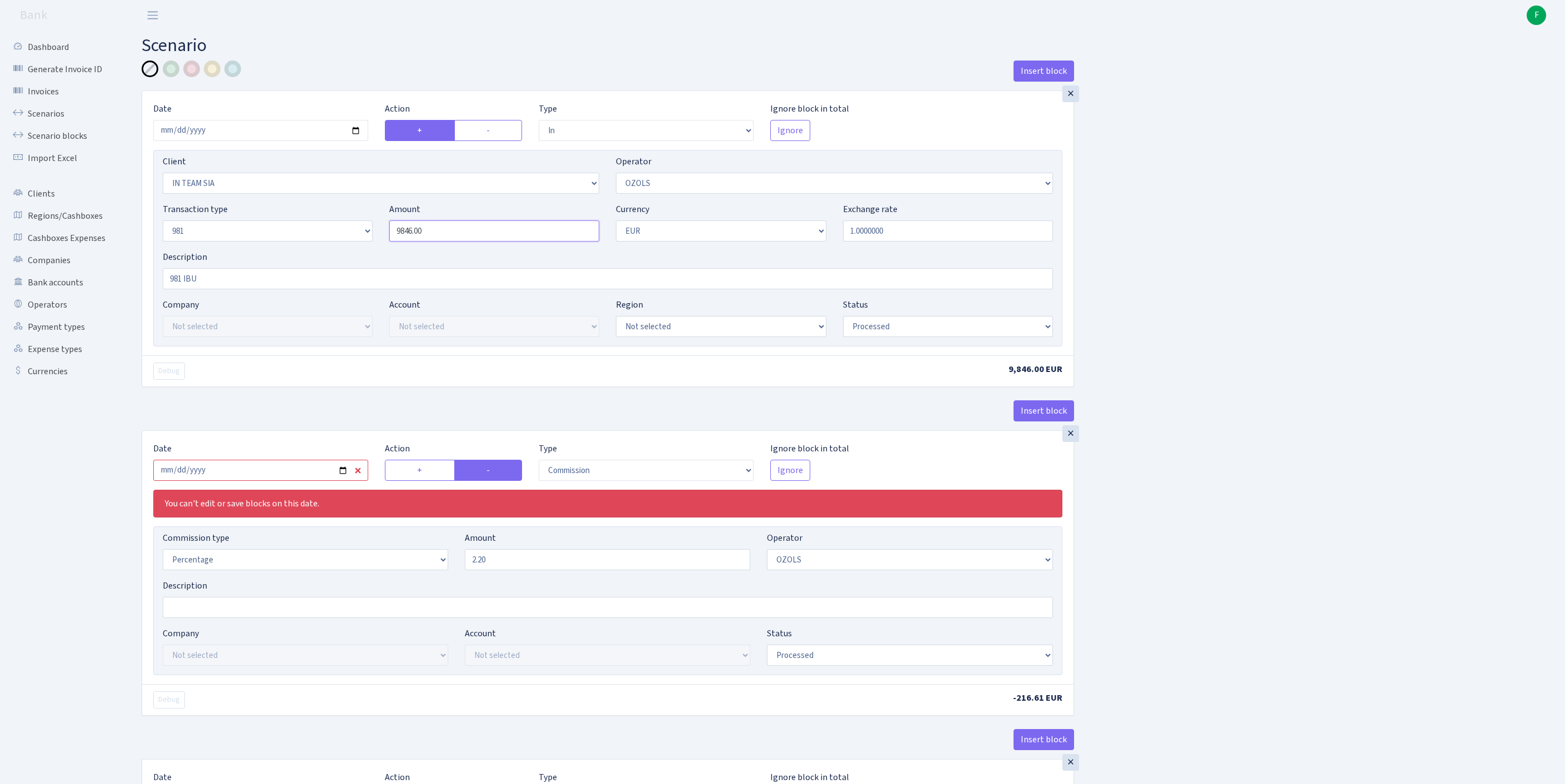
drag, startPoint x: 367, startPoint y: 250, endPoint x: 308, endPoint y: 247, distance: 59.1
click at [308, 247] on div "Transaction type Not selected 981 ELF FISH crypto GIRT IVO dekl MM-BALTIC eur U…" at bounding box center [607, 227] width 907 height 48
paste input "14236,8"
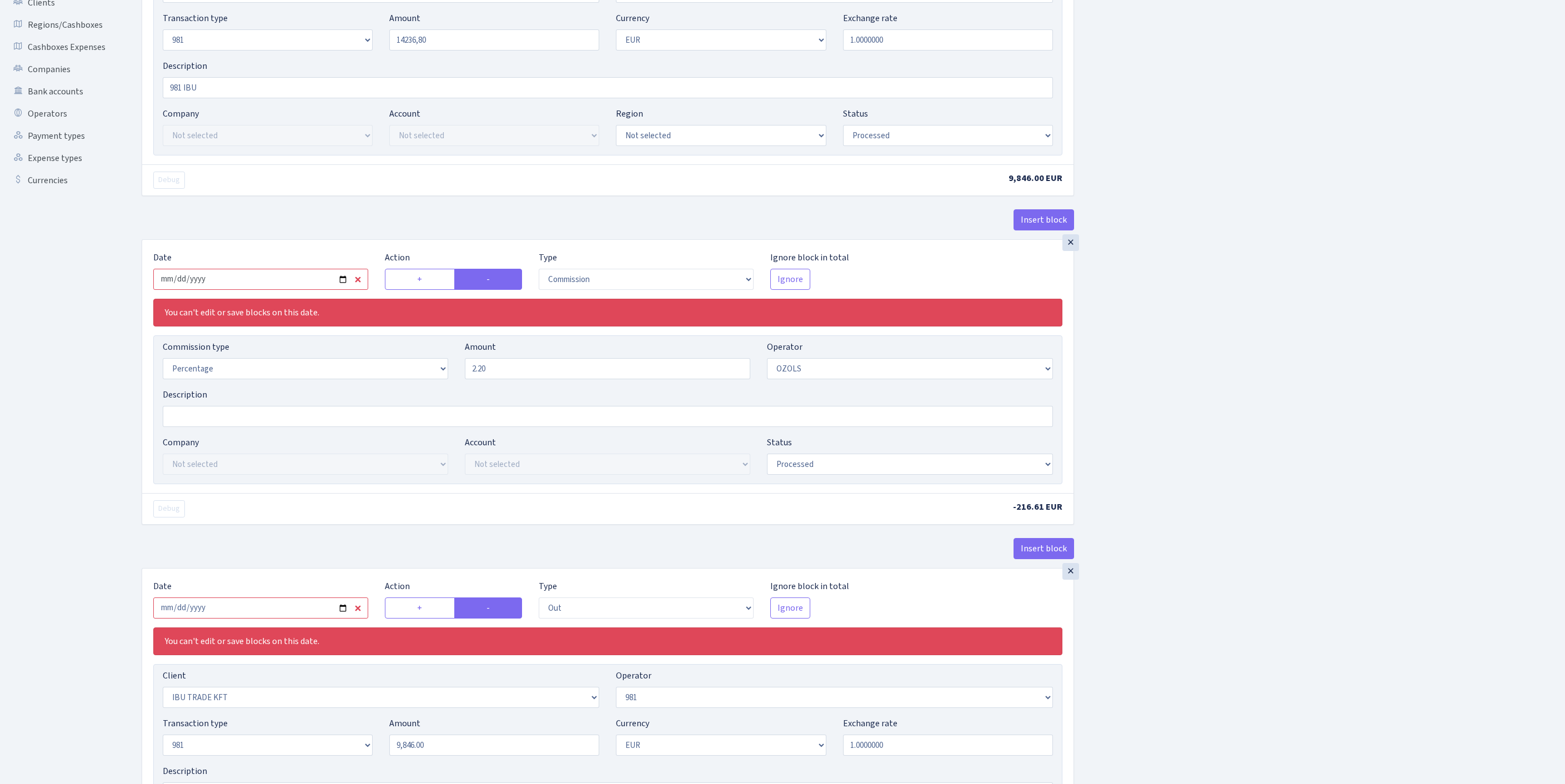
type input "1,423,680.00"
click at [314, 290] on input "2025-09-16" at bounding box center [261, 279] width 215 height 21
type input "[DATE]"
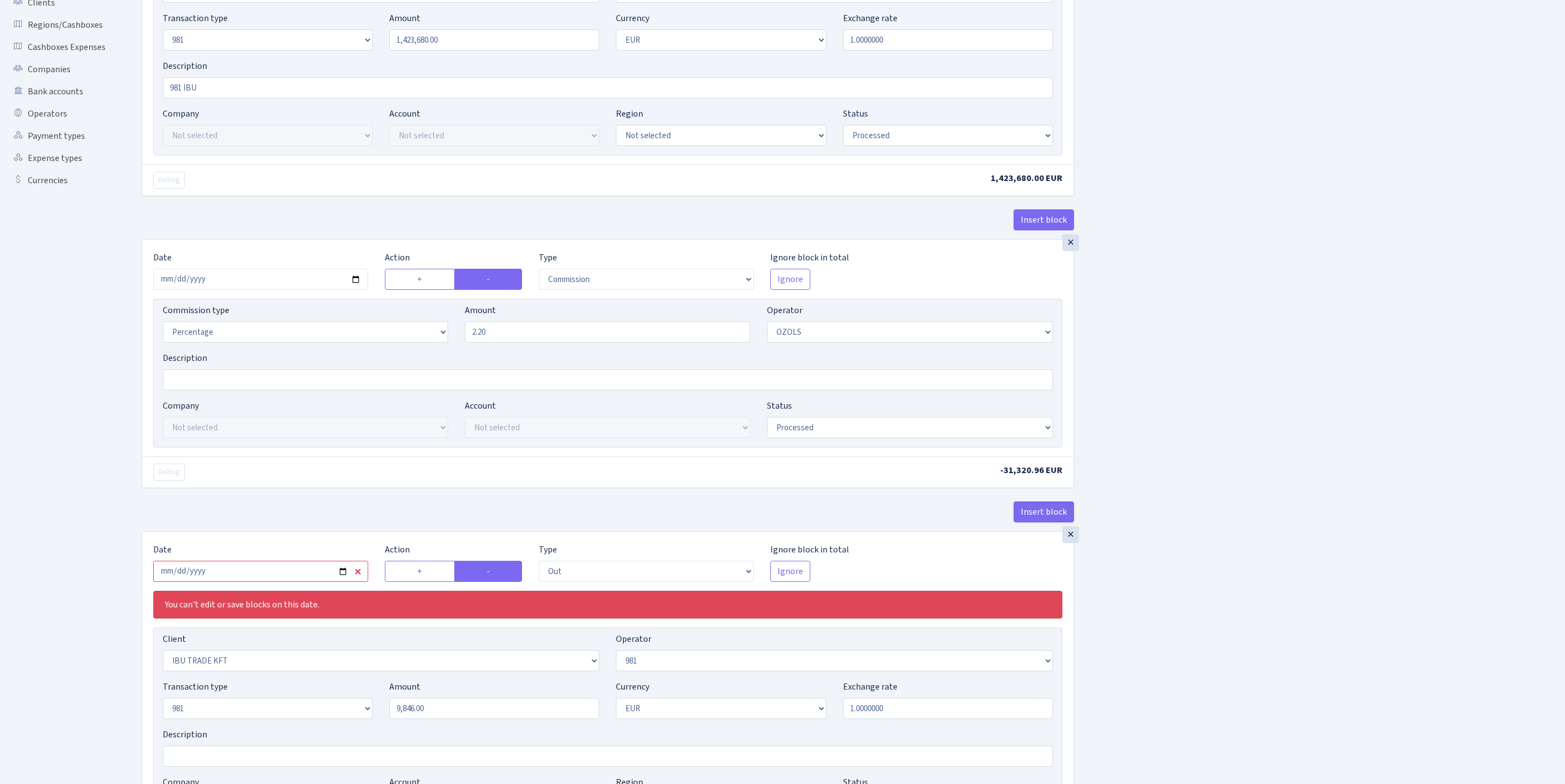
click at [1352, 435] on div "Insert block × Date 2025-10-03 Action + - Type --- In Out Commission Field requ…" at bounding box center [845, 413] width 1423 height 1089
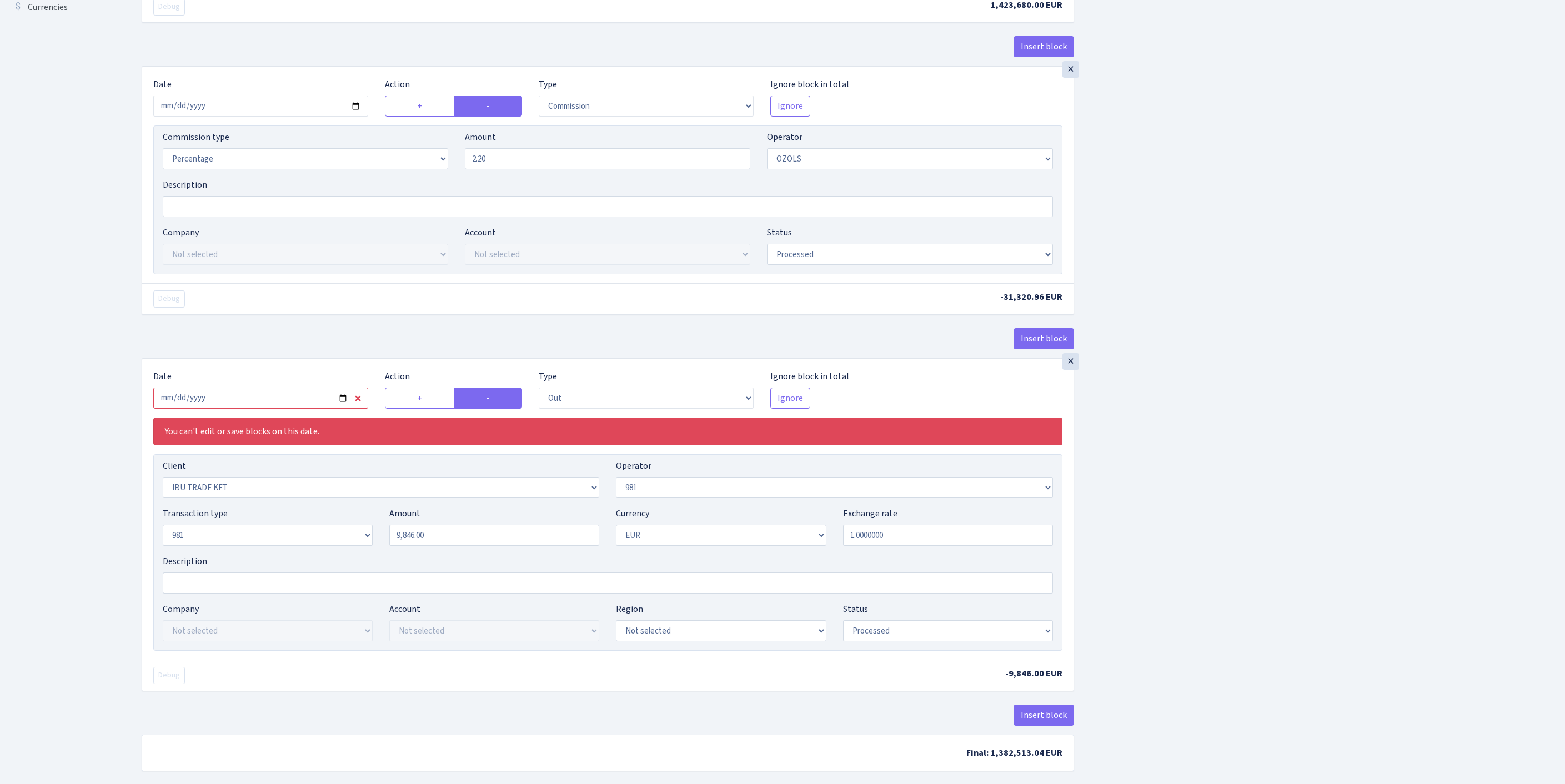
scroll to position [509, 0]
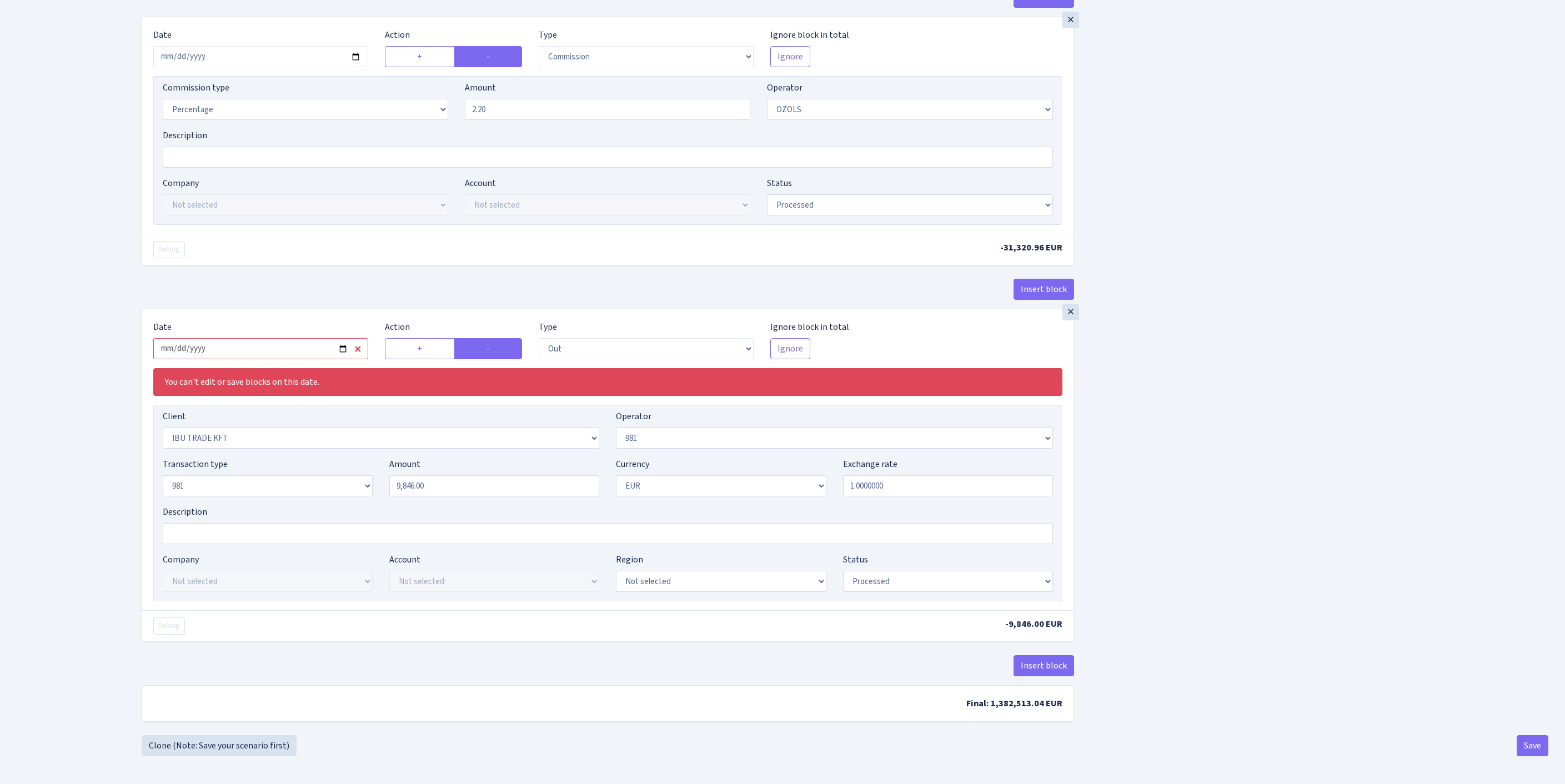
click at [299, 352] on input "2025-09-16" at bounding box center [261, 349] width 215 height 21
type input "[DATE]"
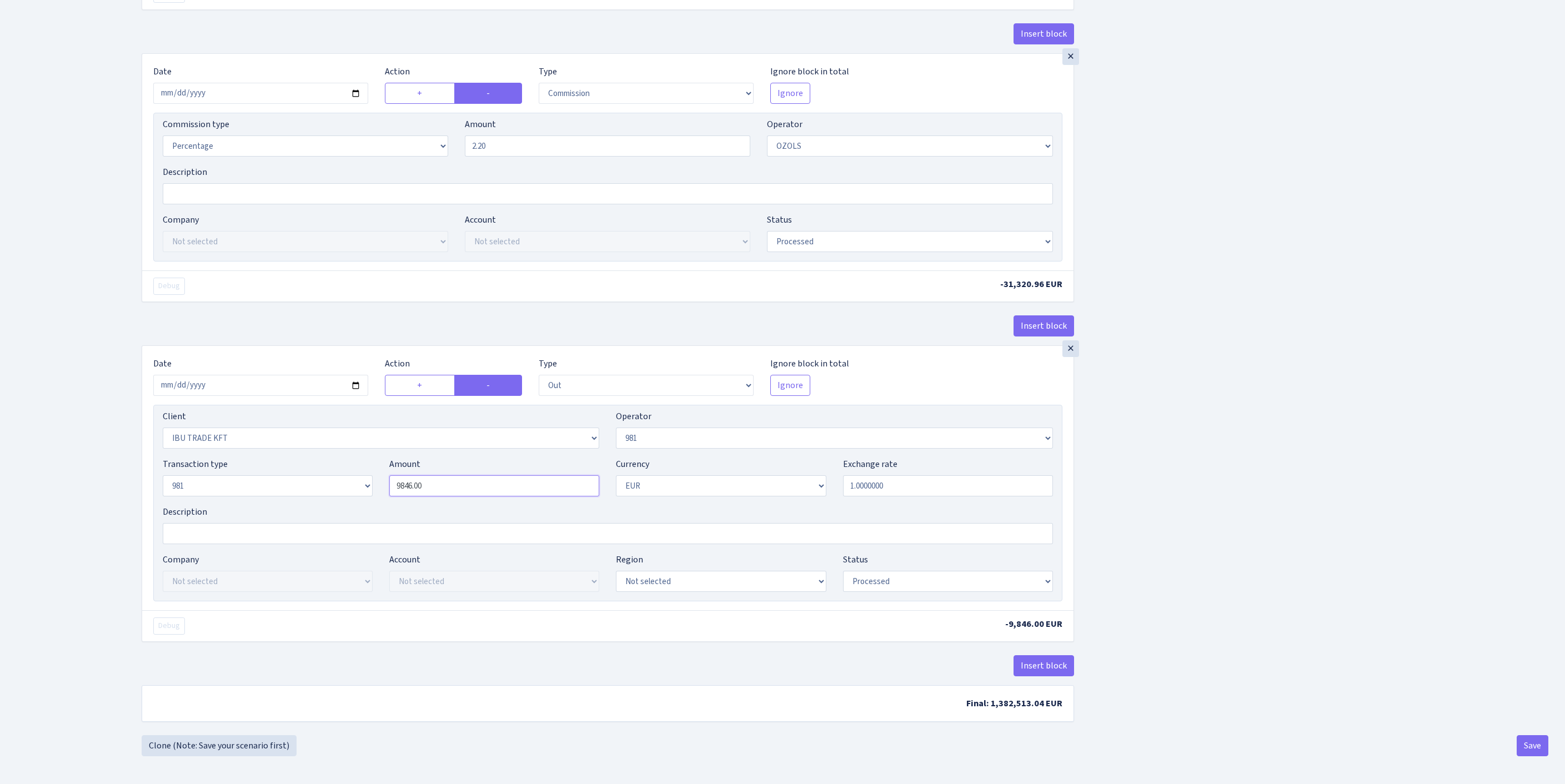
drag, startPoint x: 446, startPoint y: 460, endPoint x: 328, endPoint y: 454, distance: 118.2
click at [328, 457] on div "Transaction type Not selected 981 ELF FISH crypto GIRT IVO dekl MM-BALTIC eur U…" at bounding box center [607, 481] width 907 height 48
paste input "14236,8"
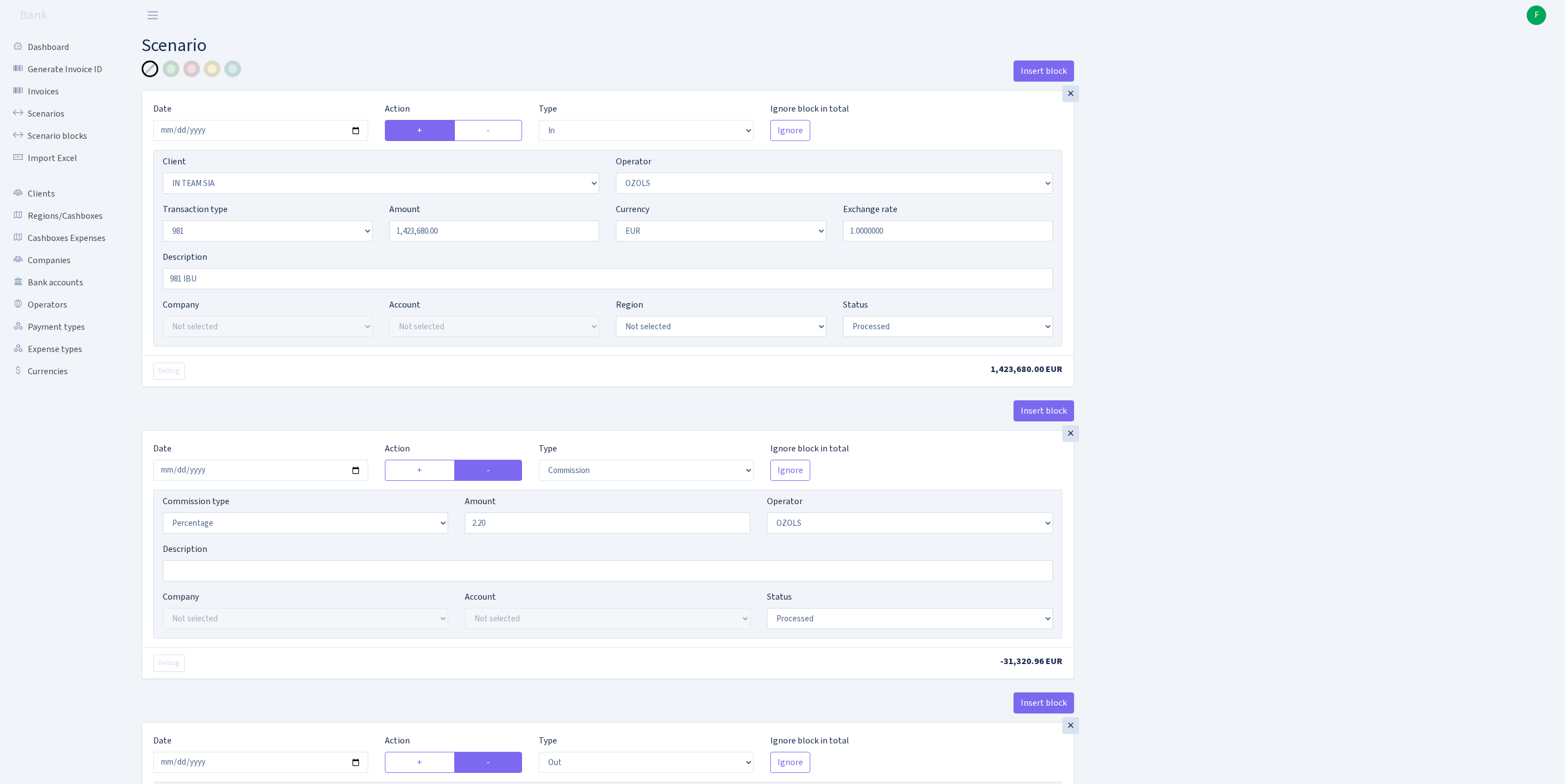
type input "1423680.00"
type input "1,423,680.00"
drag, startPoint x: 473, startPoint y: 258, endPoint x: 268, endPoint y: 263, distance: 205.1
click at [268, 250] on div "Transaction type Not selected 981 ELF FISH crypto GIRT IVO dekl MM-BALTIC eur U…" at bounding box center [607, 227] width 907 height 48
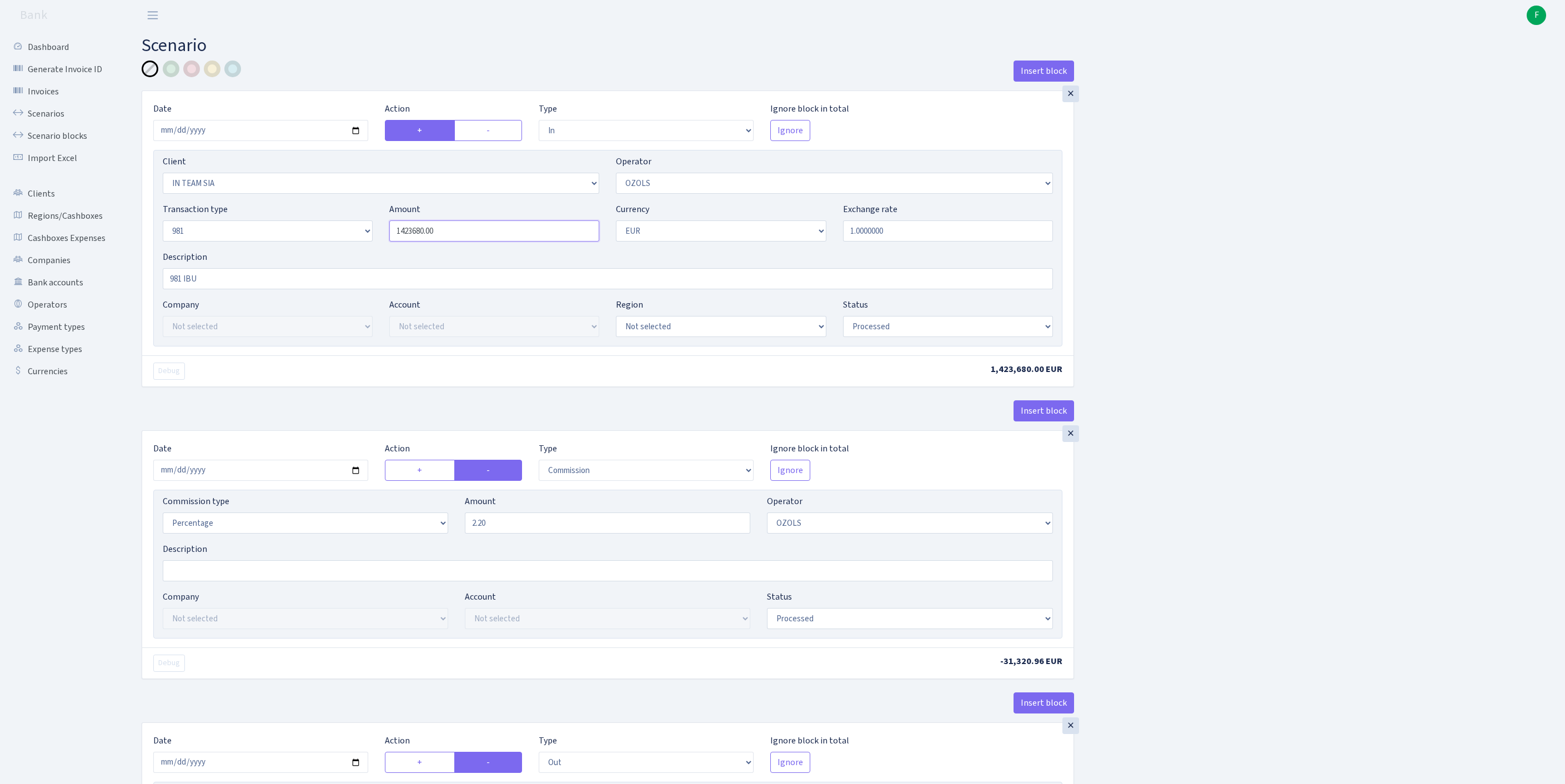
drag, startPoint x: 456, startPoint y: 254, endPoint x: 359, endPoint y: 251, distance: 97.0
click at [359, 250] on div "Transaction type Not selected 981 ELF FISH crypto GIRT IVO dekl MM-BALTIC eur U…" at bounding box center [607, 227] width 907 height 48
drag, startPoint x: 468, startPoint y: 258, endPoint x: 335, endPoint y: 258, distance: 133.0
click at [335, 250] on div "Transaction type Not selected 981 ELF FISH crypto GIRT IVO dekl MM-BALTIC eur U…" at bounding box center [607, 227] width 907 height 48
paste input "8"
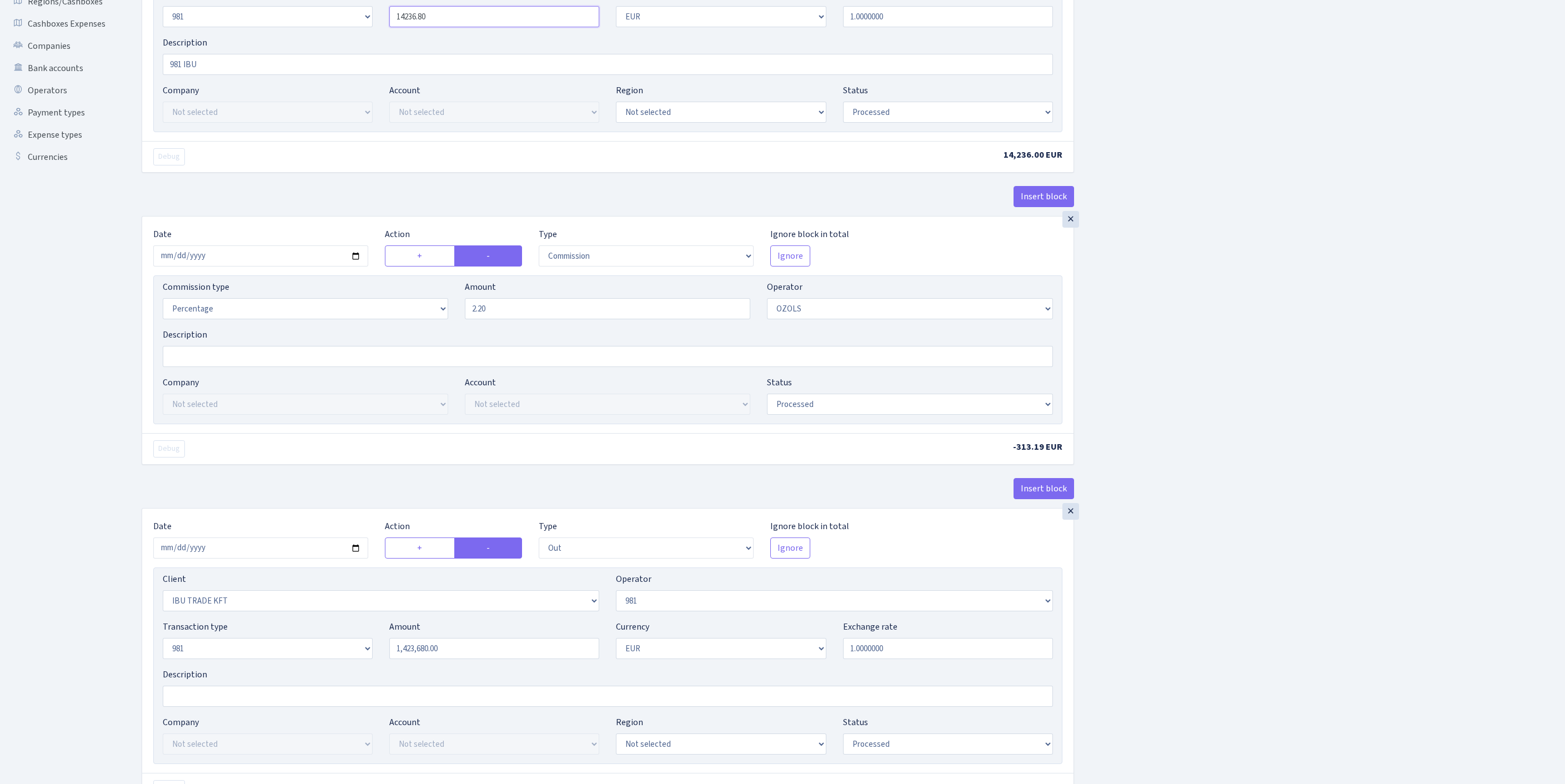
scroll to position [522, 0]
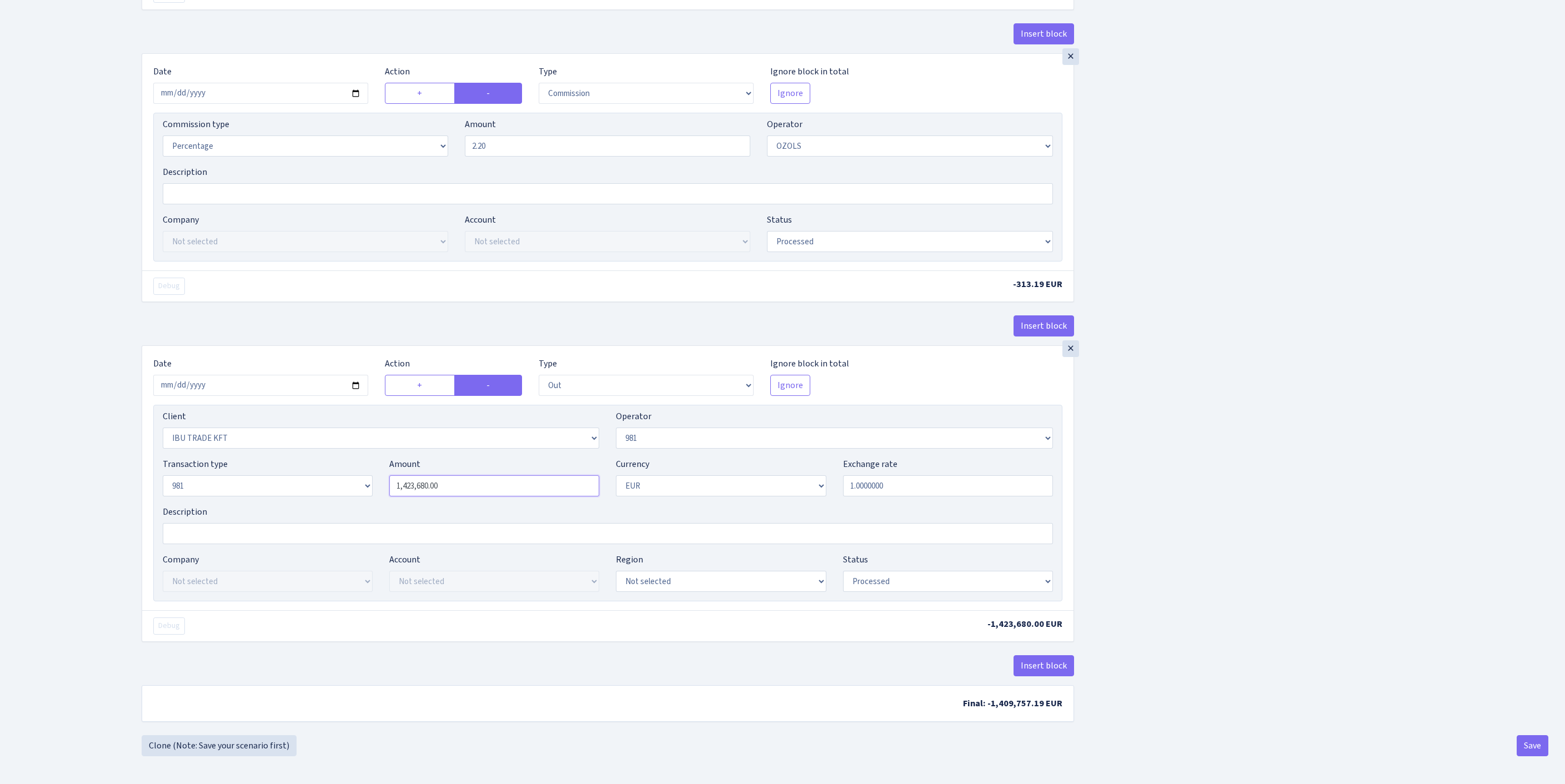
type input "14,236.80"
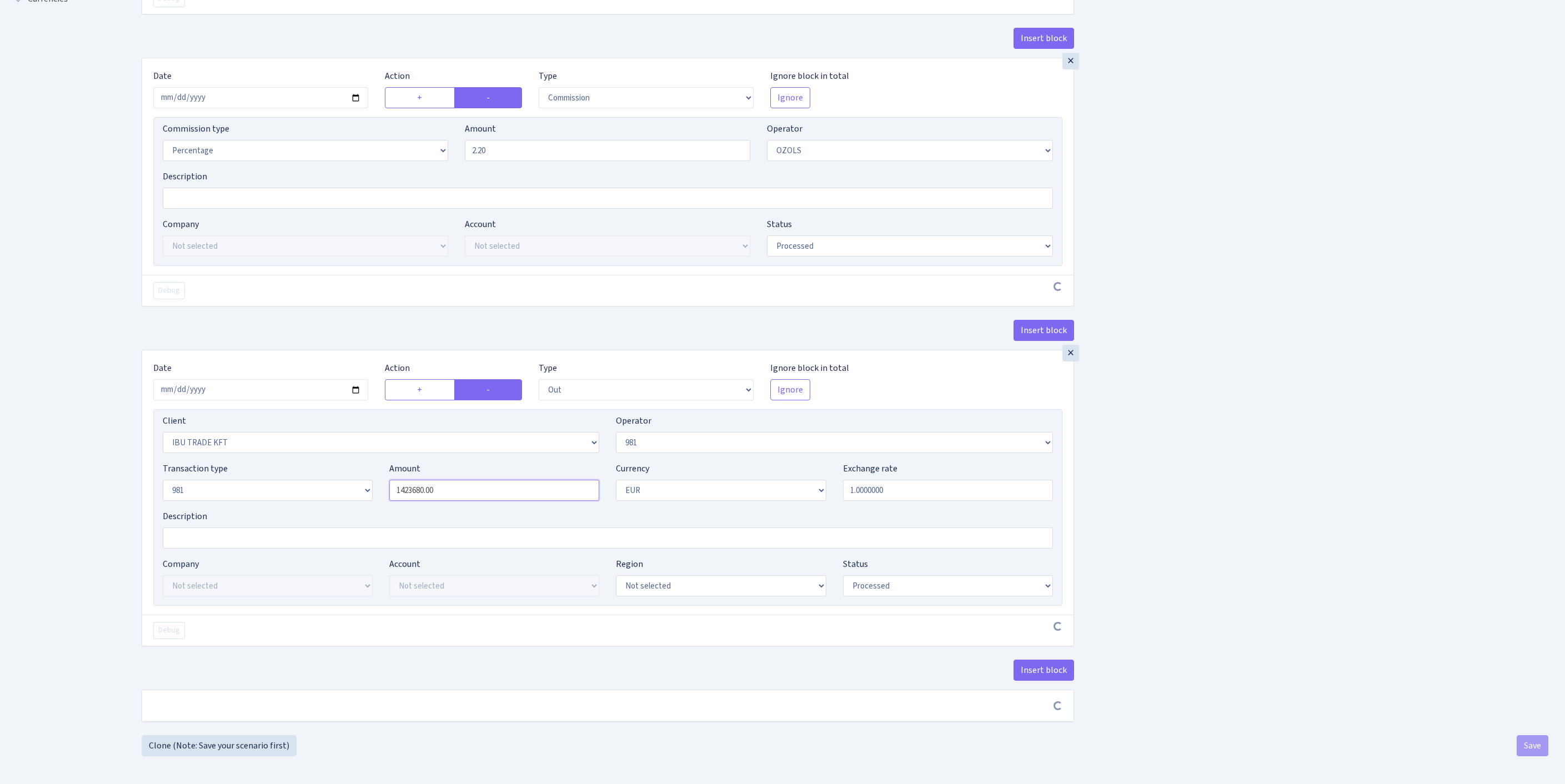
drag, startPoint x: 416, startPoint y: 446, endPoint x: 363, endPoint y: 444, distance: 53.0
click at [363, 462] on div "Transaction type Not selected 981 ELF FISH crypto GIRT IVO dekl MM-BALTIC eur U…" at bounding box center [607, 486] width 907 height 48
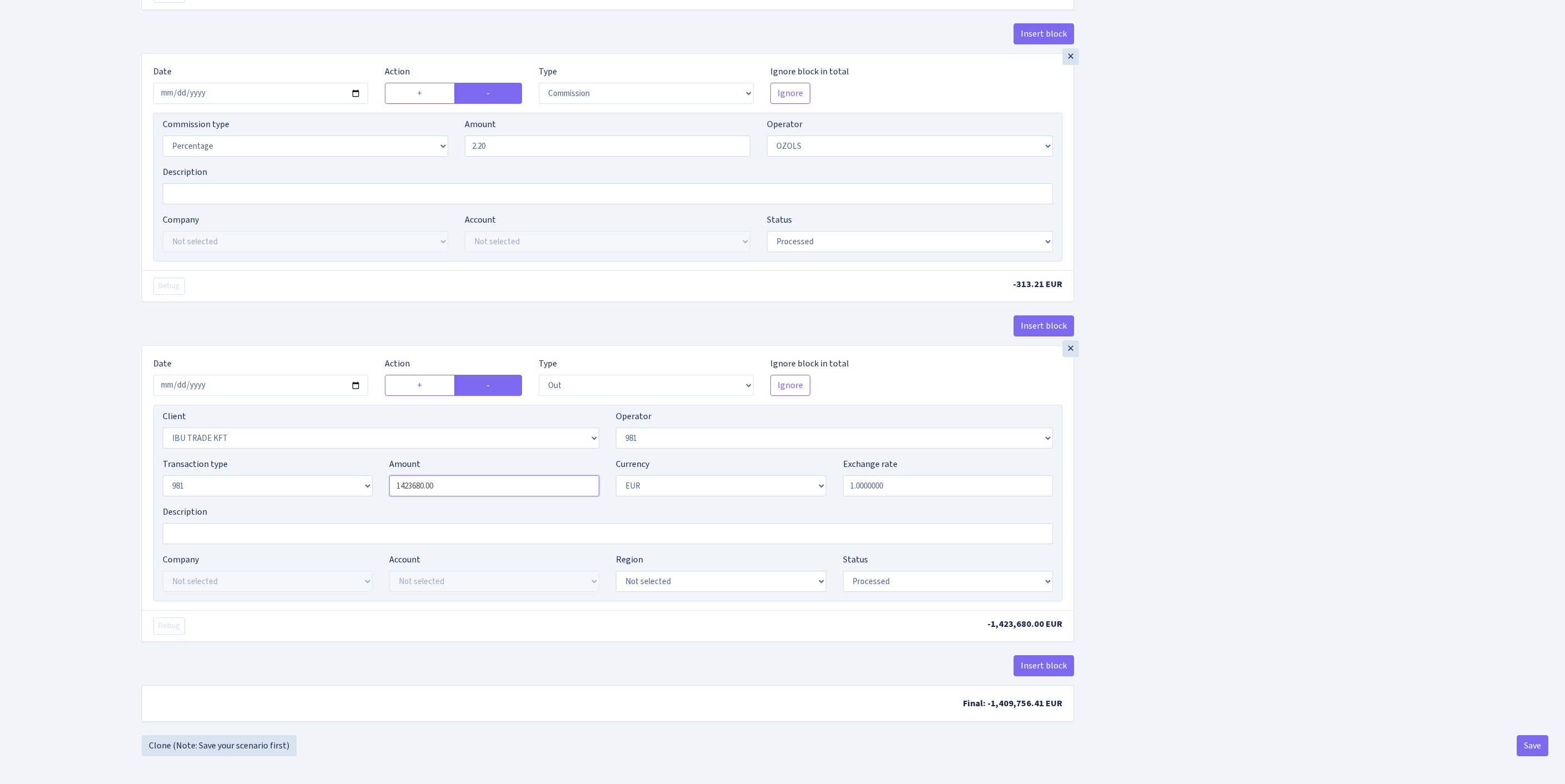
paste input ".8"
type input "14,236.80"
click at [1532, 747] on button "Save" at bounding box center [1532, 746] width 32 height 21
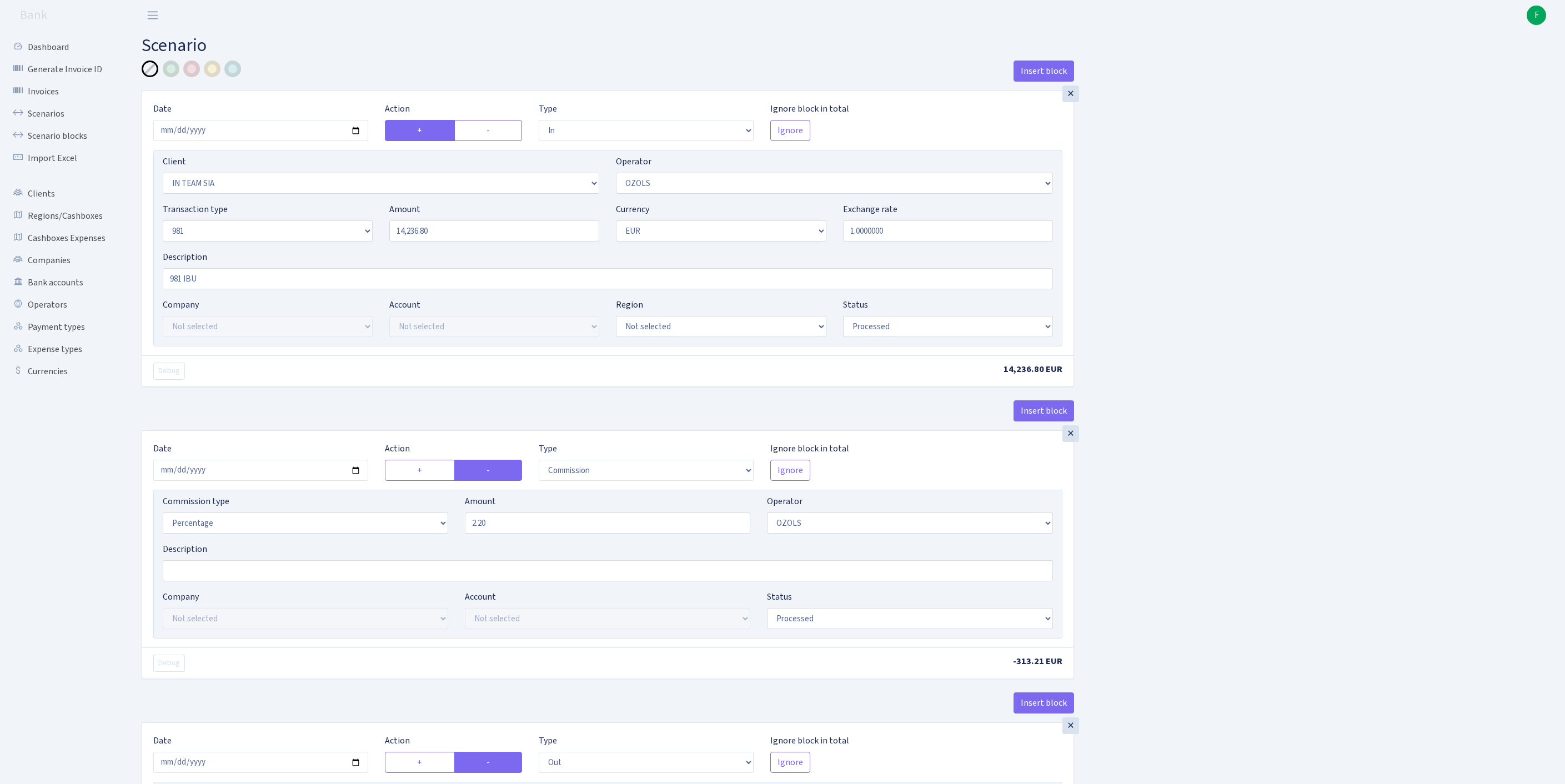
select select "in"
select select "3020"
select select "23"
select select "8"
select select "1"
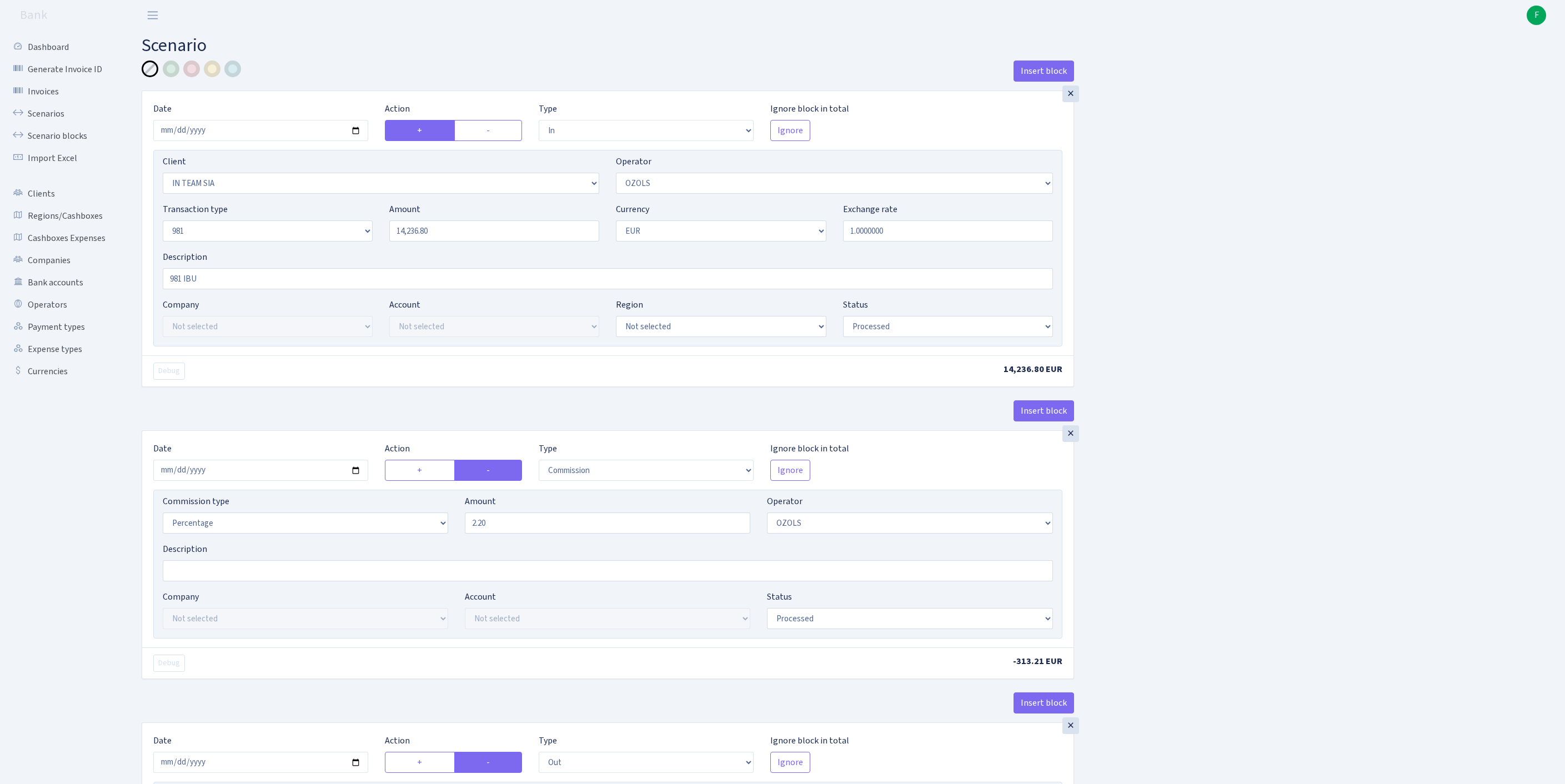
select select "processed"
select select "commission"
select select "23"
select select "processed"
select select "out"
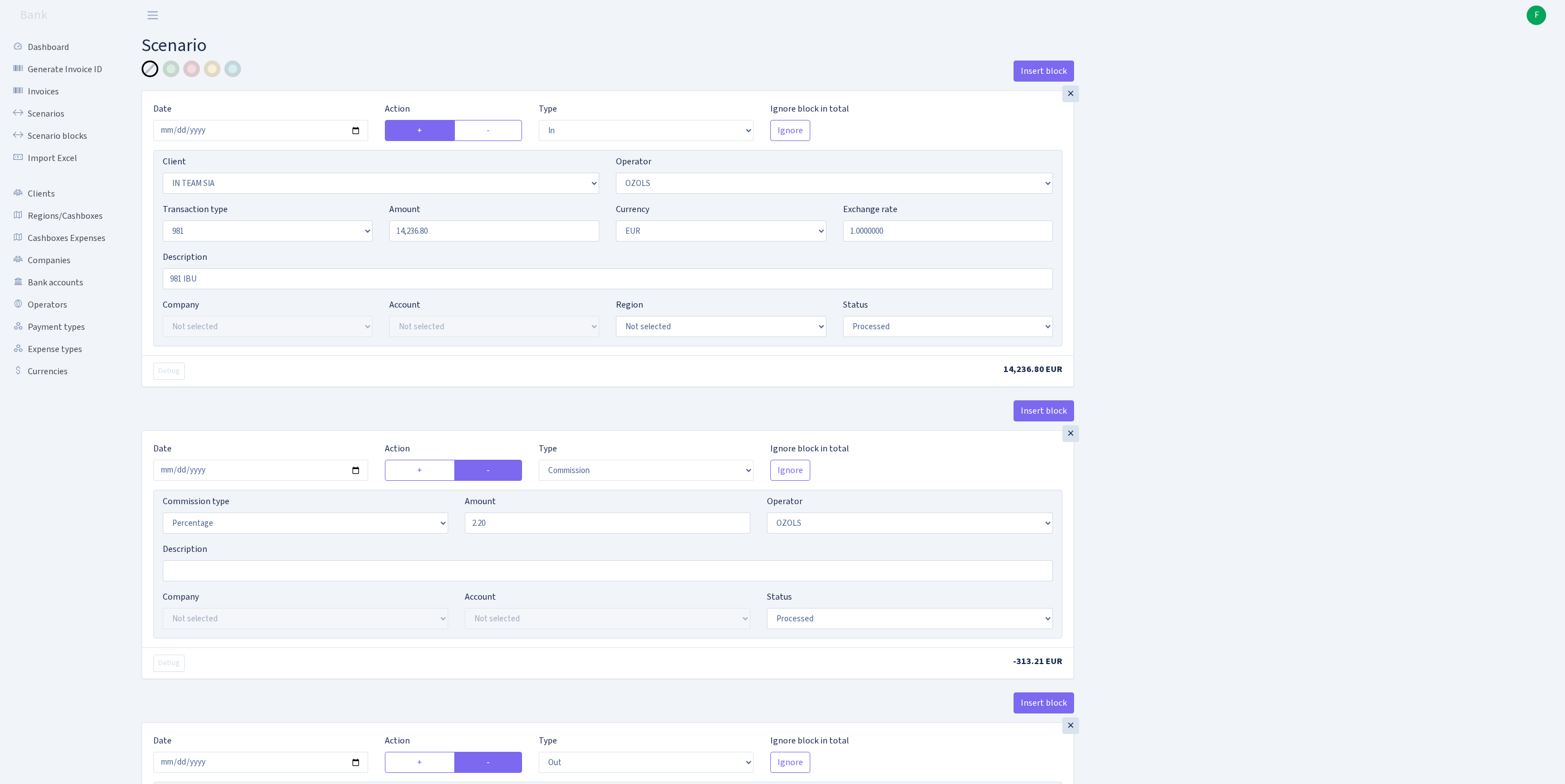
select select "279"
select select "61"
select select "8"
select select "1"
select select "processed"
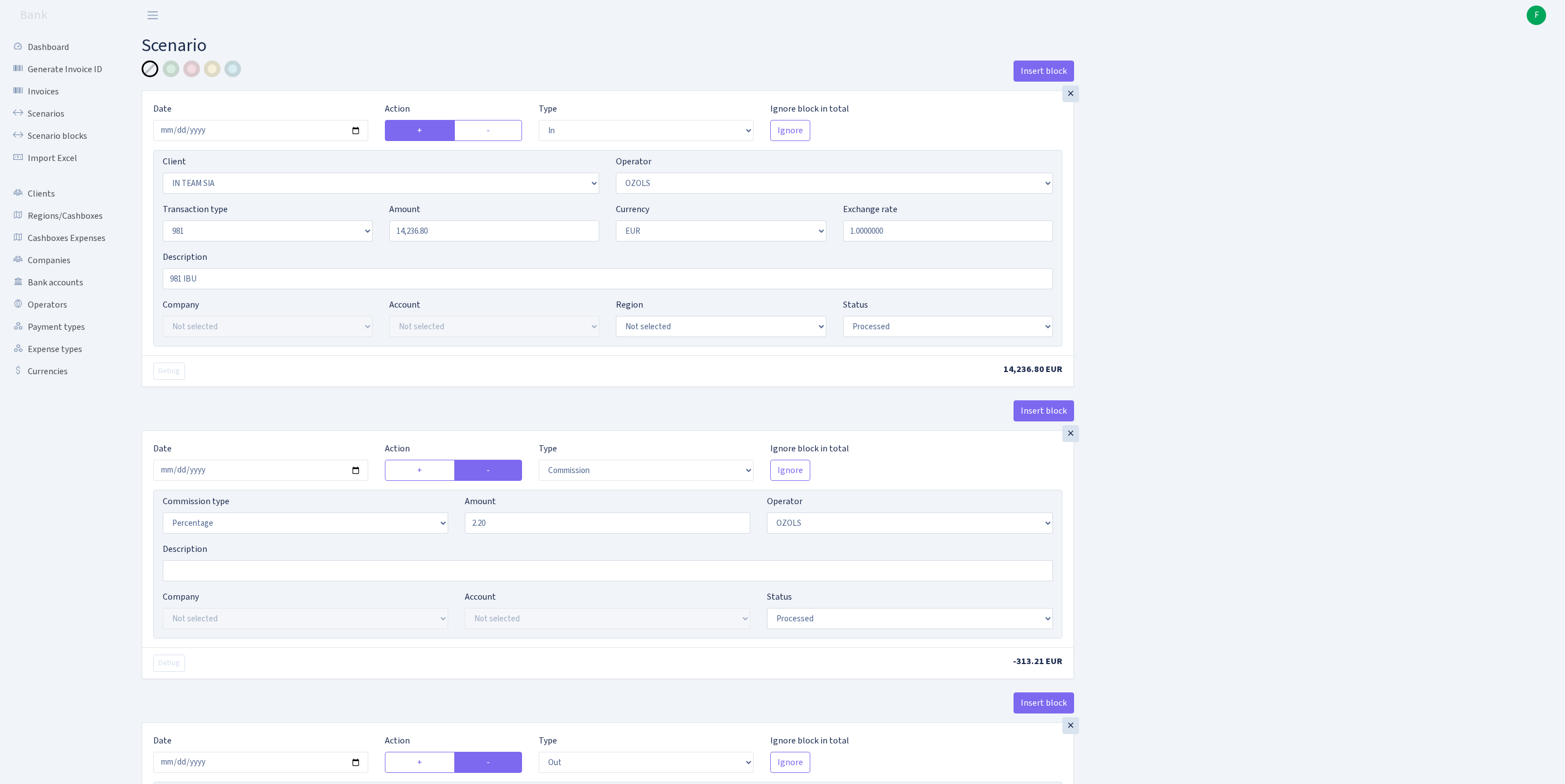
scroll to position [522, 0]
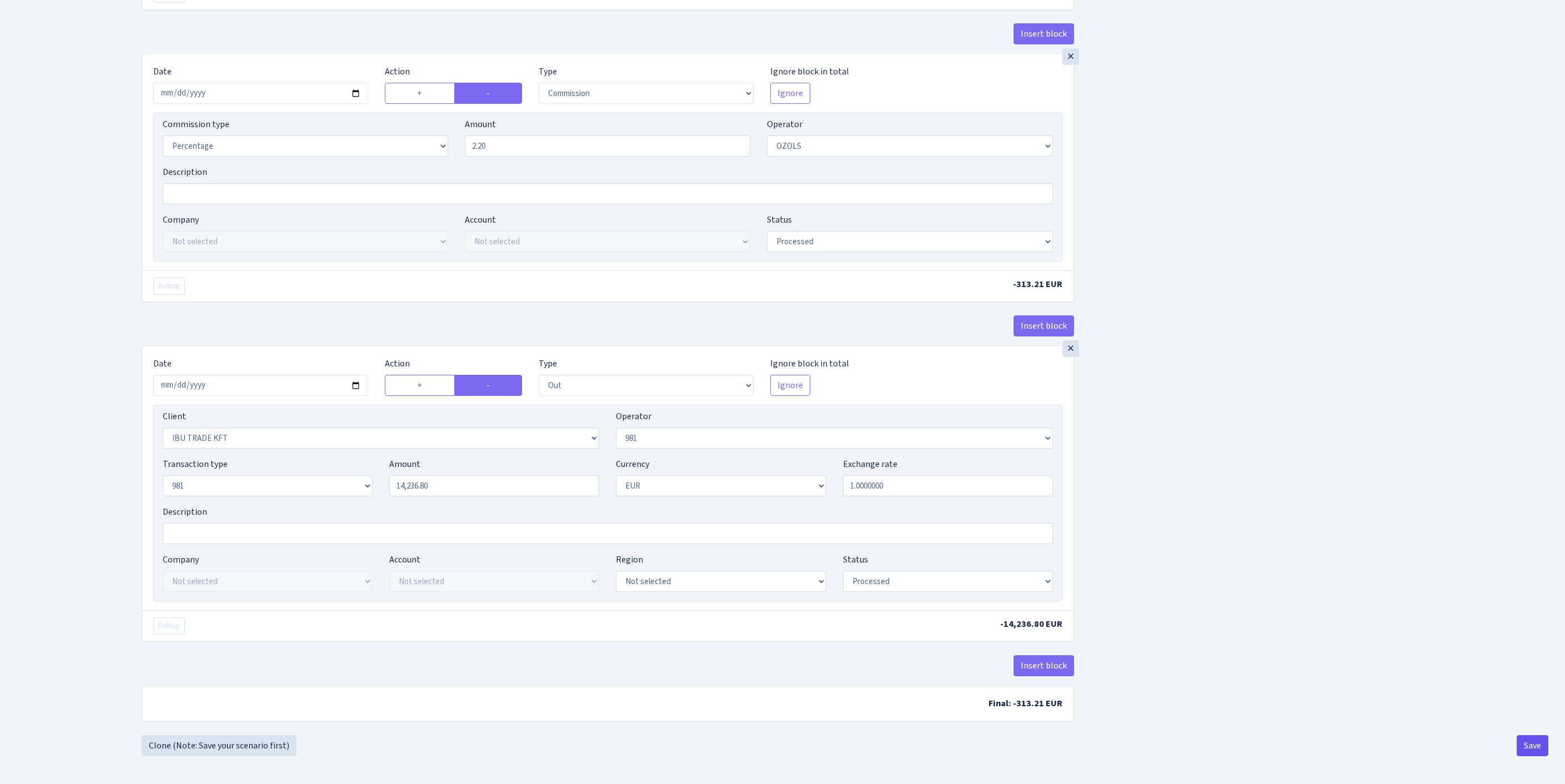
click at [1532, 747] on button "Save" at bounding box center [1532, 746] width 32 height 21
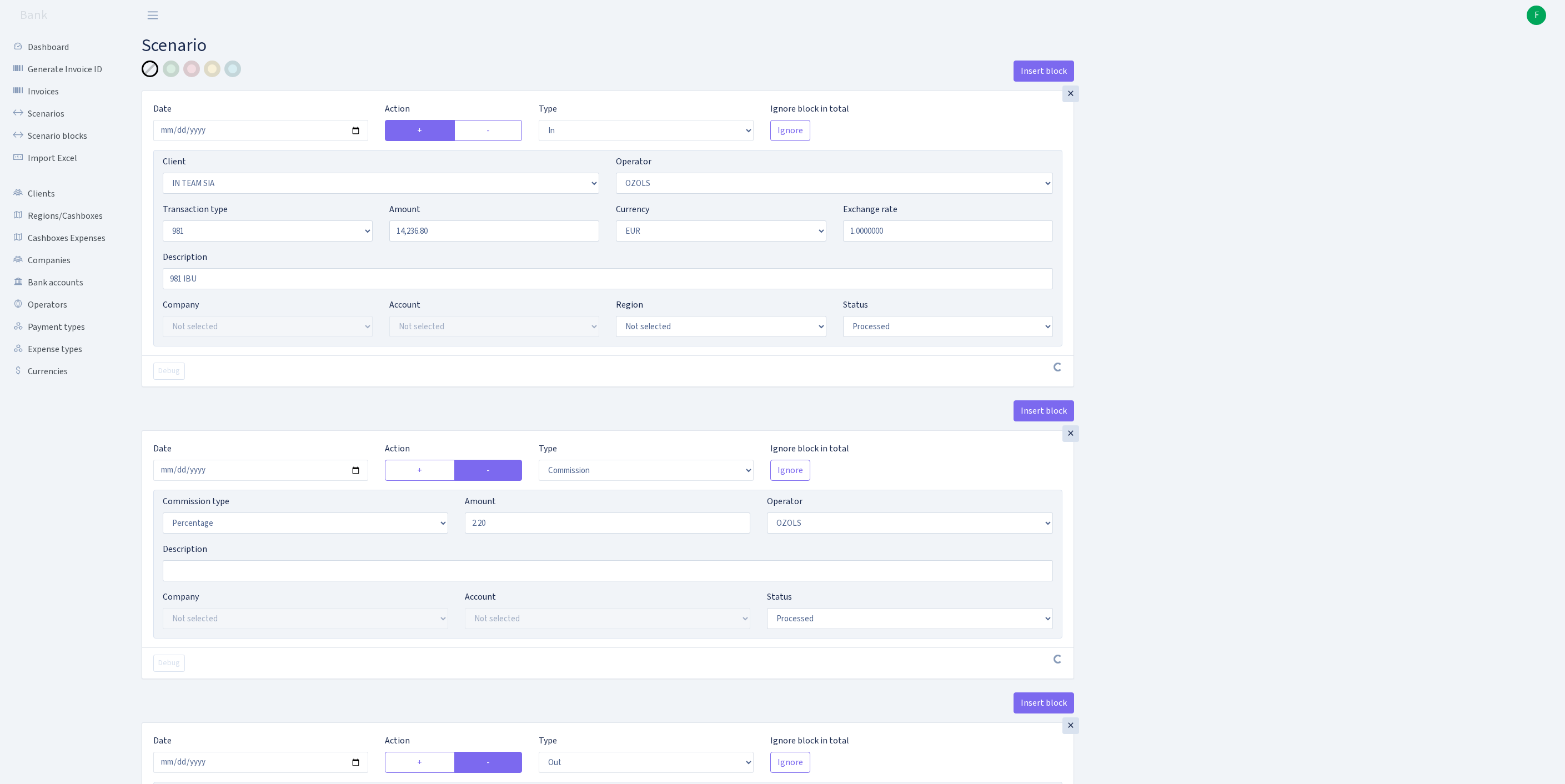
select select "in"
select select "3020"
select select "23"
select select "8"
select select "1"
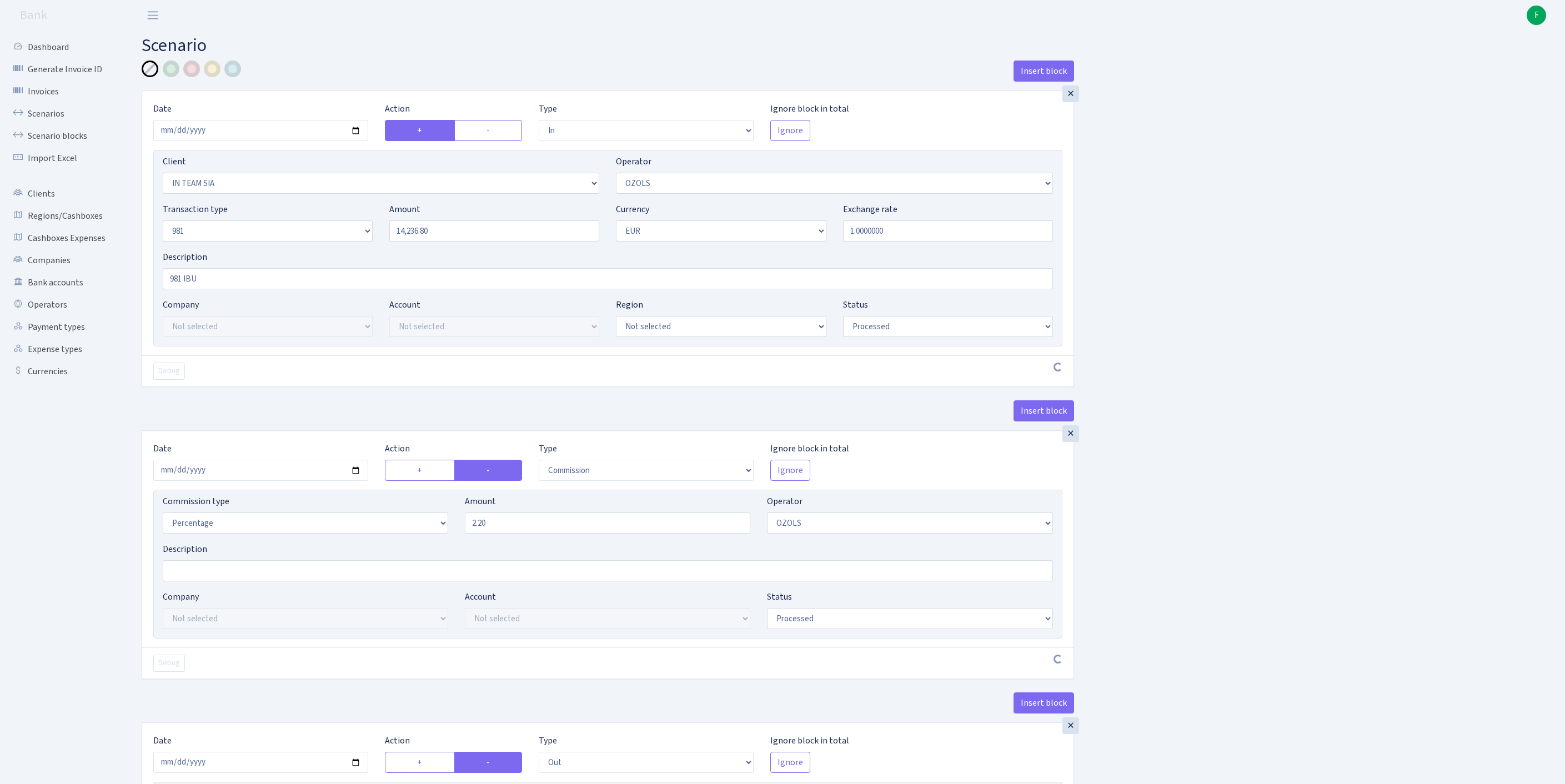
select select "processed"
select select "commission"
select select "23"
select select "processed"
select select "out"
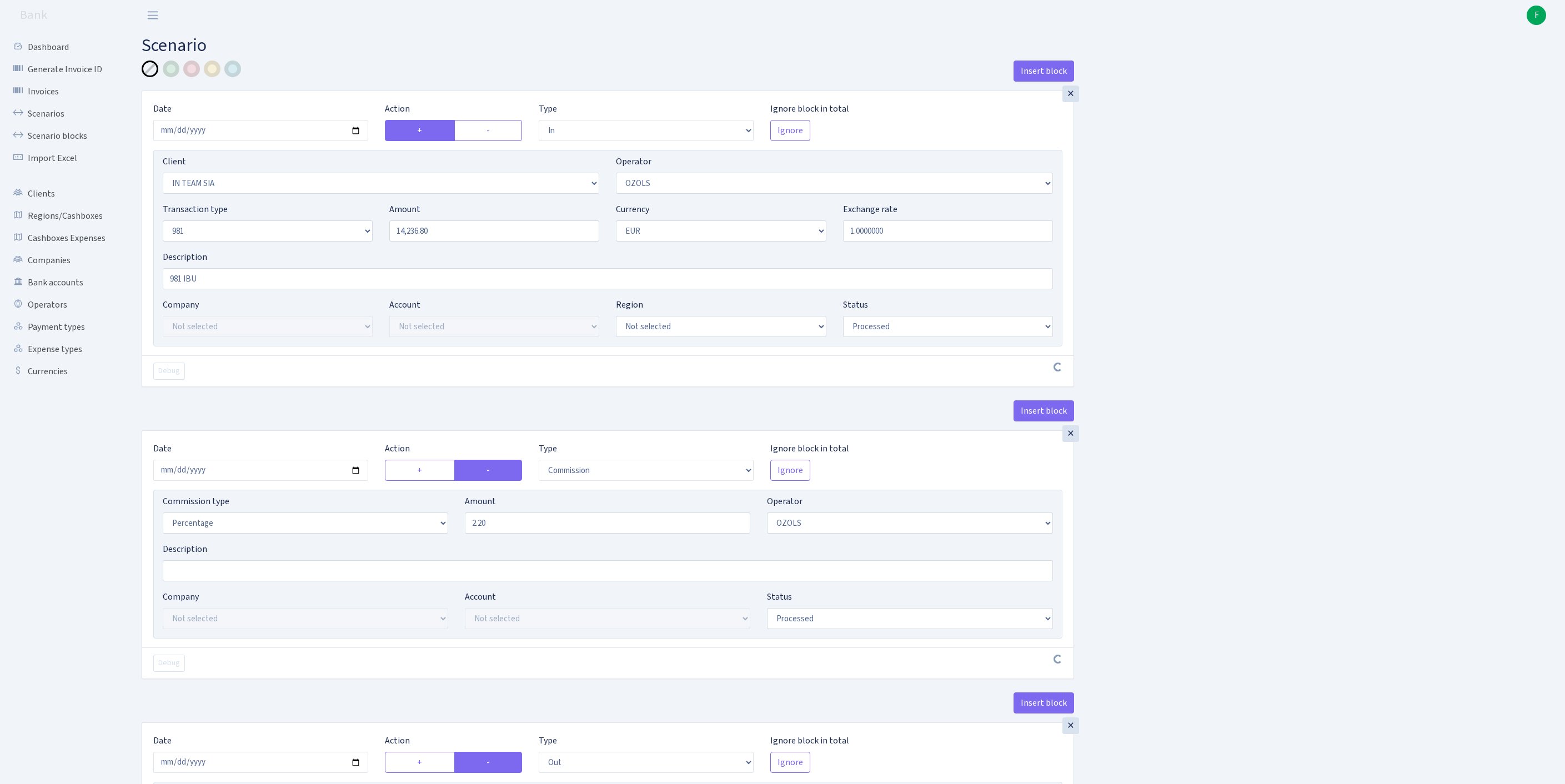
select select "279"
select select "61"
select select "8"
select select "1"
select select "processed"
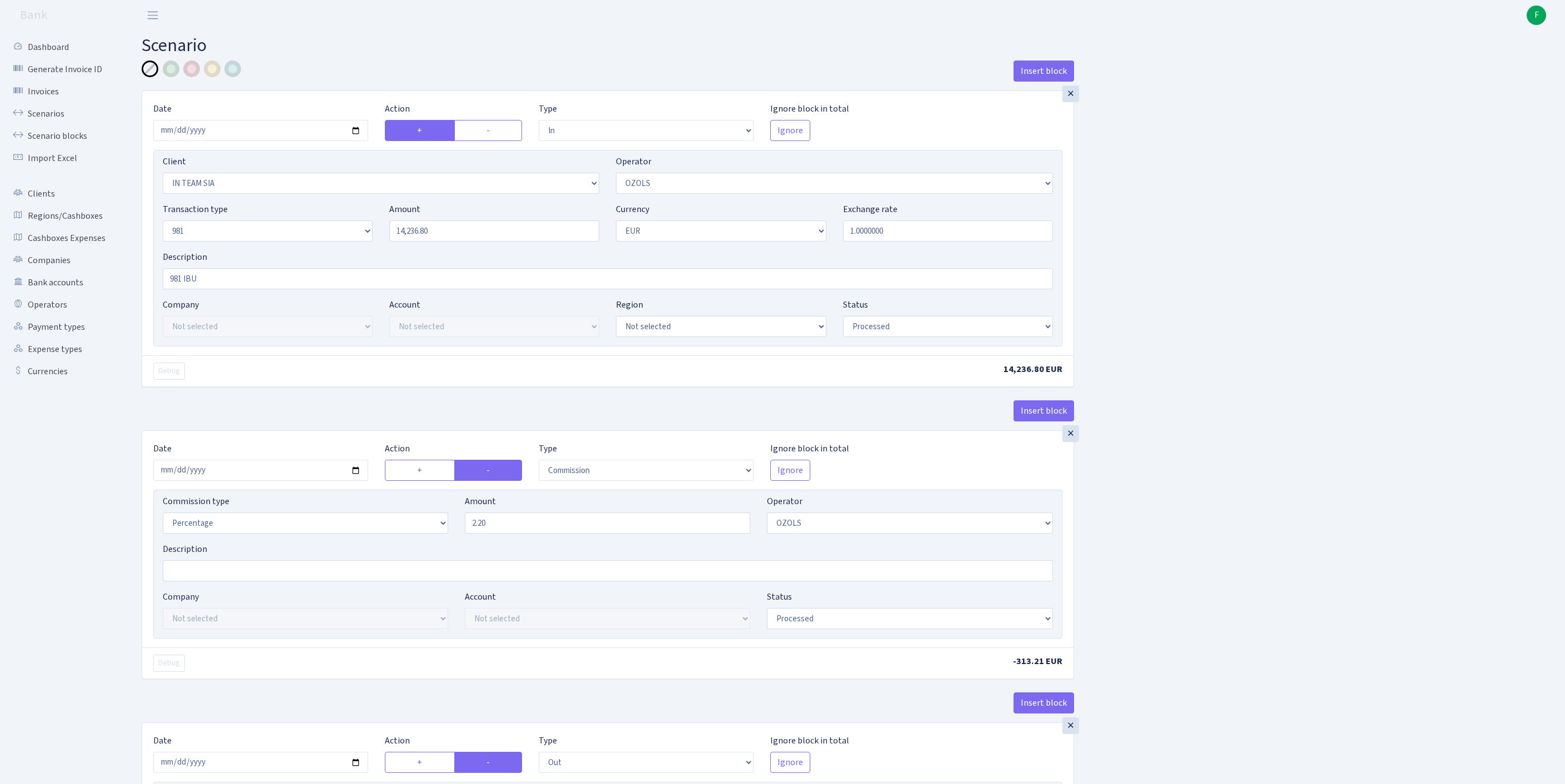
scroll to position [522, 0]
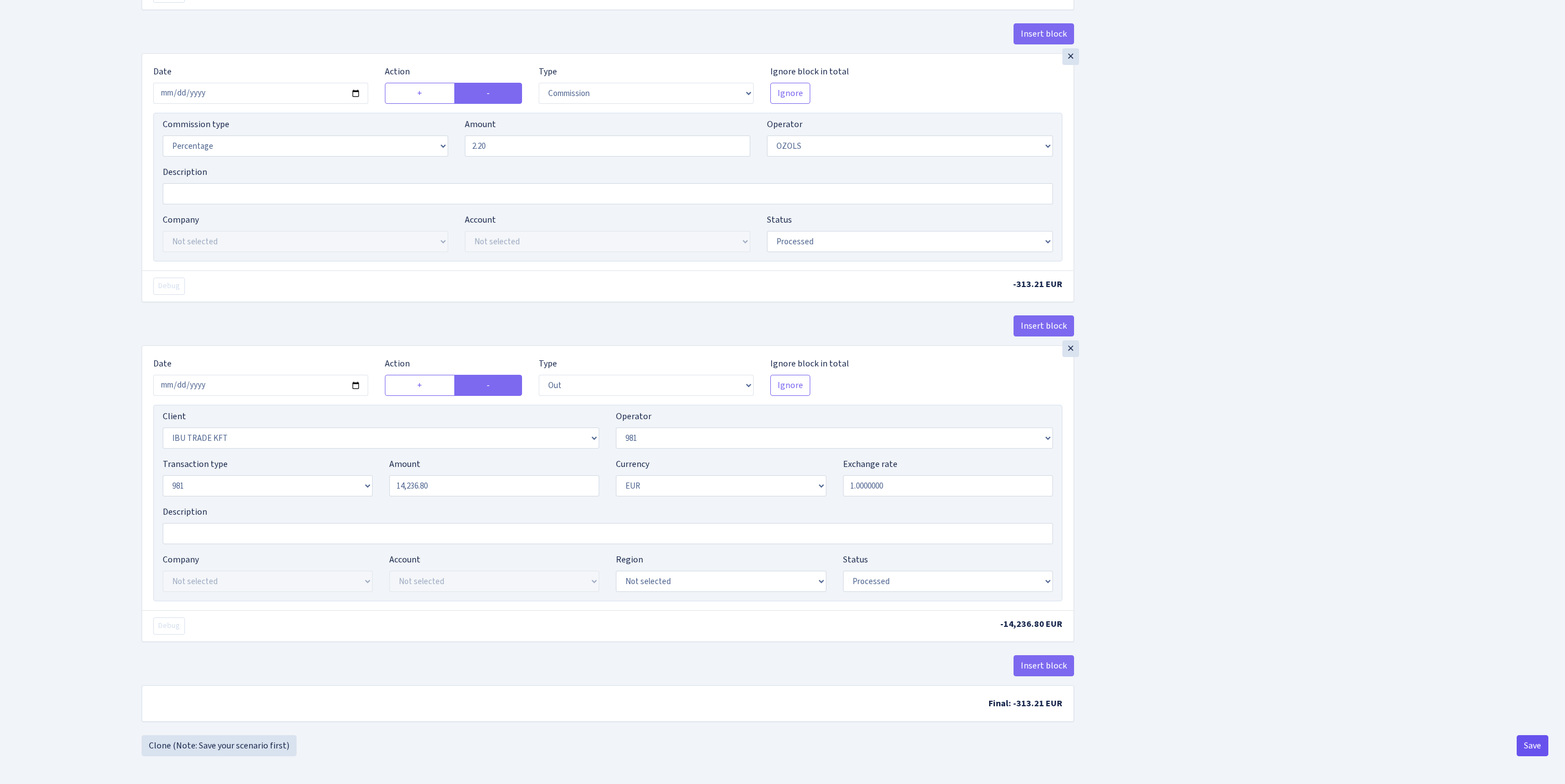
click at [1531, 747] on button "Save" at bounding box center [1532, 746] width 32 height 21
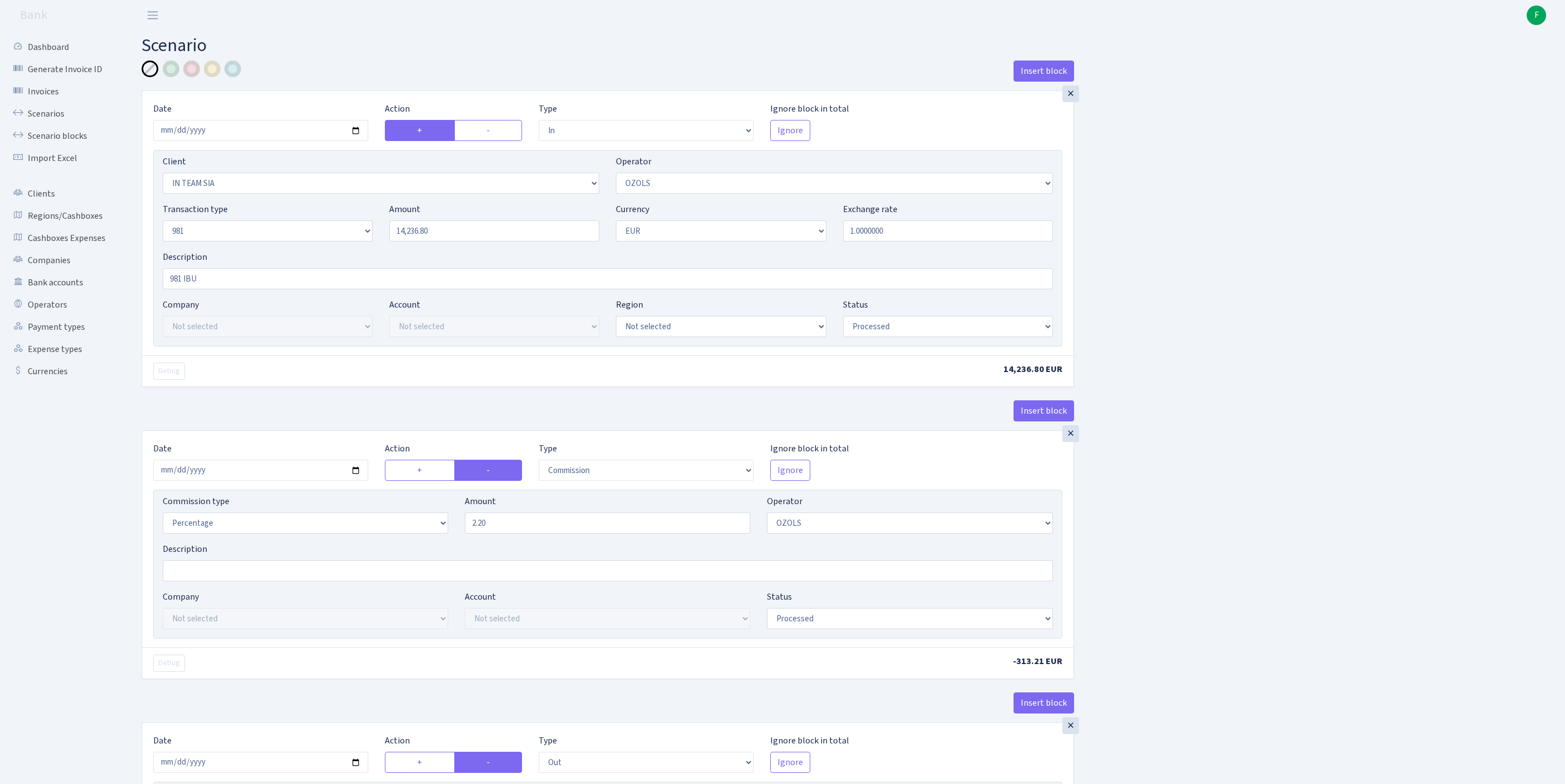
select select "in"
select select "3020"
select select "23"
select select "8"
select select "1"
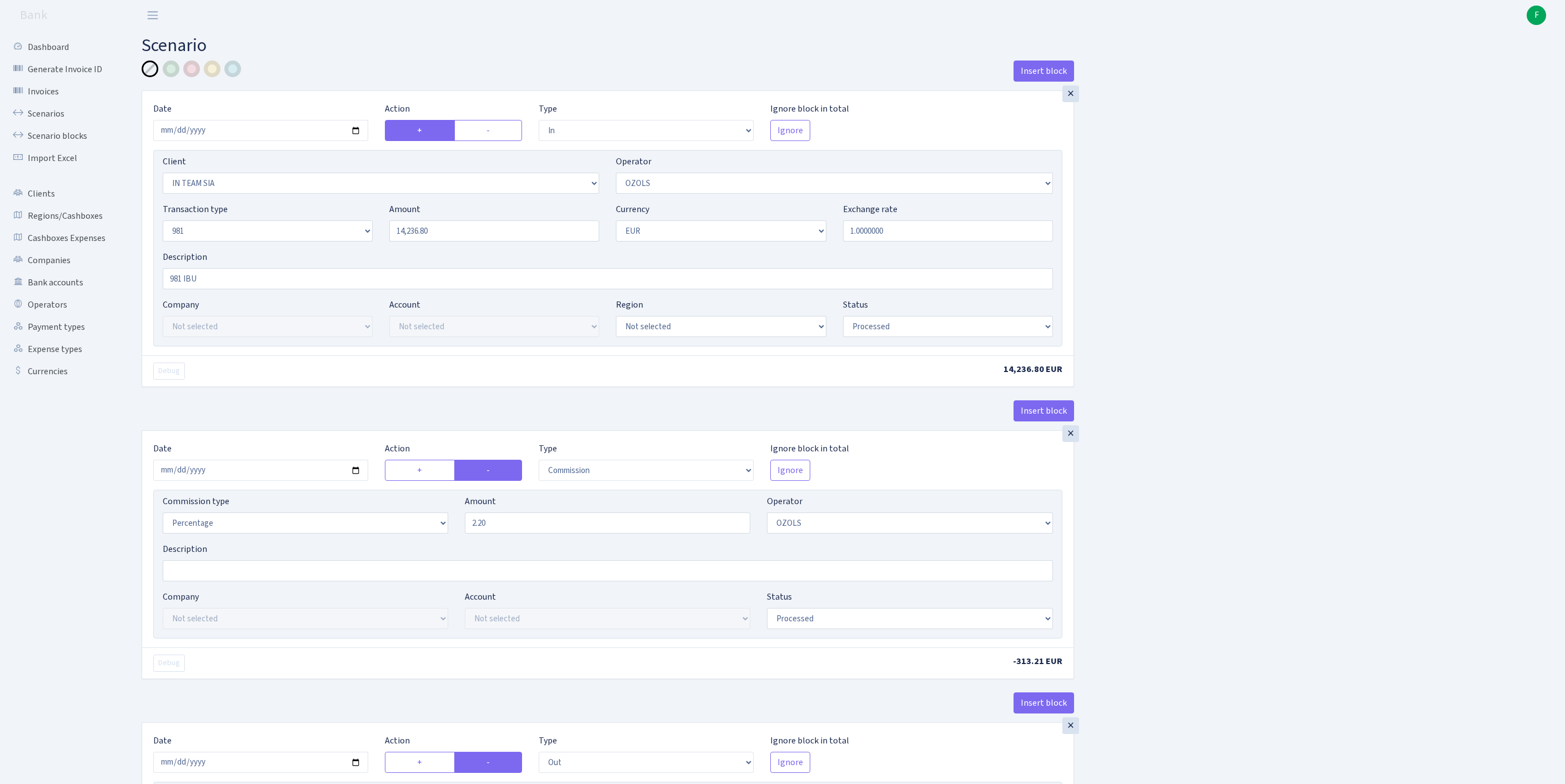
select select "processed"
select select "commission"
select select "23"
select select "processed"
select select "out"
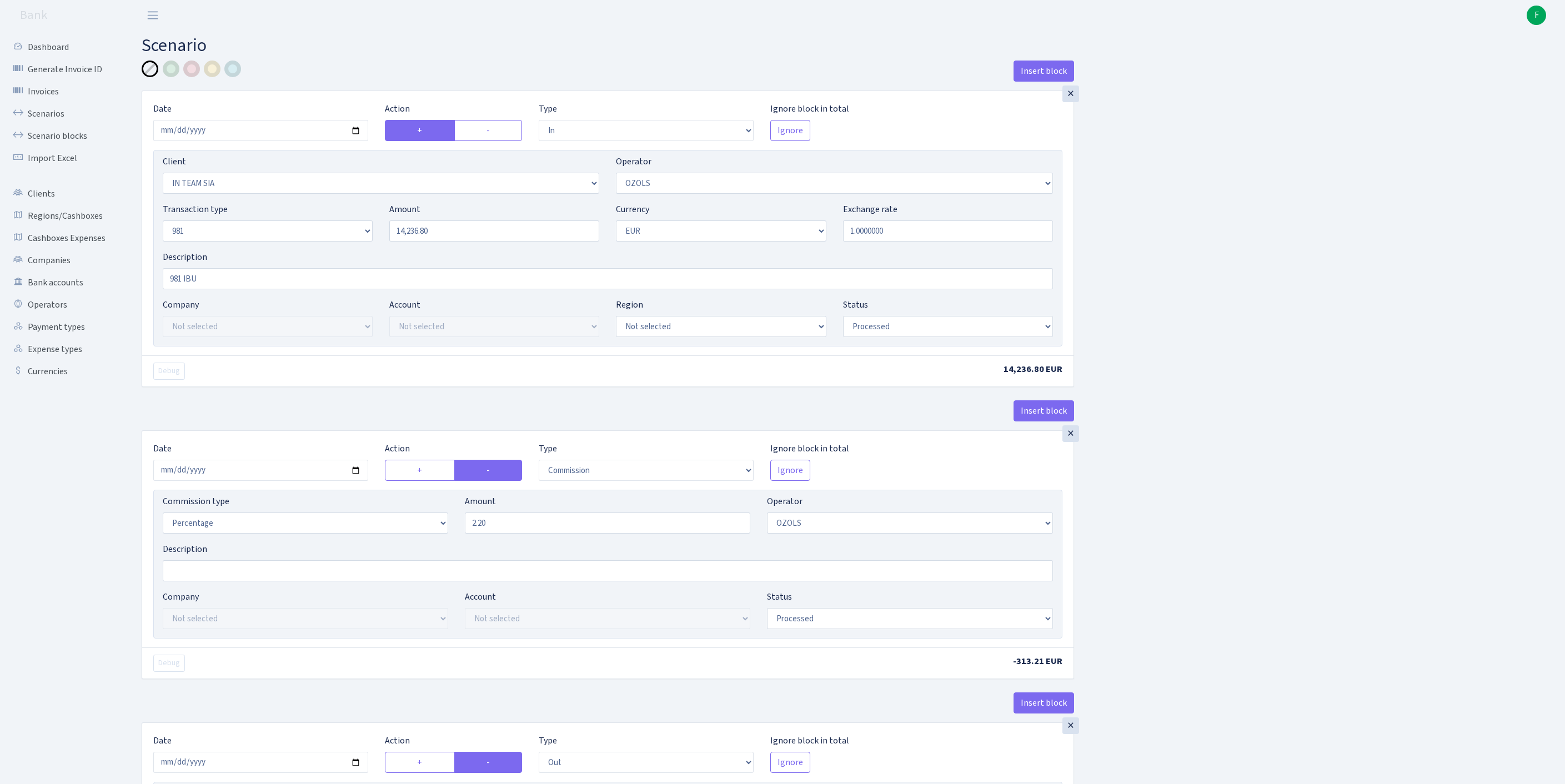
select select "279"
select select "61"
select select "8"
select select "1"
select select "processed"
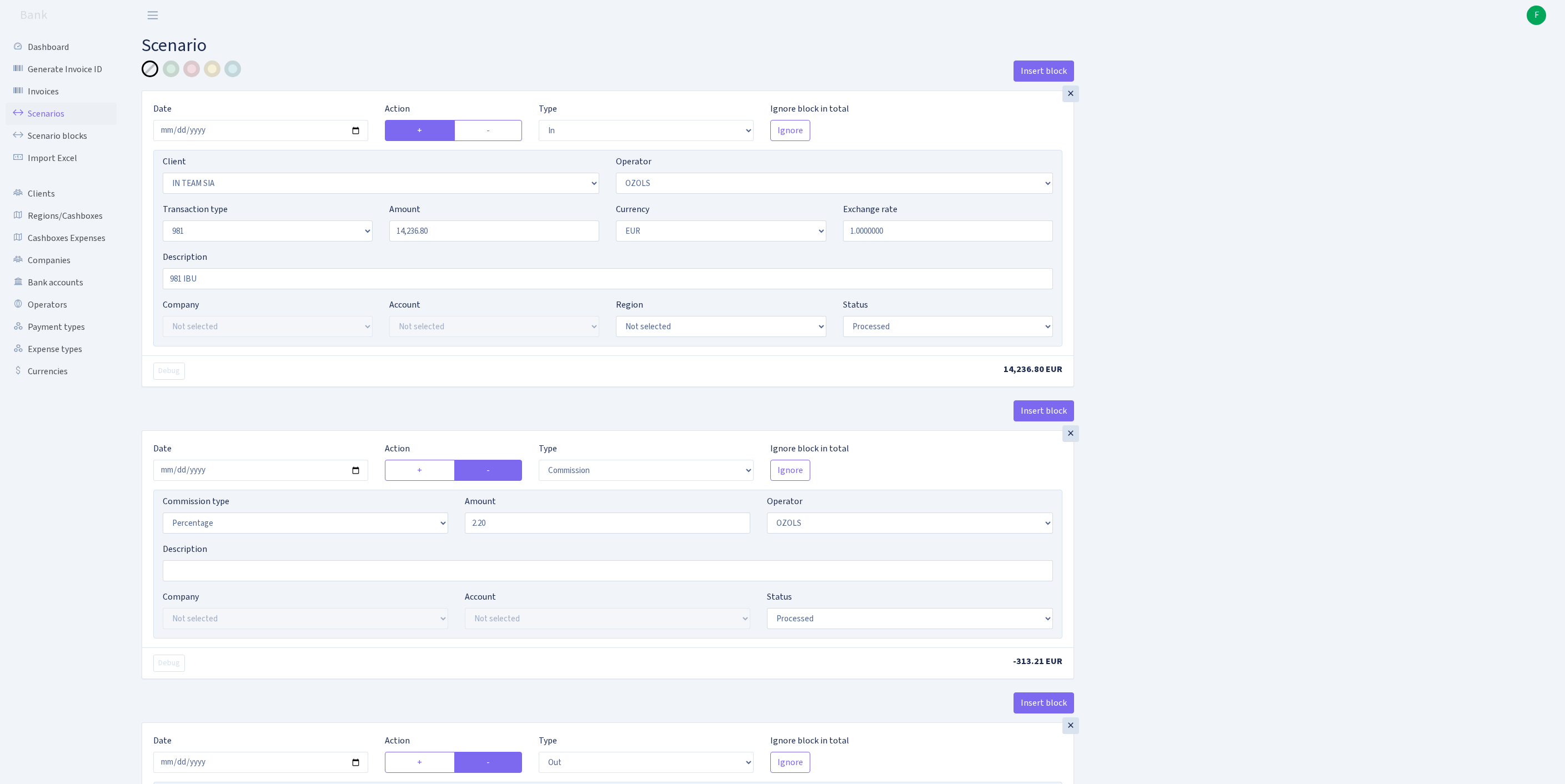
click at [48, 115] on link "Scenarios" at bounding box center [61, 114] width 111 height 22
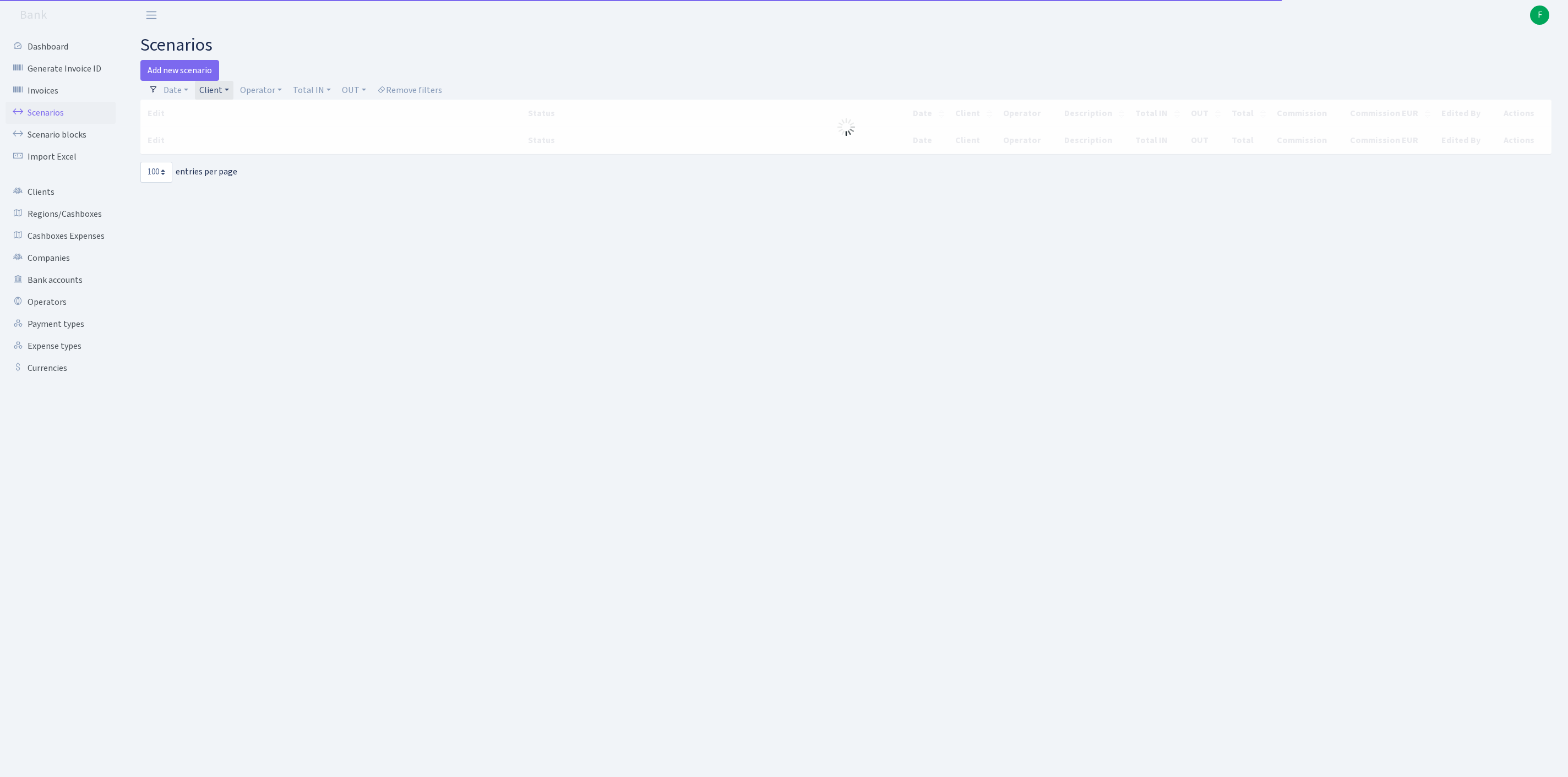
select select "100"
click at [230, 97] on link "Client" at bounding box center [214, 90] width 38 height 19
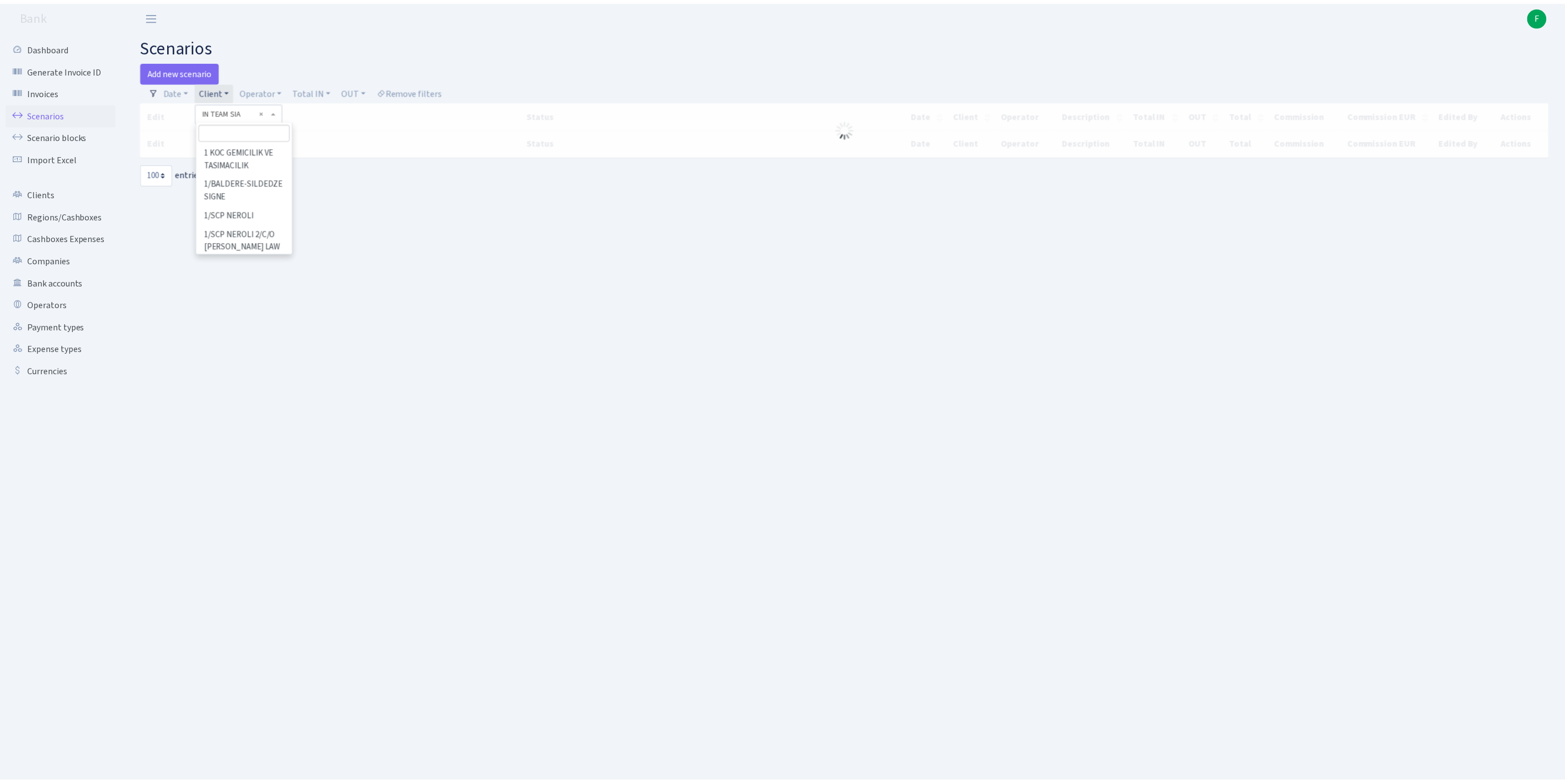
scroll to position [50951, 0]
click at [231, 138] on input "search" at bounding box center [247, 131] width 92 height 17
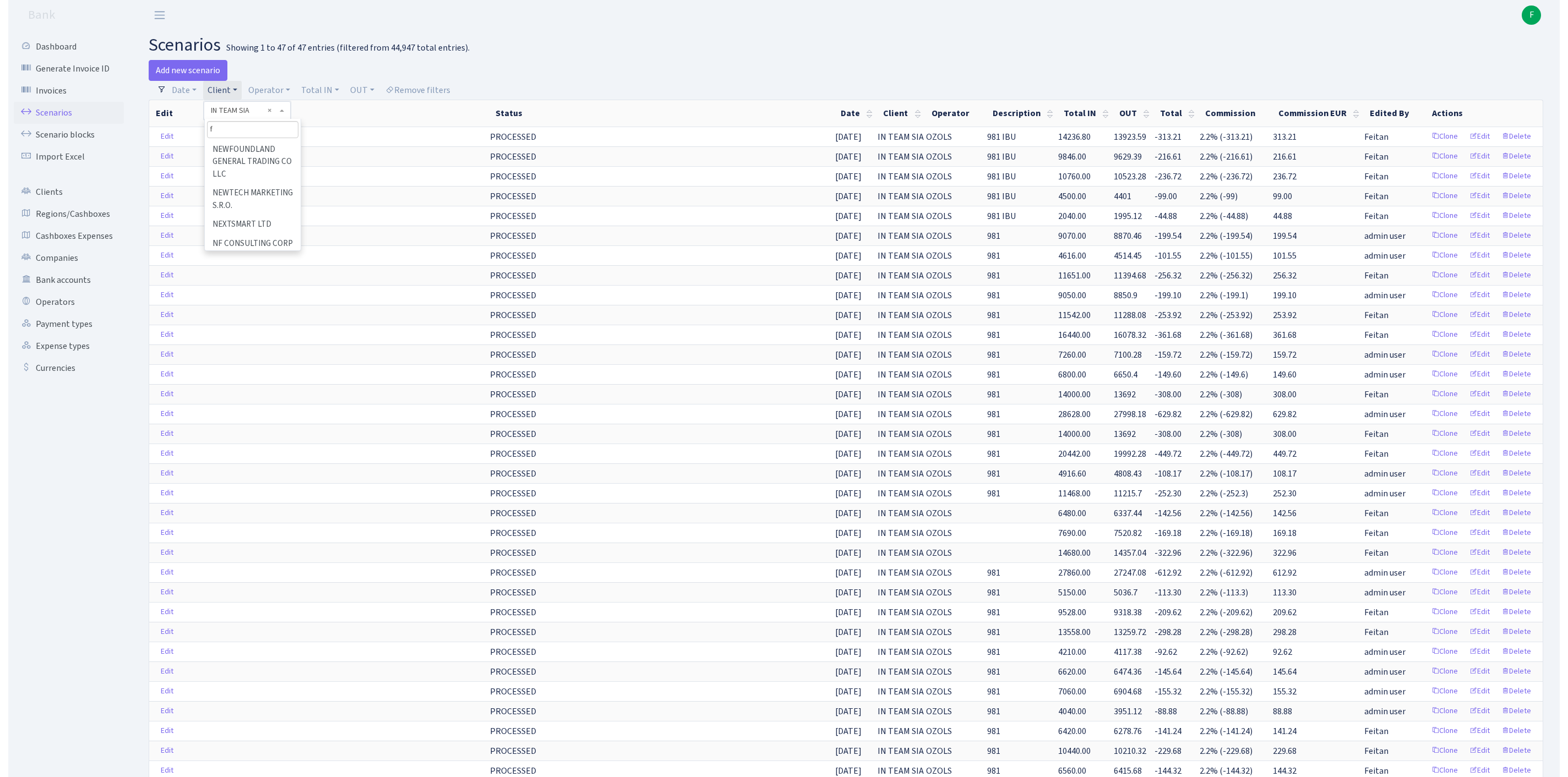
scroll to position [0, 0]
type input "fissm"
click at [240, 159] on li "FISSMAN" at bounding box center [245, 150] width 94 height 19
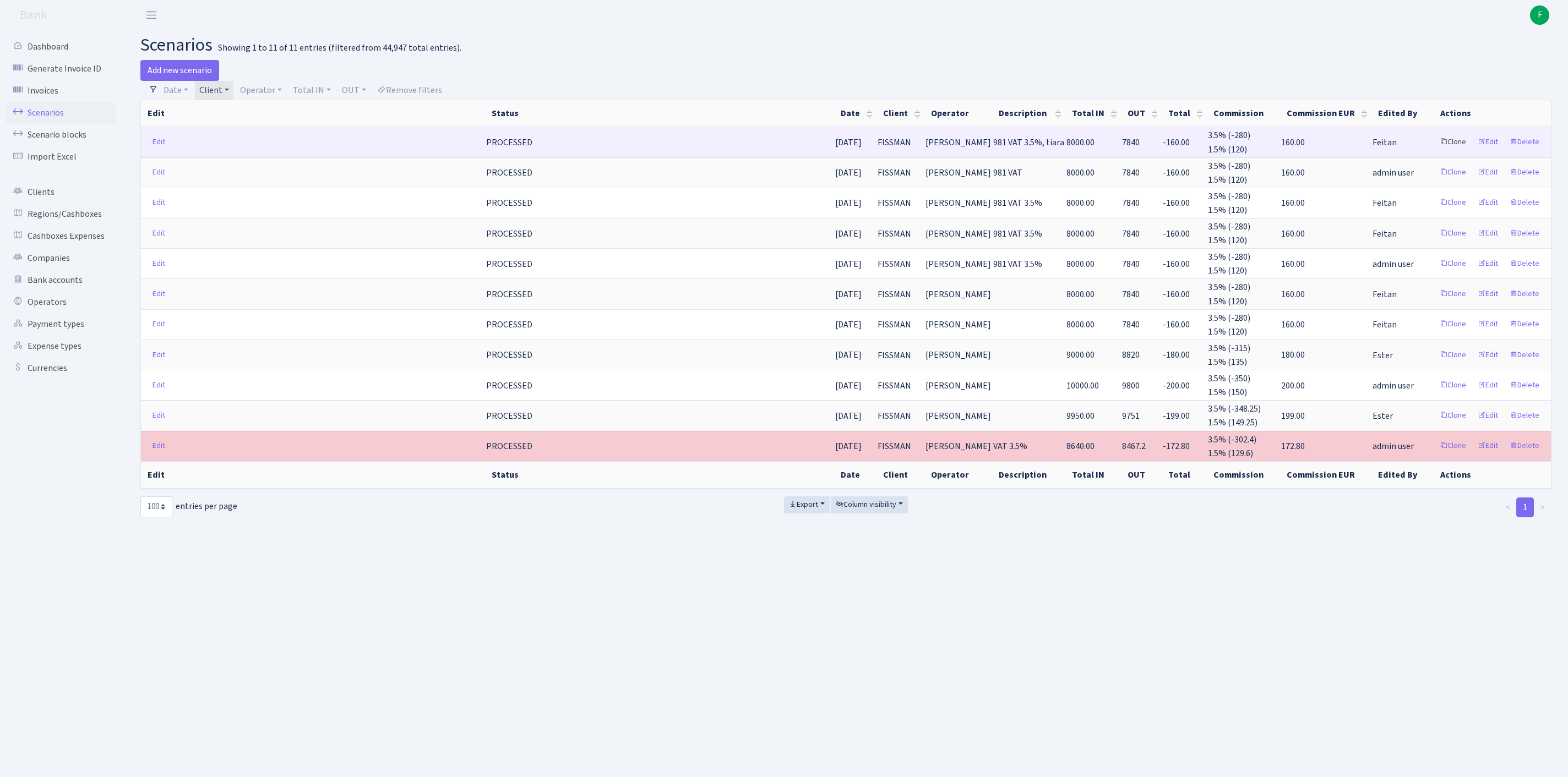
click at [1435, 150] on link "Clone" at bounding box center [1453, 142] width 37 height 17
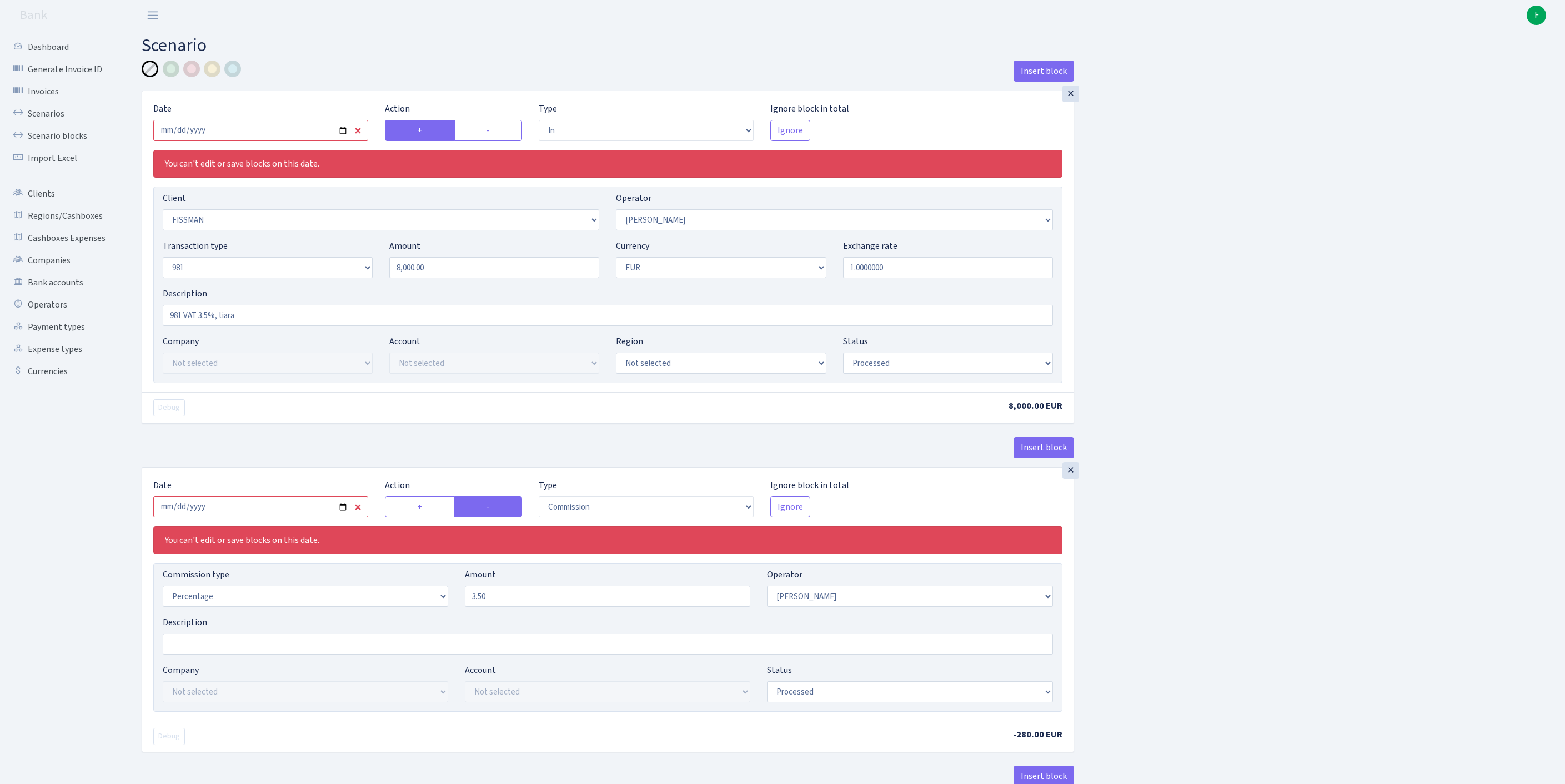
select select "in"
select select "2681"
select select "2"
select select "8"
select select "1"
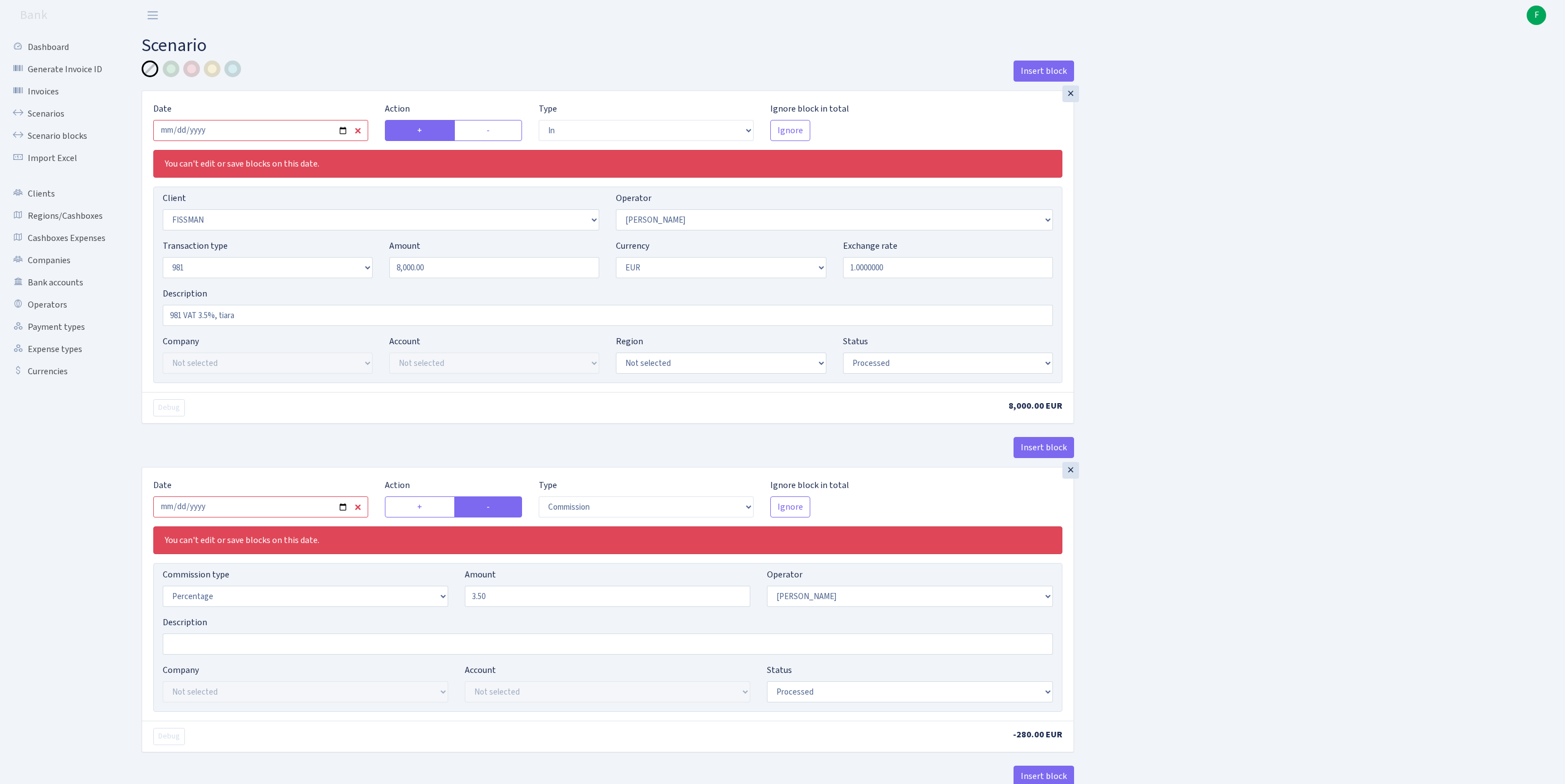
select select "processed"
select select "commission"
select select "2"
select select "processed"
select select "out"
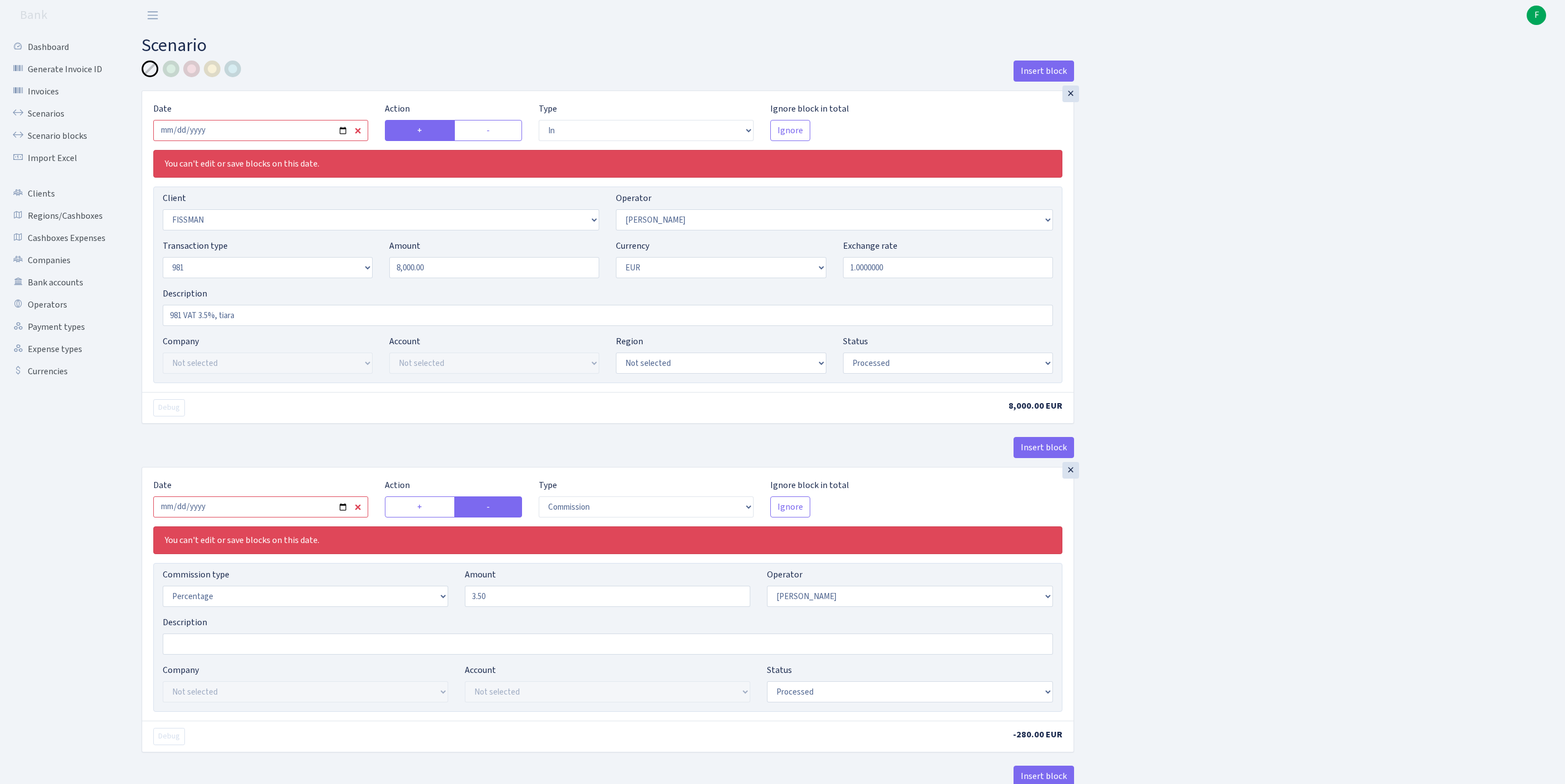
select select "2781"
select select "61"
select select "8"
select select "1"
select select "processed"
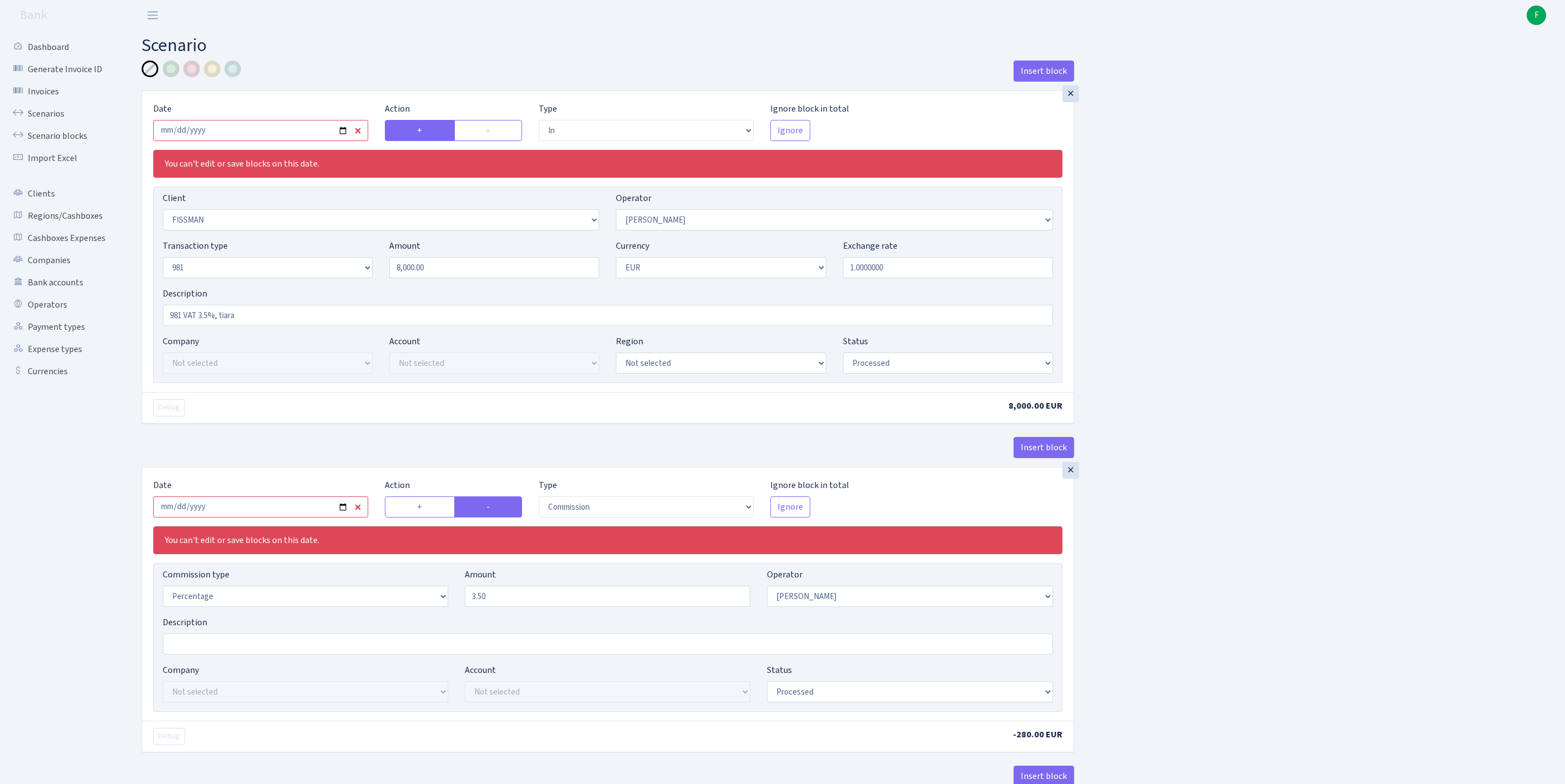
select select "commission"
select select "61"
select select "processed"
click at [302, 138] on input "[DATE]" at bounding box center [261, 130] width 215 height 21
type input "[DATE]"
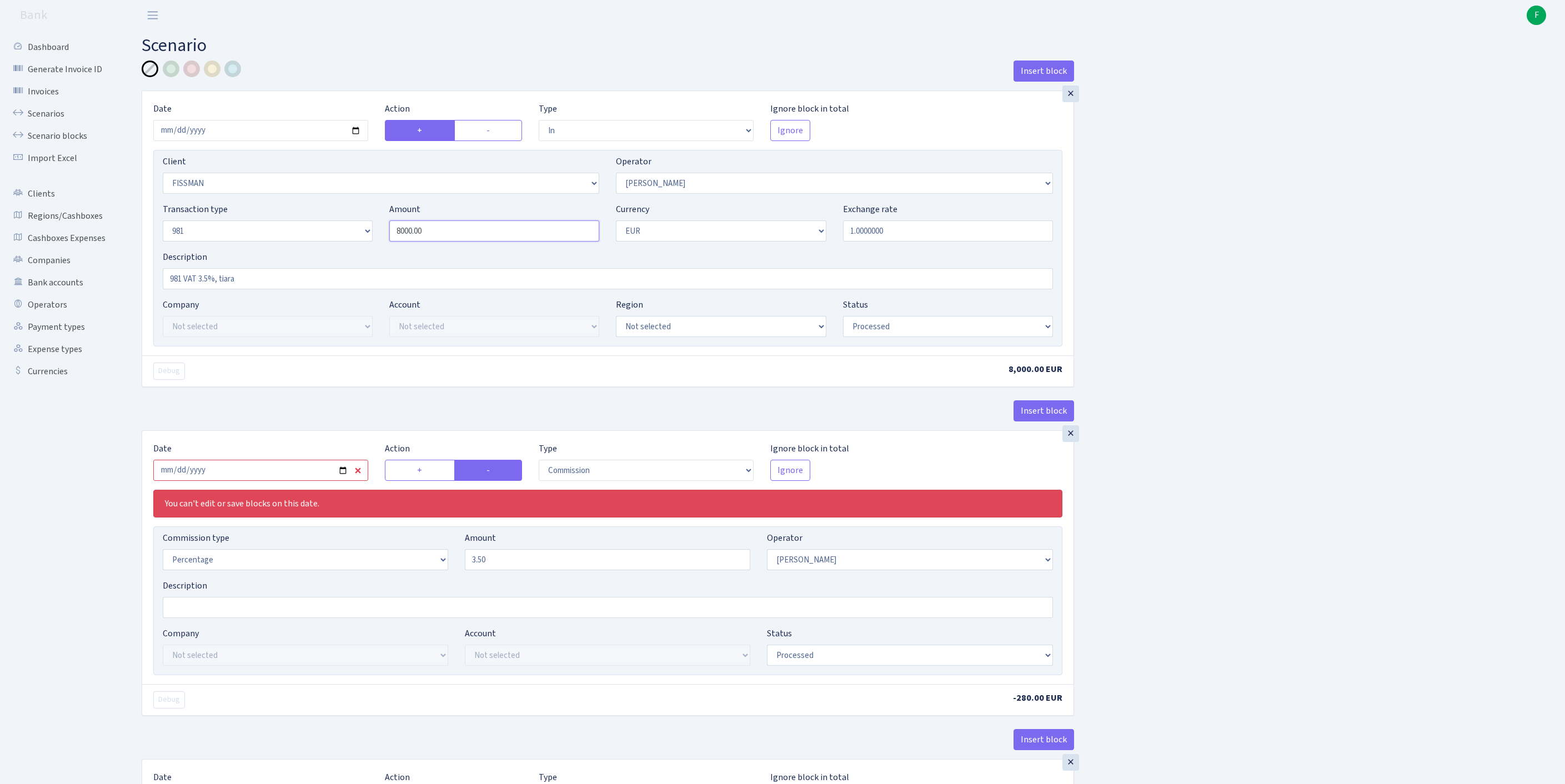
drag, startPoint x: 451, startPoint y: 251, endPoint x: 343, endPoint y: 253, distance: 108.0
click at [343, 250] on div "Transaction type Not selected 981 ELF FISH crypto GIRT IVO dekl MM-BALTIC eur U…" at bounding box center [607, 227] width 907 height 48
paste input "14236.8"
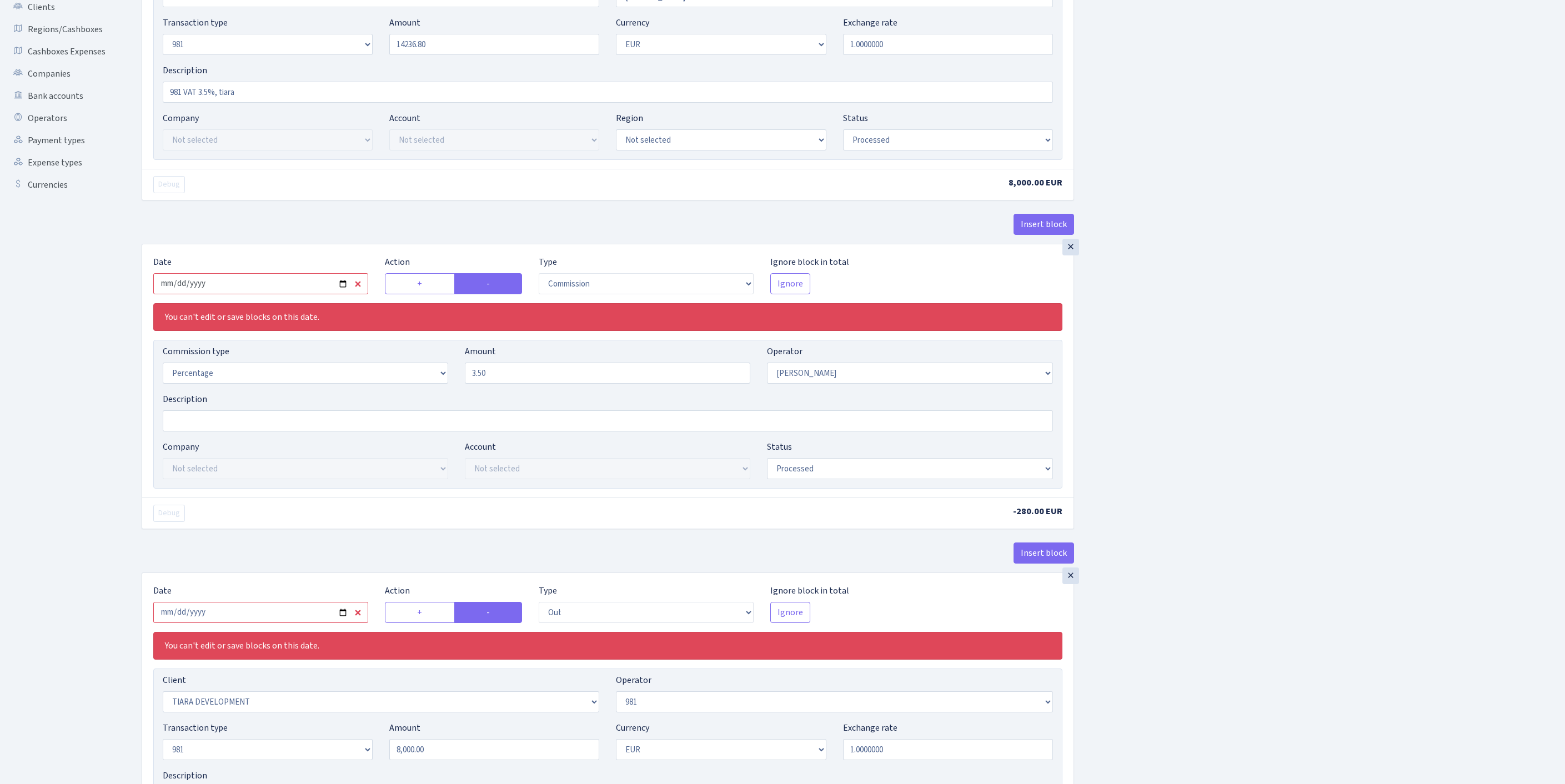
type input "14,236.80"
click at [272, 294] on input "2025-09-03" at bounding box center [261, 284] width 215 height 21
type input "[DATE]"
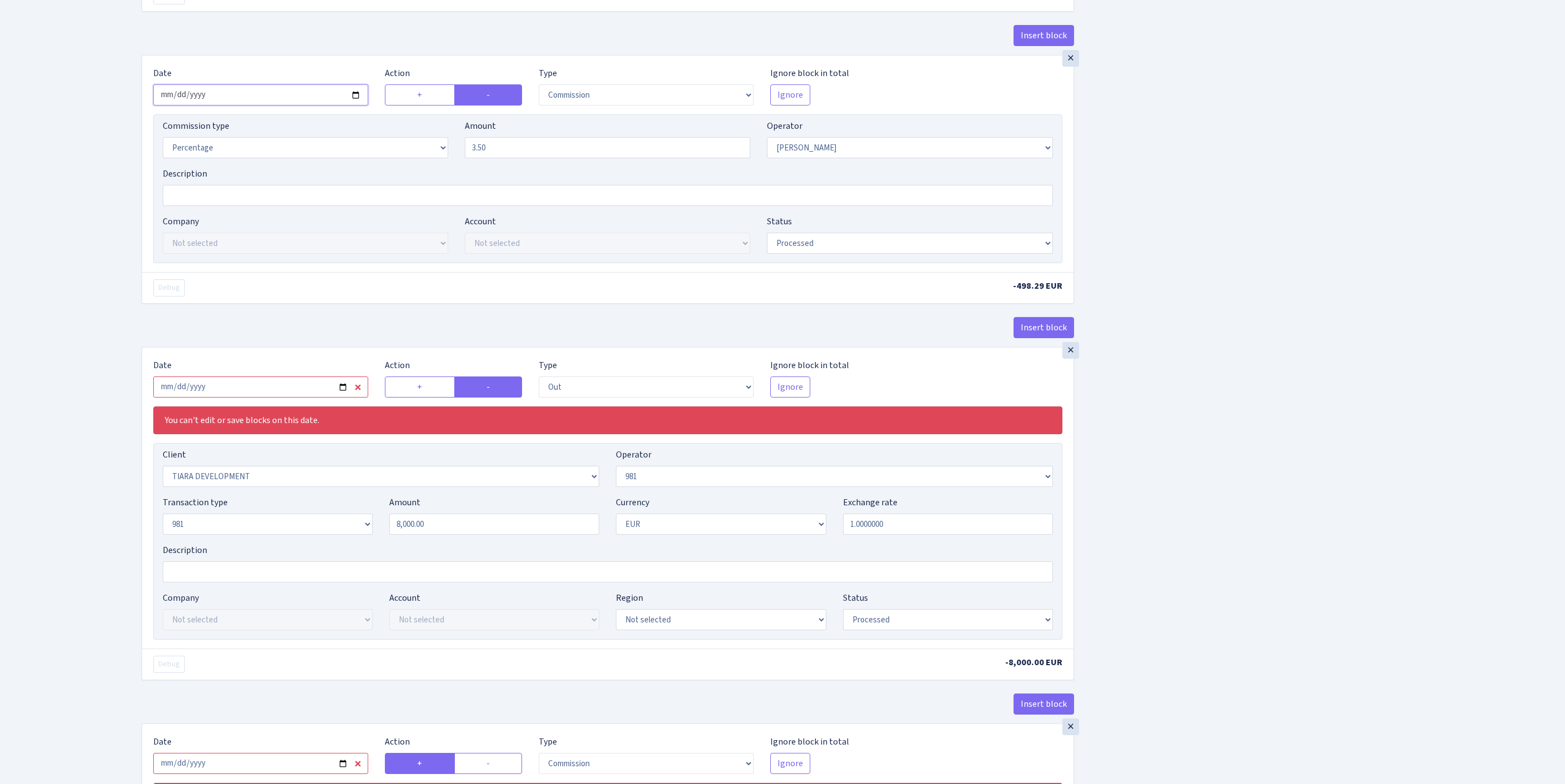
scroll to position [504, 0]
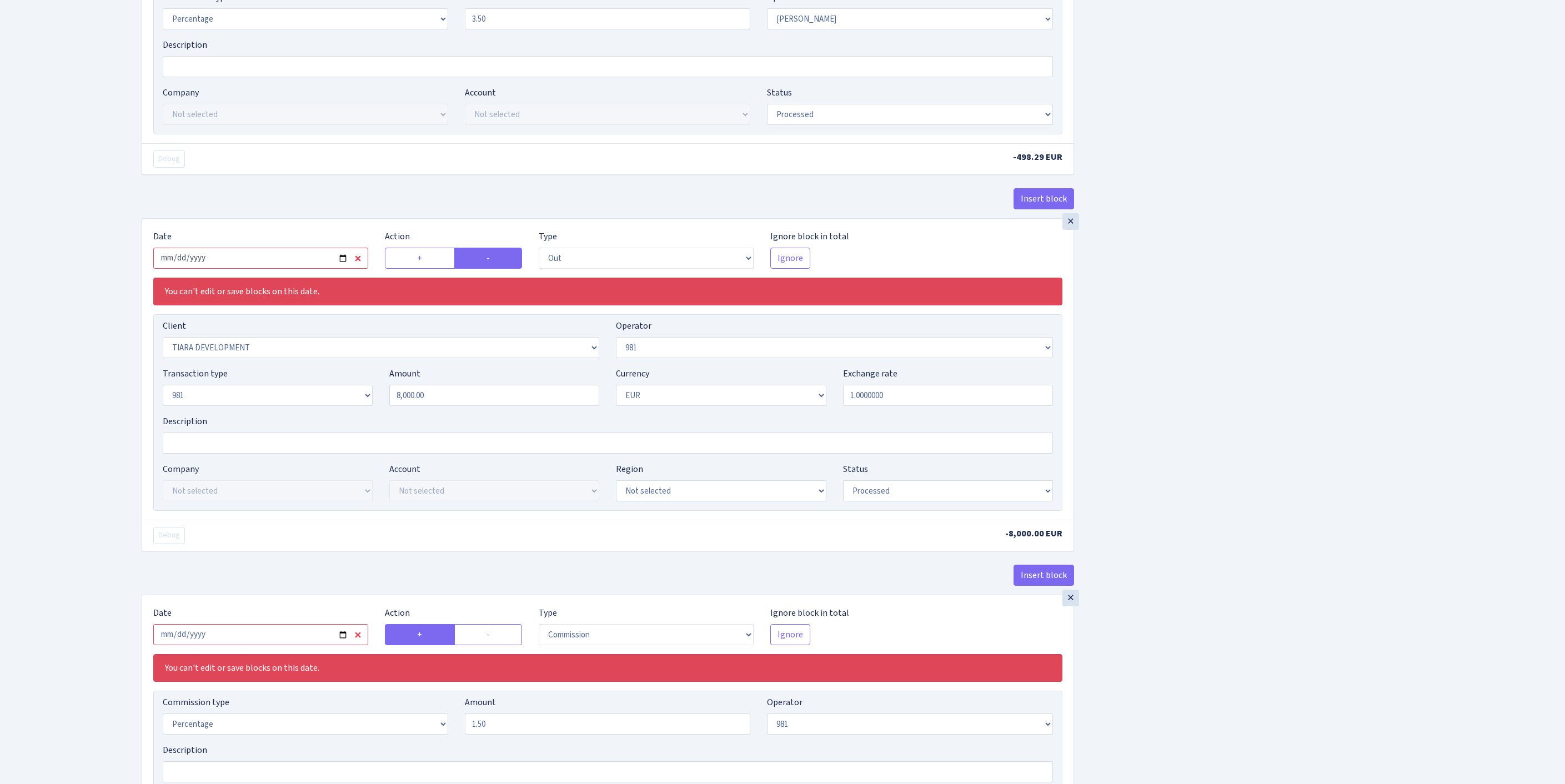
click at [310, 269] on input "2025-09-03" at bounding box center [261, 258] width 215 height 21
type input "[DATE]"
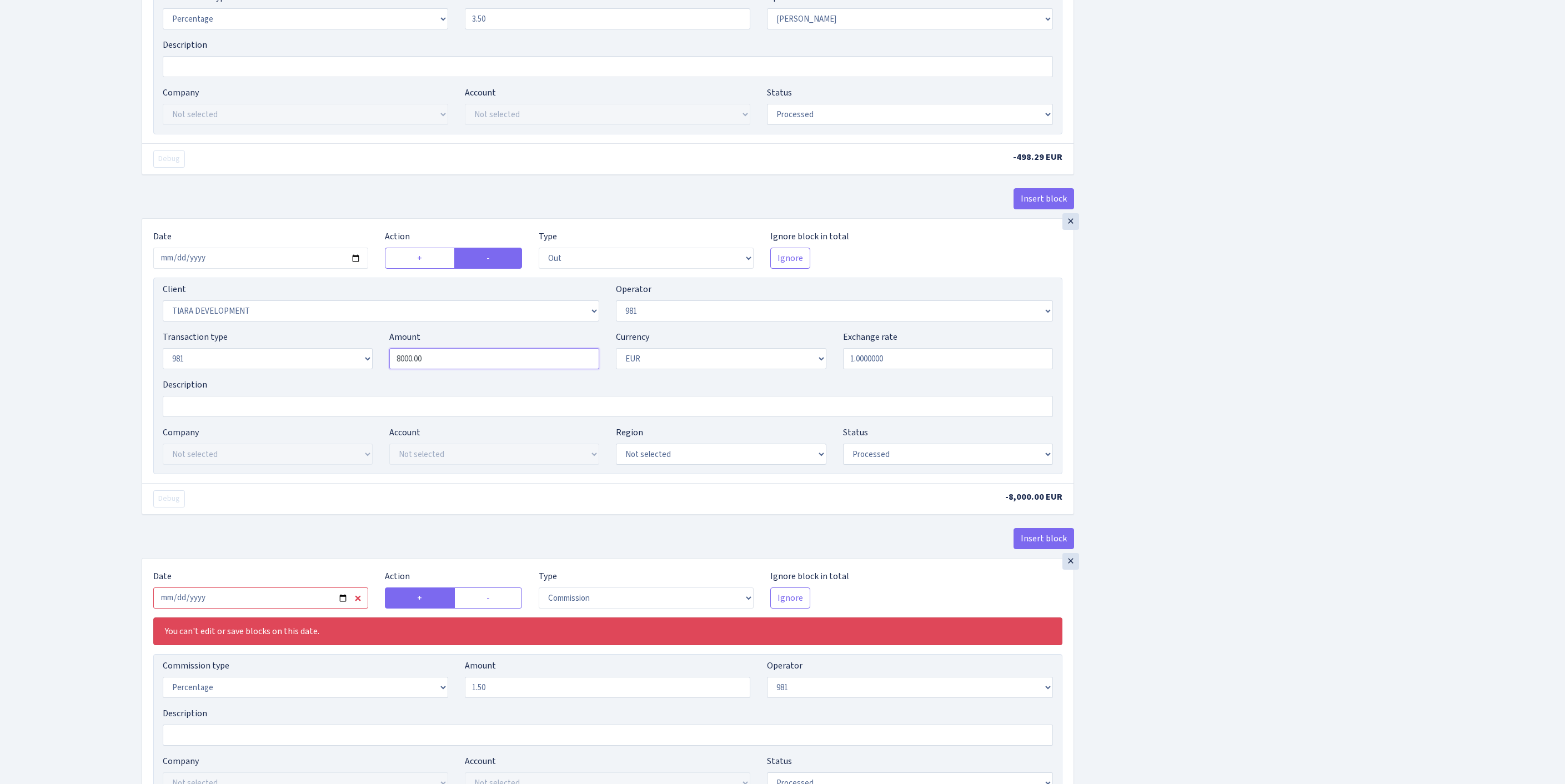
drag, startPoint x: 460, startPoint y: 467, endPoint x: 331, endPoint y: 461, distance: 129.1
click at [331, 378] on div "Transaction type Not selected 981 ELF FISH crypto GIRT IVO dekl MM-BALTIC eur U…" at bounding box center [607, 354] width 907 height 48
paste input "14236.8"
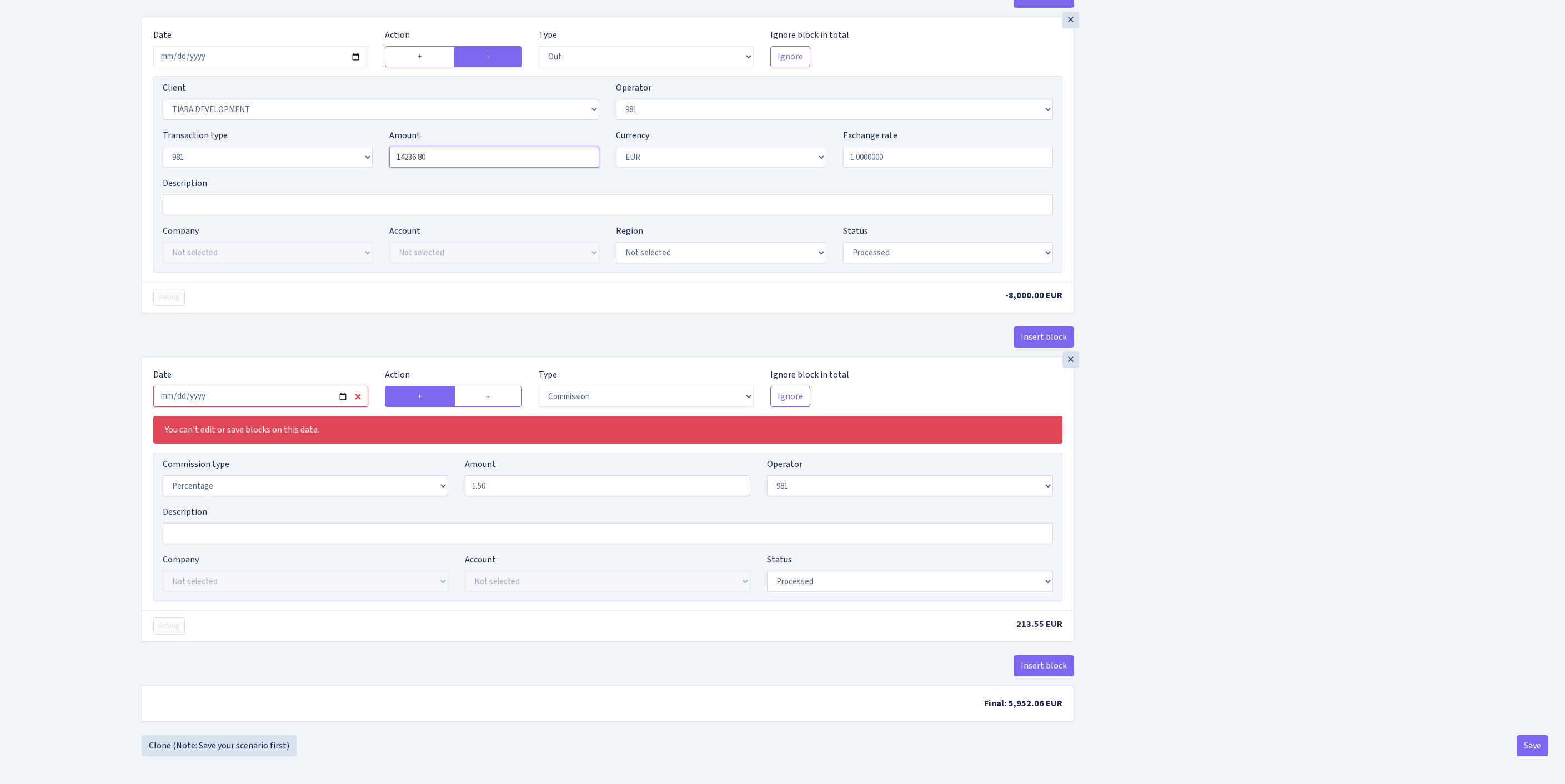
scroll to position [860, 0]
type input "14,236.80"
click at [283, 386] on input "2025-09-03" at bounding box center [261, 397] width 215 height 21
type input "[DATE]"
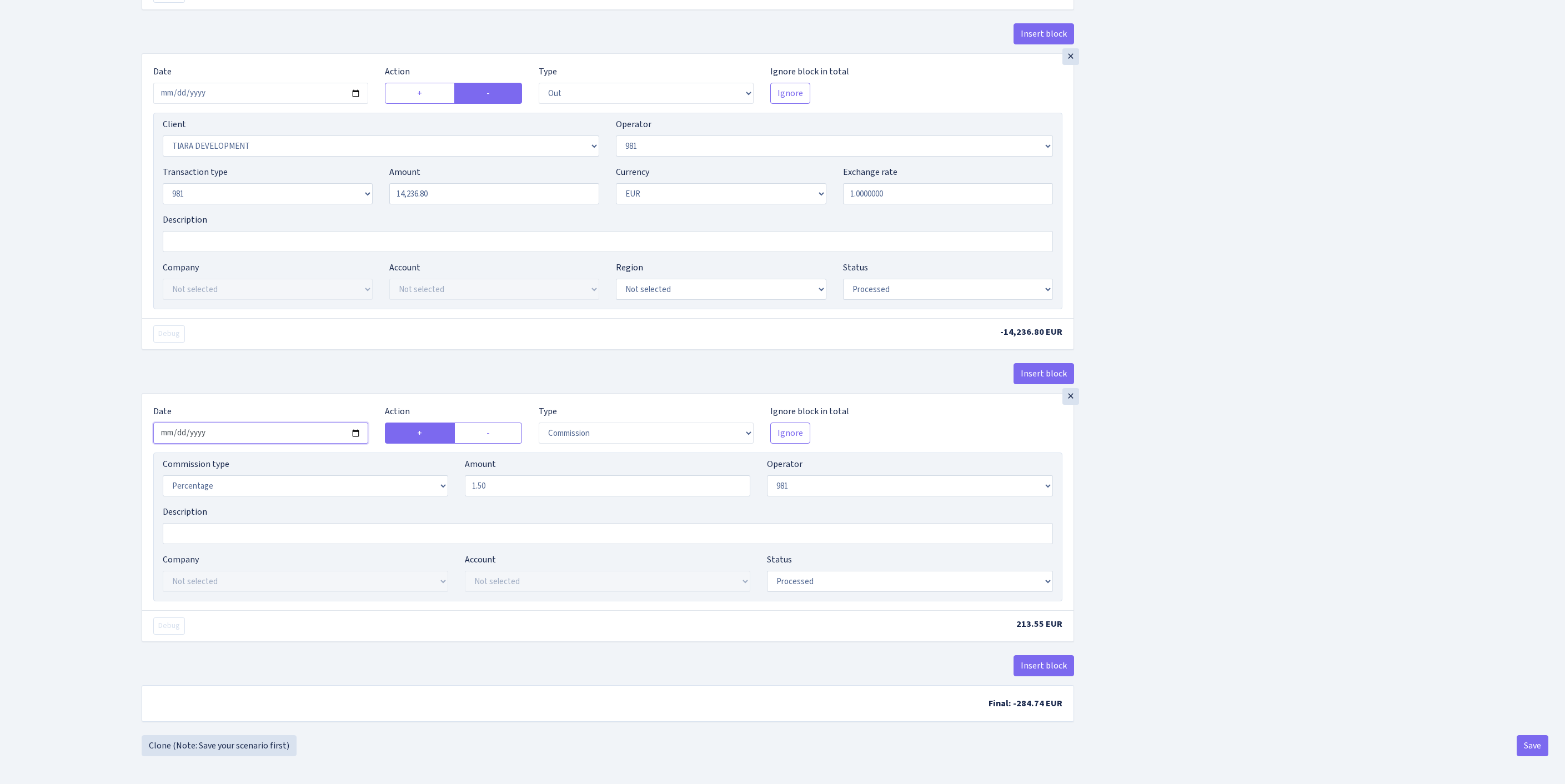
scroll to position [817, 0]
select select "2442"
click at [1529, 748] on button "Save" at bounding box center [1532, 746] width 32 height 21
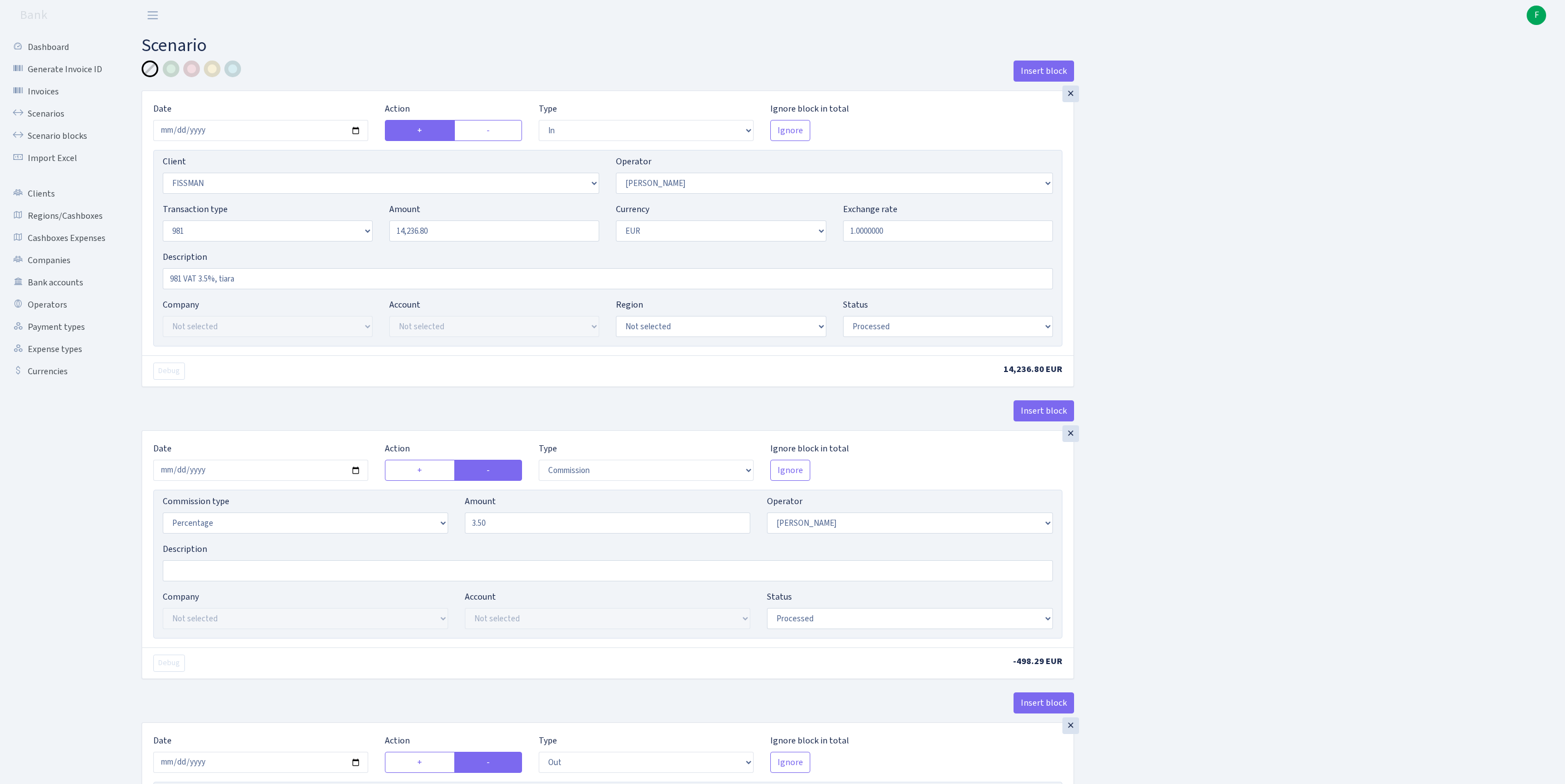
select select "in"
select select "2681"
select select "2"
select select "8"
select select "1"
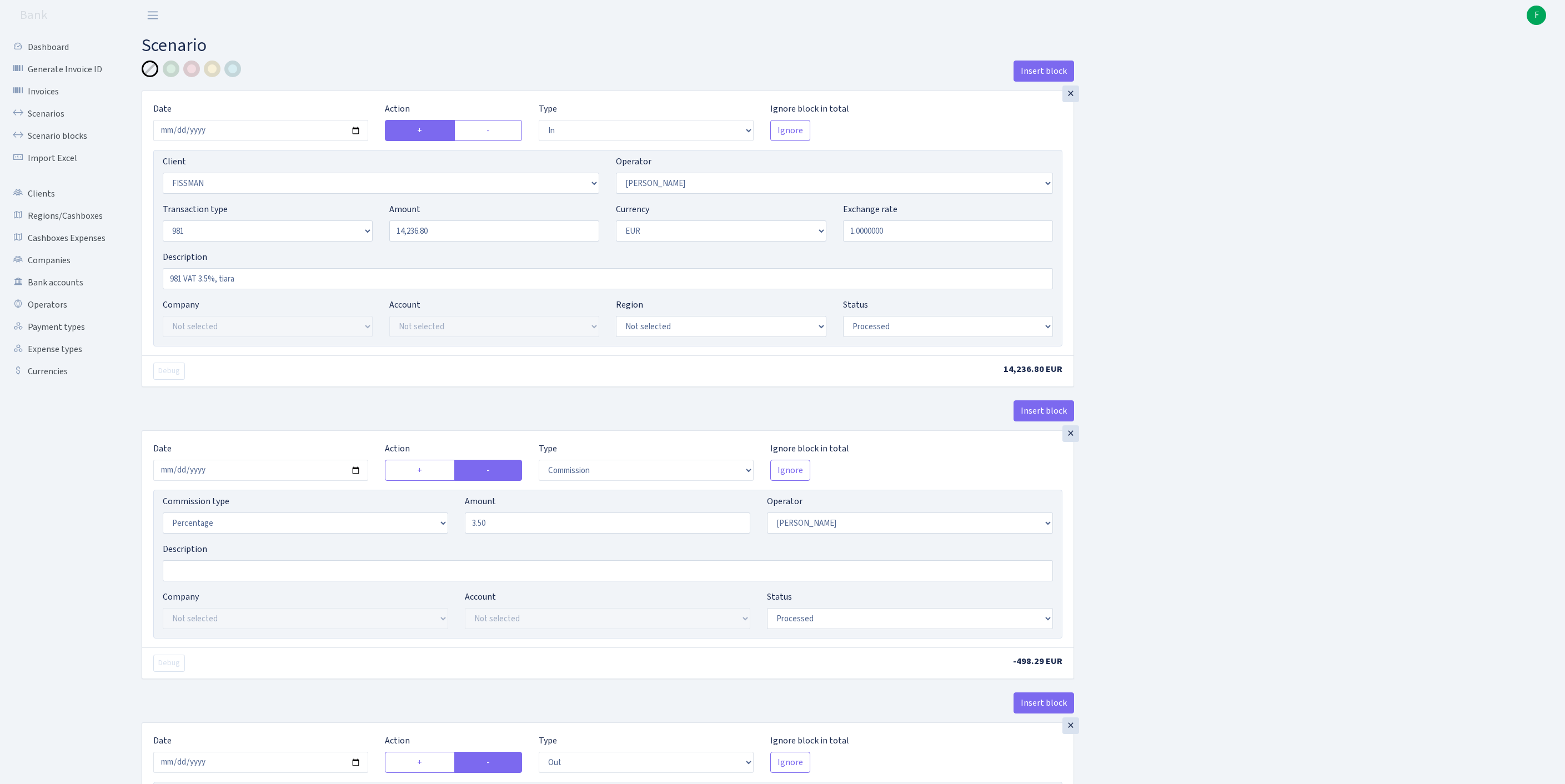
select select "processed"
select select "commission"
select select "2"
select select "processed"
select select "out"
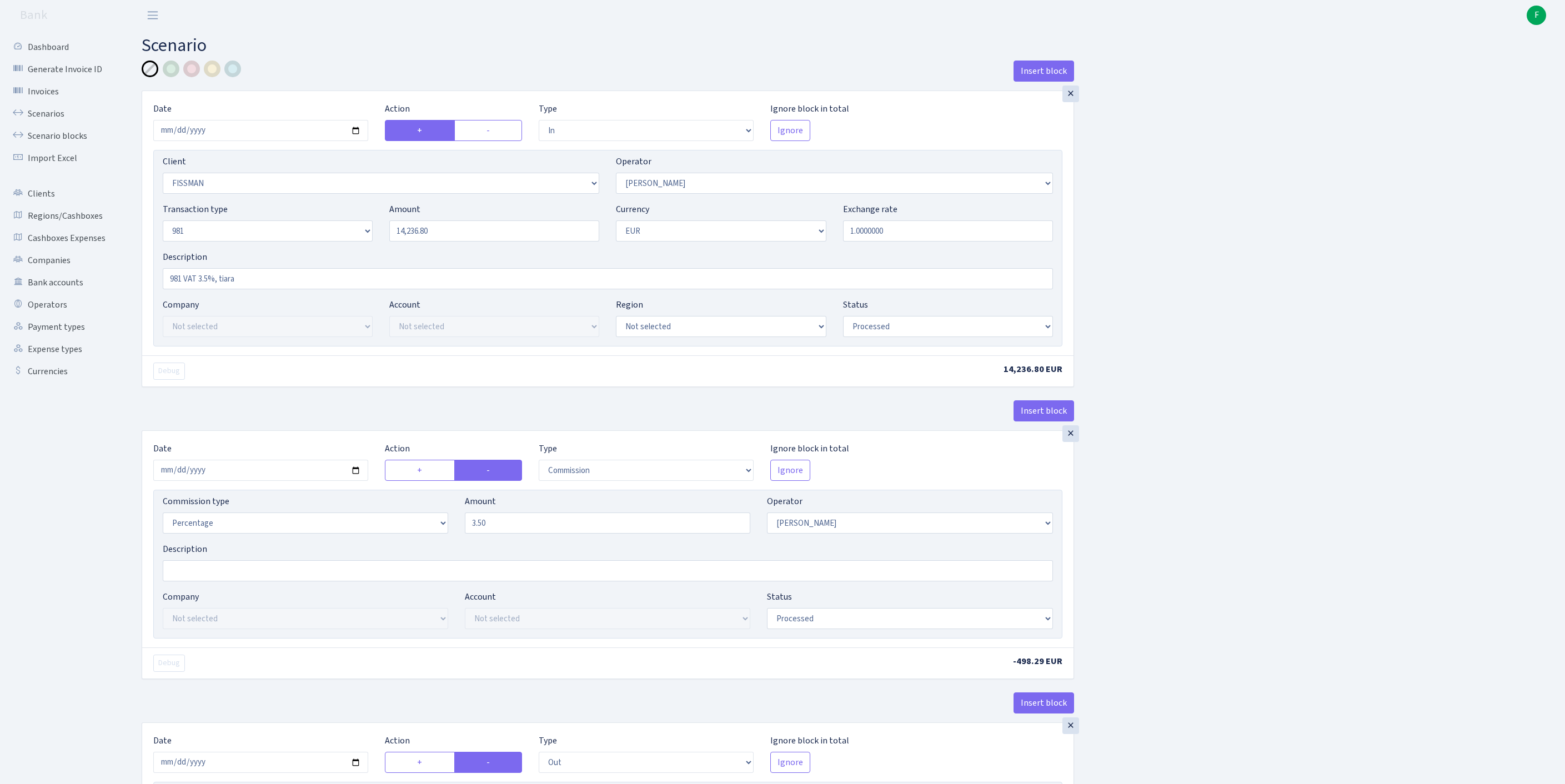
select select "2442"
select select "61"
select select "8"
select select "1"
select select "processed"
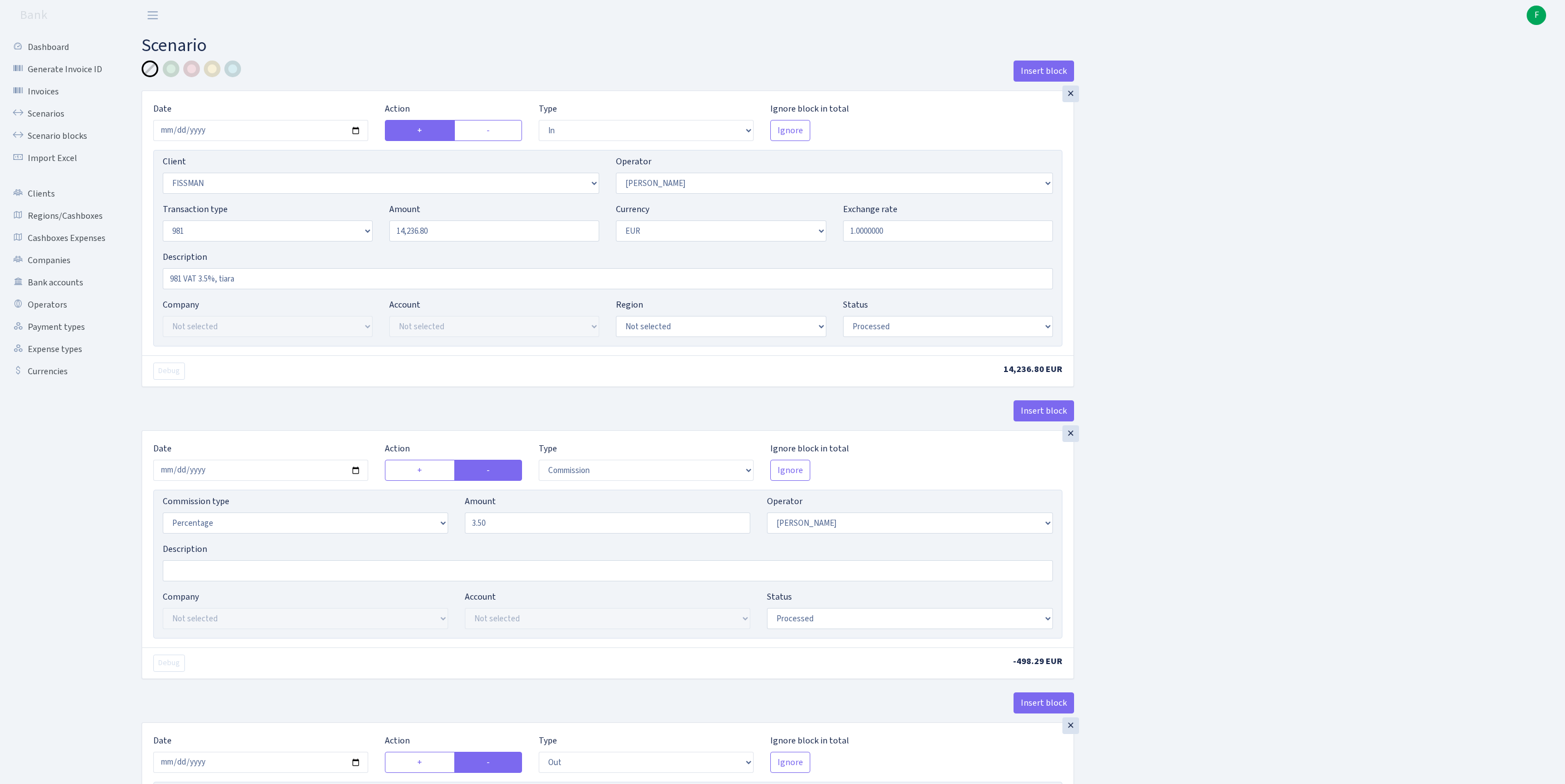
select select "commission"
select select "61"
select select "processed"
click at [44, 125] on link "Scenarios" at bounding box center [61, 114] width 111 height 22
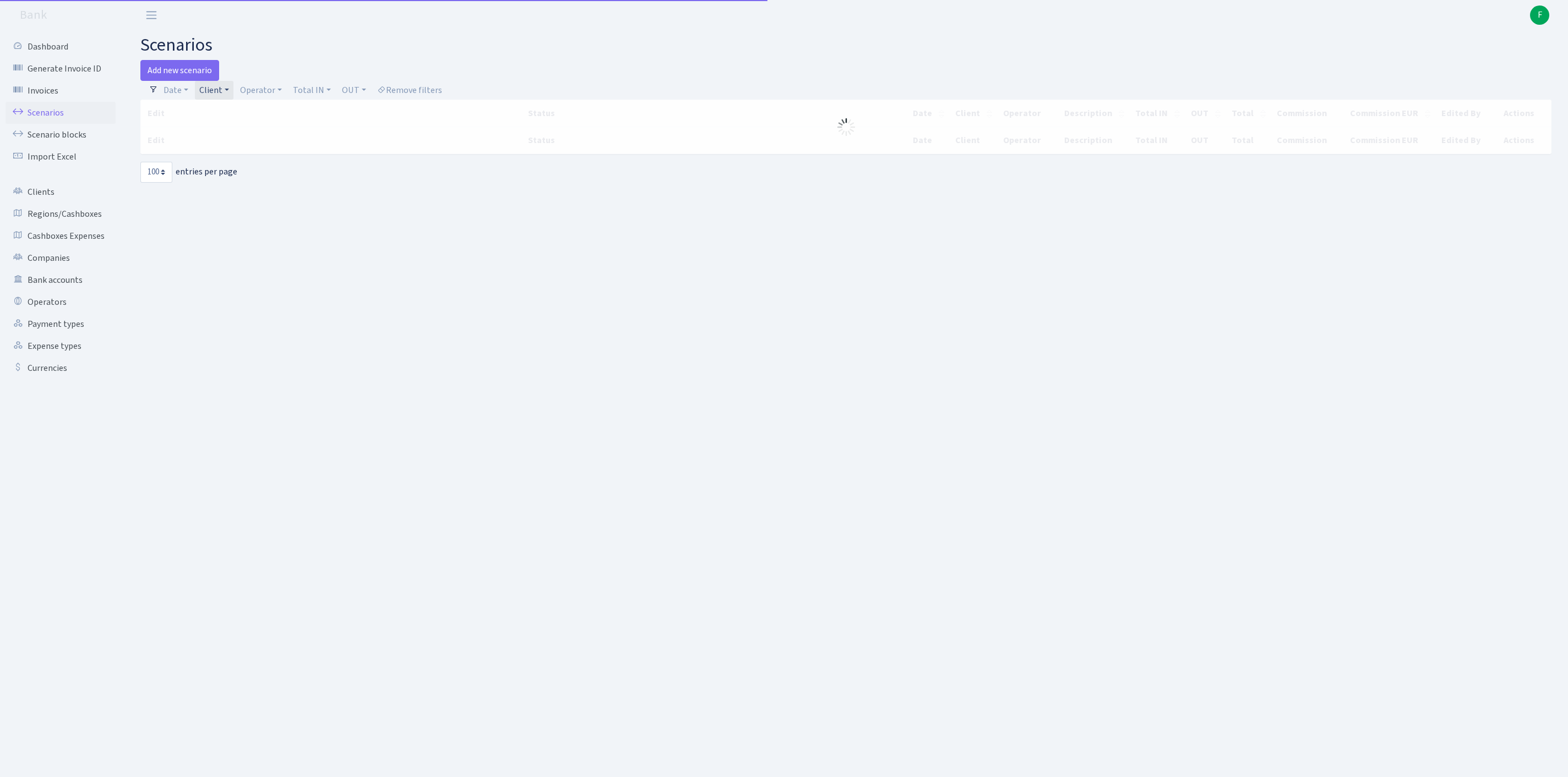
select select "100"
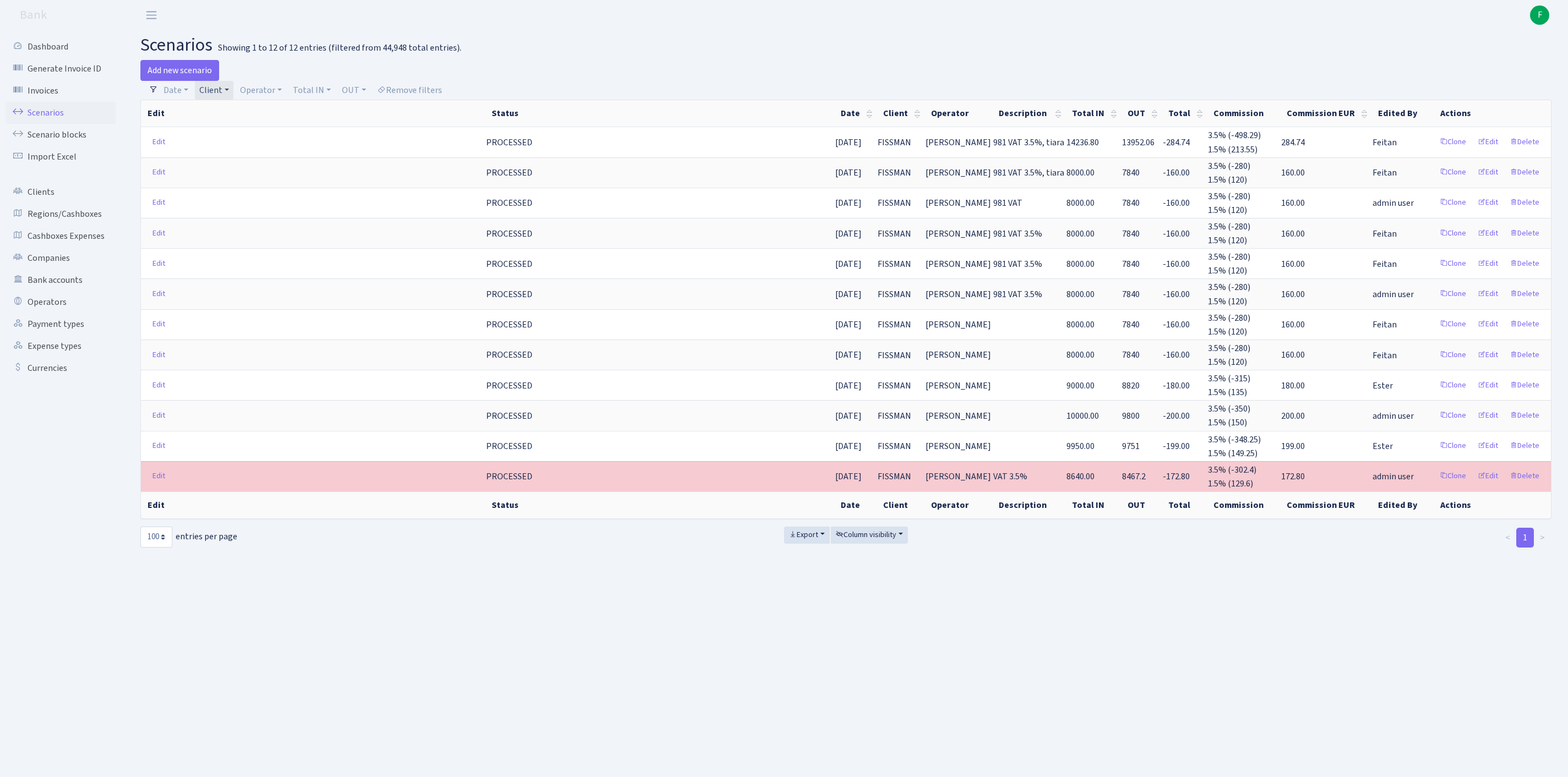
click at [234, 95] on link "Client" at bounding box center [214, 90] width 38 height 19
click at [245, 138] on input "search" at bounding box center [245, 130] width 91 height 17
type input "bort"
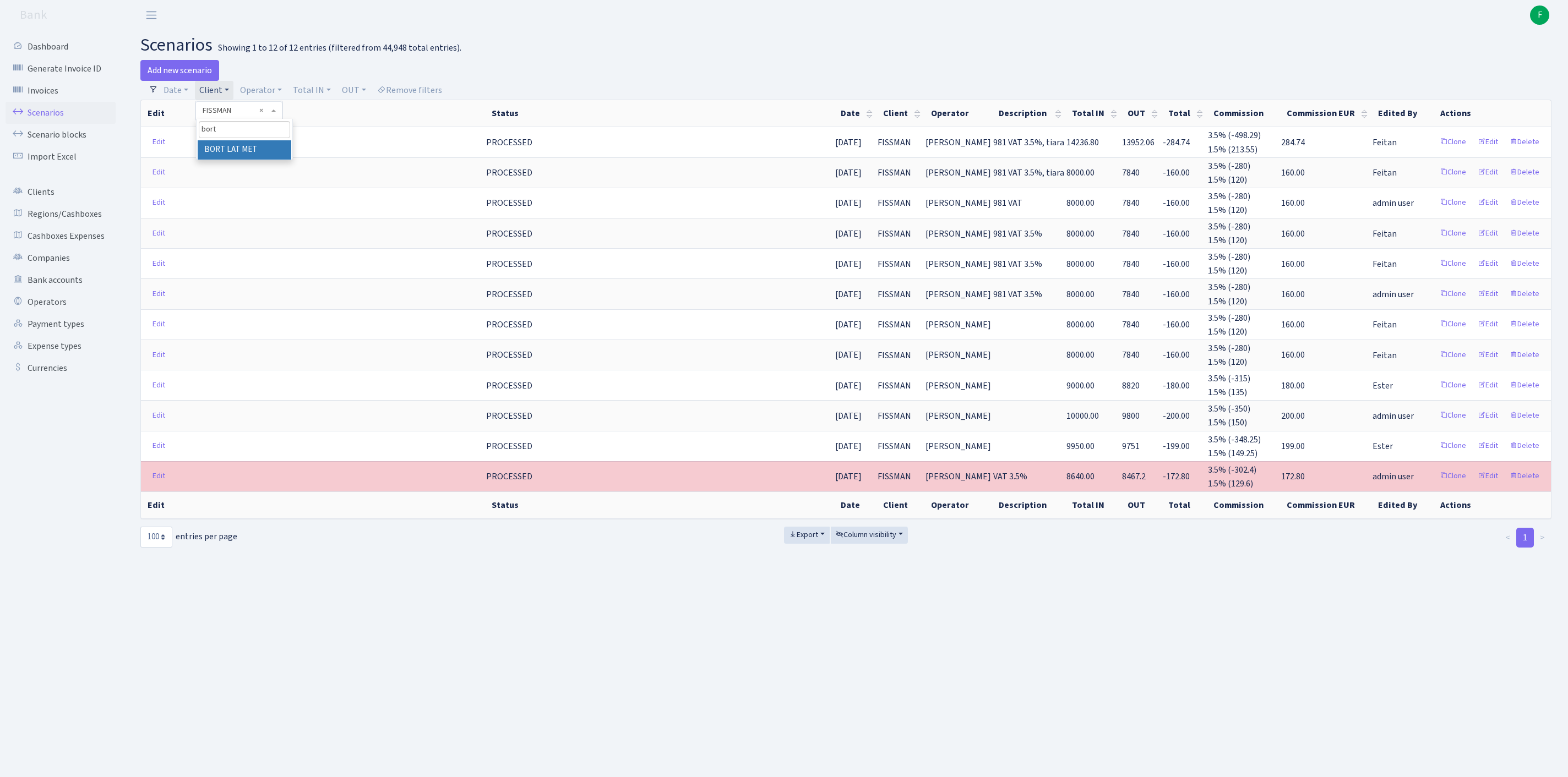
click at [256, 155] on li "BORT LAT MET" at bounding box center [245, 150] width 94 height 19
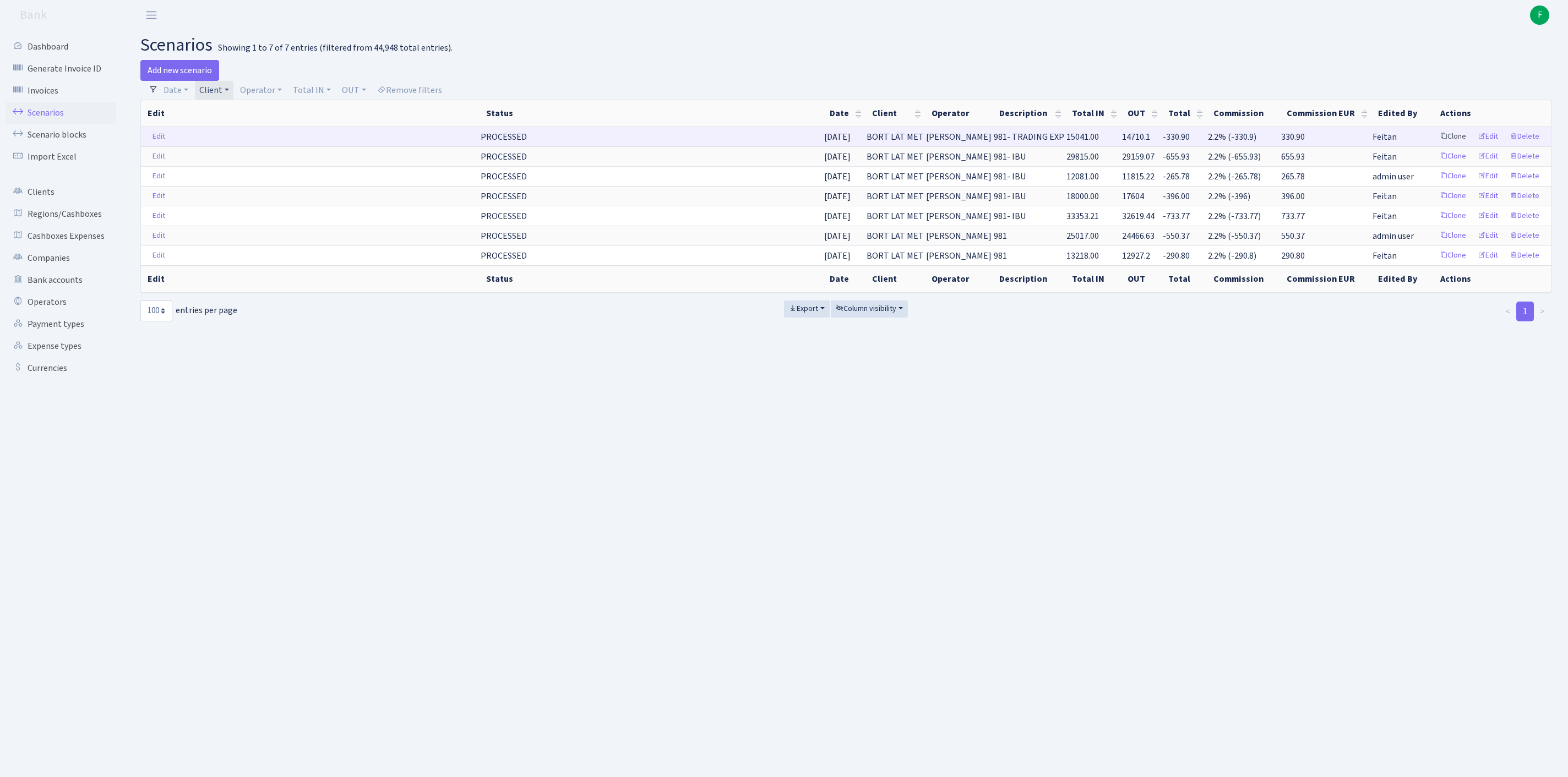
click at [1435, 145] on link "Clone" at bounding box center [1453, 137] width 37 height 17
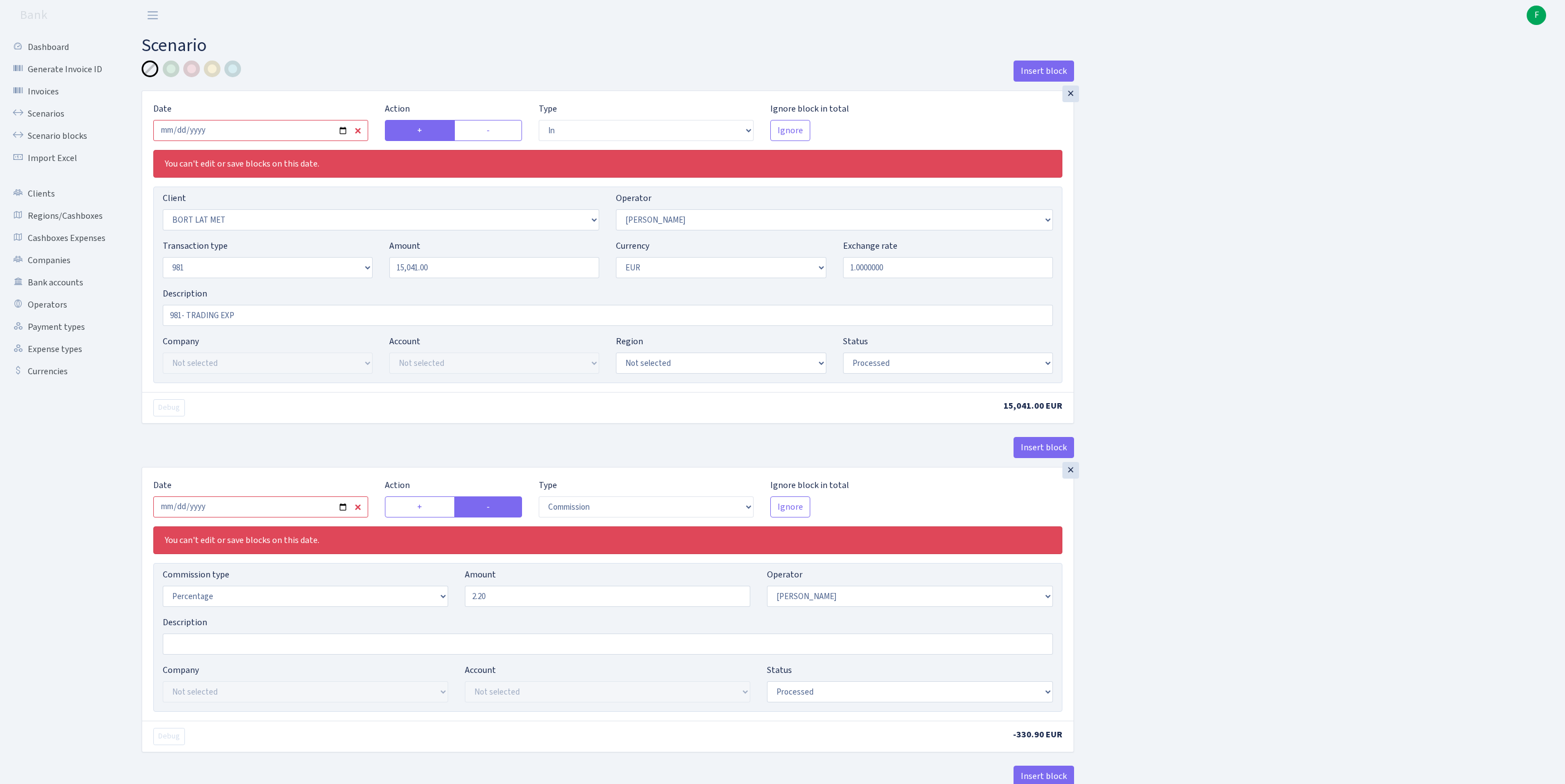
select select "in"
select select "3151"
select select "14"
select select "8"
select select "1"
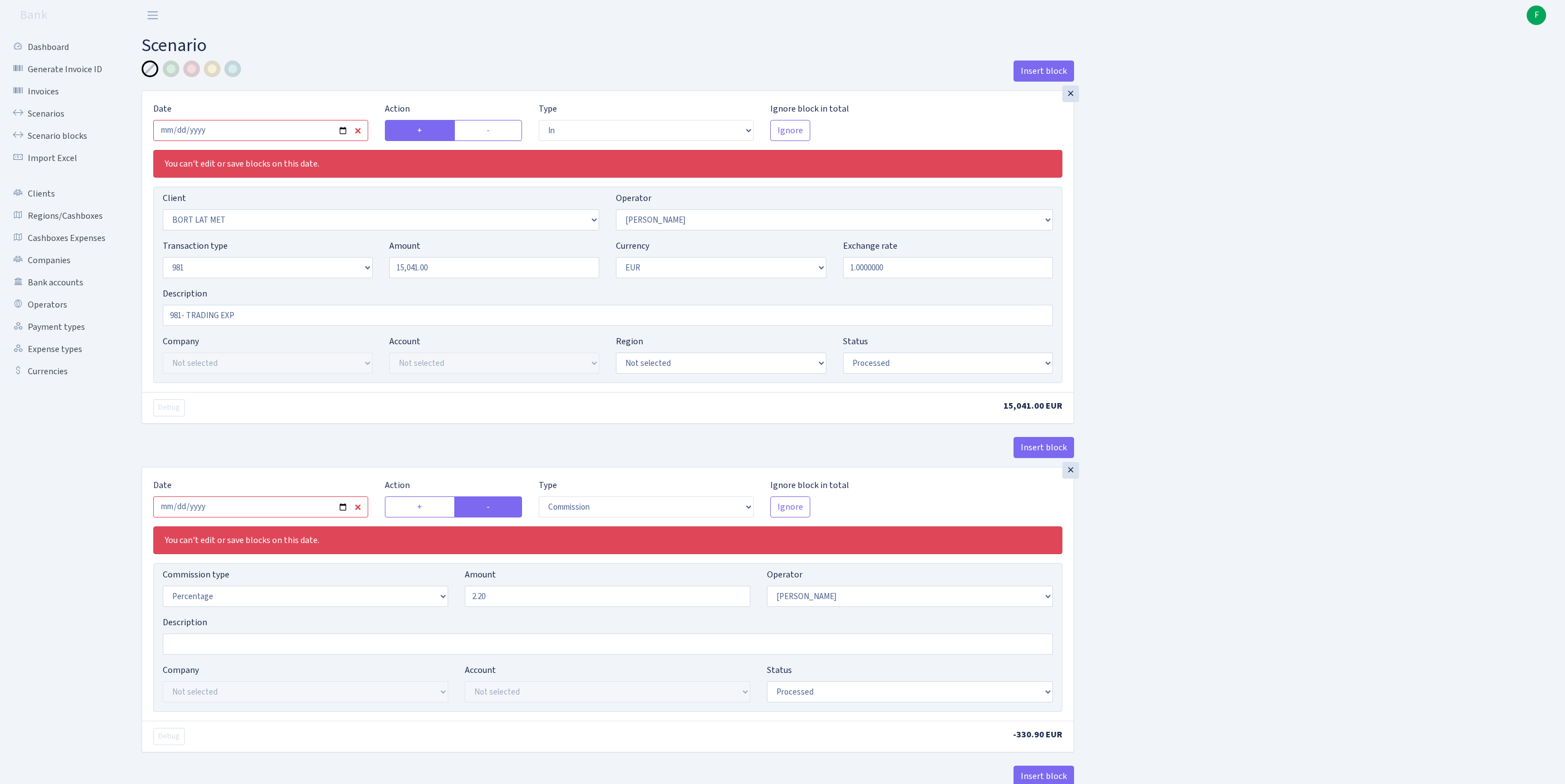
select select "processed"
select select "commission"
select select "14"
select select "processed"
select select "out"
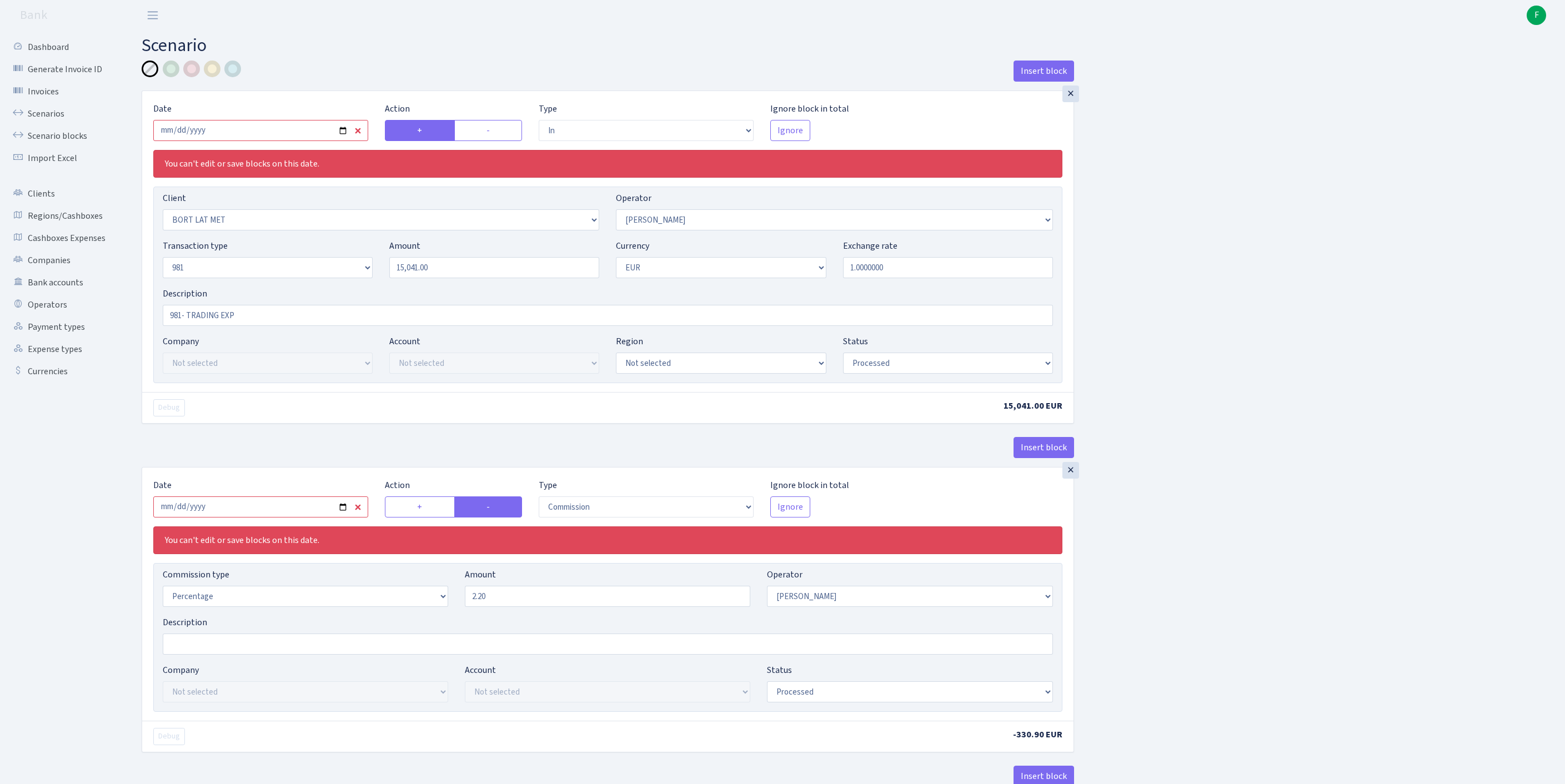
select select "2797"
select select "61"
select select "8"
select select "1"
select select "processed"
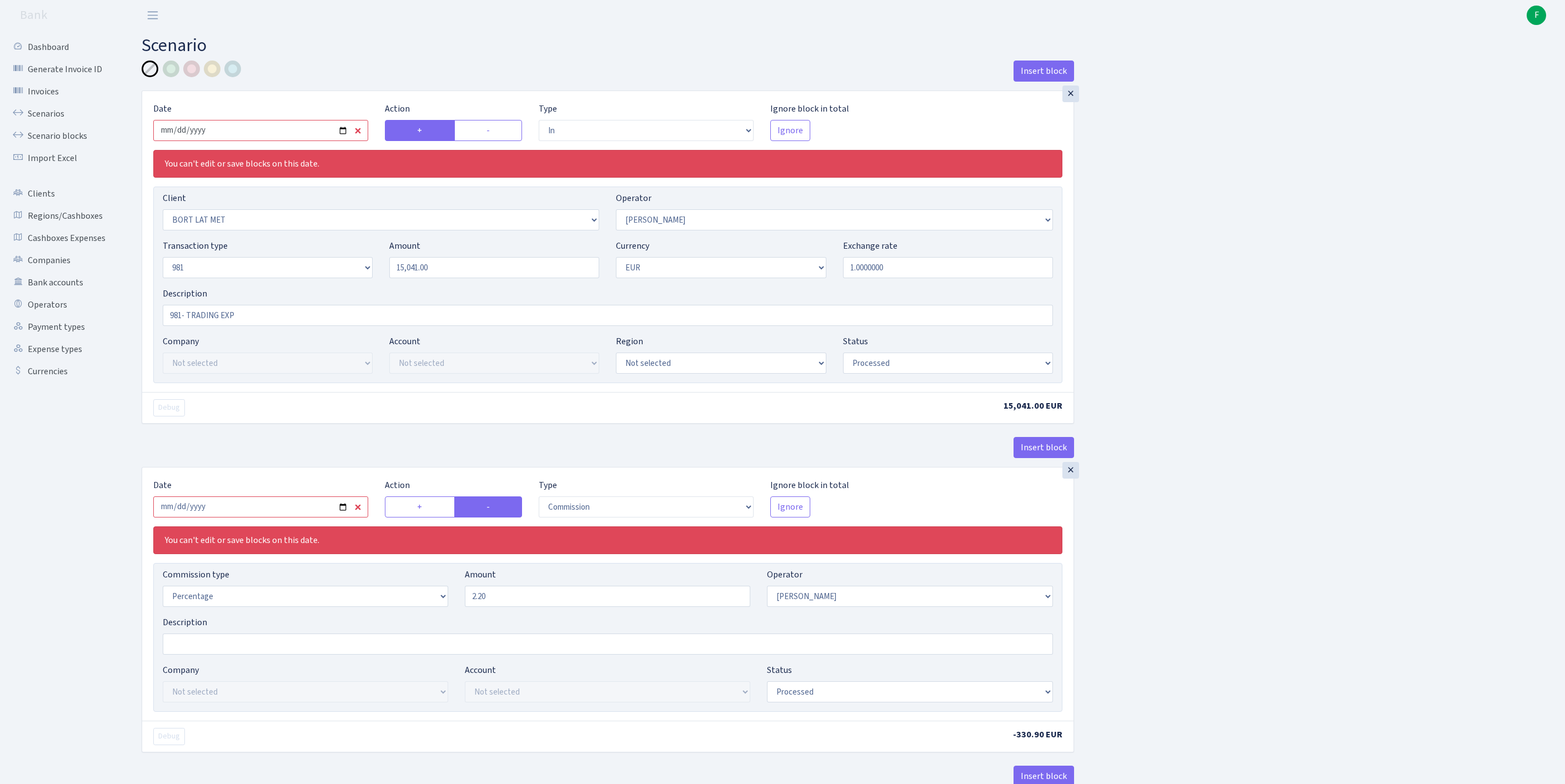
click at [309, 141] on input "[DATE]" at bounding box center [261, 130] width 215 height 21
type input "[DATE]"
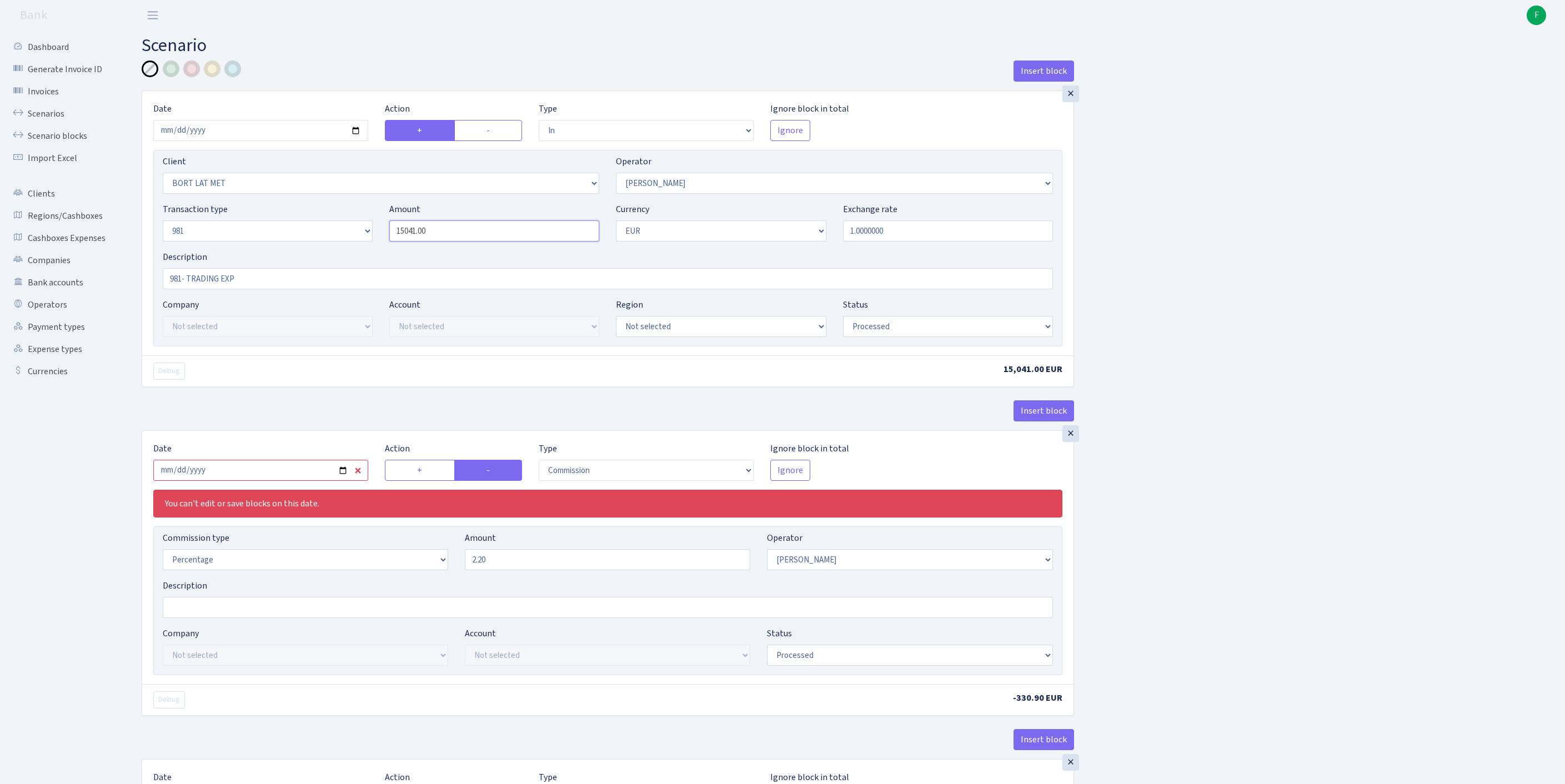
drag, startPoint x: 456, startPoint y: 254, endPoint x: 352, endPoint y: 255, distance: 104.0
click at [352, 250] on div "Transaction type Not selected 981 ELF FISH crypto GIRT IVO dekl MM-BALTIC eur U…" at bounding box center [607, 227] width 907 height 48
drag, startPoint x: 474, startPoint y: 258, endPoint x: 359, endPoint y: 249, distance: 115.4
click at [306, 250] on div "Transaction type Not selected 981 ELF FISH crypto GIRT IVO dekl MM-BALTIC eur U…" at bounding box center [607, 227] width 907 height 48
paste input "30465"
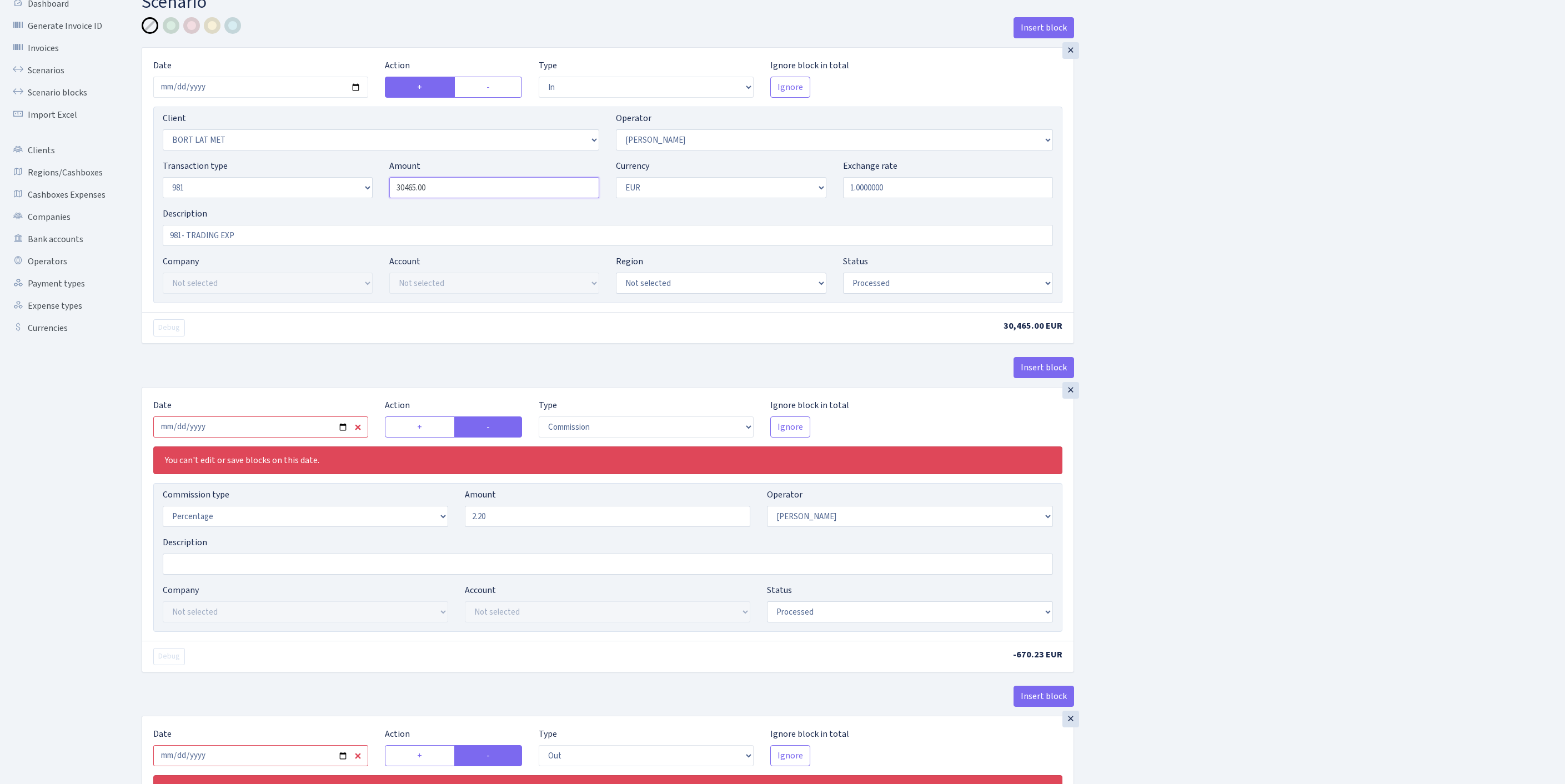
scroll to position [48, 0]
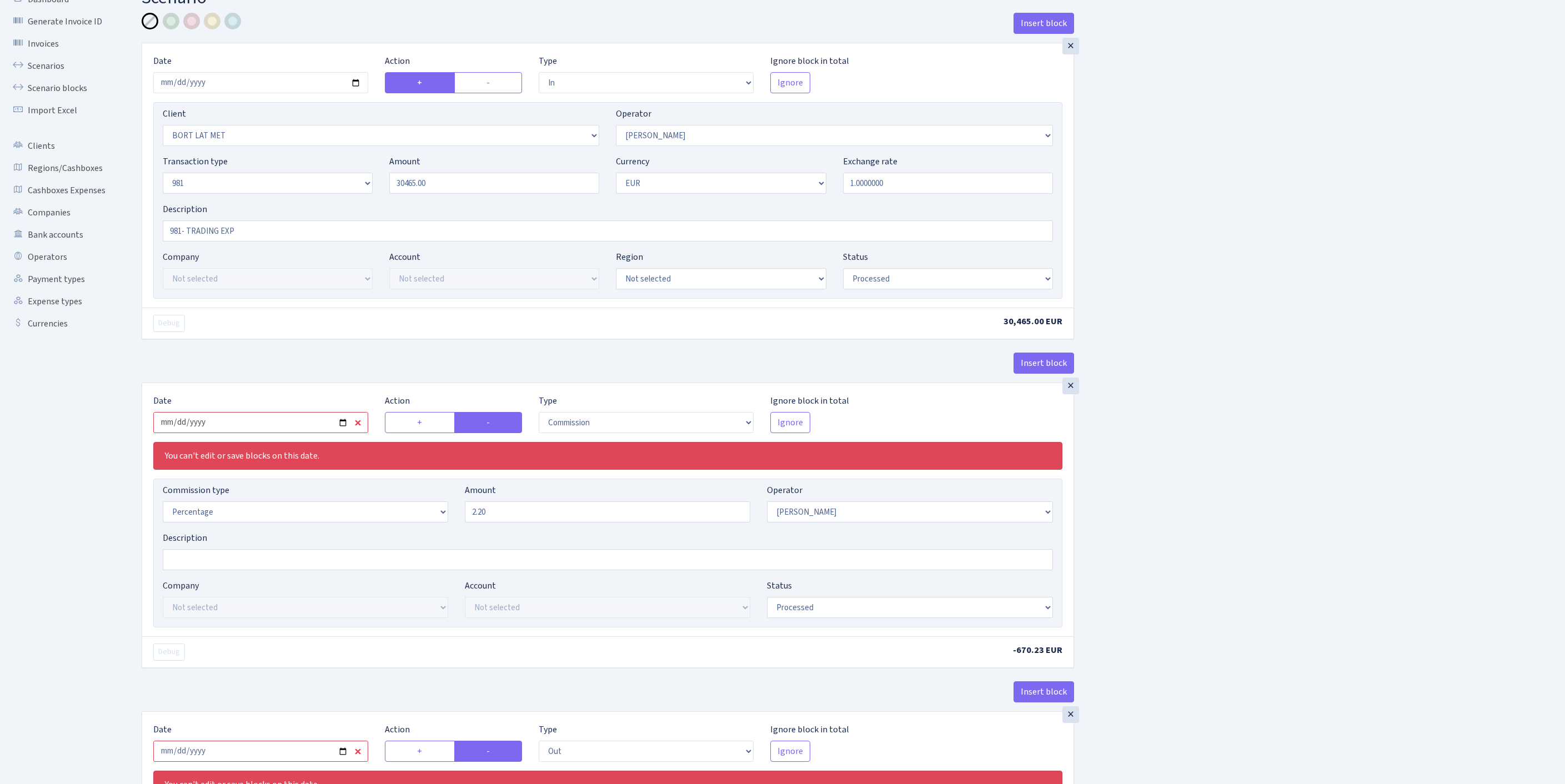
type input "30,465.00"
click at [285, 433] on input "2025-09-24" at bounding box center [261, 422] width 215 height 21
type input "2025-10-03"
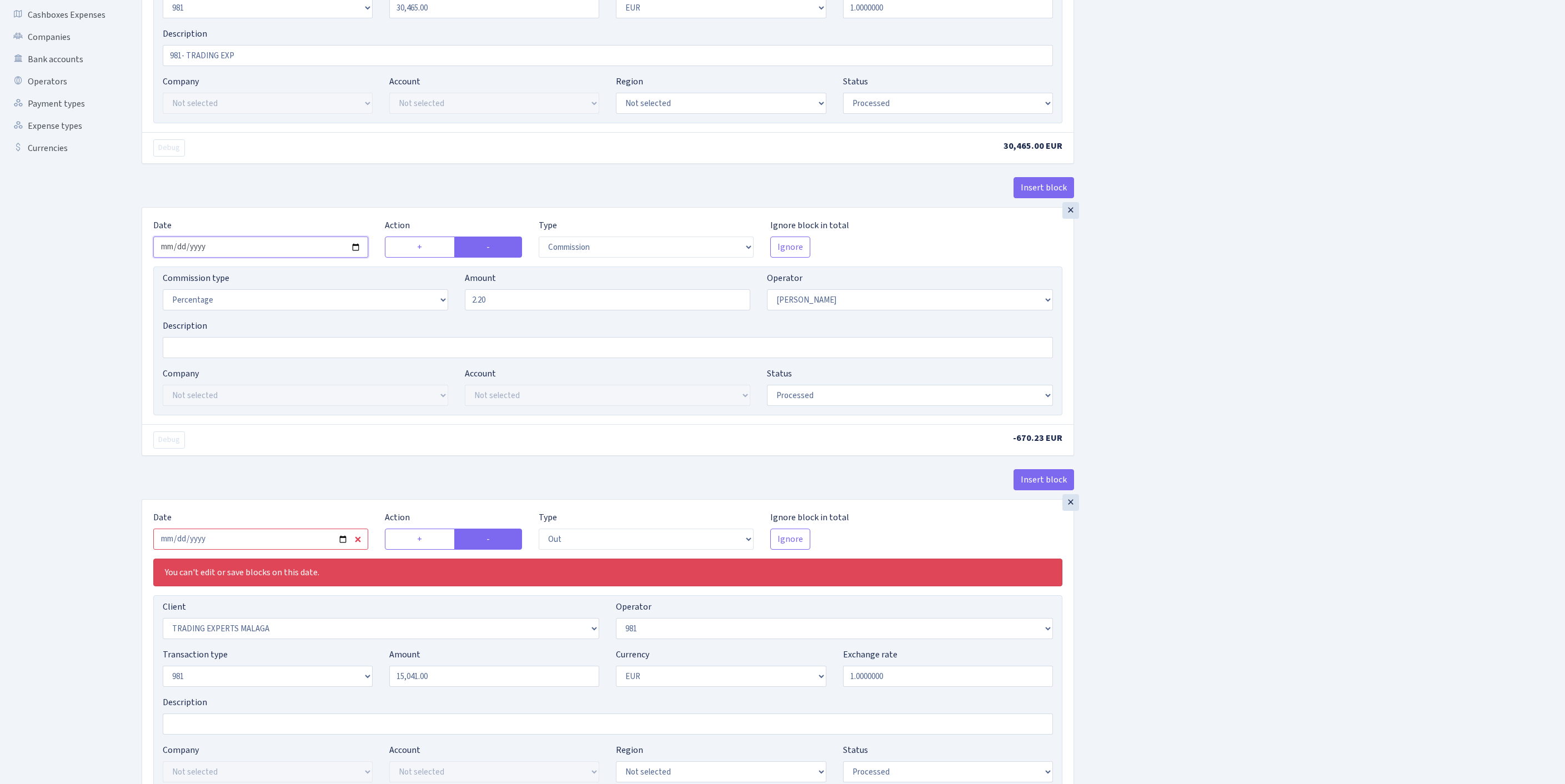
scroll to position [411, 0]
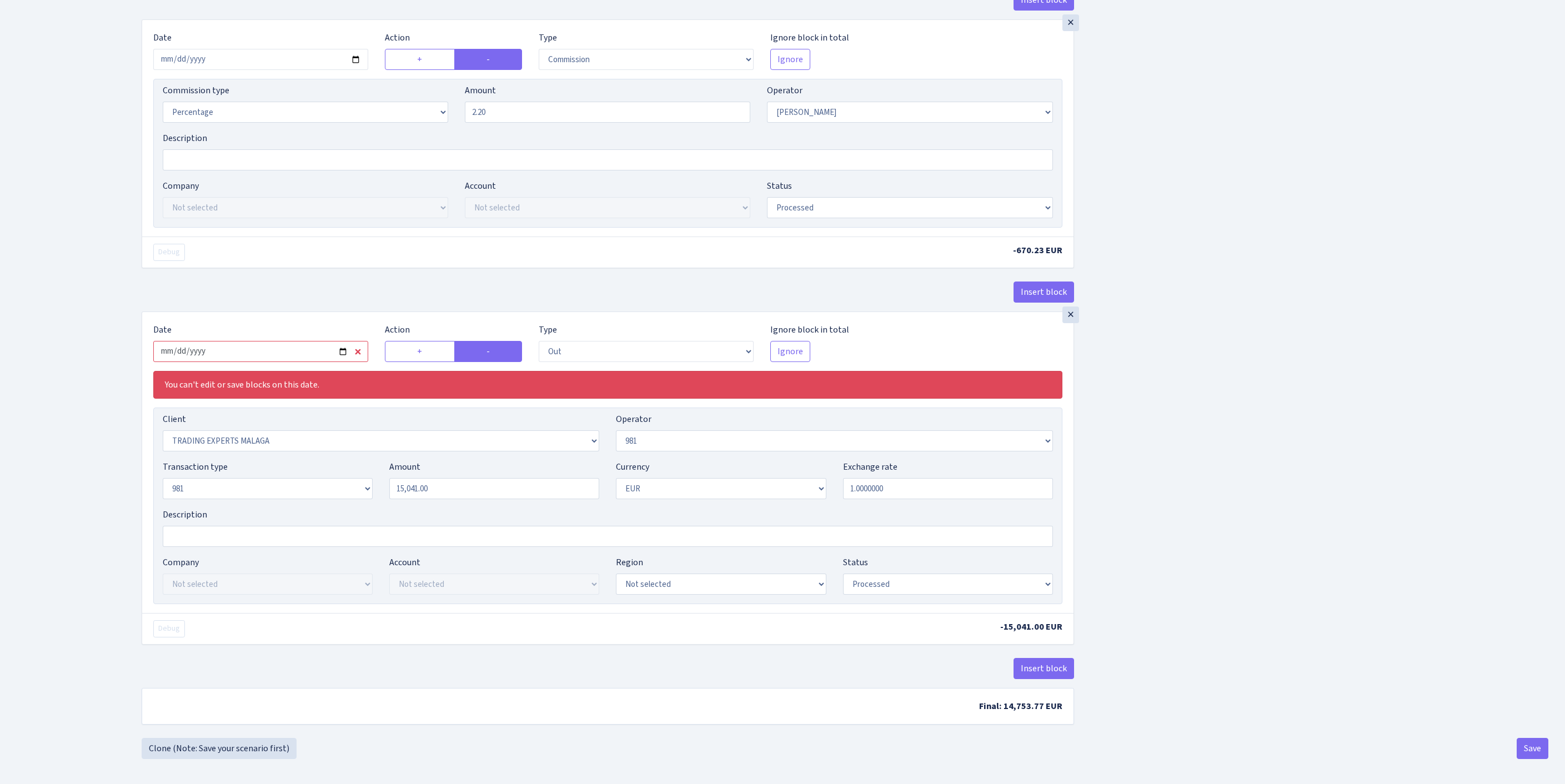
click at [316, 362] on input "2025-09-24" at bounding box center [261, 351] width 215 height 21
type input "[DATE]"
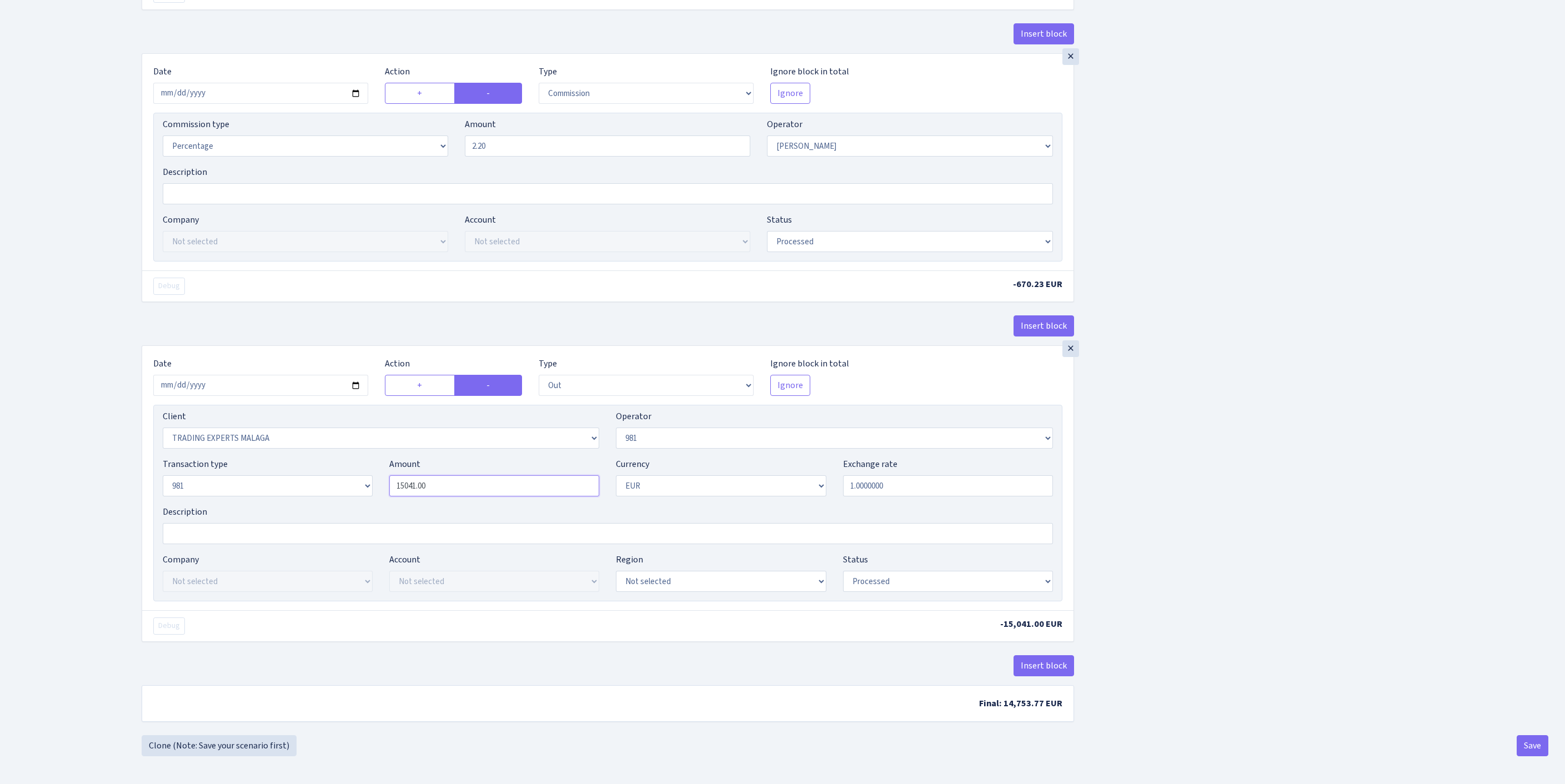
drag, startPoint x: 465, startPoint y: 567, endPoint x: 330, endPoint y: 548, distance: 136.3
click at [330, 505] on div "Transaction type Not selected 981 ELF FISH crypto GIRT IVO dekl MM-BALTIC eur U…" at bounding box center [607, 481] width 907 height 48
paste input "30465"
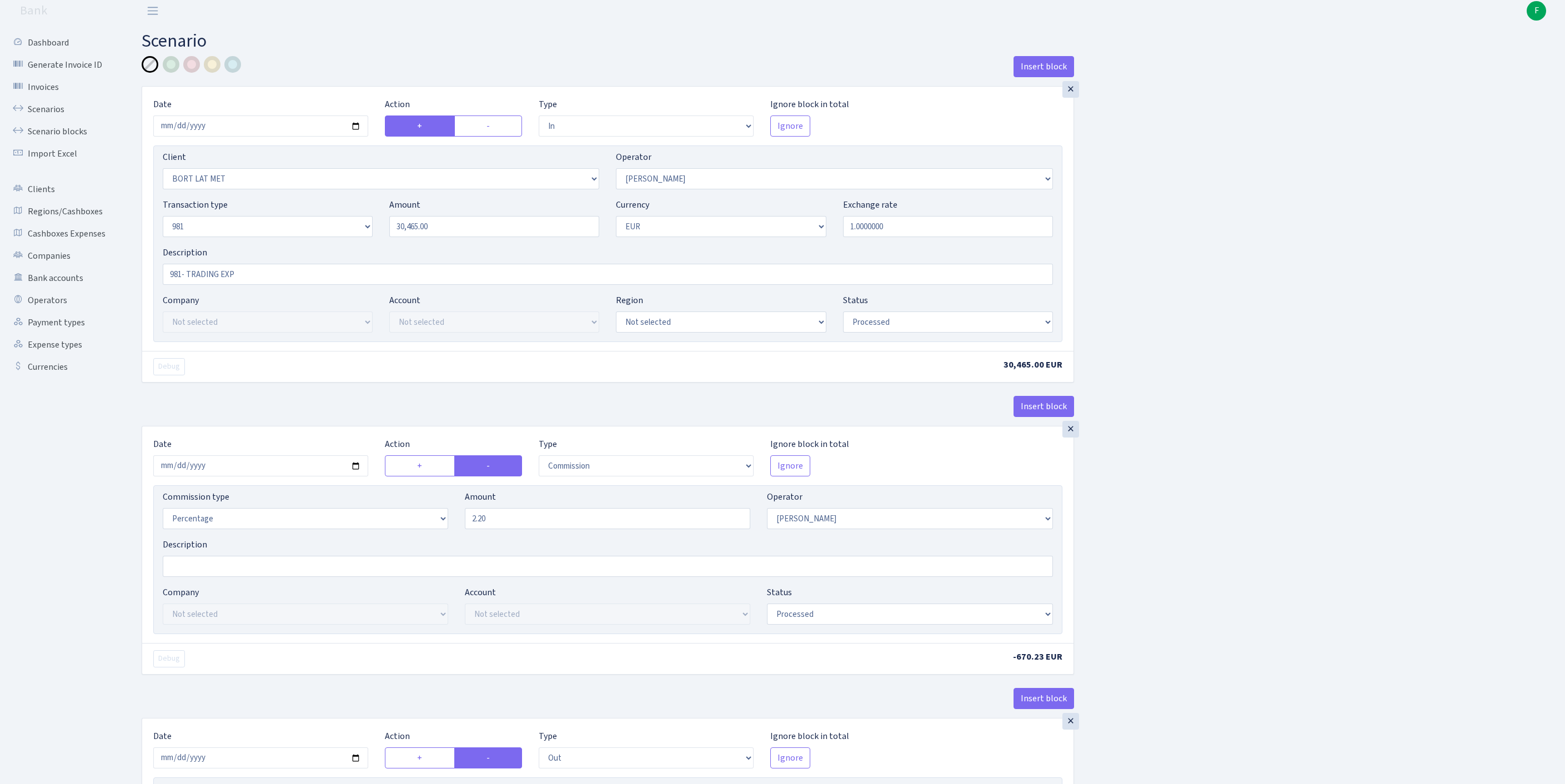
scroll to position [522, 0]
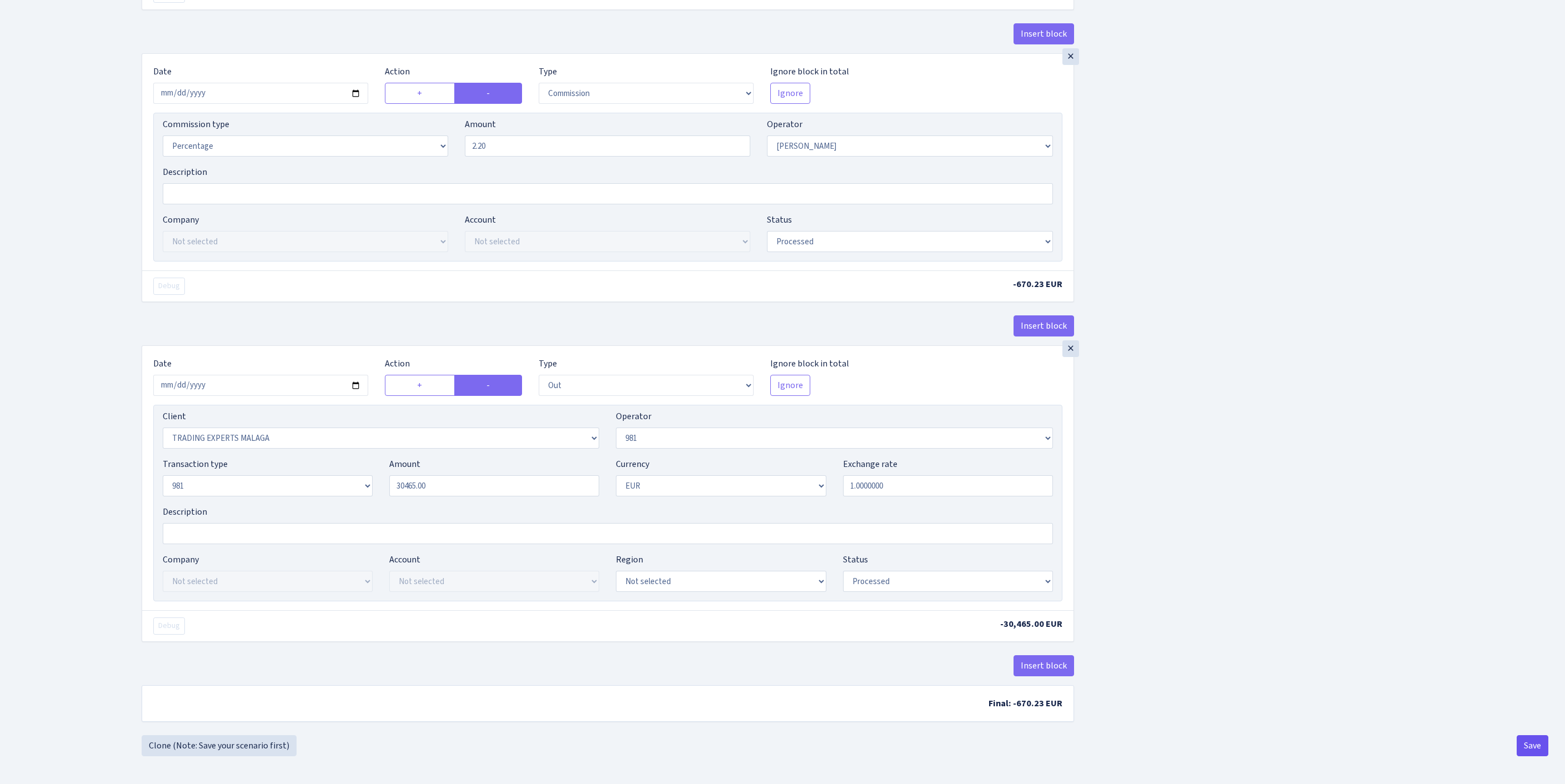
type input "30,465.00"
click at [1524, 748] on button "Save" at bounding box center [1532, 746] width 32 height 21
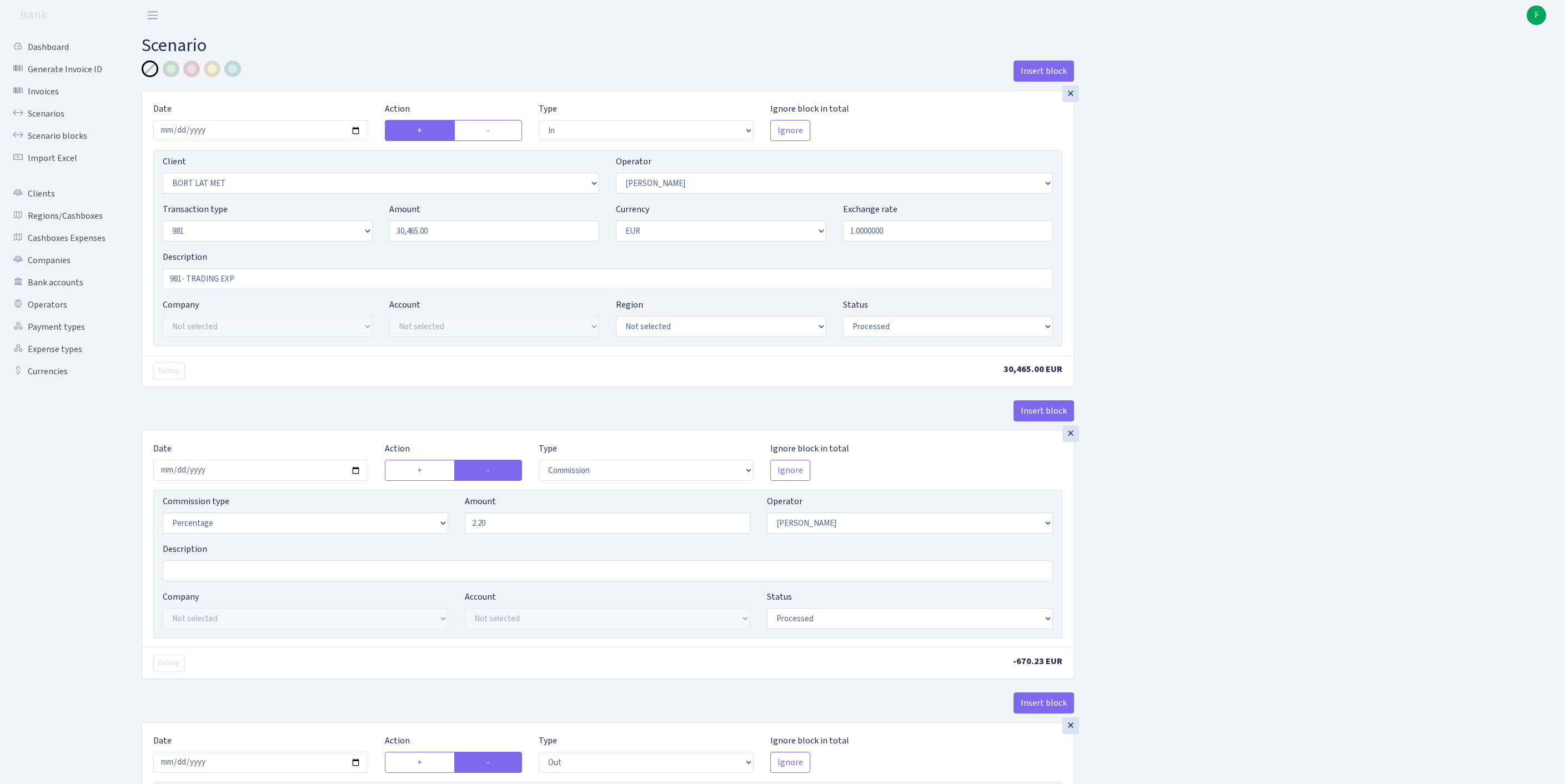
select select "in"
select select "3151"
select select "14"
select select "8"
select select "1"
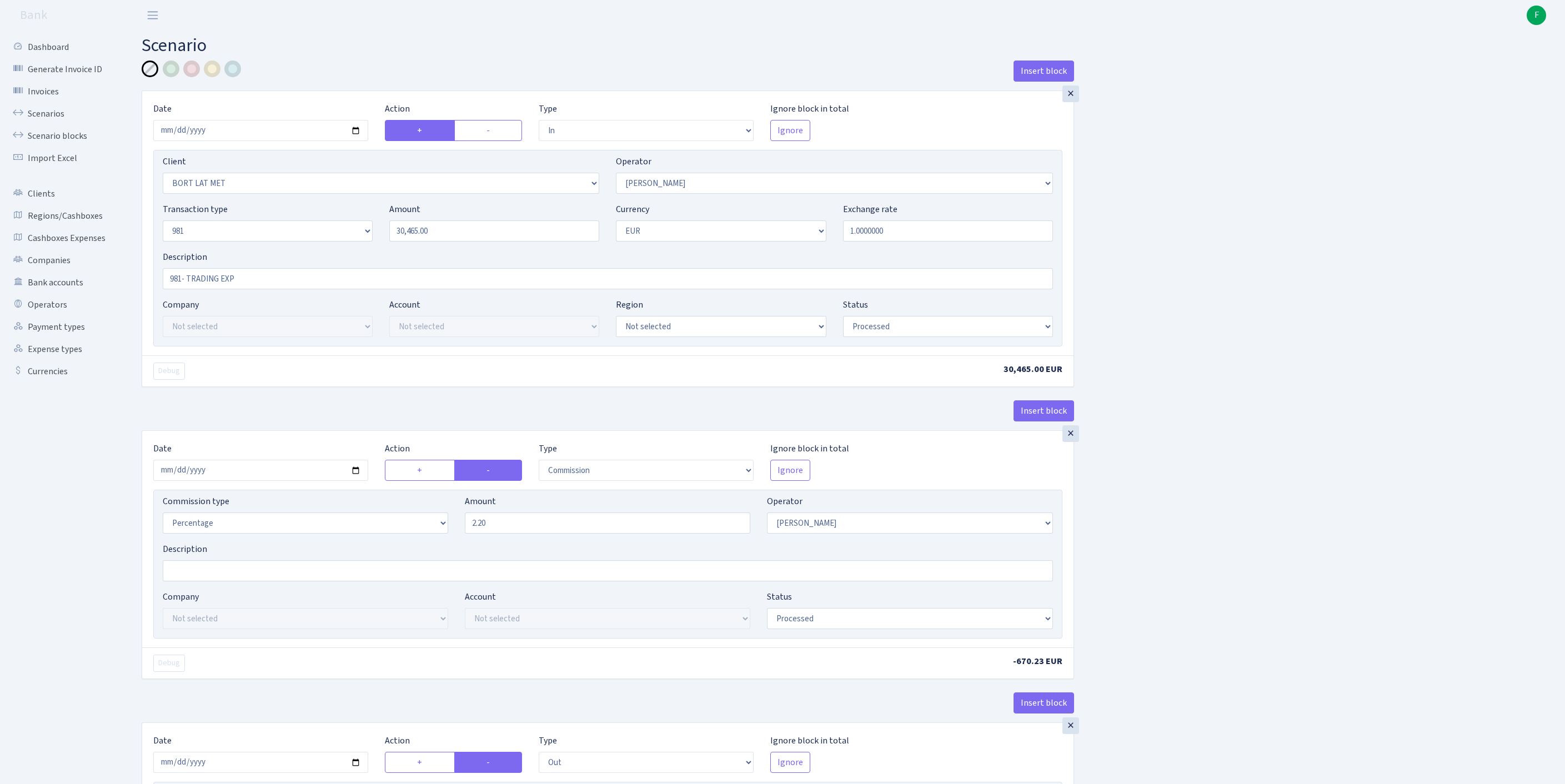
select select "processed"
select select "commission"
select select "14"
select select "processed"
select select "out"
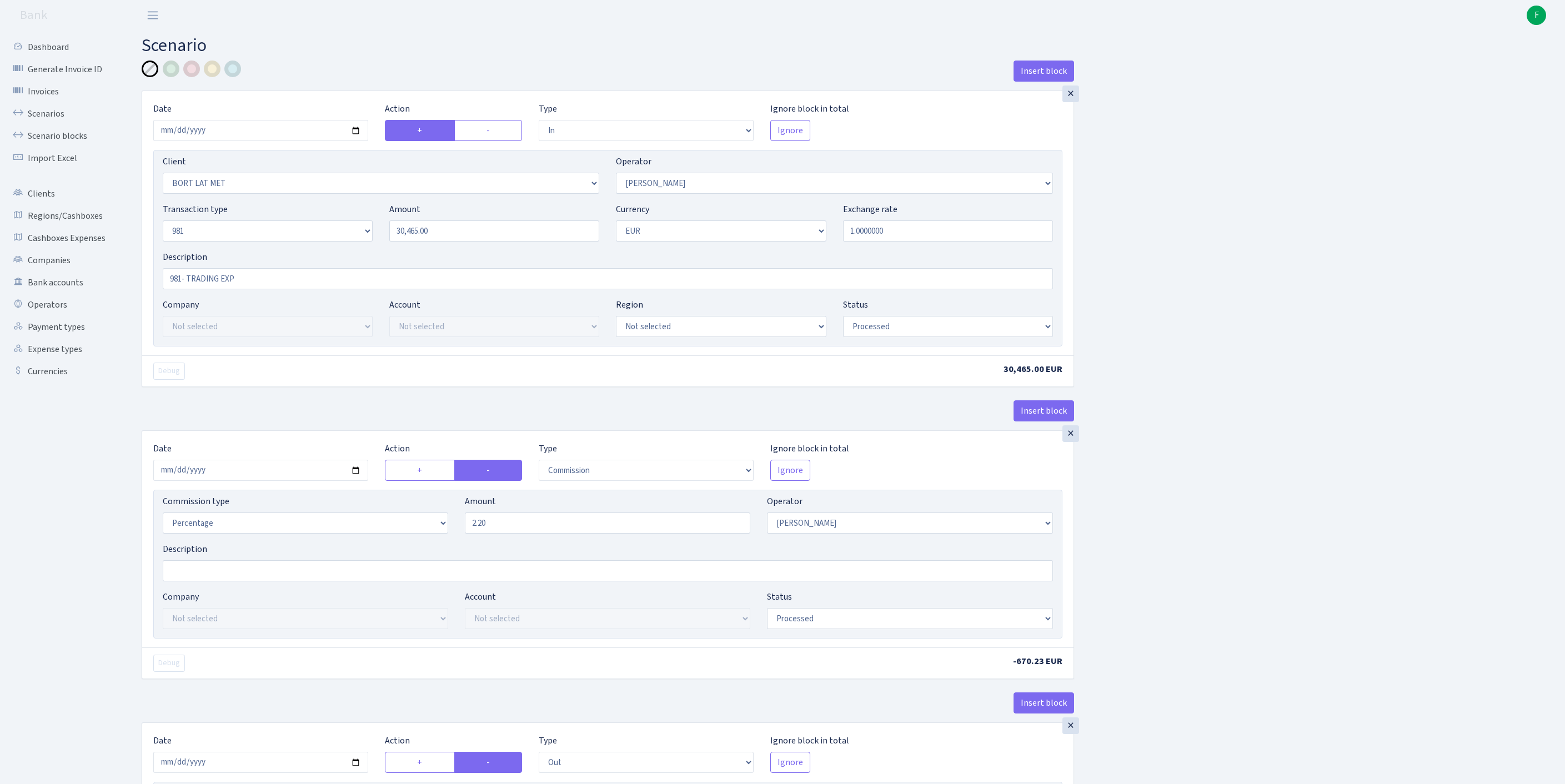
select select "2797"
select select "61"
select select "8"
select select "1"
select select "processed"
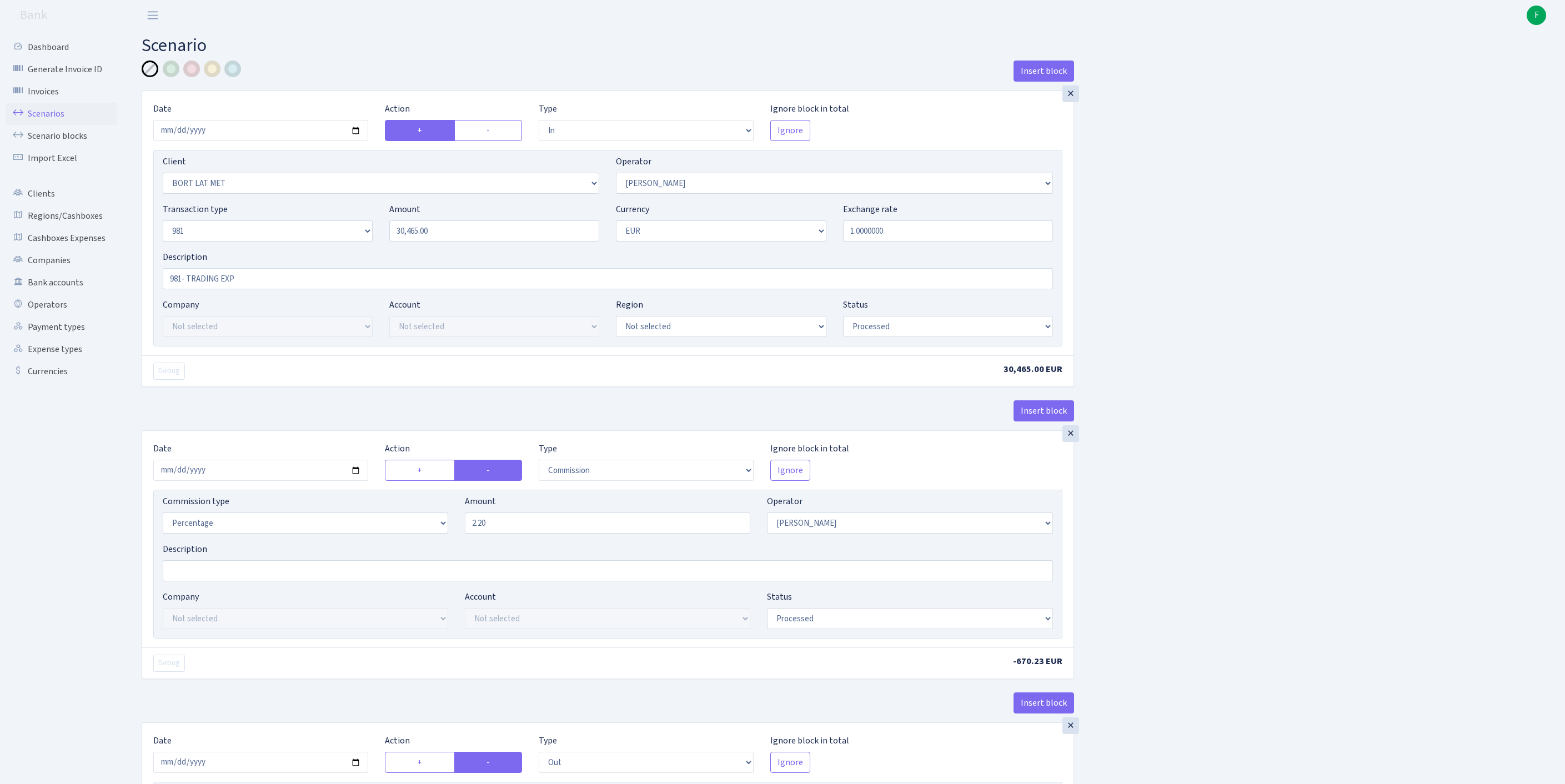
click at [55, 120] on link "Scenarios" at bounding box center [61, 114] width 111 height 22
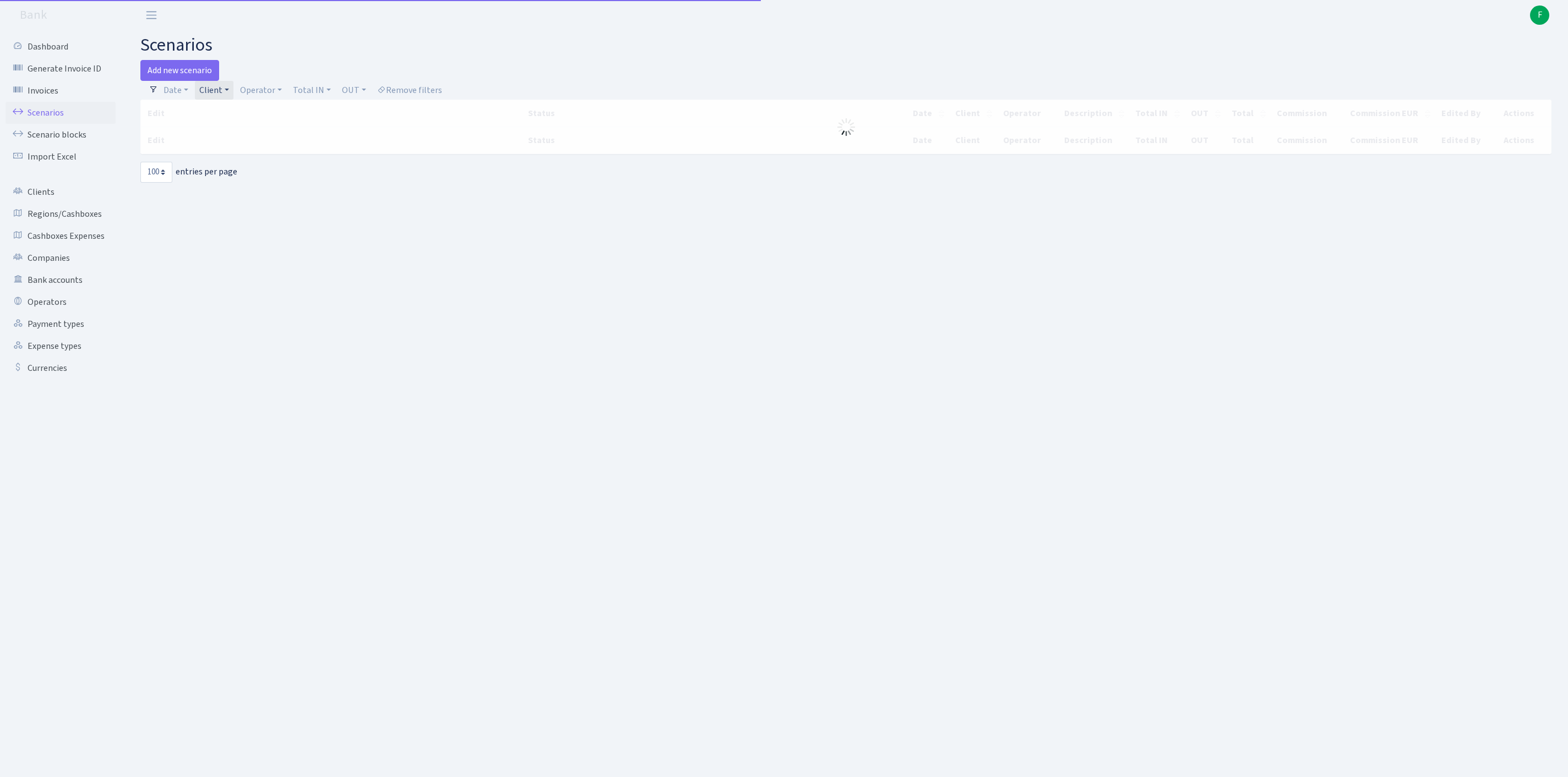
select select "100"
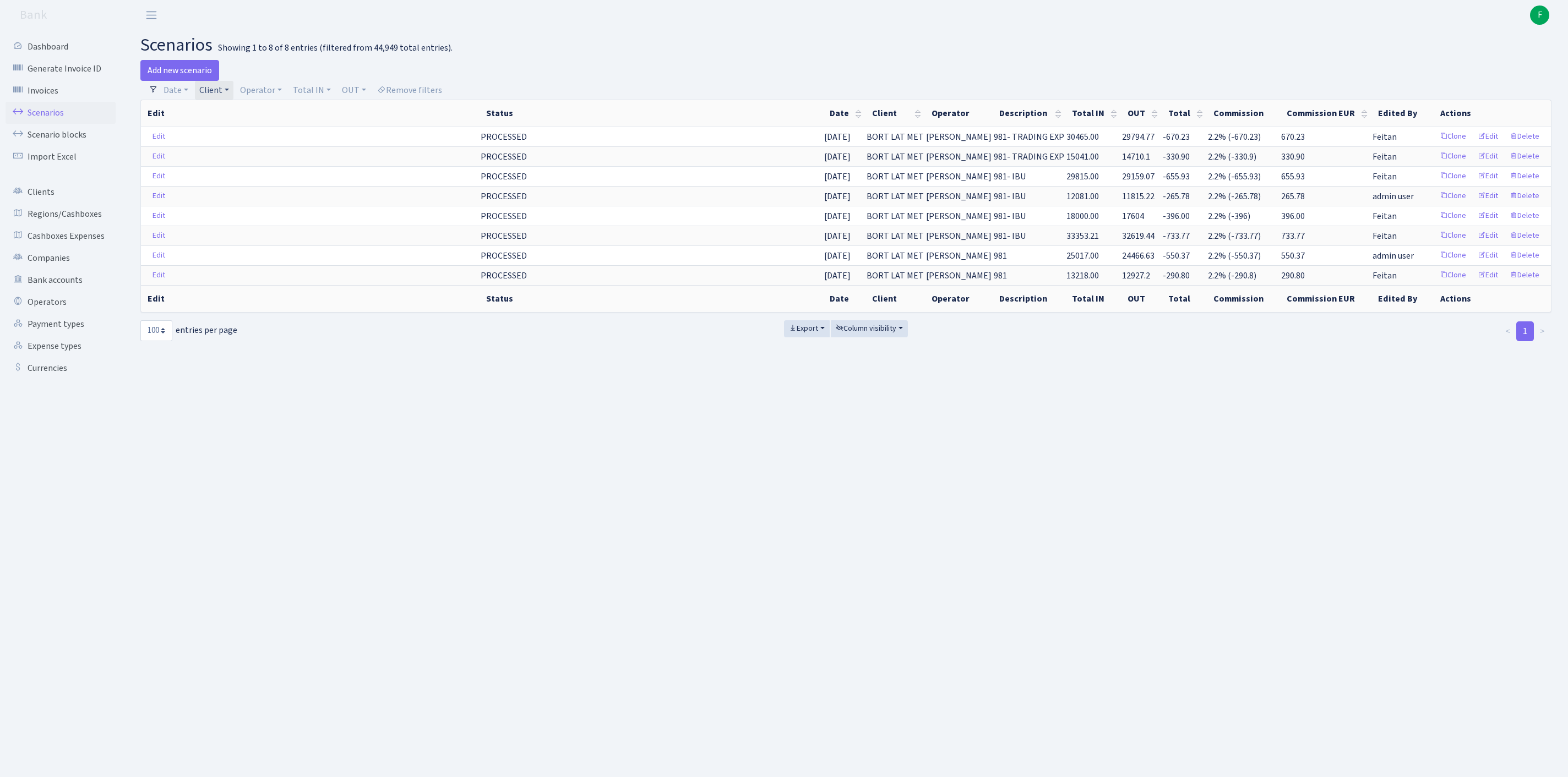
click at [234, 94] on link "Client" at bounding box center [214, 90] width 38 height 19
click at [234, 138] on input "search" at bounding box center [245, 130] width 91 height 17
type input "sudraba"
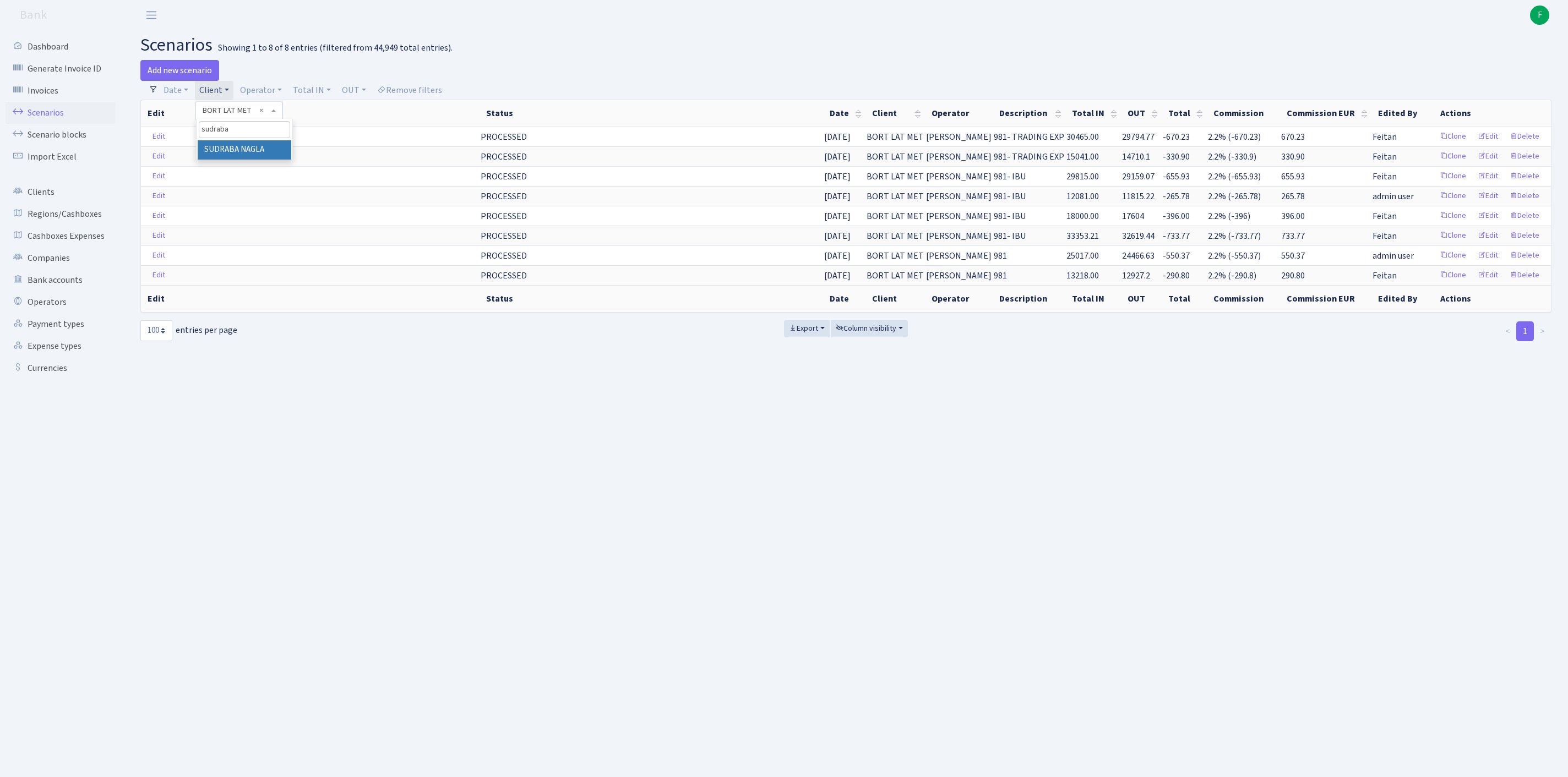
click at [243, 159] on li "SUDRABA NAGLA" at bounding box center [245, 150] width 94 height 19
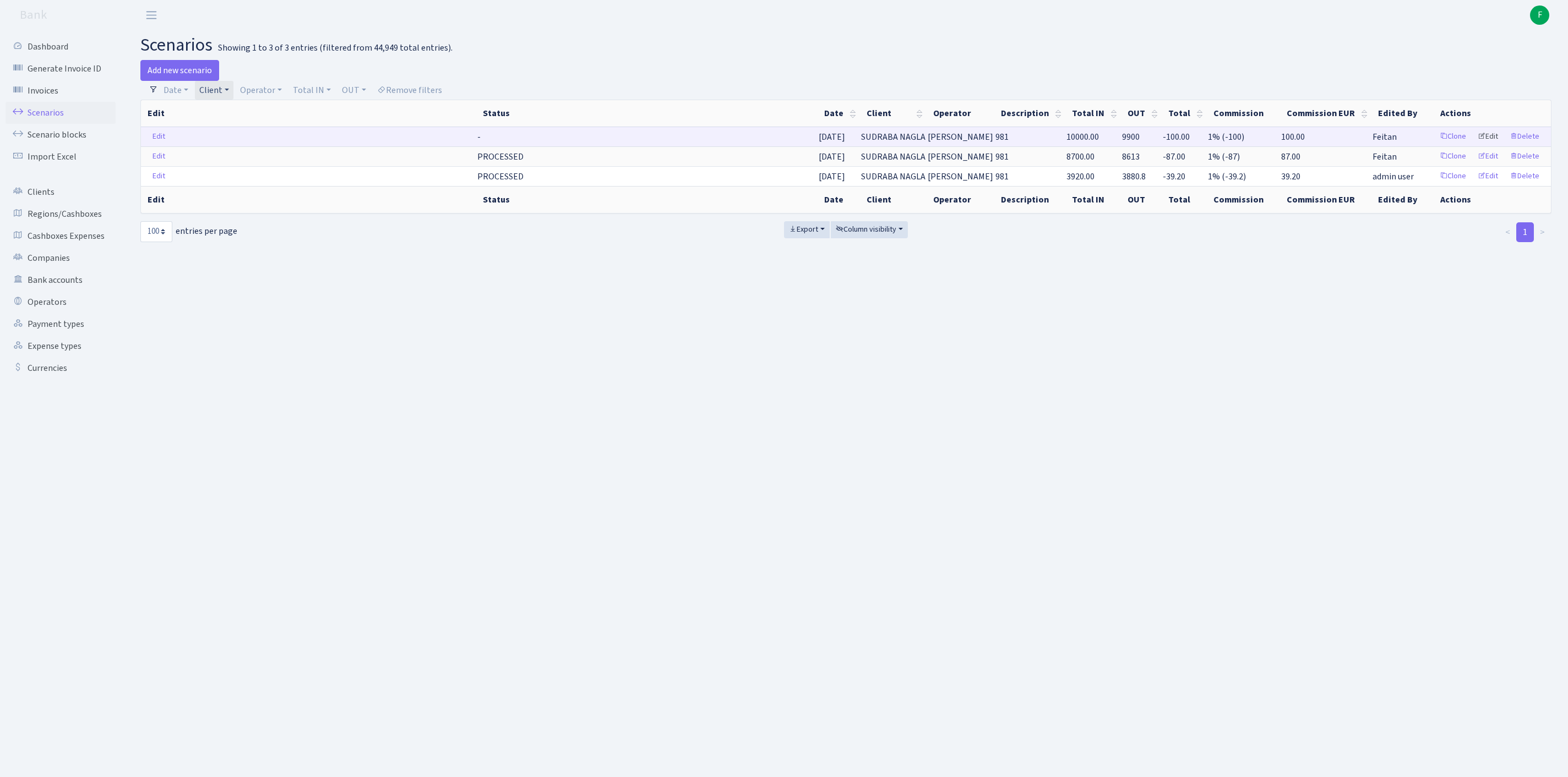
click at [1475, 145] on link "Edit" at bounding box center [1488, 137] width 30 height 17
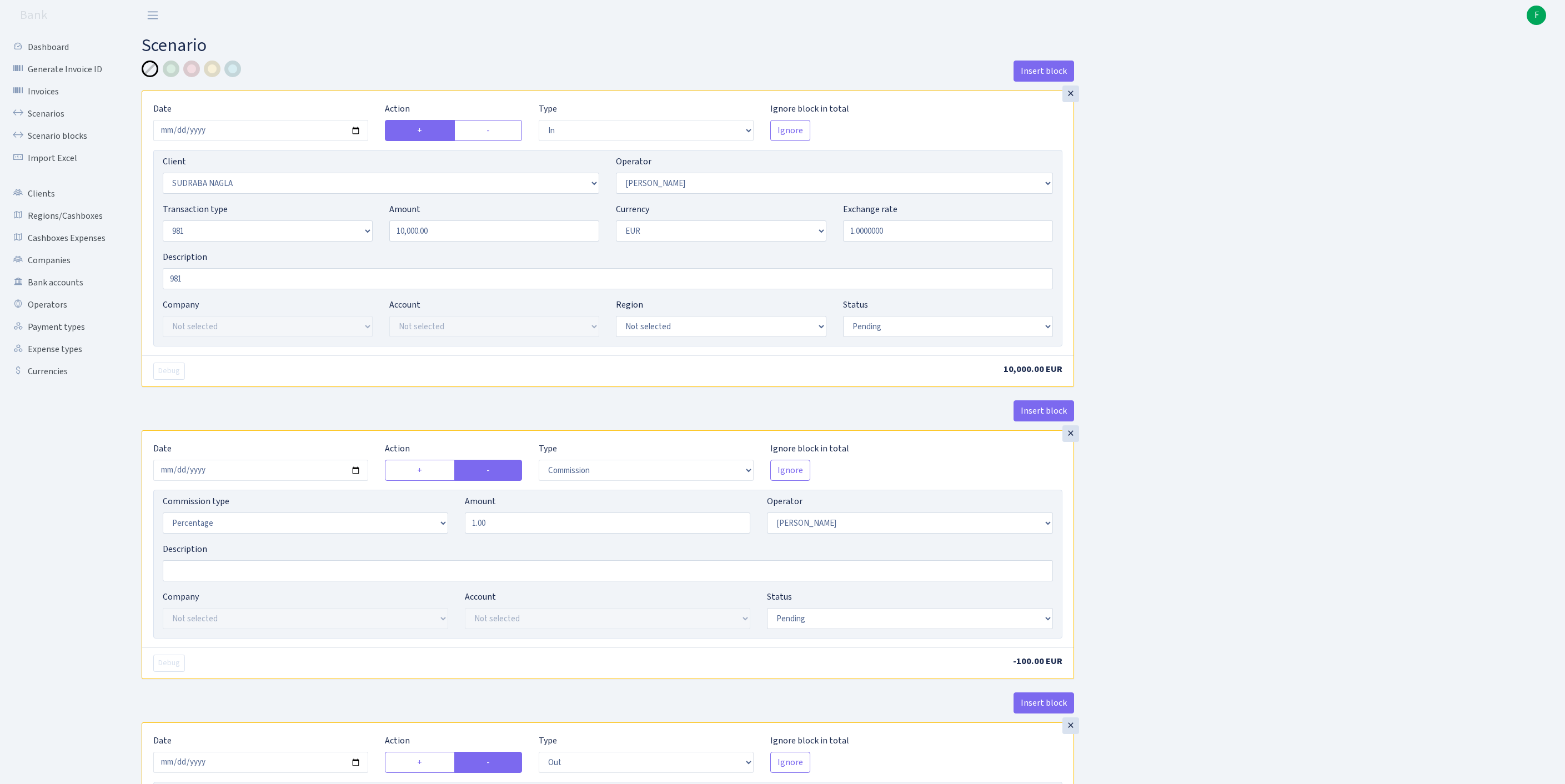
select select "in"
select select "3124"
select select "486"
select select "8"
select select "1"
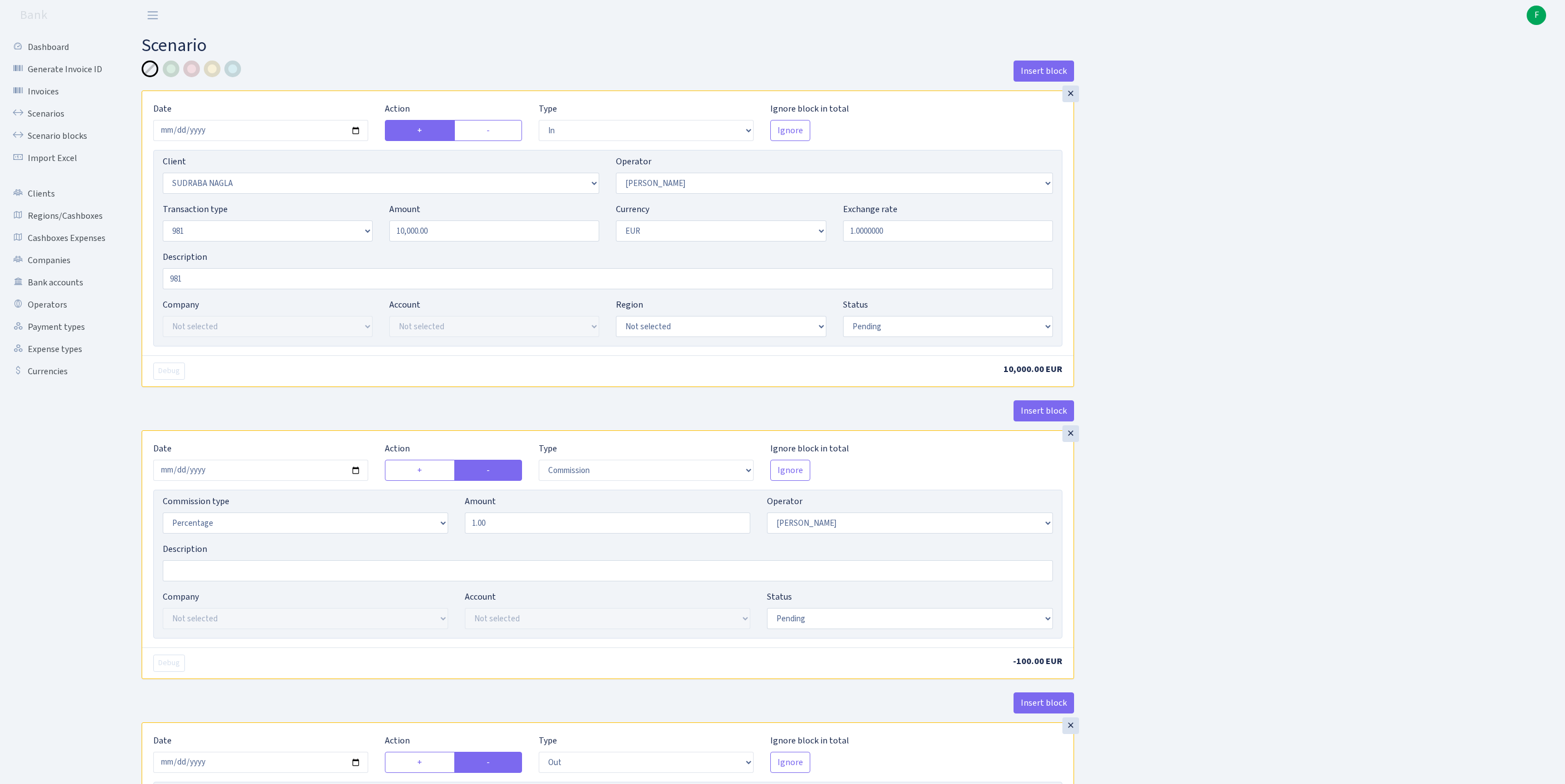
select select "pending"
select select "commission"
select select "486"
select select "pending"
select select "out"
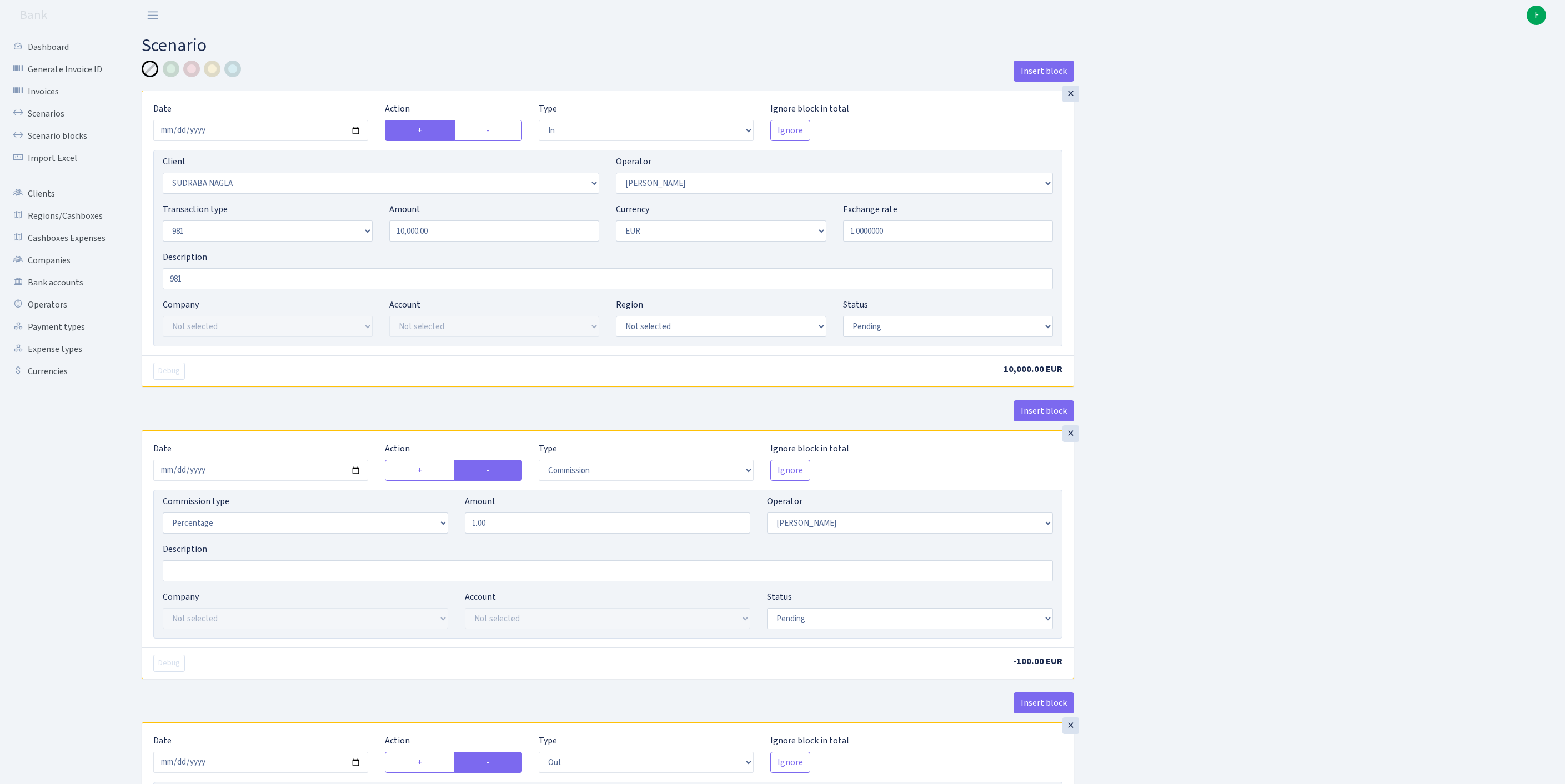
select select "2129"
select select "61"
select select "8"
select select "1"
select select "pending"
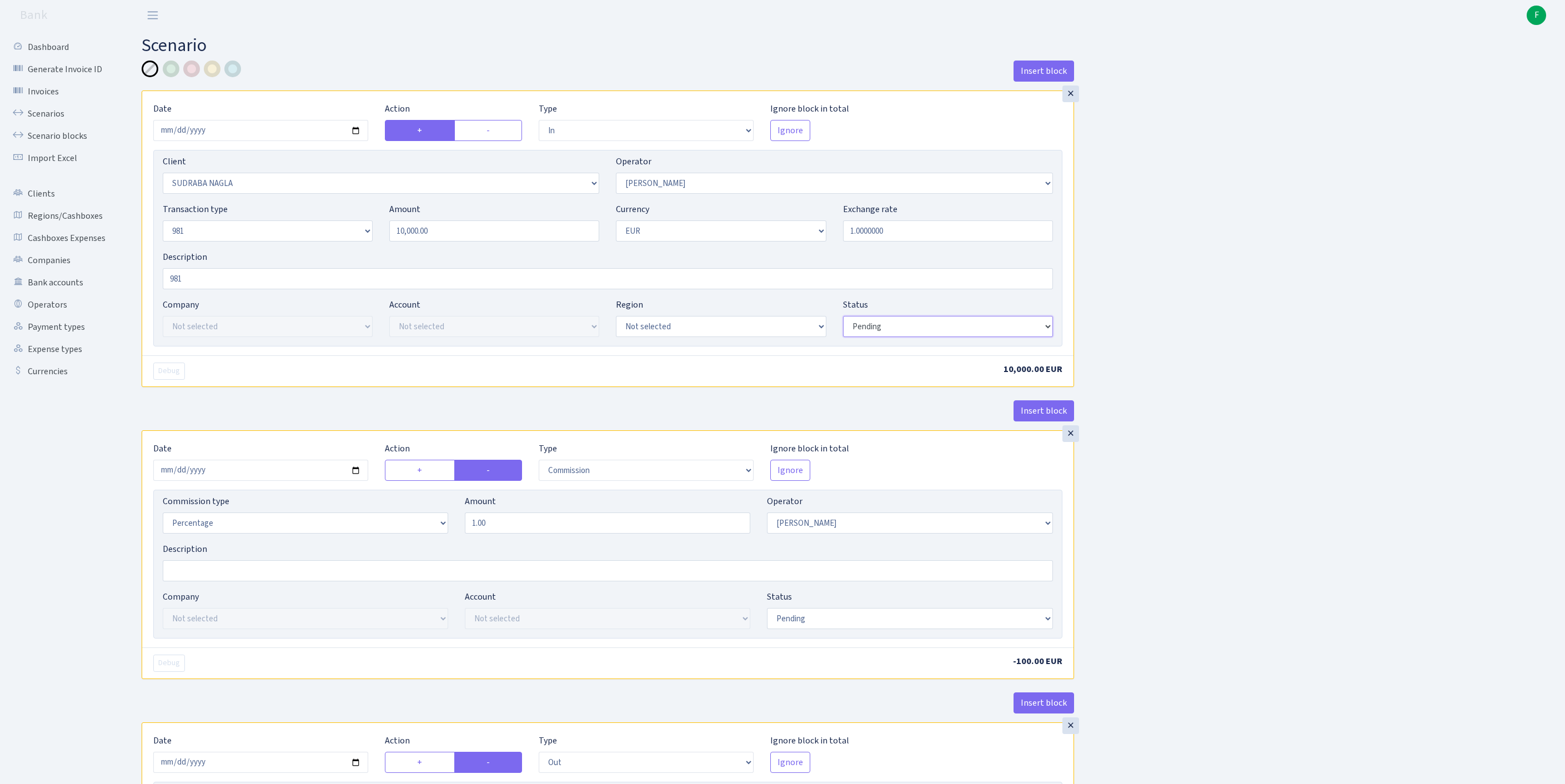
select select "processed"
click at [270, 140] on input "[DATE]" at bounding box center [261, 130] width 215 height 21
type input "[DATE]"
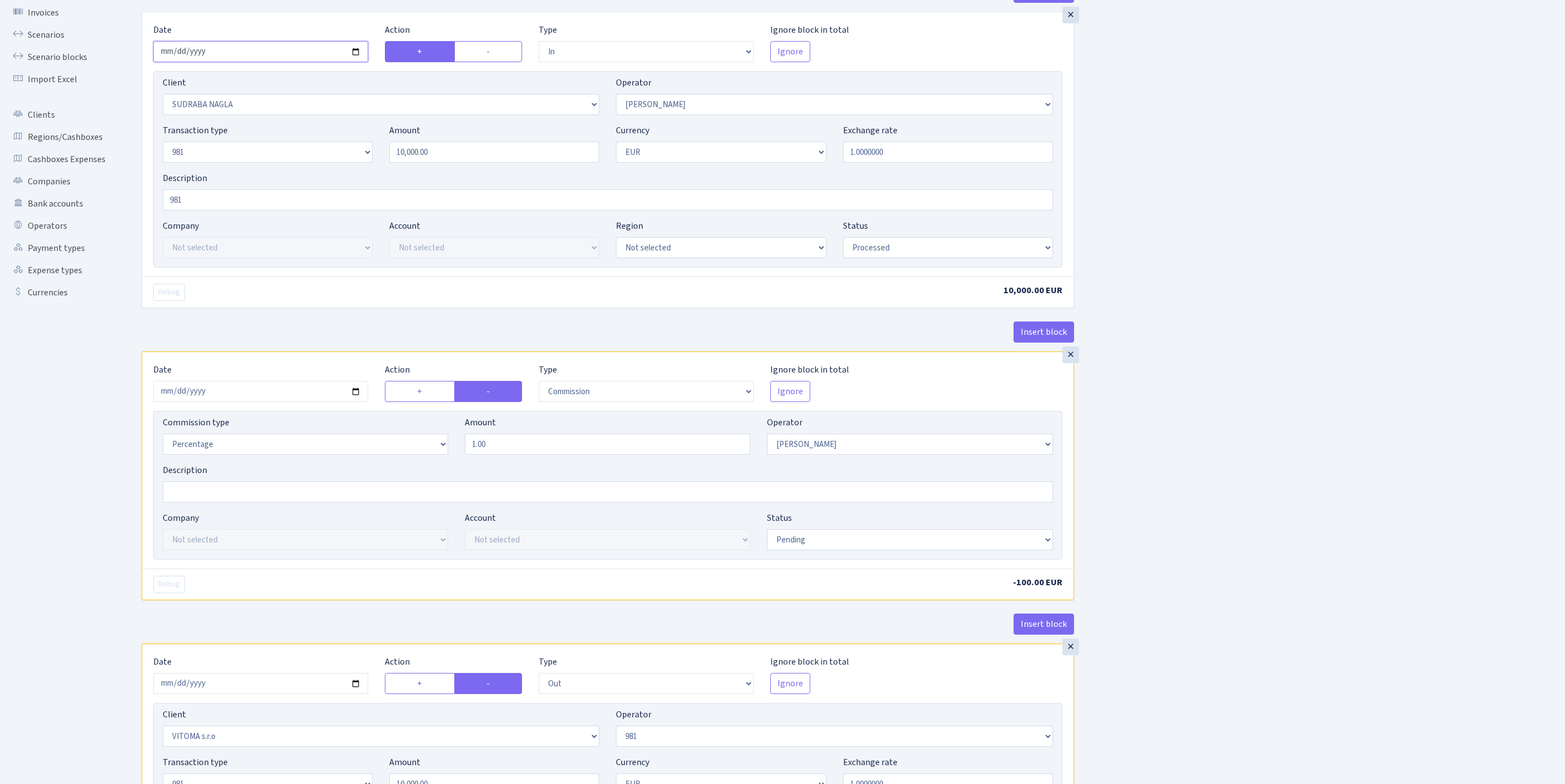
scroll to position [247, 0]
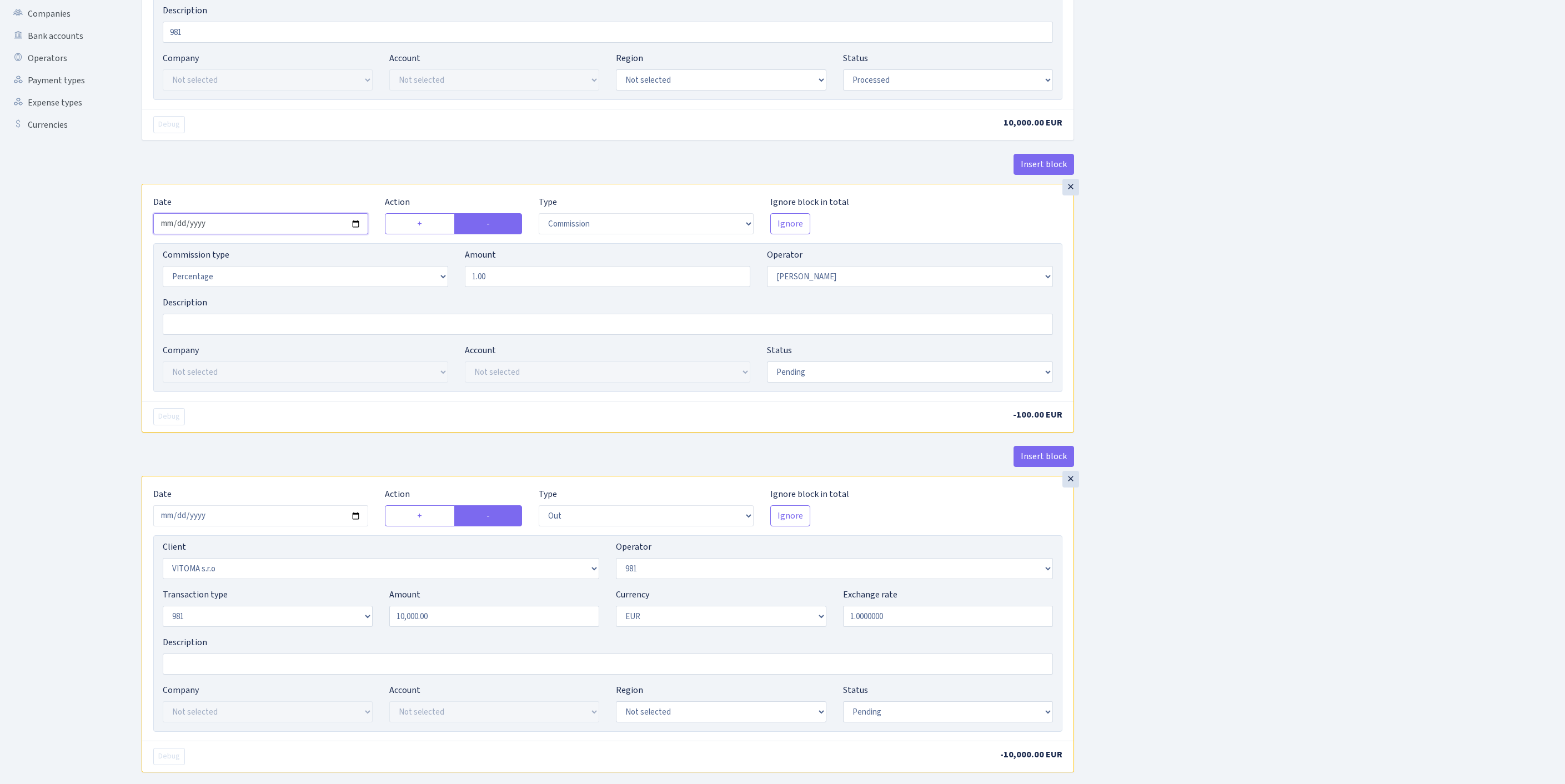
click at [291, 235] on input "[DATE]" at bounding box center [261, 223] width 215 height 21
type input "[DATE]"
select select "processed"
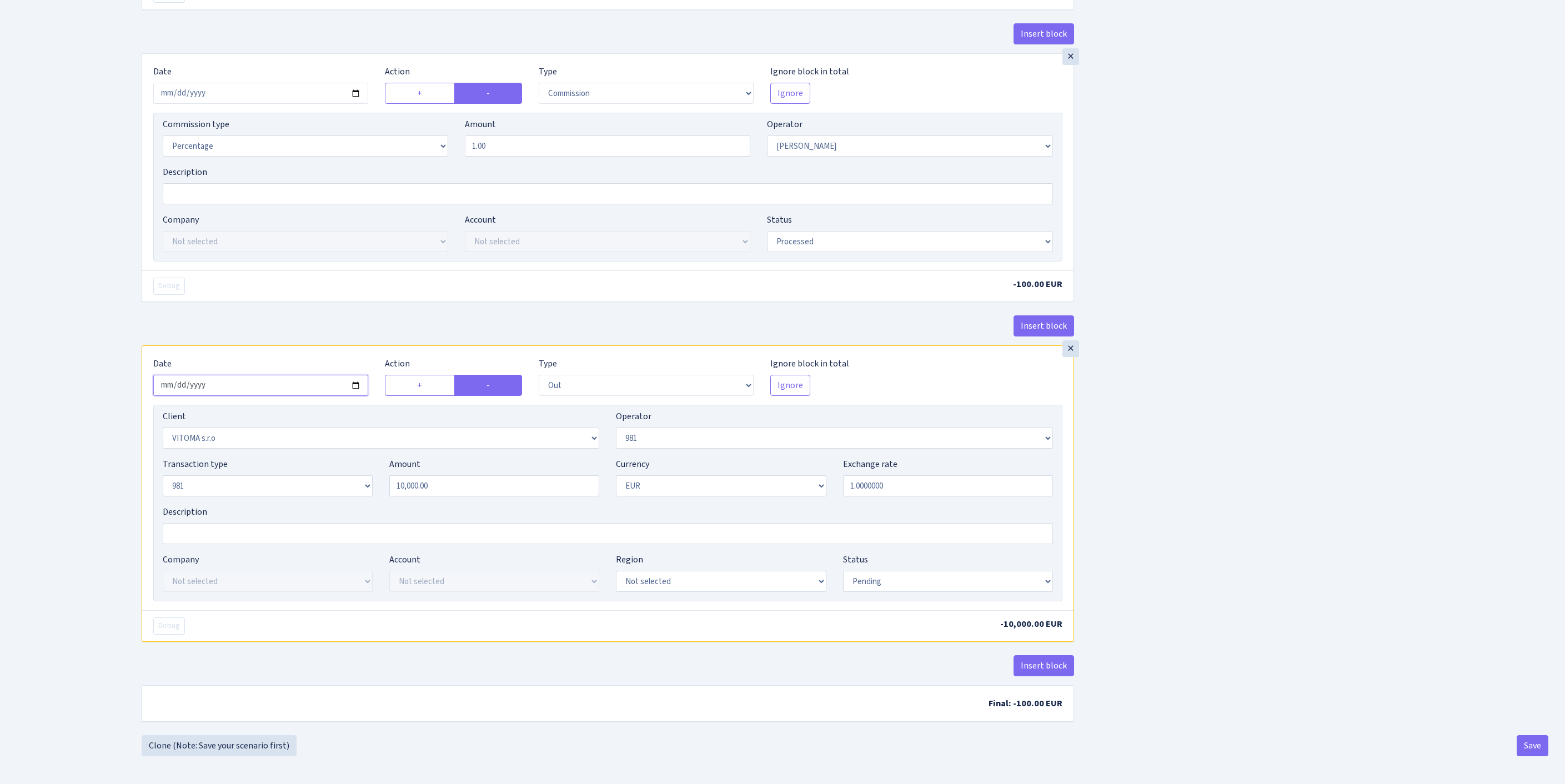
click at [292, 396] on input "2025-10-02" at bounding box center [261, 386] width 215 height 21
type input "2025-10-03"
select select "processed"
click at [1531, 735] on button "Save" at bounding box center [1532, 746] width 32 height 21
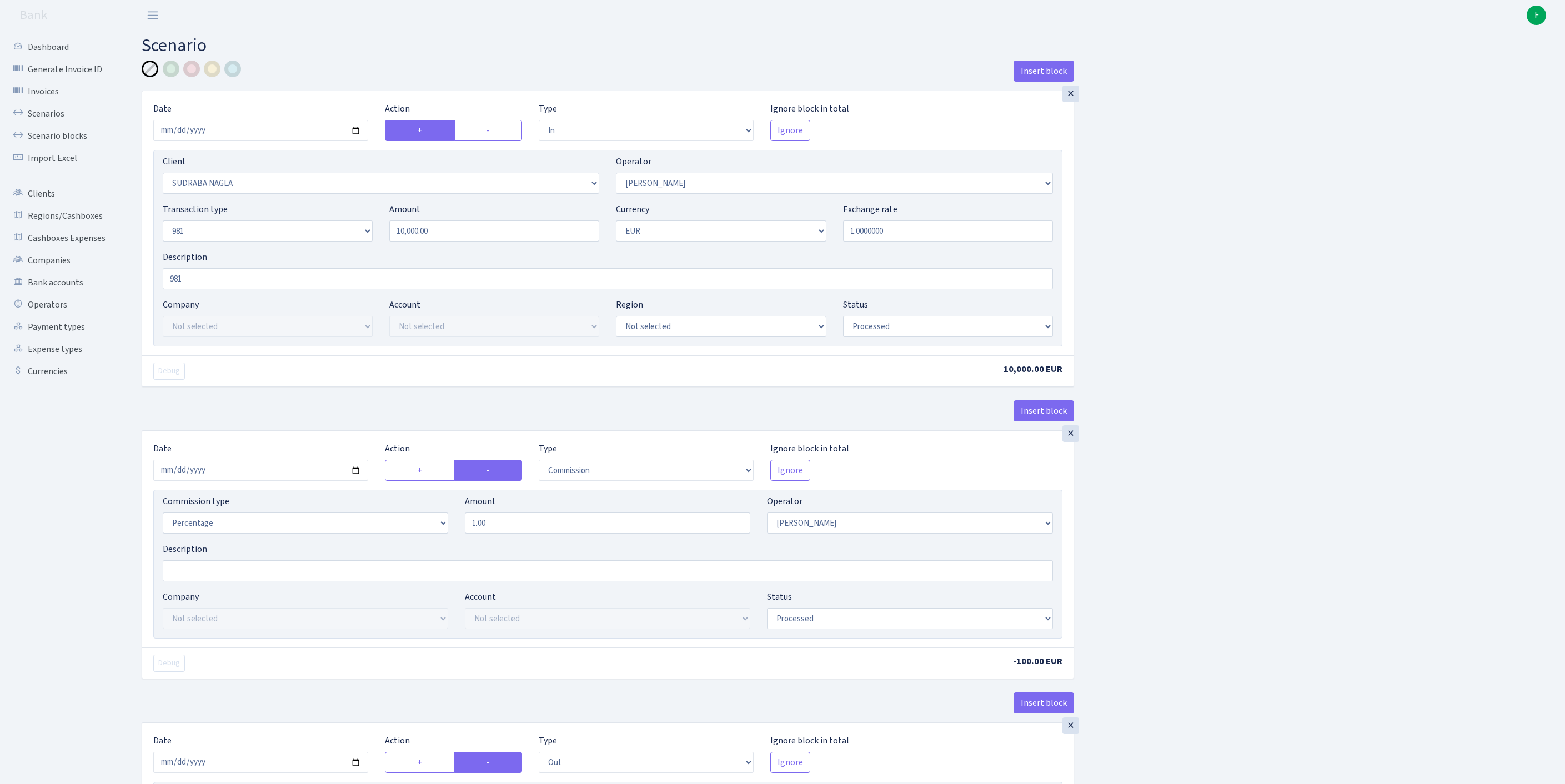
select select "in"
select select "3124"
select select "486"
select select "8"
select select "1"
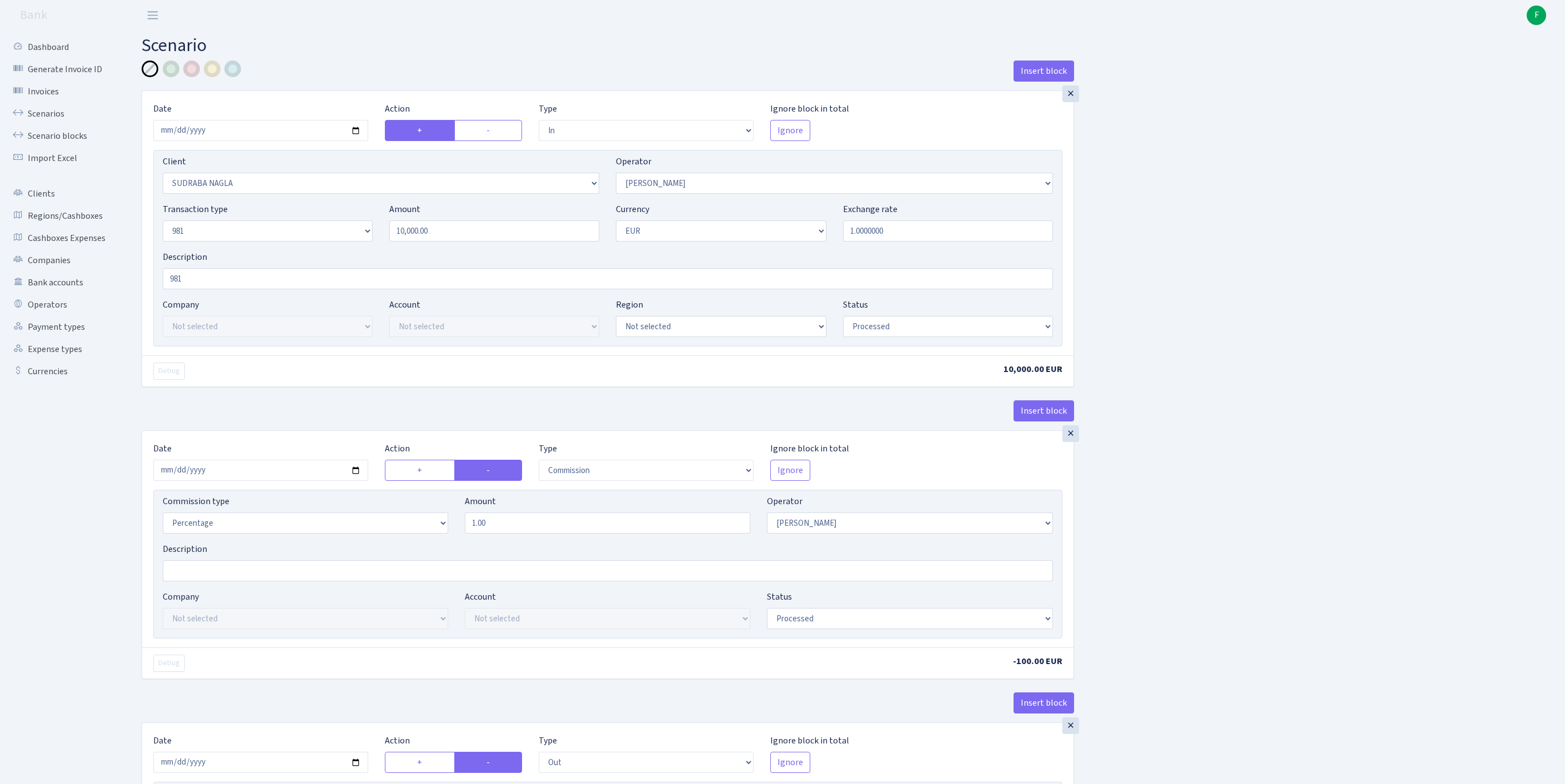
select select "processed"
select select "commission"
select select "486"
select select "processed"
select select "out"
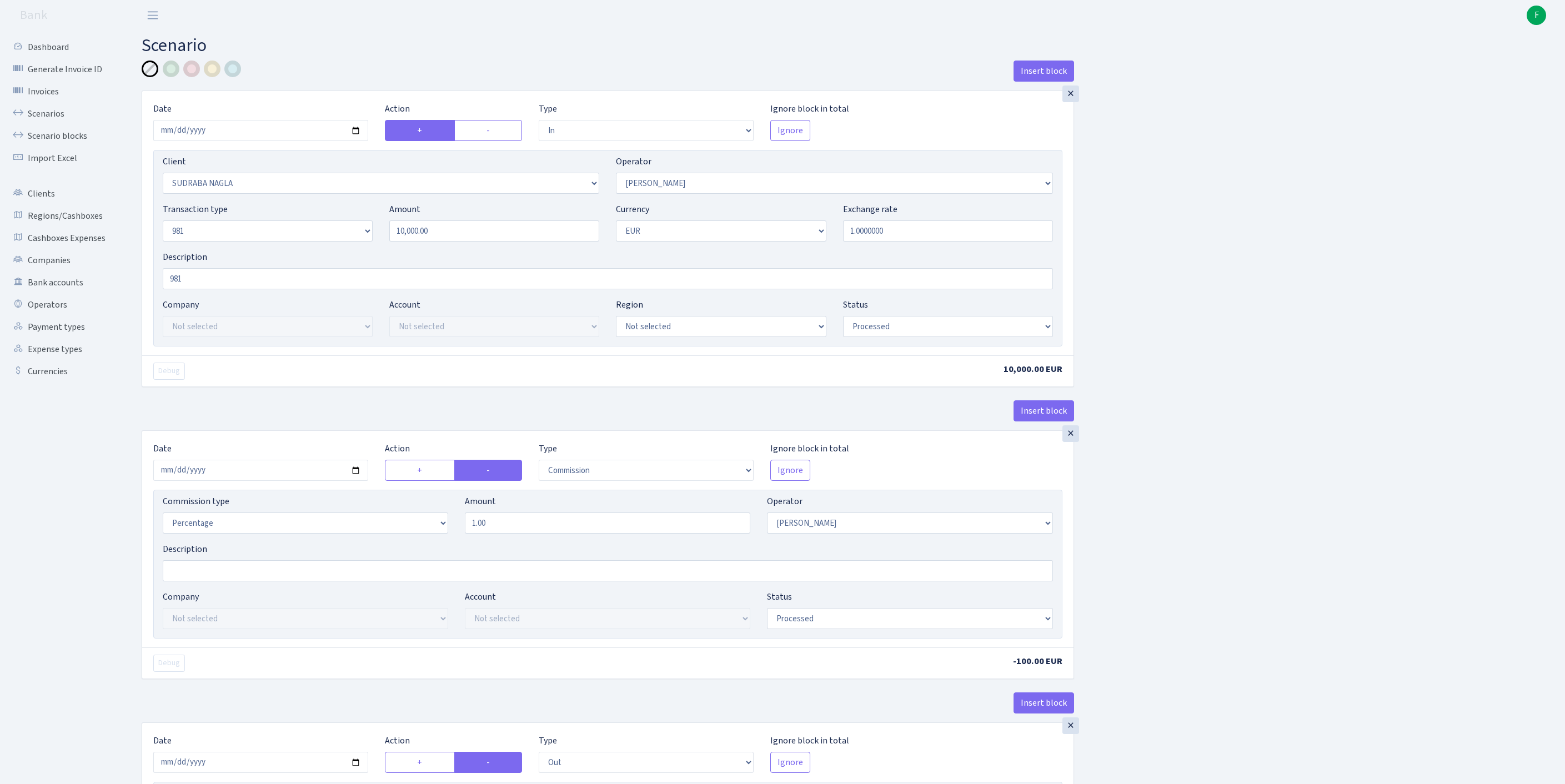
select select "2129"
select select "61"
select select "8"
select select "1"
select select "processed"
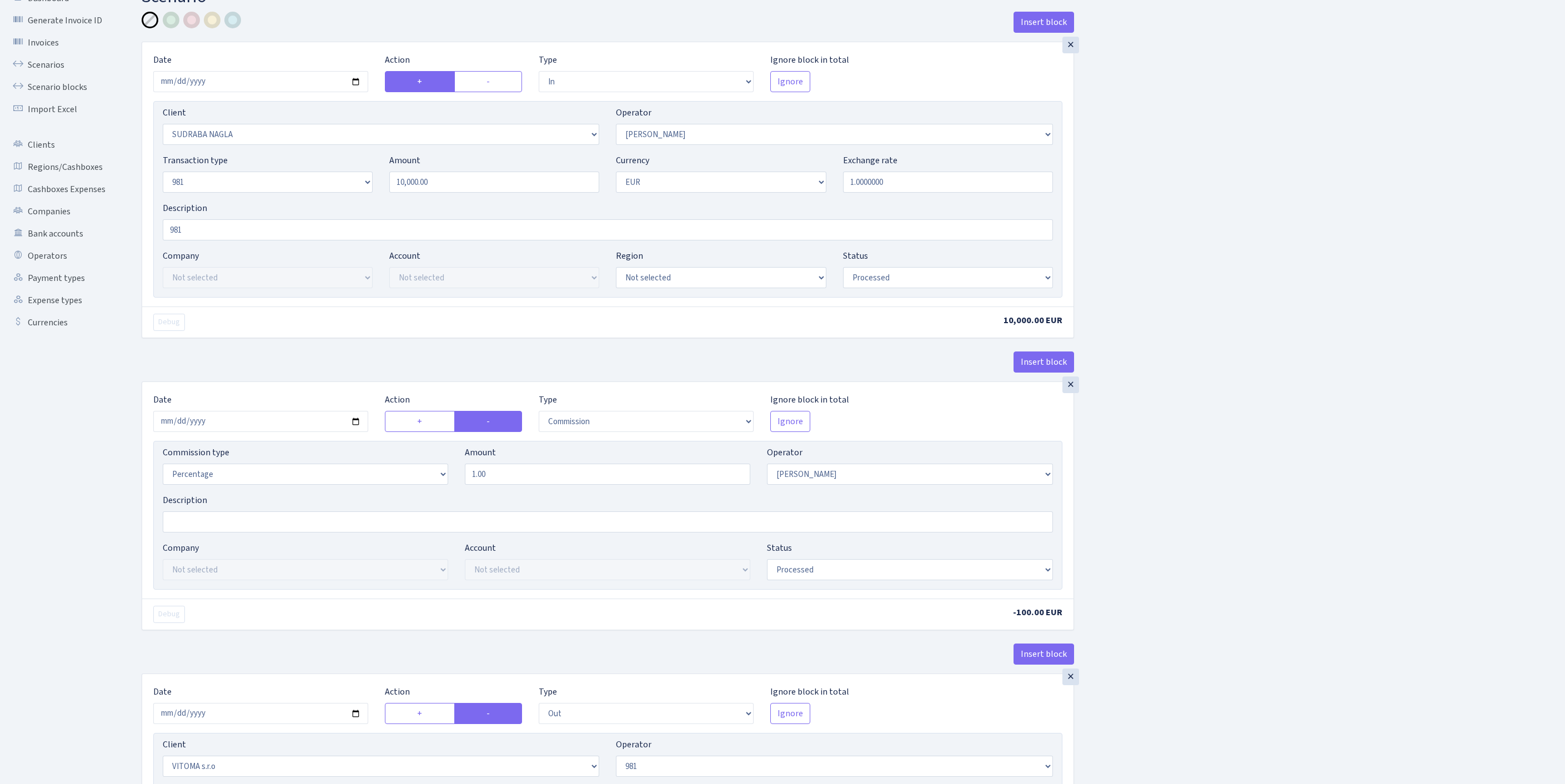
scroll to position [522, 0]
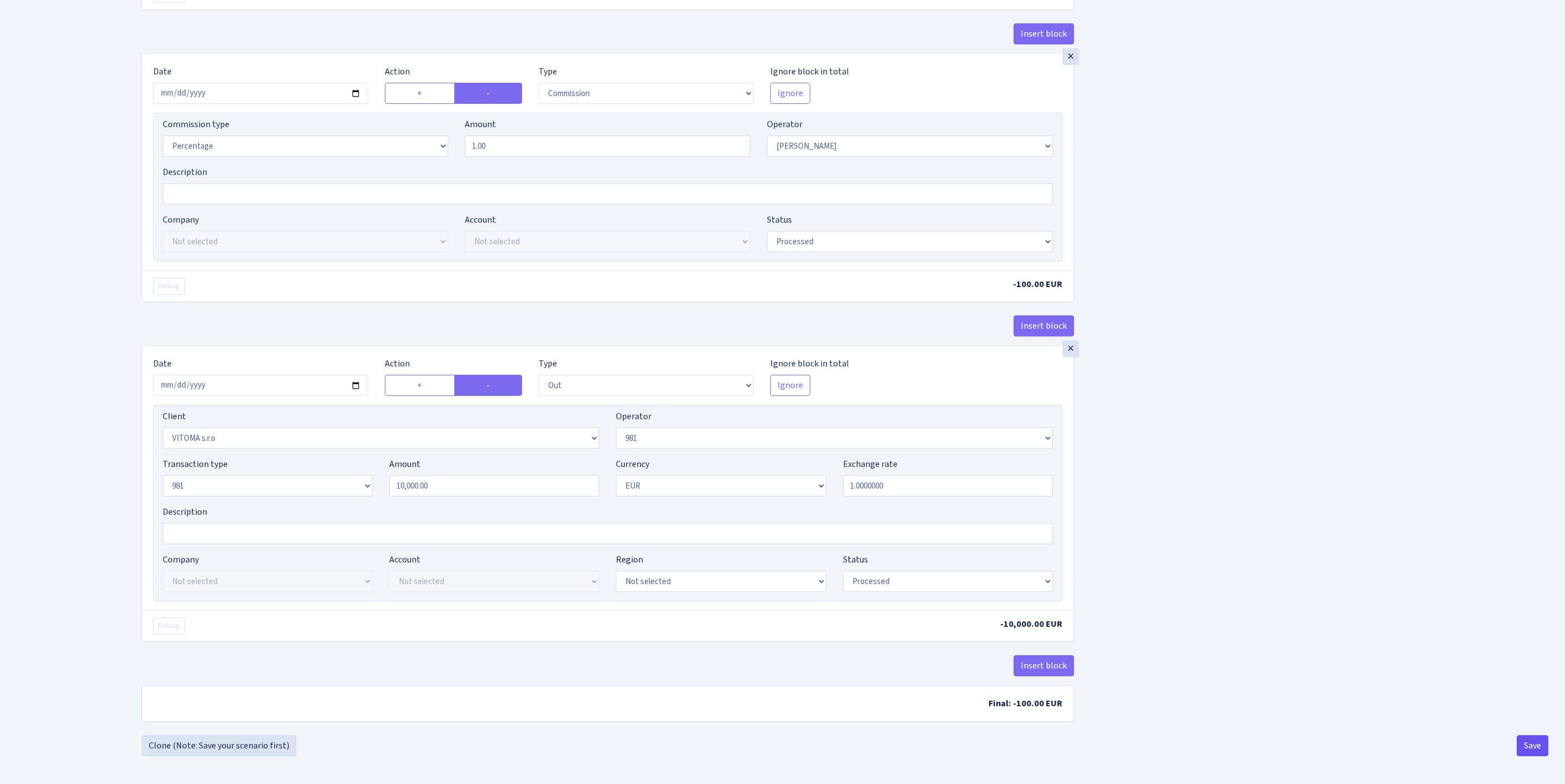
click at [1532, 747] on button "Save" at bounding box center [1532, 746] width 32 height 21
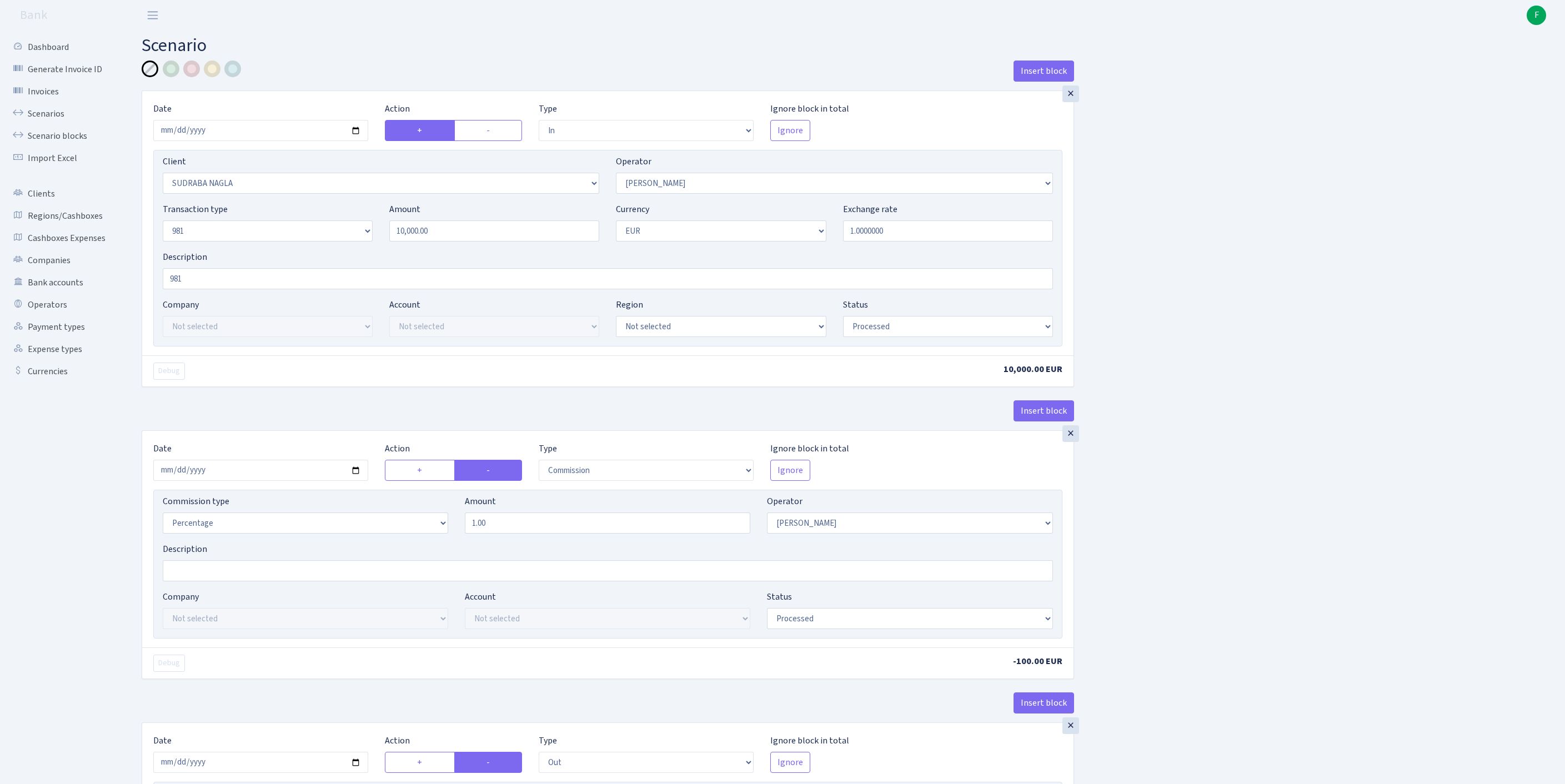
select select "in"
select select "3124"
select select "486"
select select "8"
select select "1"
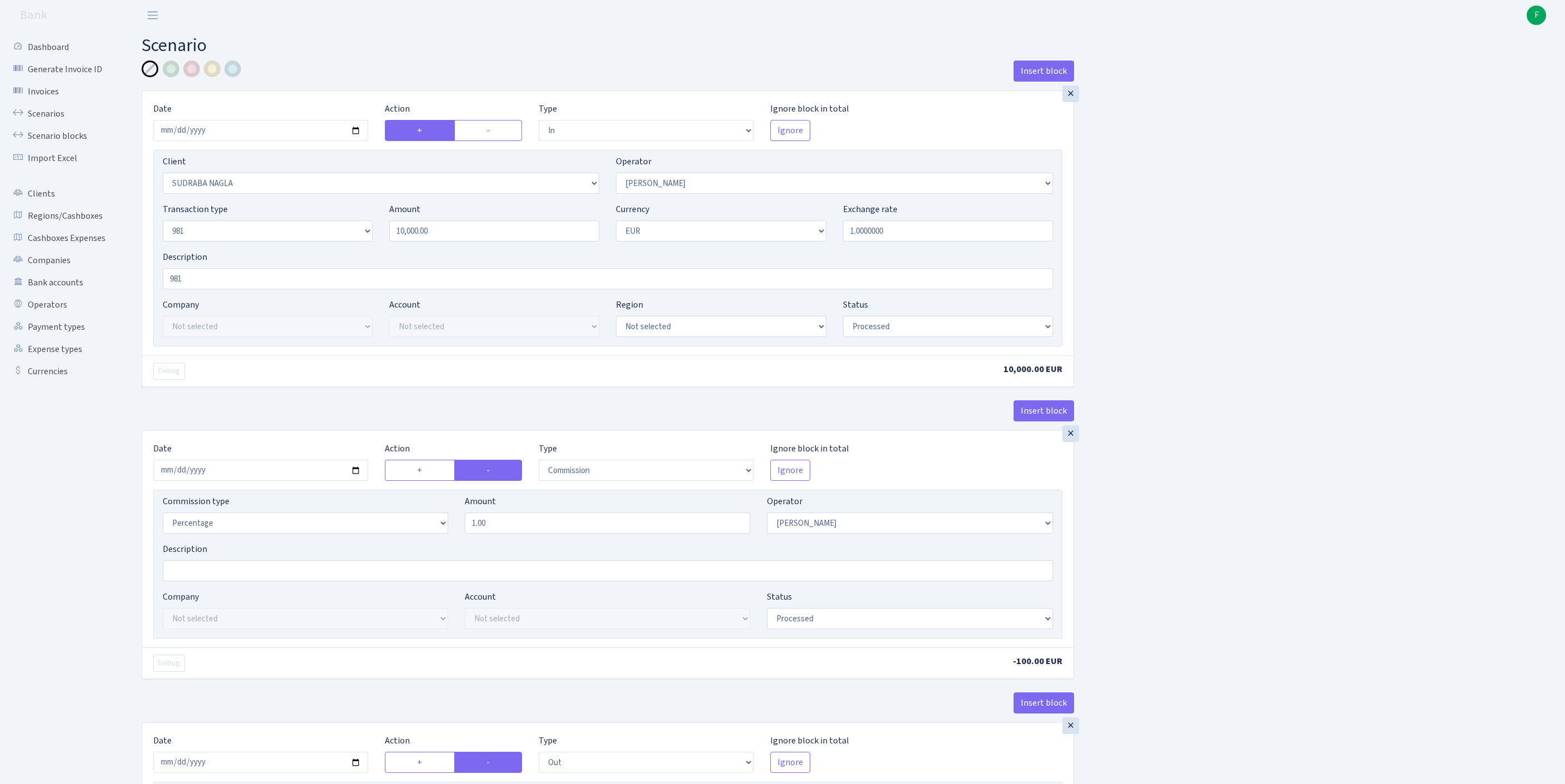
select select "processed"
select select "commission"
select select "486"
select select "processed"
select select "out"
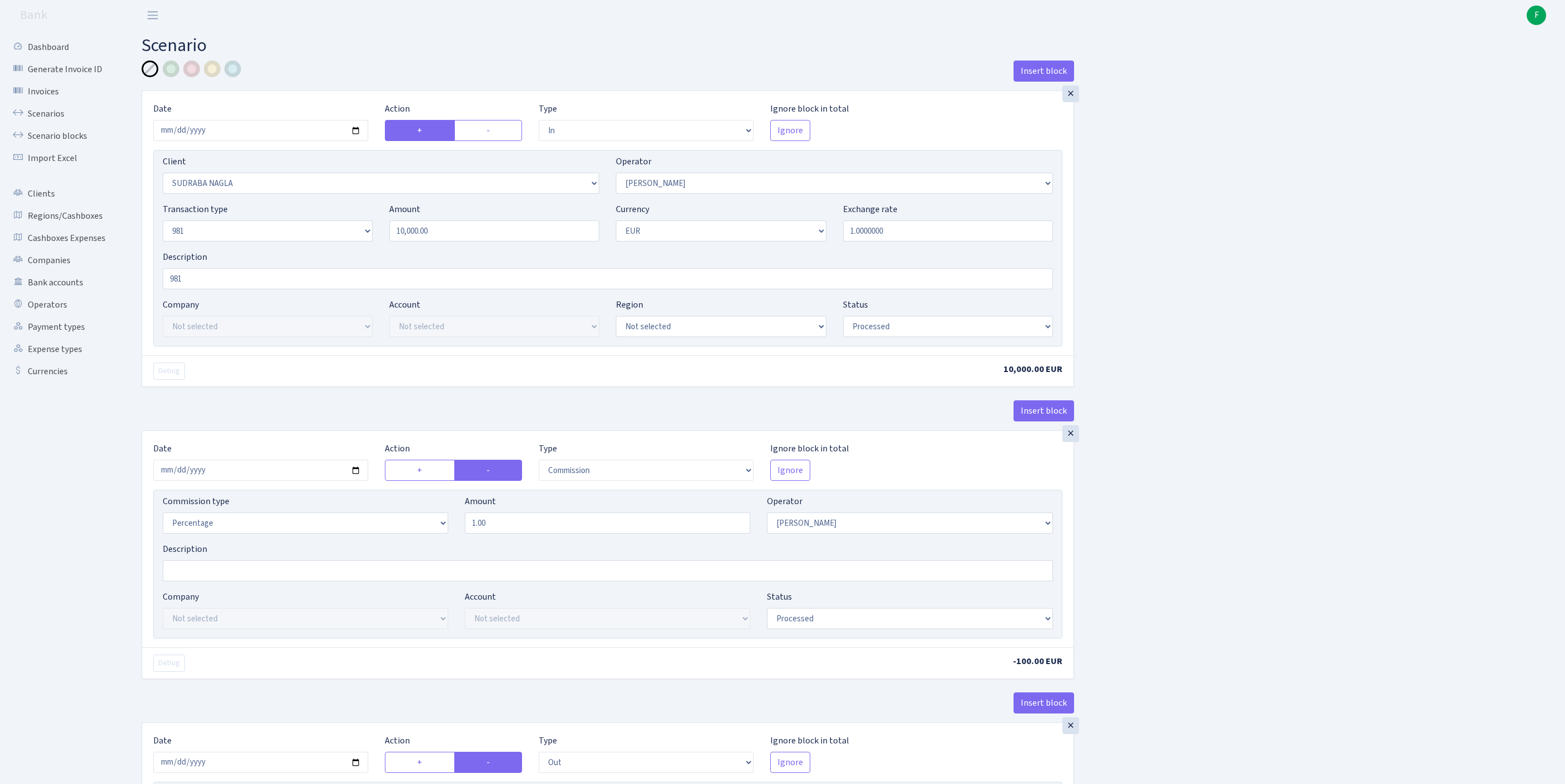
select select "2129"
select select "61"
select select "8"
select select "1"
select select "processed"
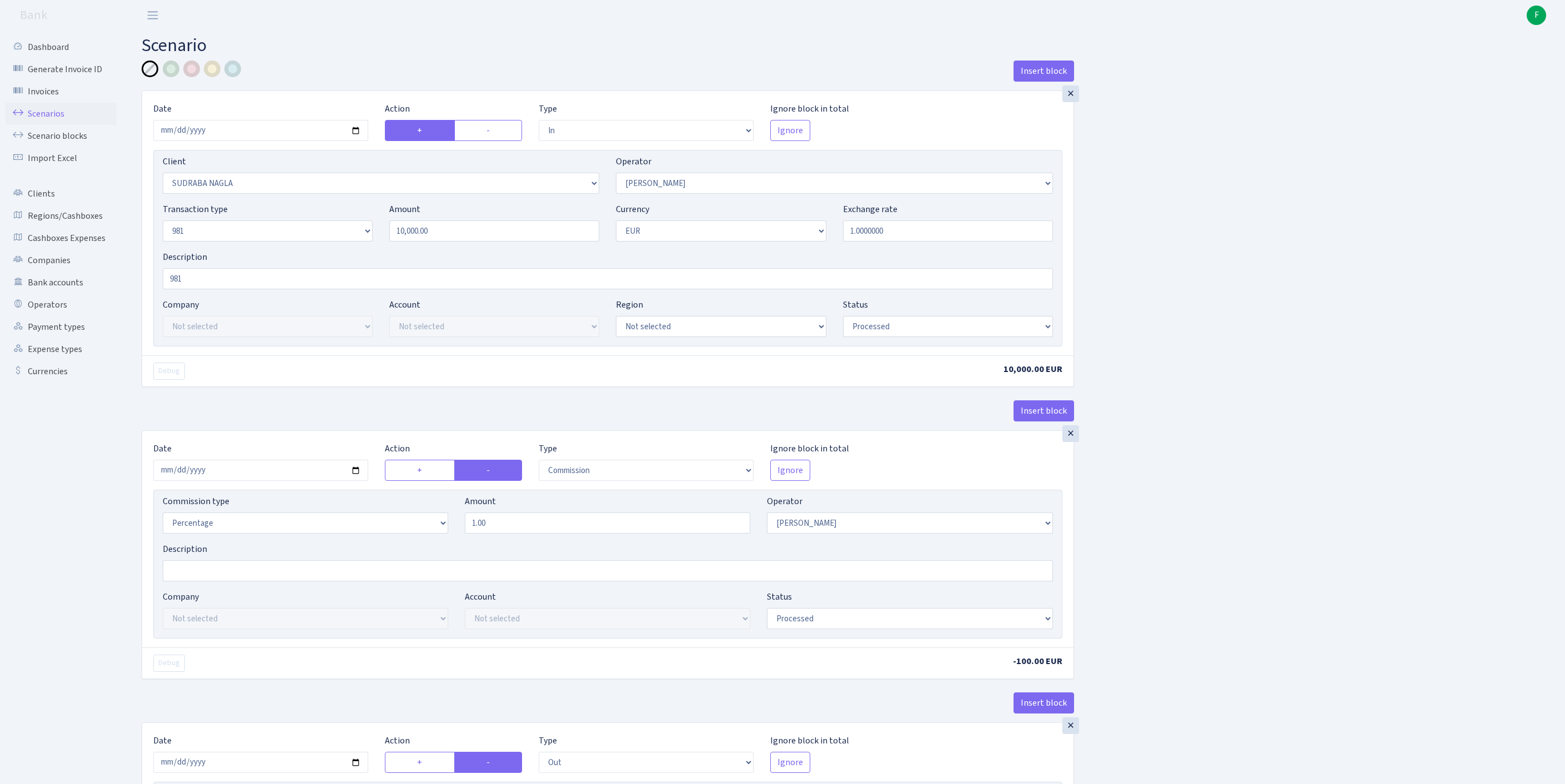
click at [55, 121] on link "Scenarios" at bounding box center [61, 114] width 111 height 22
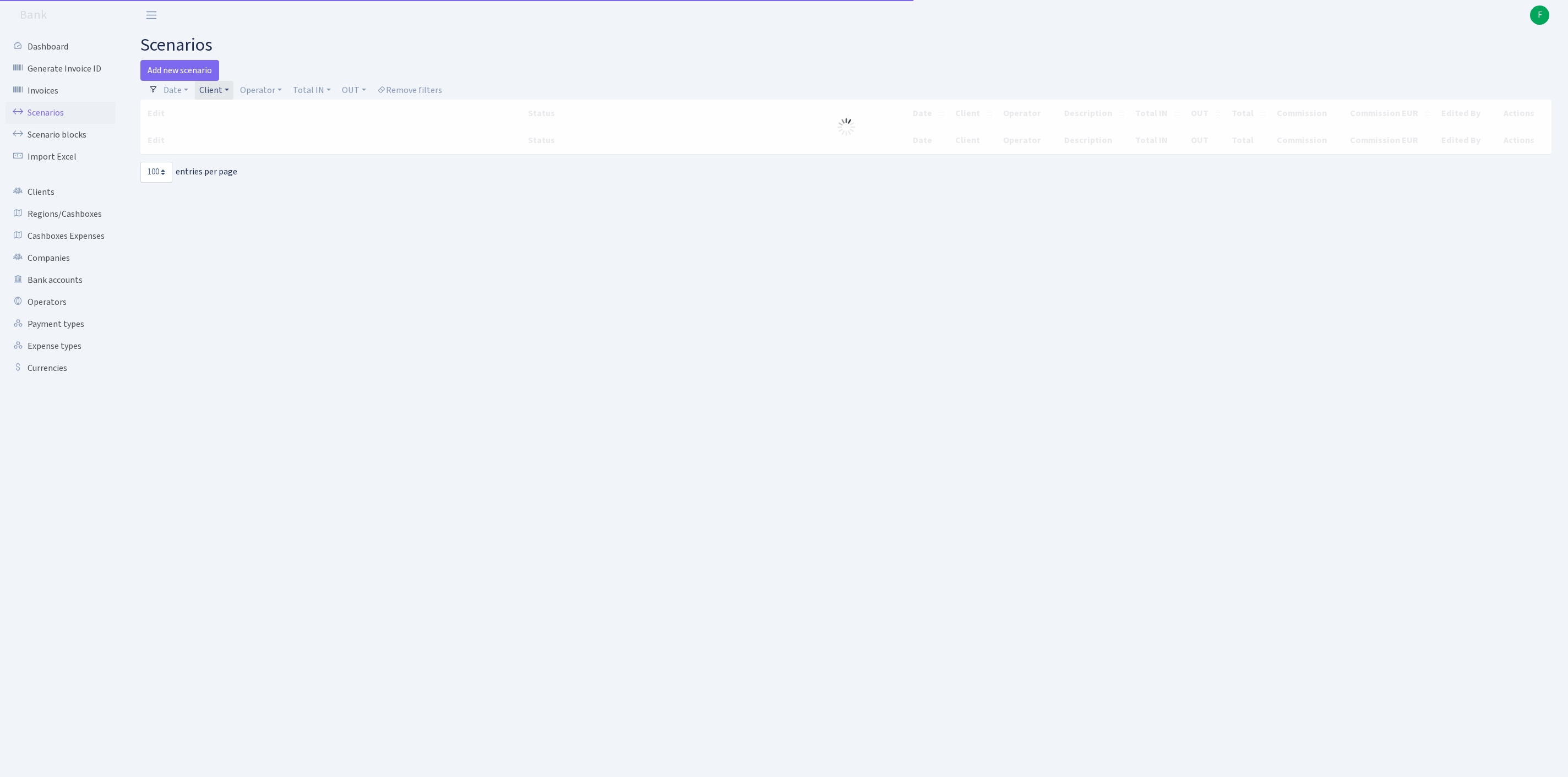
select select "100"
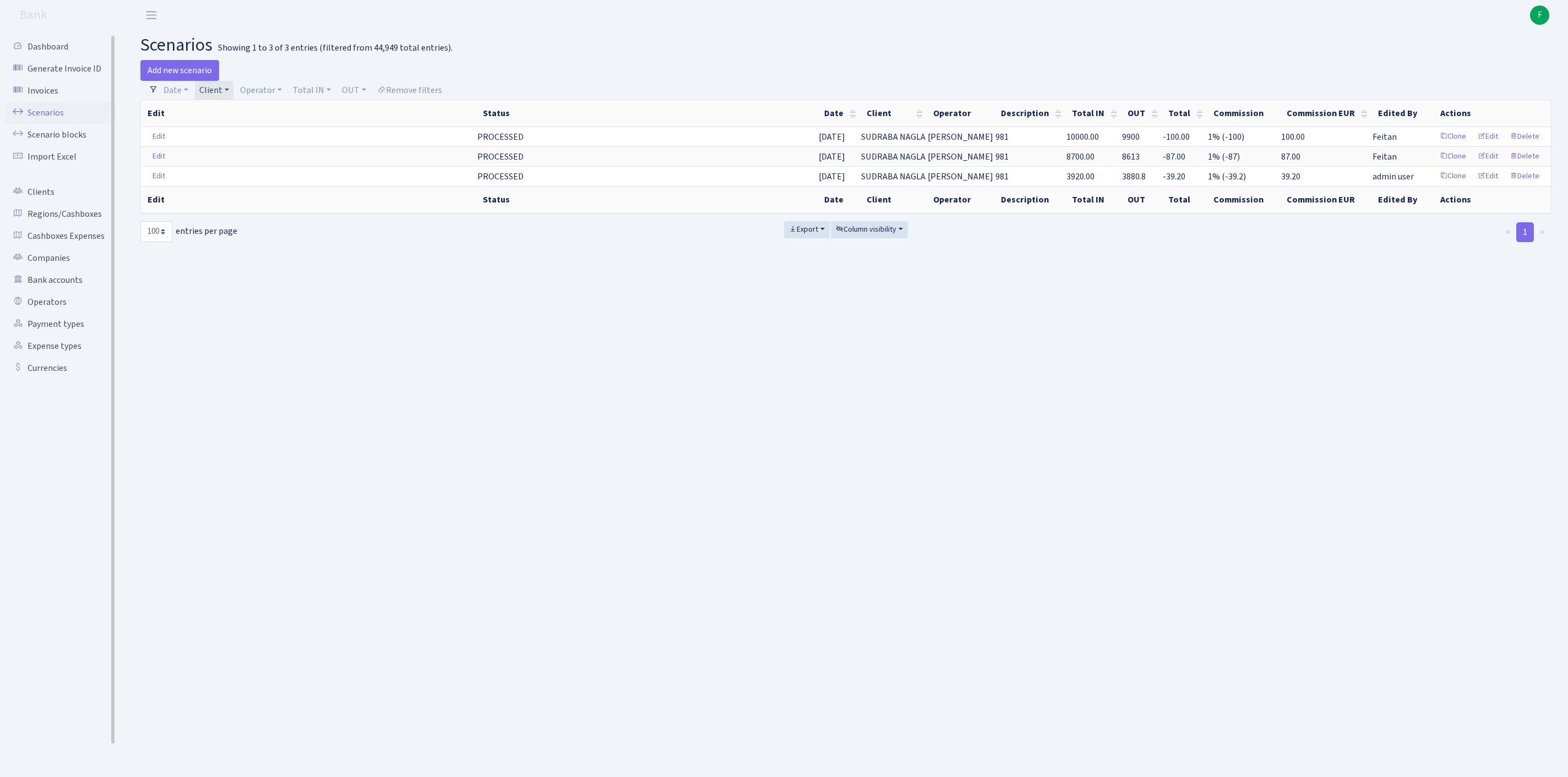
click at [47, 122] on link "Scenarios" at bounding box center [60, 113] width 110 height 22
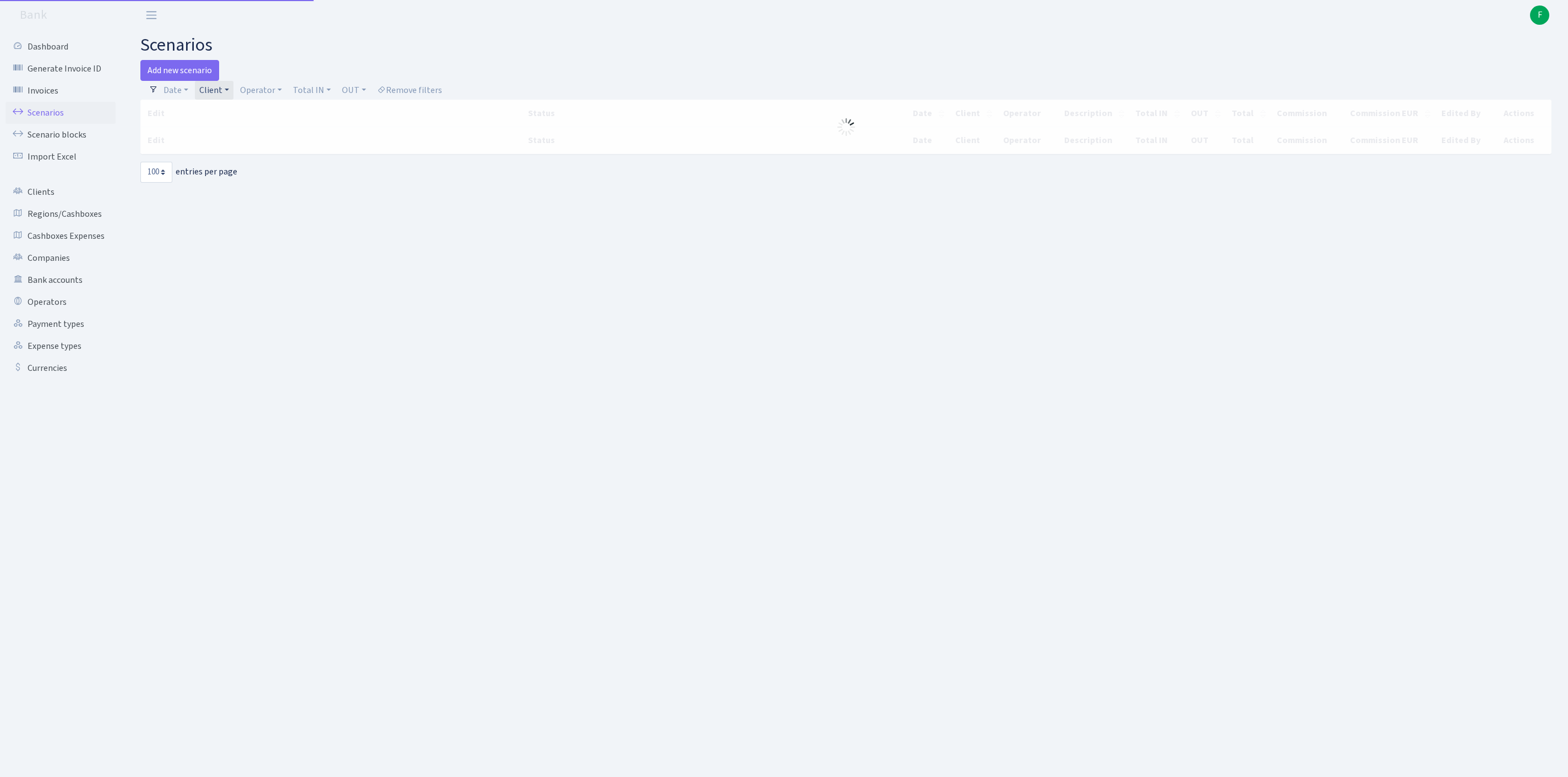
select select "100"
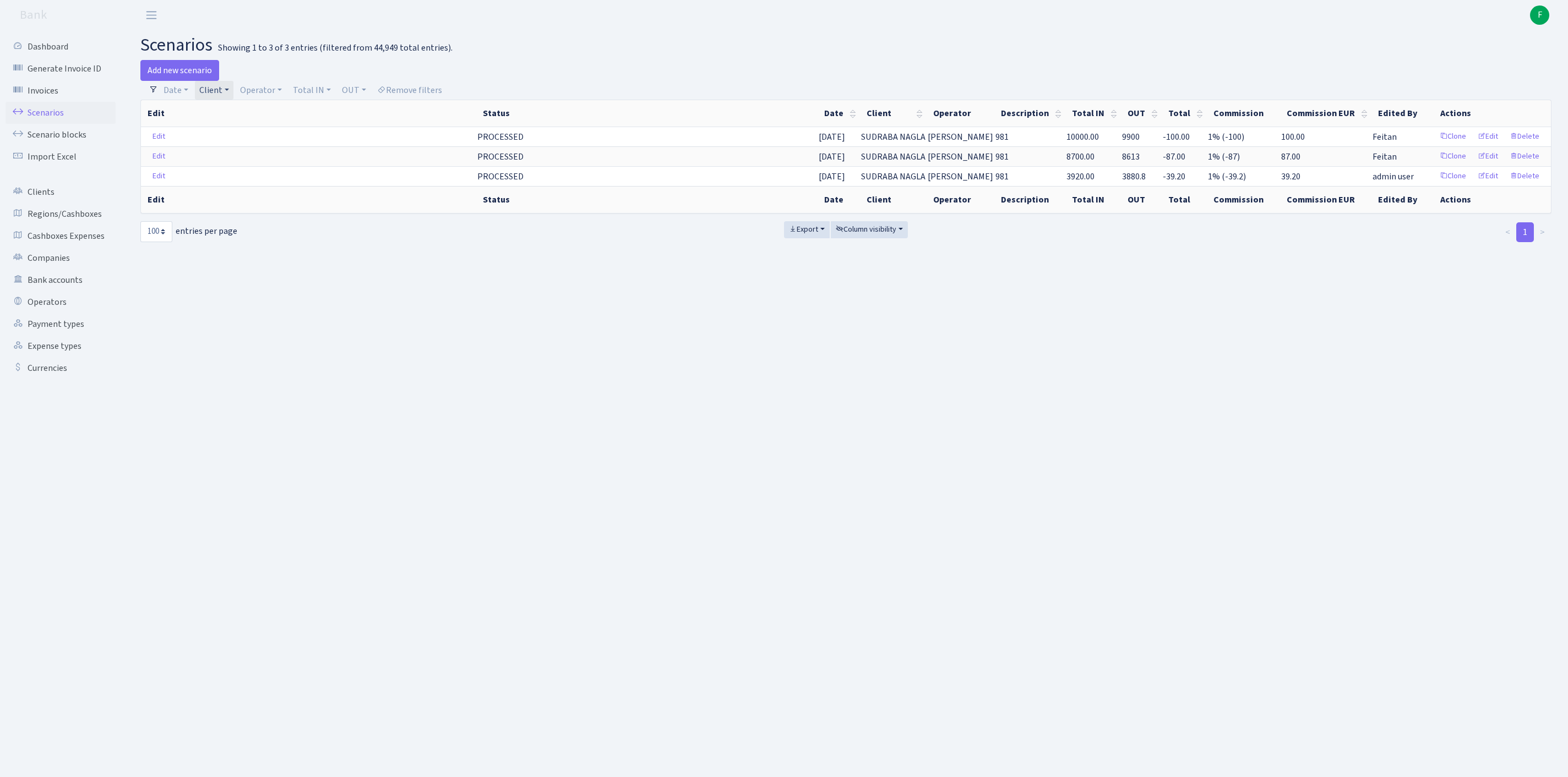
click at [234, 94] on link "Client" at bounding box center [214, 90] width 38 height 19
click at [227, 138] on input "search" at bounding box center [245, 130] width 91 height 17
type input "selex"
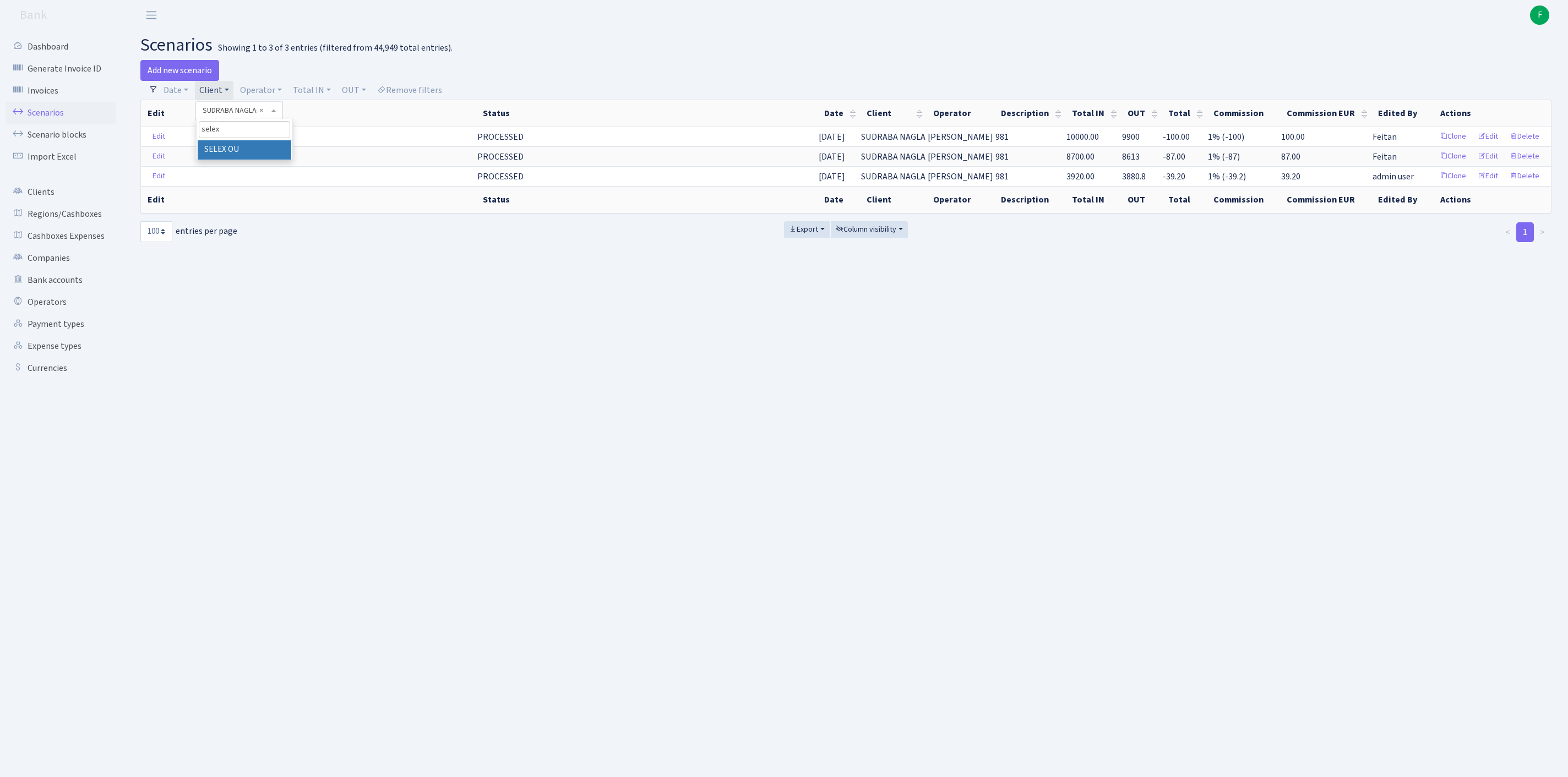
click at [262, 159] on li "SELEX OU" at bounding box center [245, 150] width 94 height 19
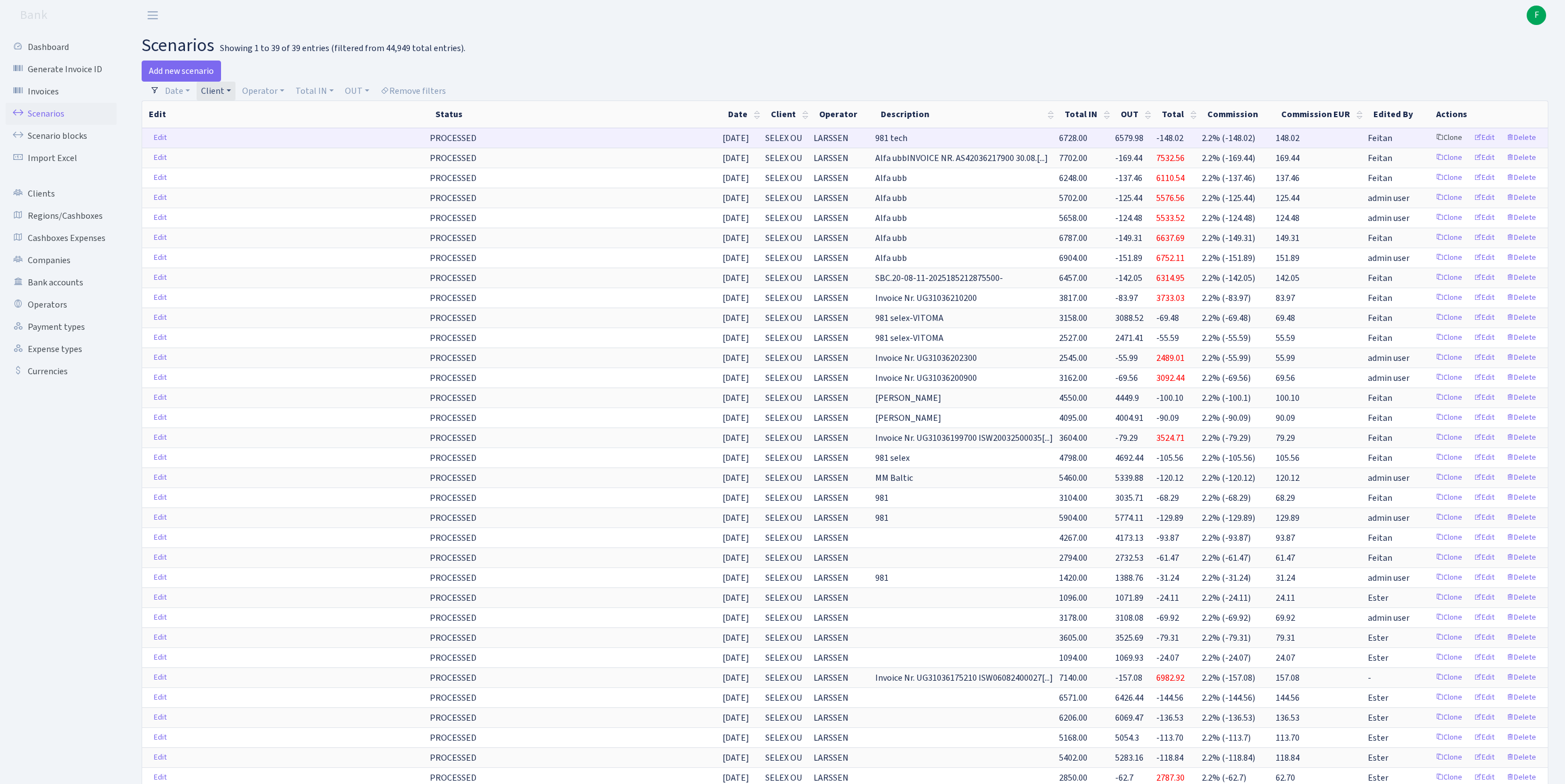
click at [1431, 147] on link "Clone" at bounding box center [1449, 138] width 37 height 17
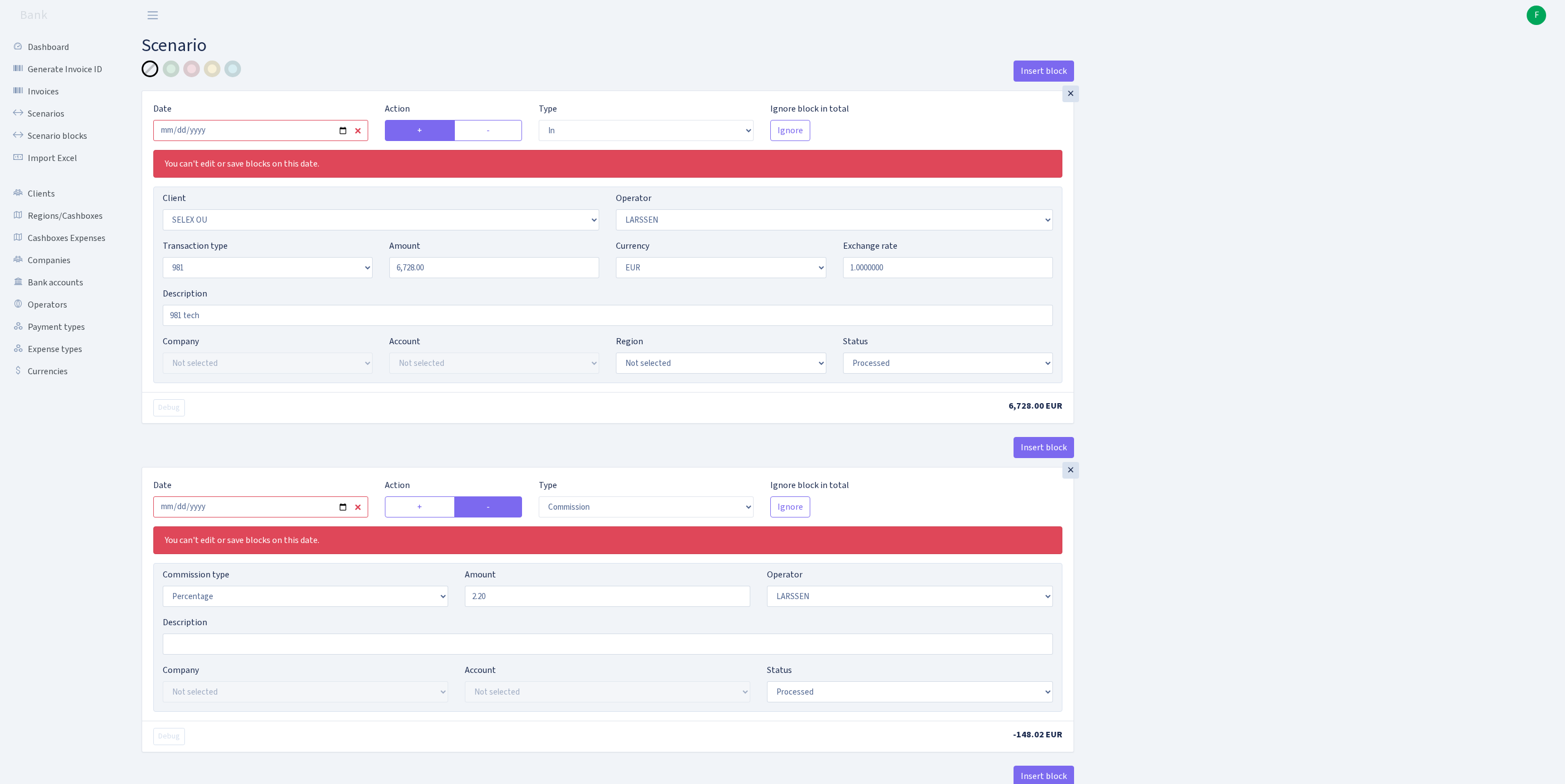
select select "in"
select select "1463"
select select "36"
select select "8"
select select "1"
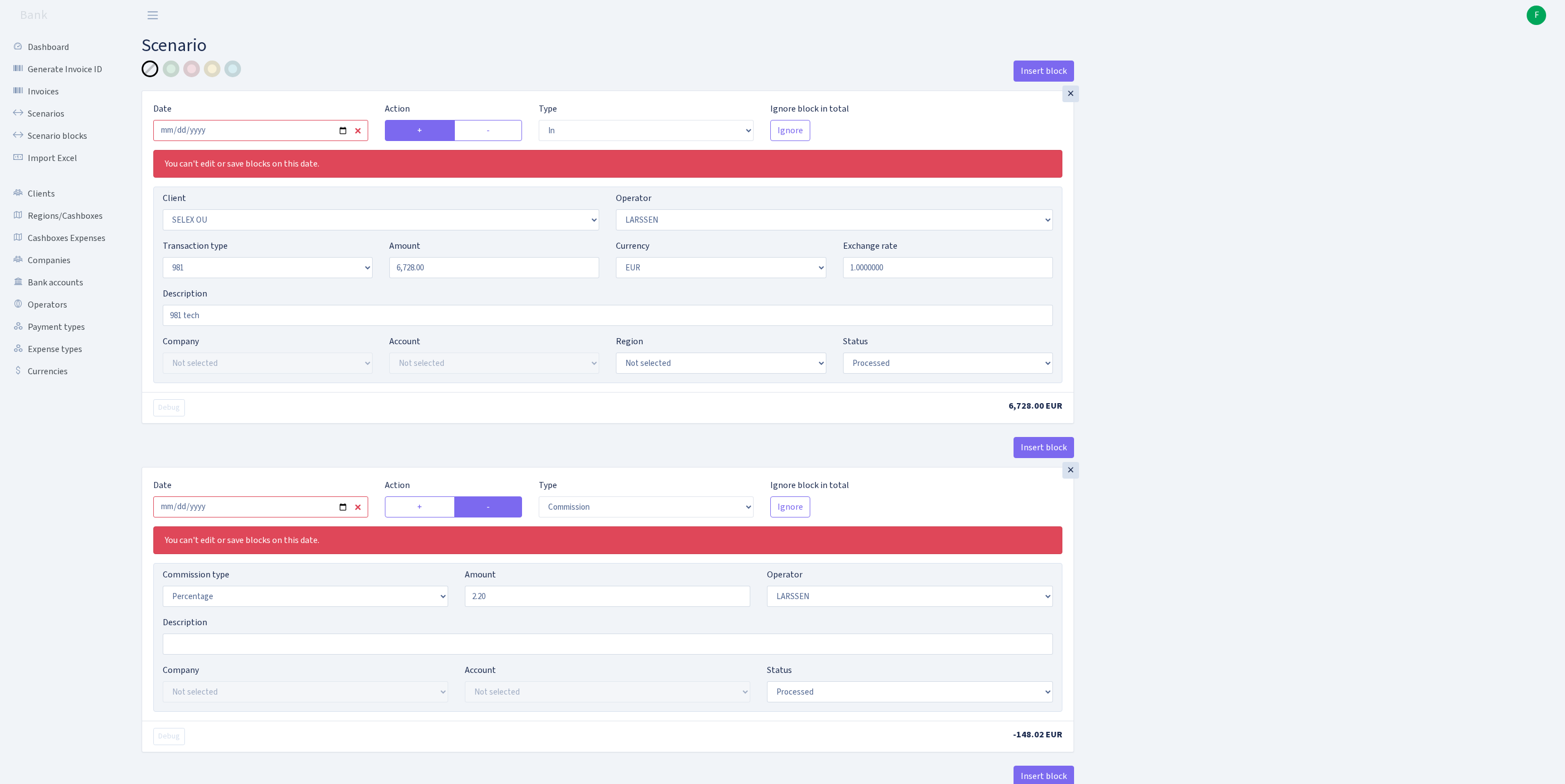
select select "processed"
select select "commission"
select select "36"
select select "processed"
select select "out"
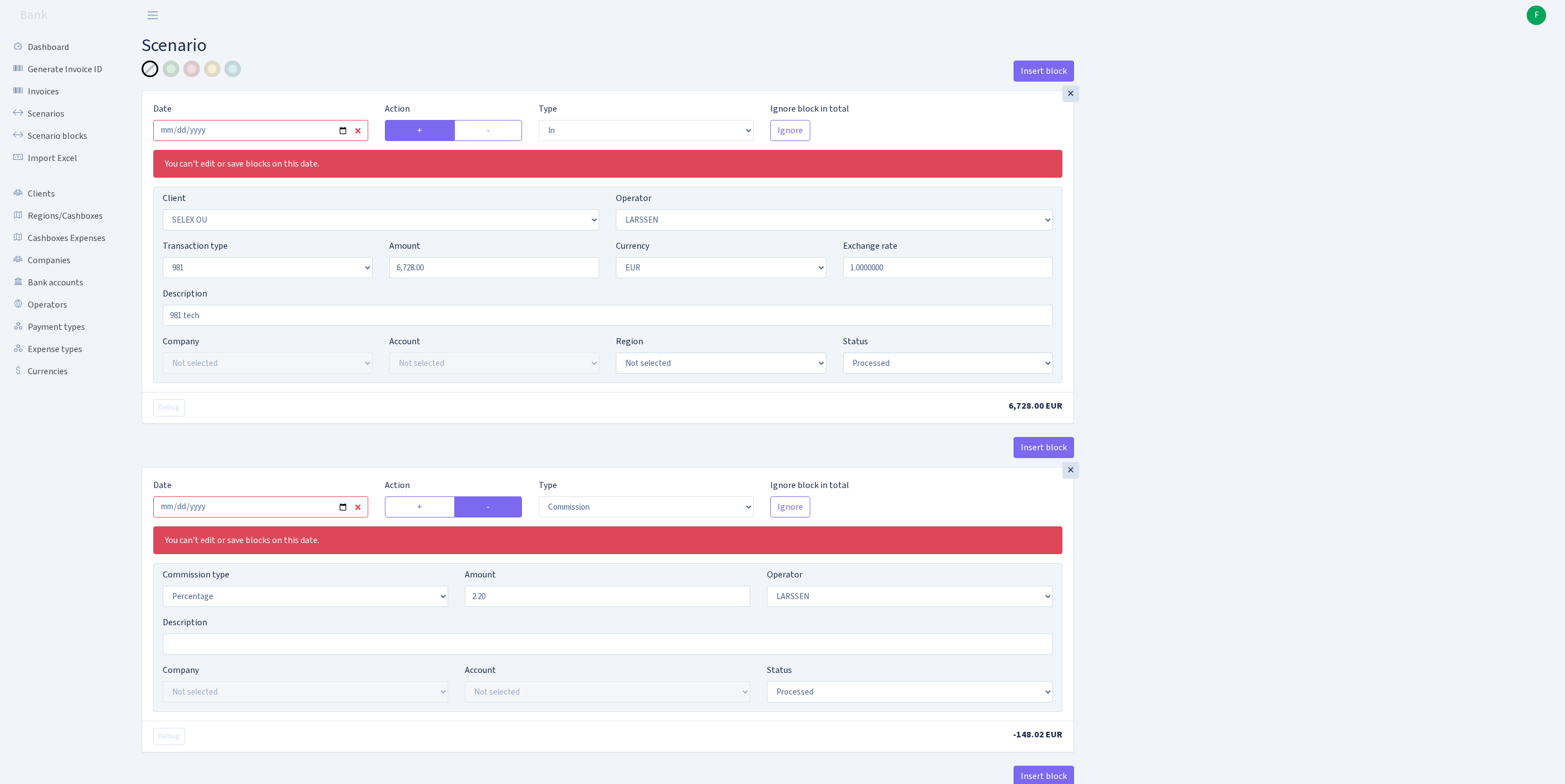
select select "342"
select select "61"
select select "8"
select select "1"
select select "processed"
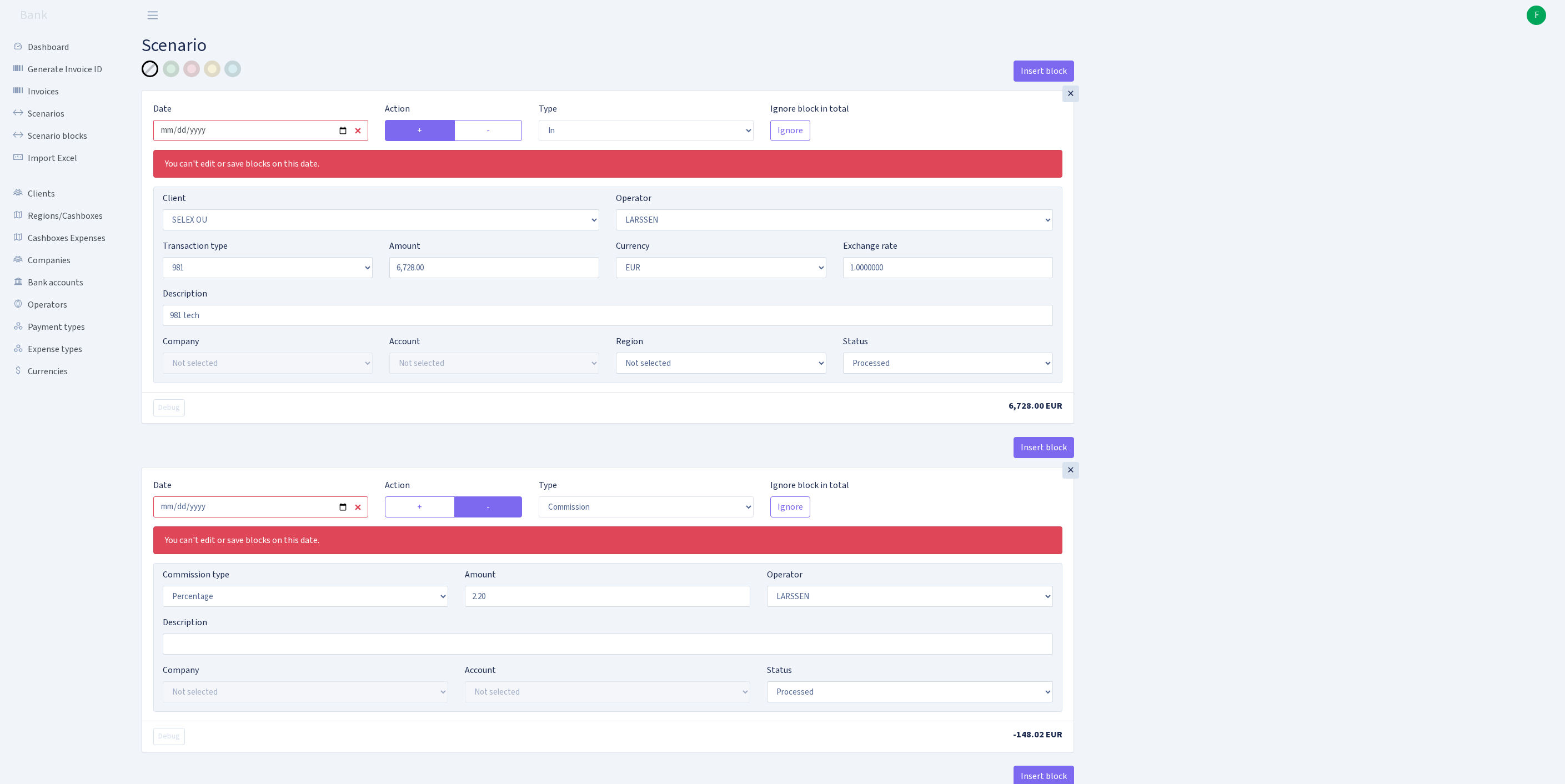
click at [288, 141] on input "[DATE]" at bounding box center [261, 130] width 215 height 21
type input "[DATE]"
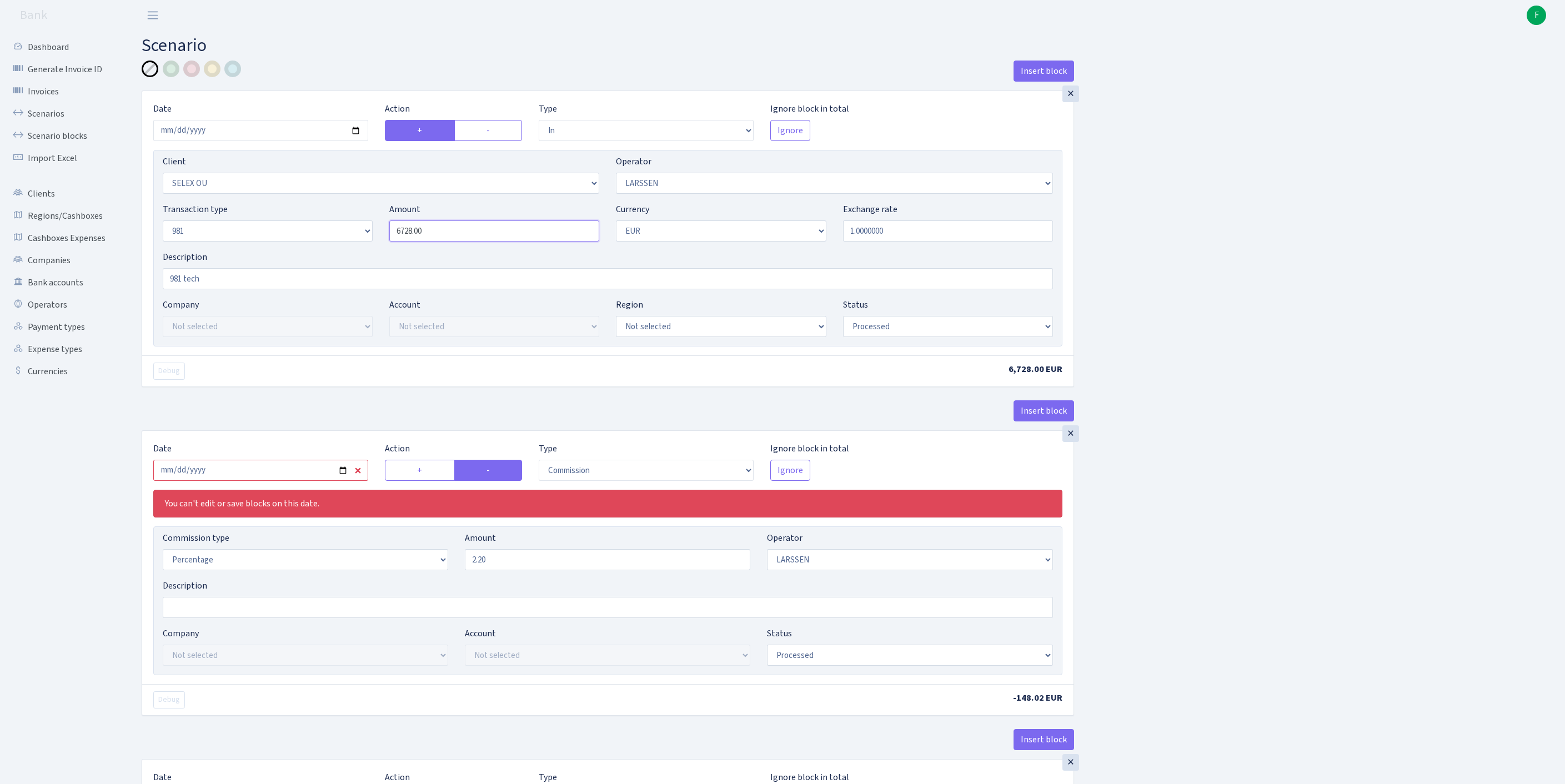
drag, startPoint x: 448, startPoint y: 258, endPoint x: 313, endPoint y: 254, distance: 135.1
click at [313, 250] on div "Transaction type Not selected 981 ELF FISH crypto [PERSON_NAME] MM-BALTIC eur U…" at bounding box center [607, 227] width 907 height 48
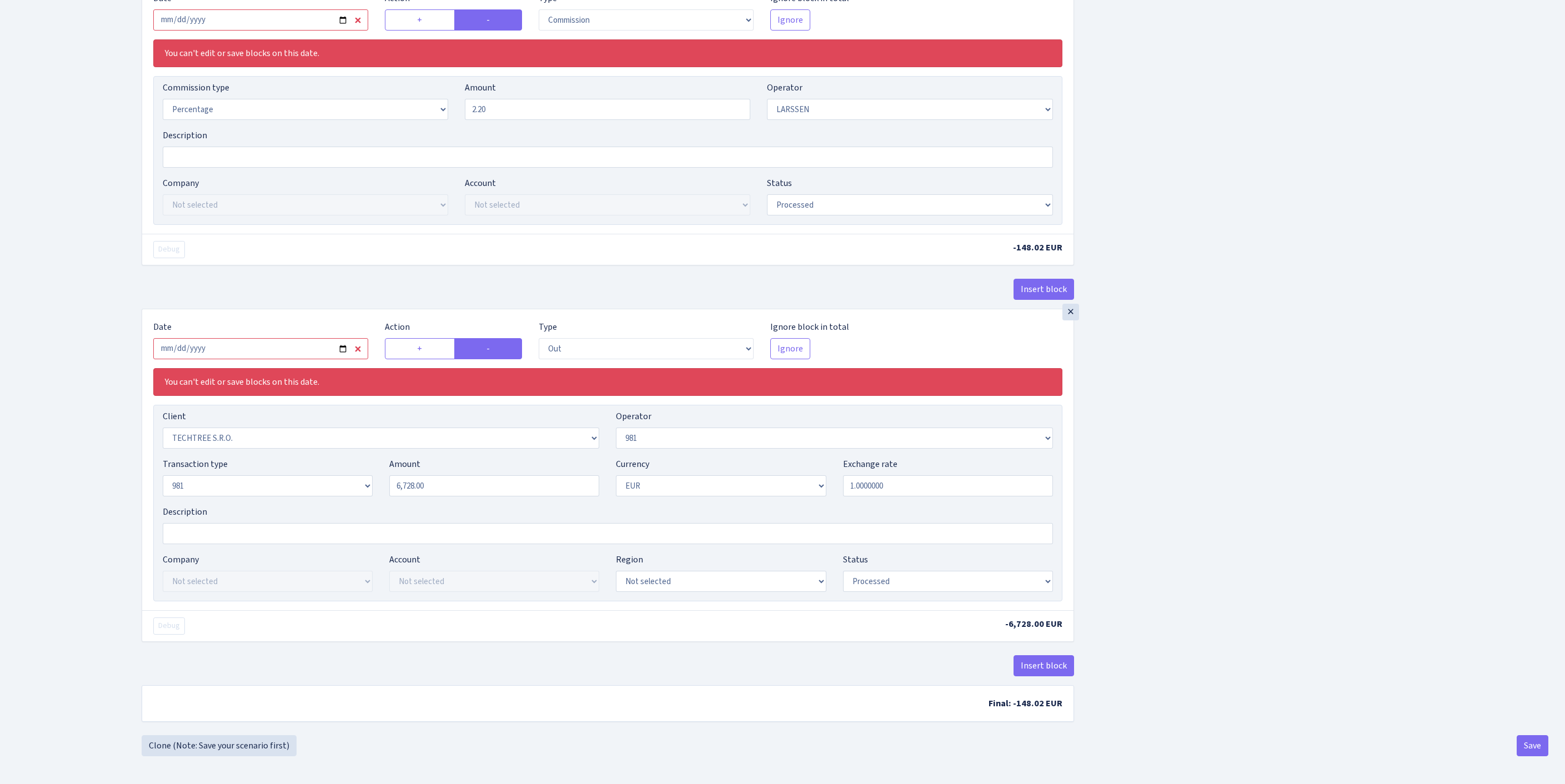
scroll to position [12, 0]
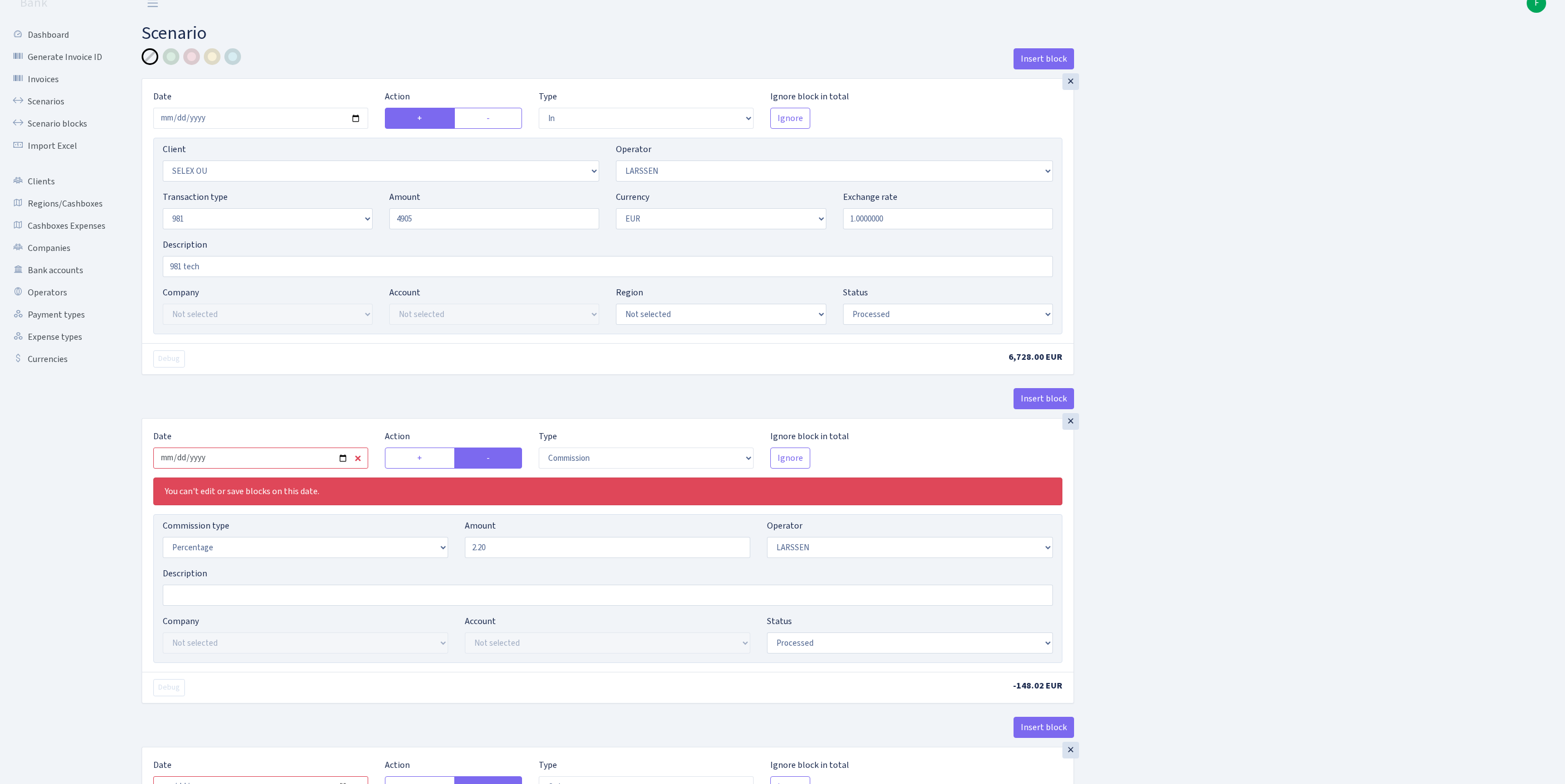
type input "4,905.00"
click at [270, 468] on input "2025-09-25" at bounding box center [261, 458] width 215 height 21
type input "[DATE]"
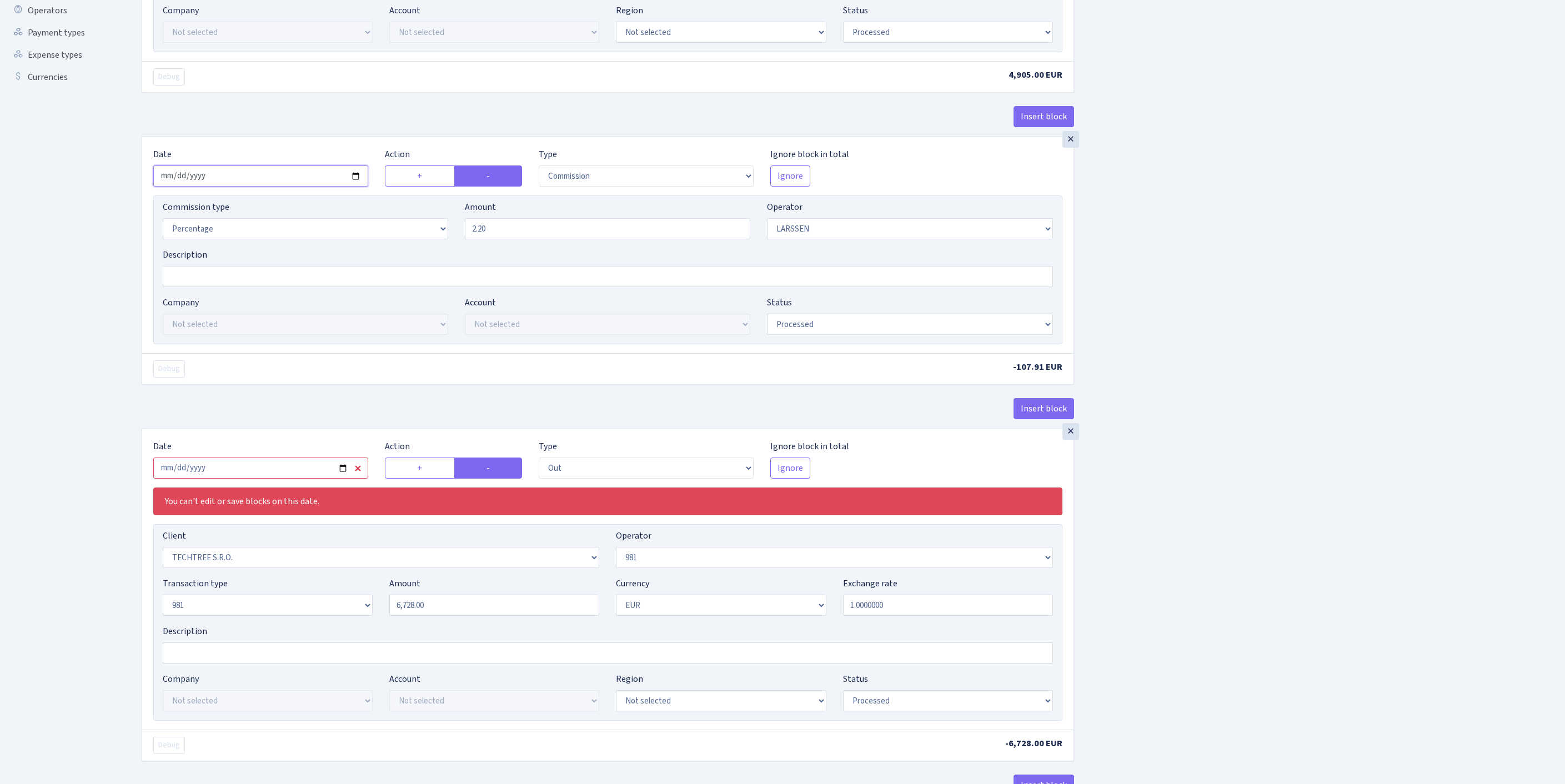
scroll to position [299, 0]
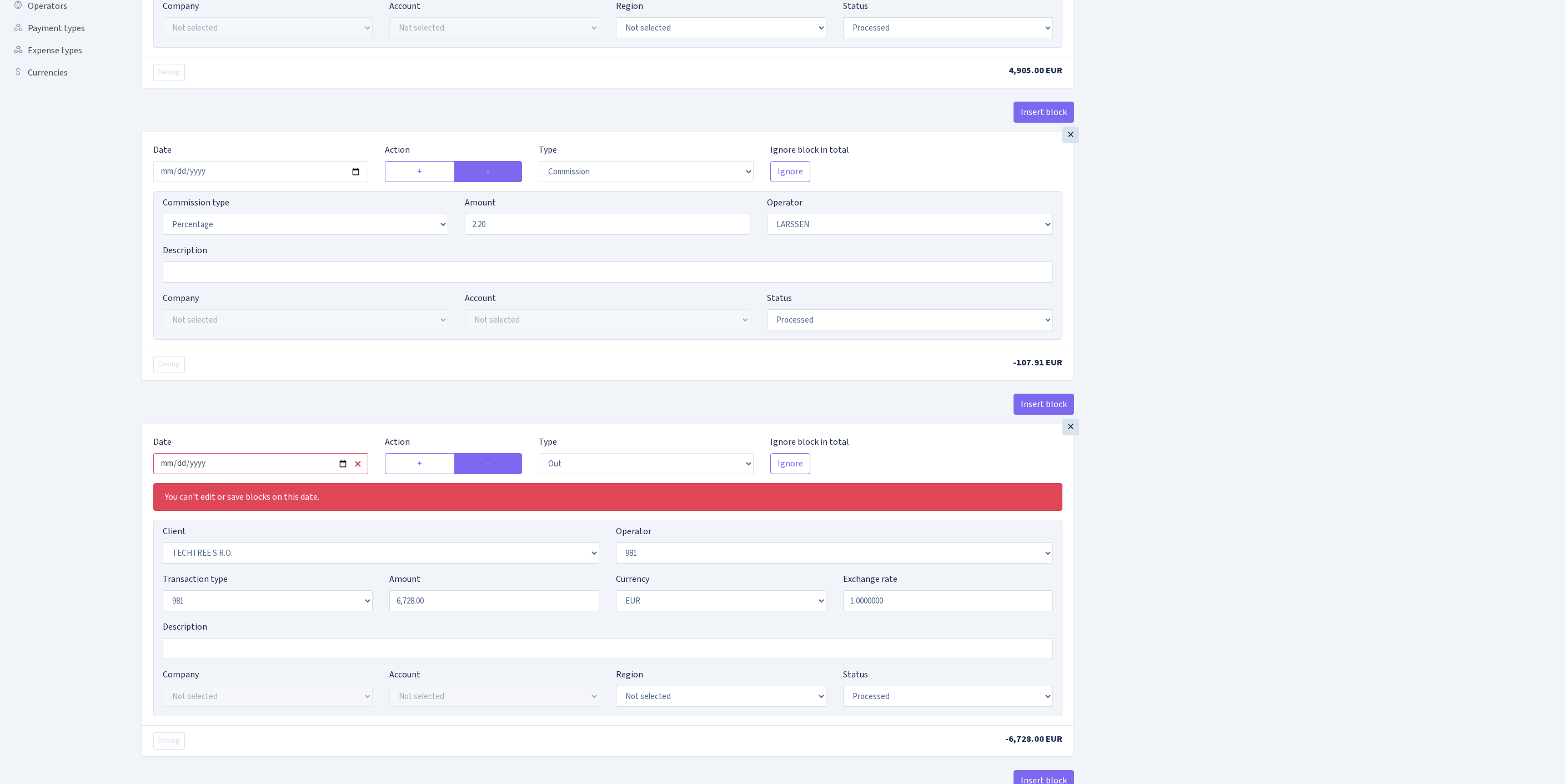
click at [305, 474] on input "2025-09-25" at bounding box center [261, 464] width 215 height 21
type input "[DATE]"
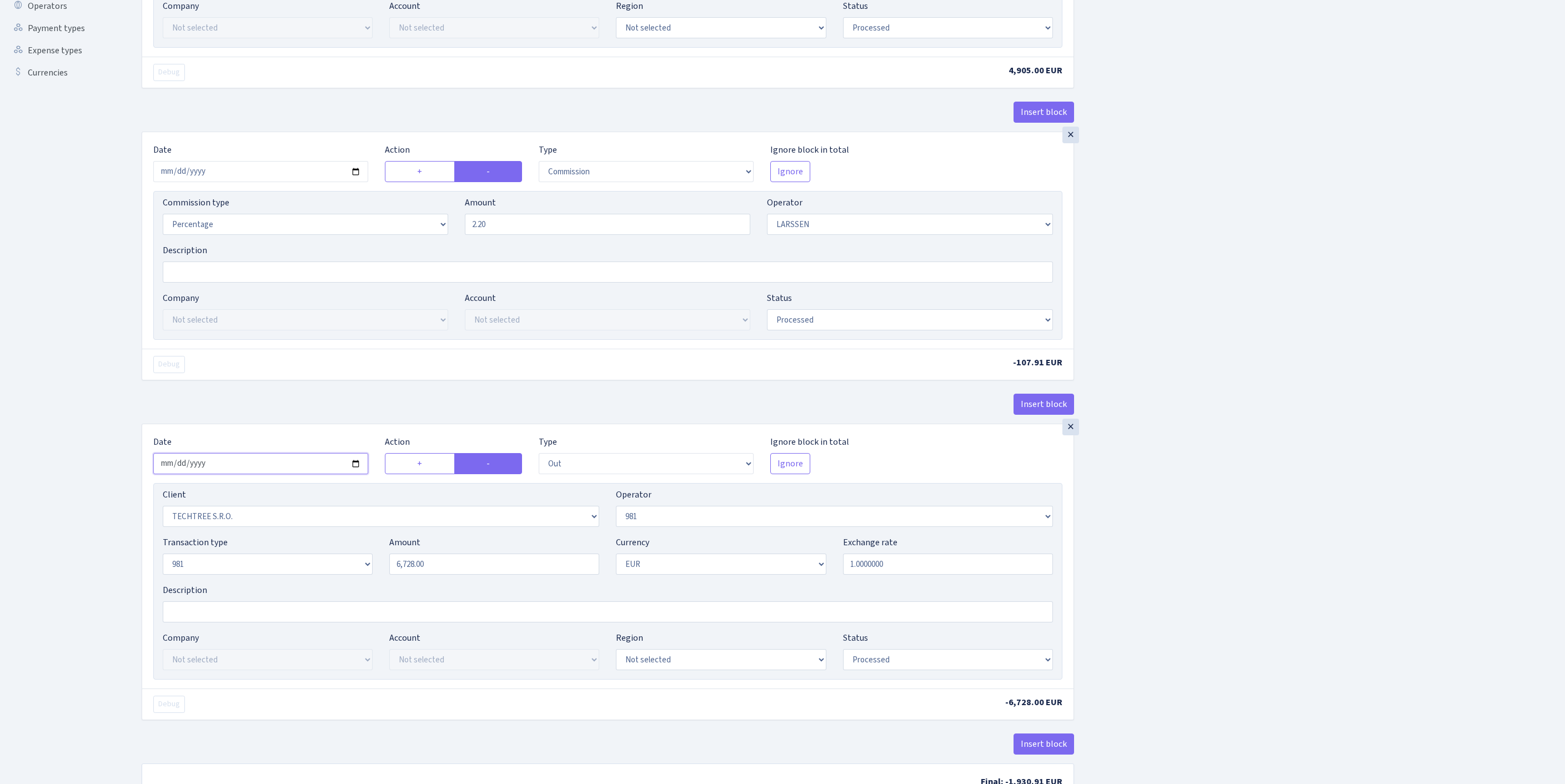
scroll to position [497, 0]
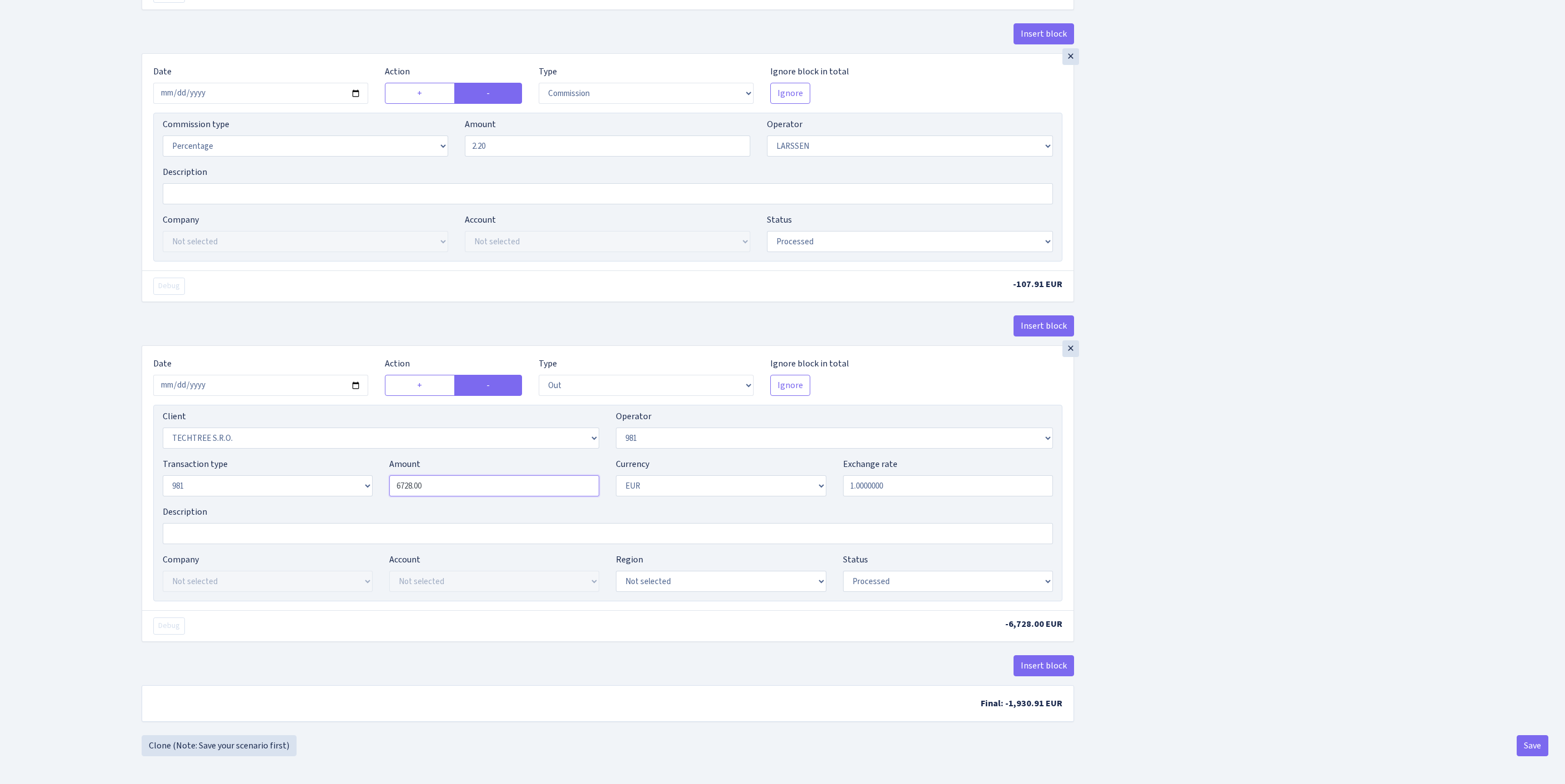
drag, startPoint x: 445, startPoint y: 475, endPoint x: 353, endPoint y: 465, distance: 92.5
click at [331, 471] on div "Transaction type Not selected 981 ELF FISH crypto GIRT IVO dekl MM-BALTIC eur U…" at bounding box center [607, 481] width 907 height 48
paste input "30465"
type input "30,465.00"
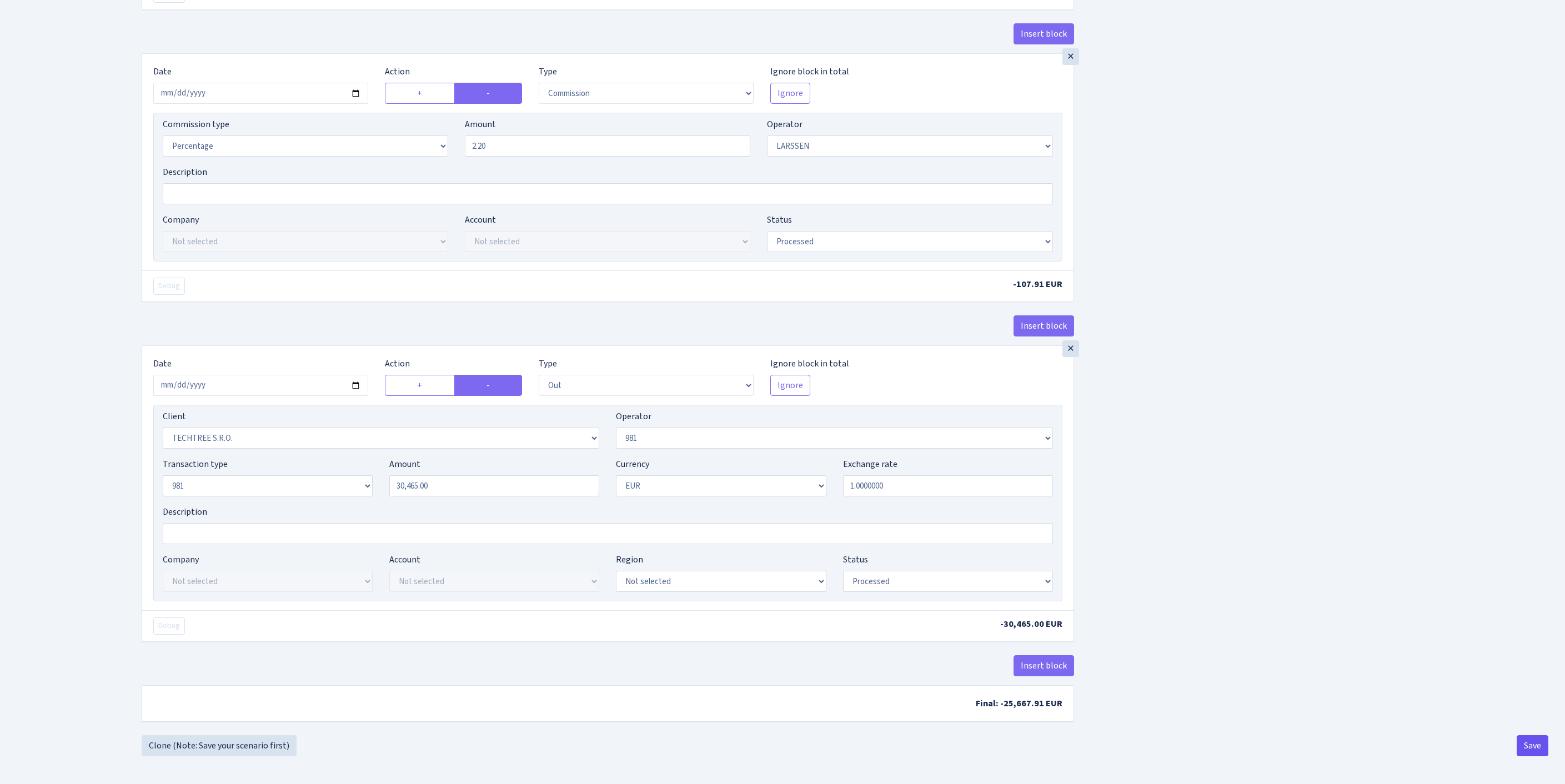
scroll to position [518, 0]
click at [1518, 744] on button "Save" at bounding box center [1532, 746] width 32 height 21
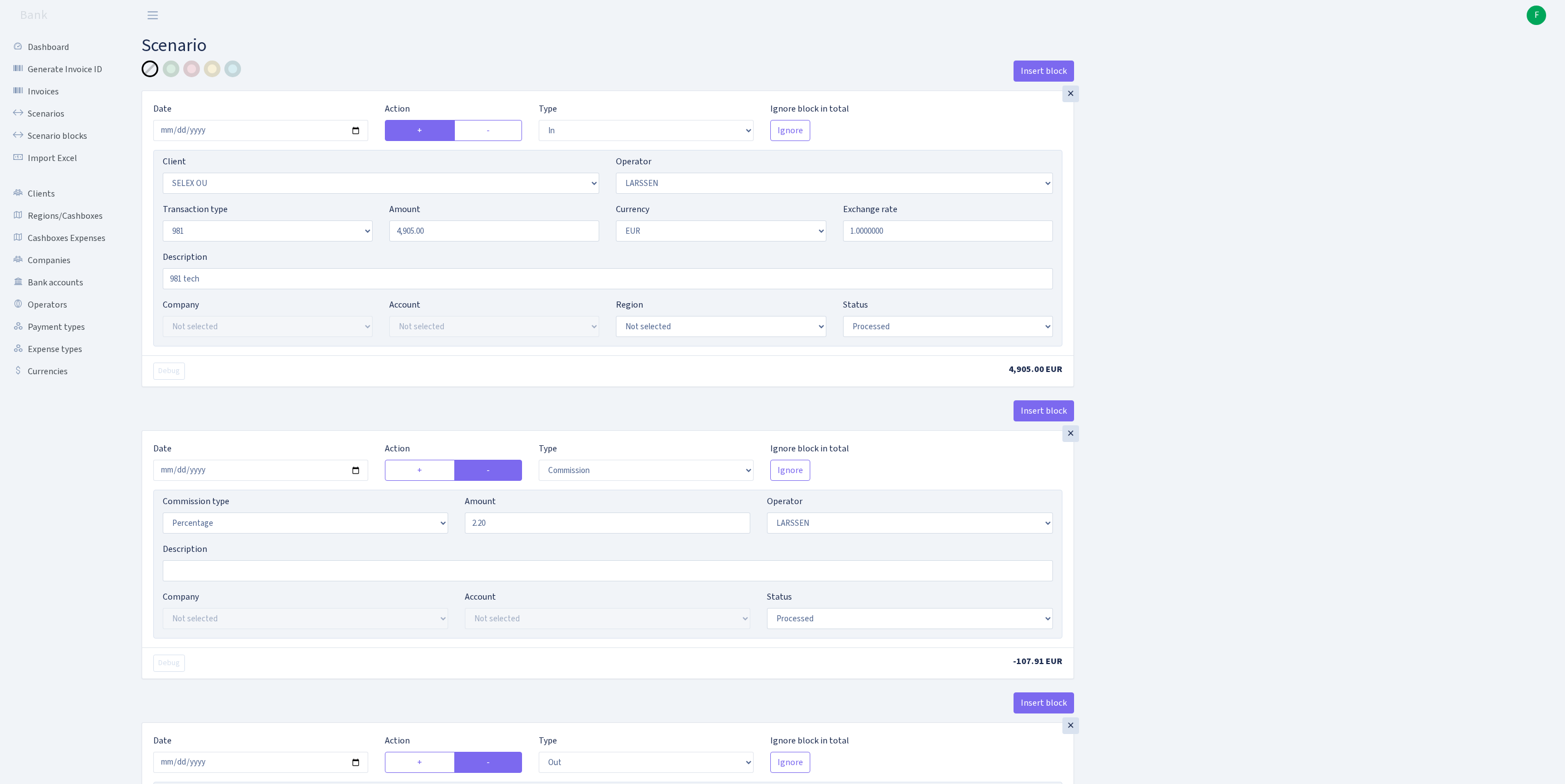
select select "in"
select select "1463"
select select "36"
select select "8"
select select "1"
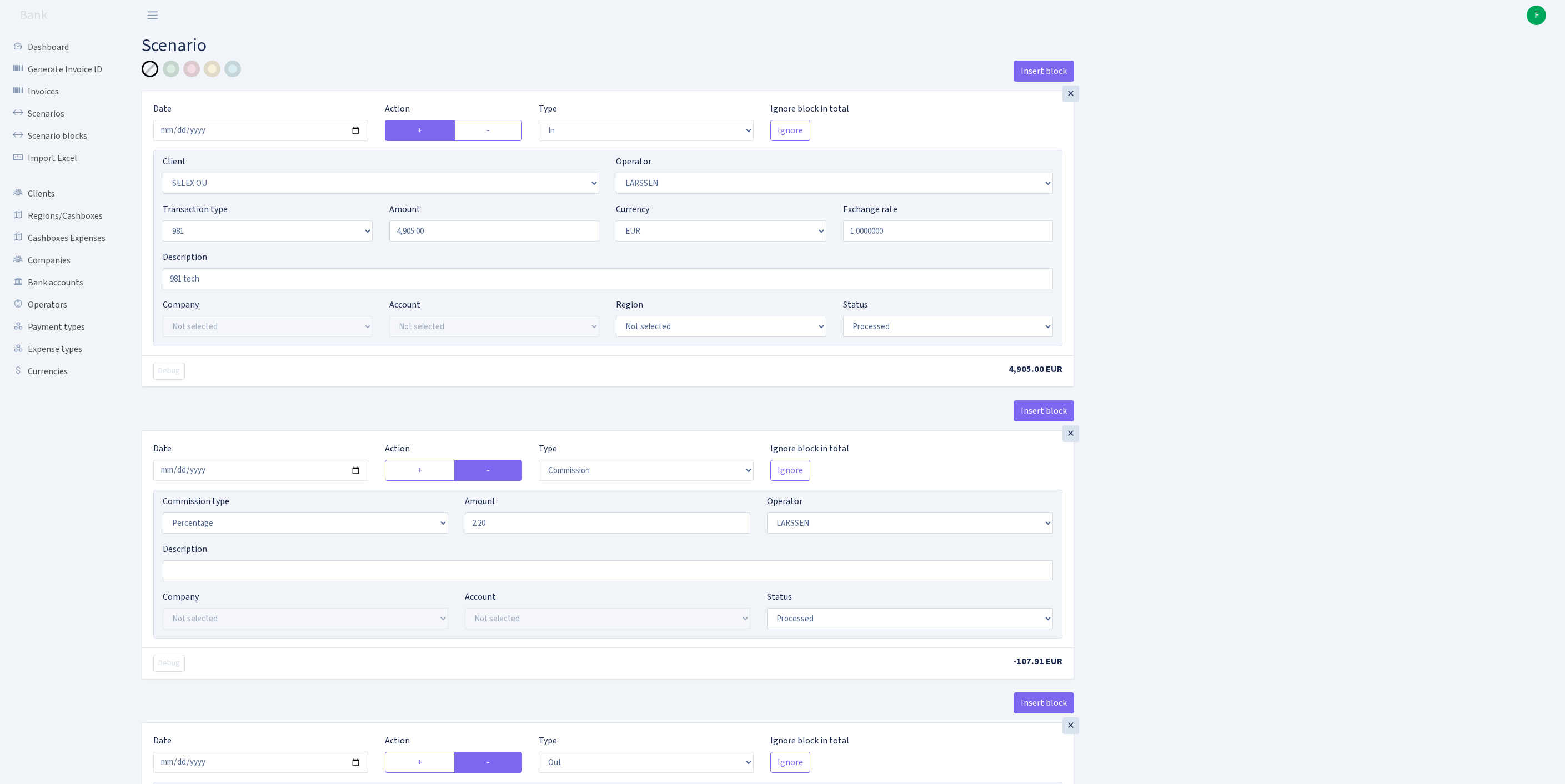
select select "processed"
select select "commission"
select select "36"
select select "processed"
select select "out"
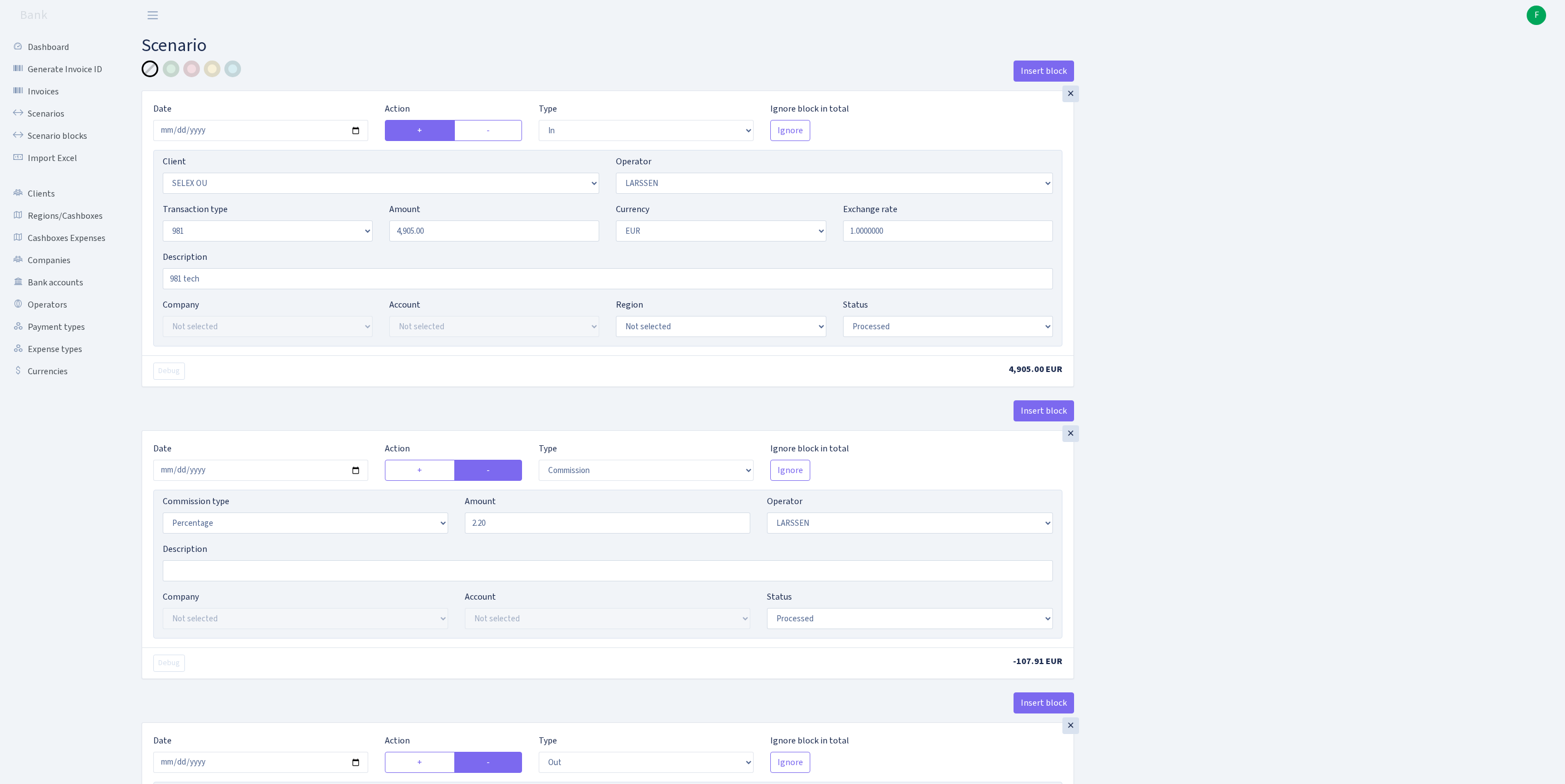
select select "342"
select select "61"
select select "8"
select select "1"
select select "processed"
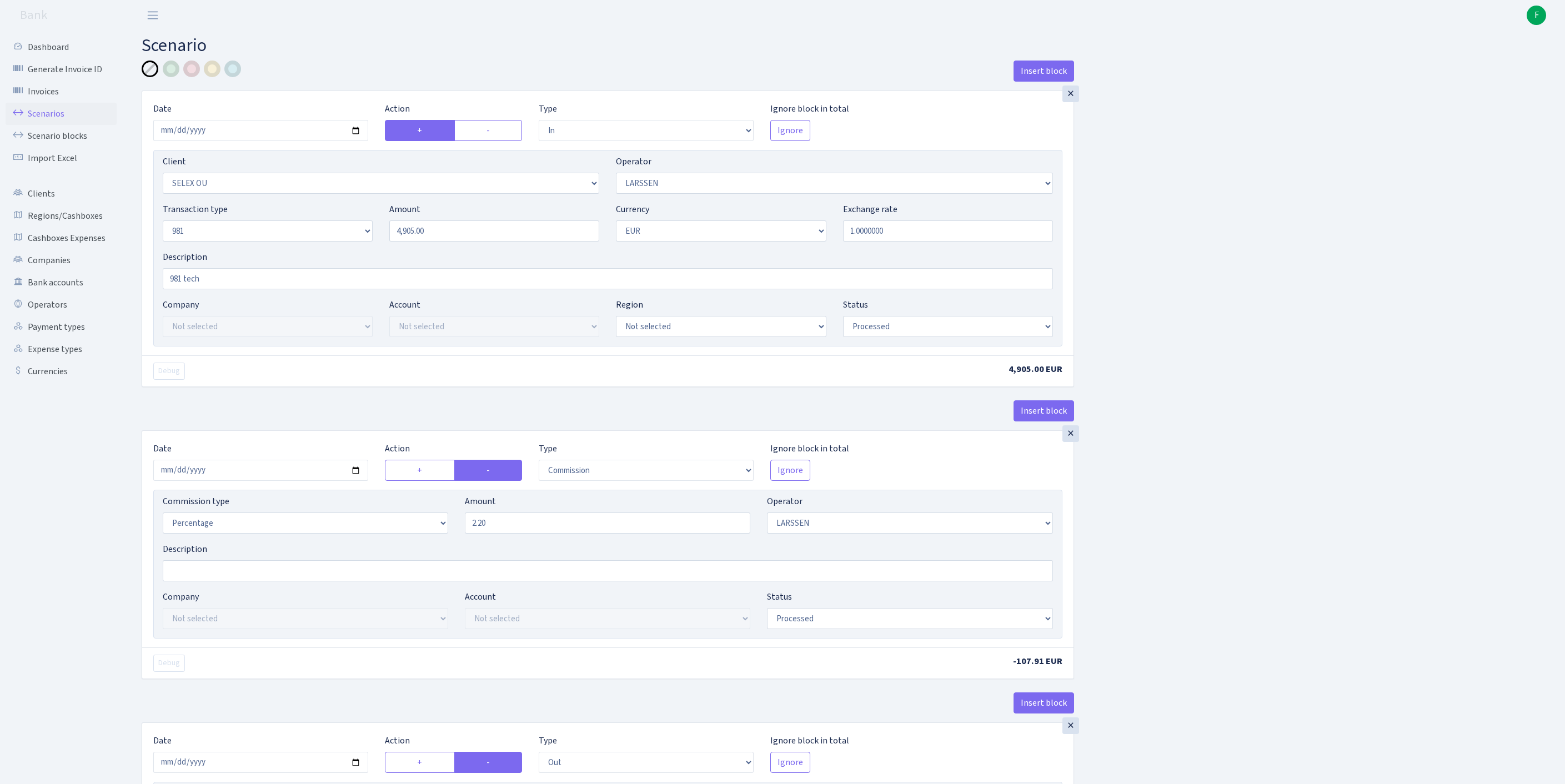
click at [58, 125] on link "Scenarios" at bounding box center [61, 114] width 111 height 22
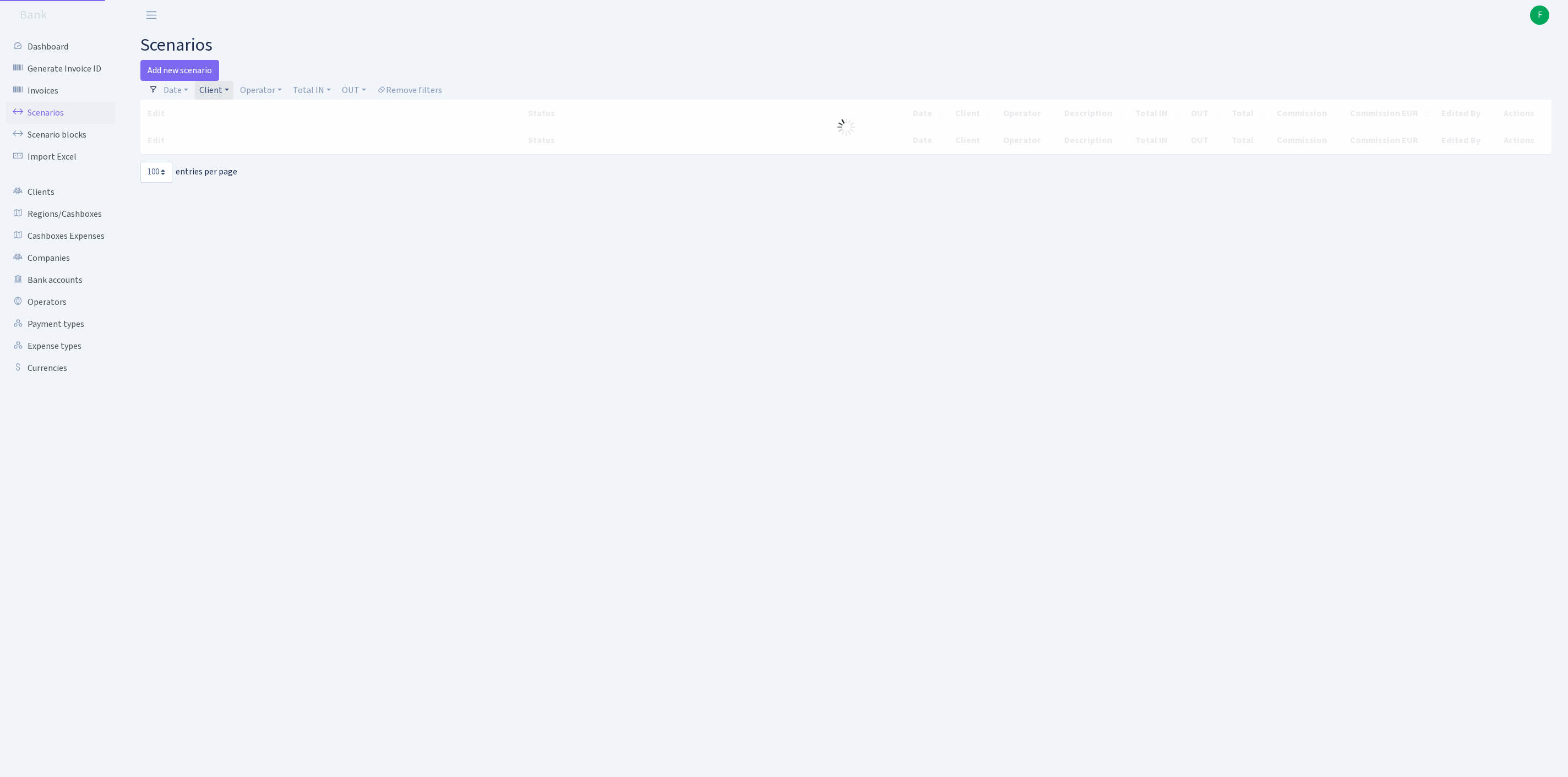
select select "100"
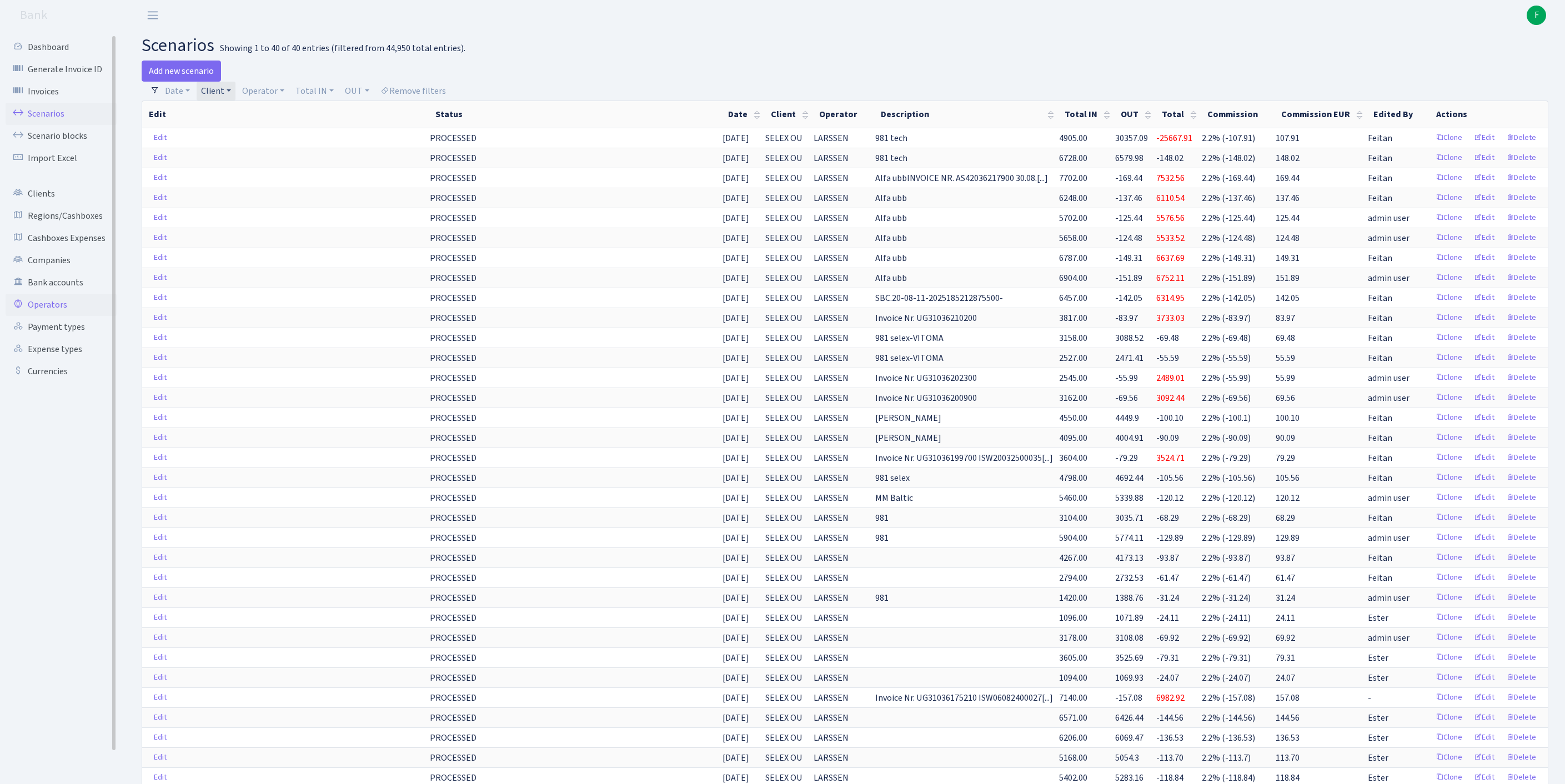
click at [61, 316] on link "Operators" at bounding box center [61, 305] width 111 height 22
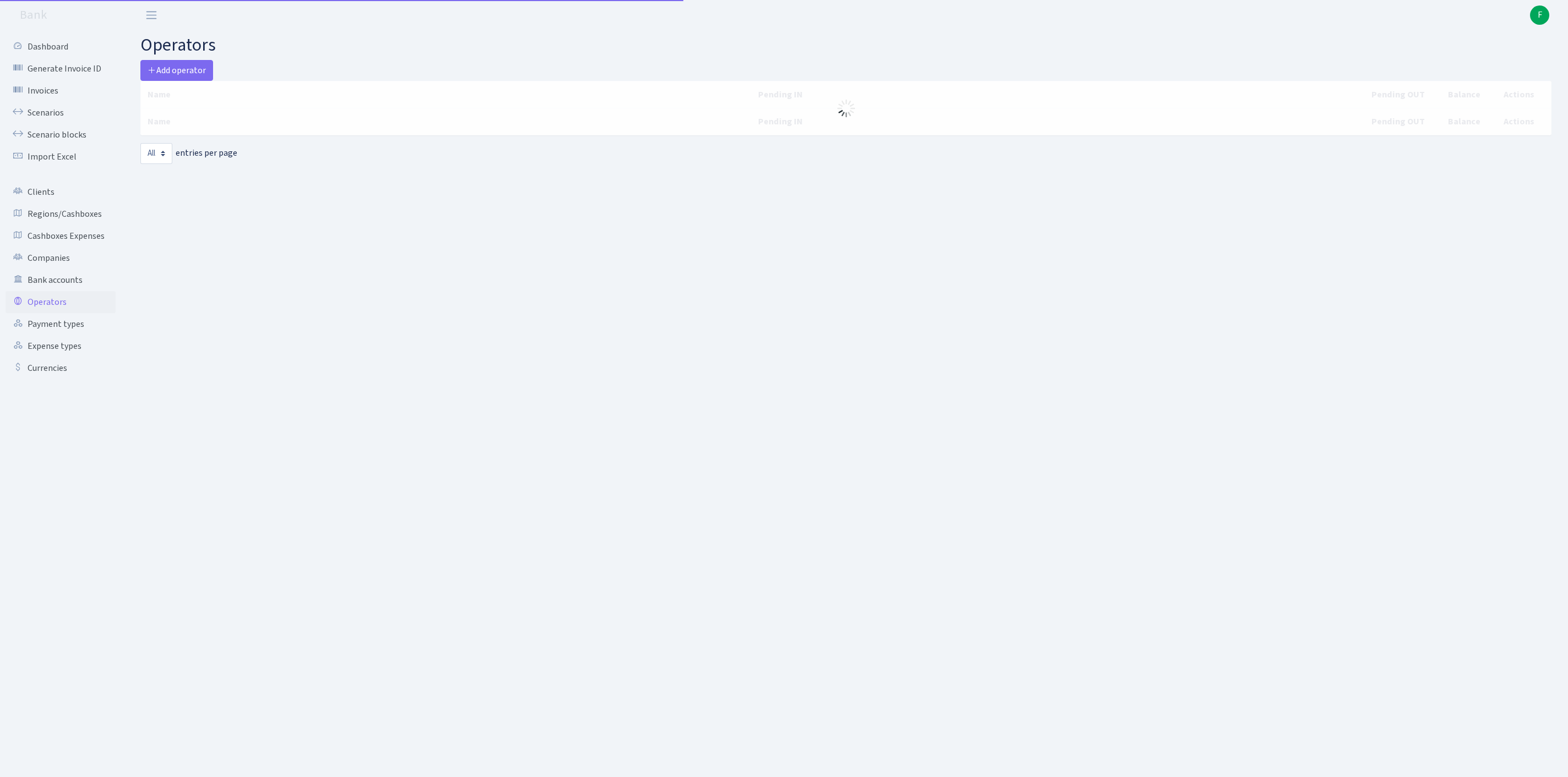
select select "-1"
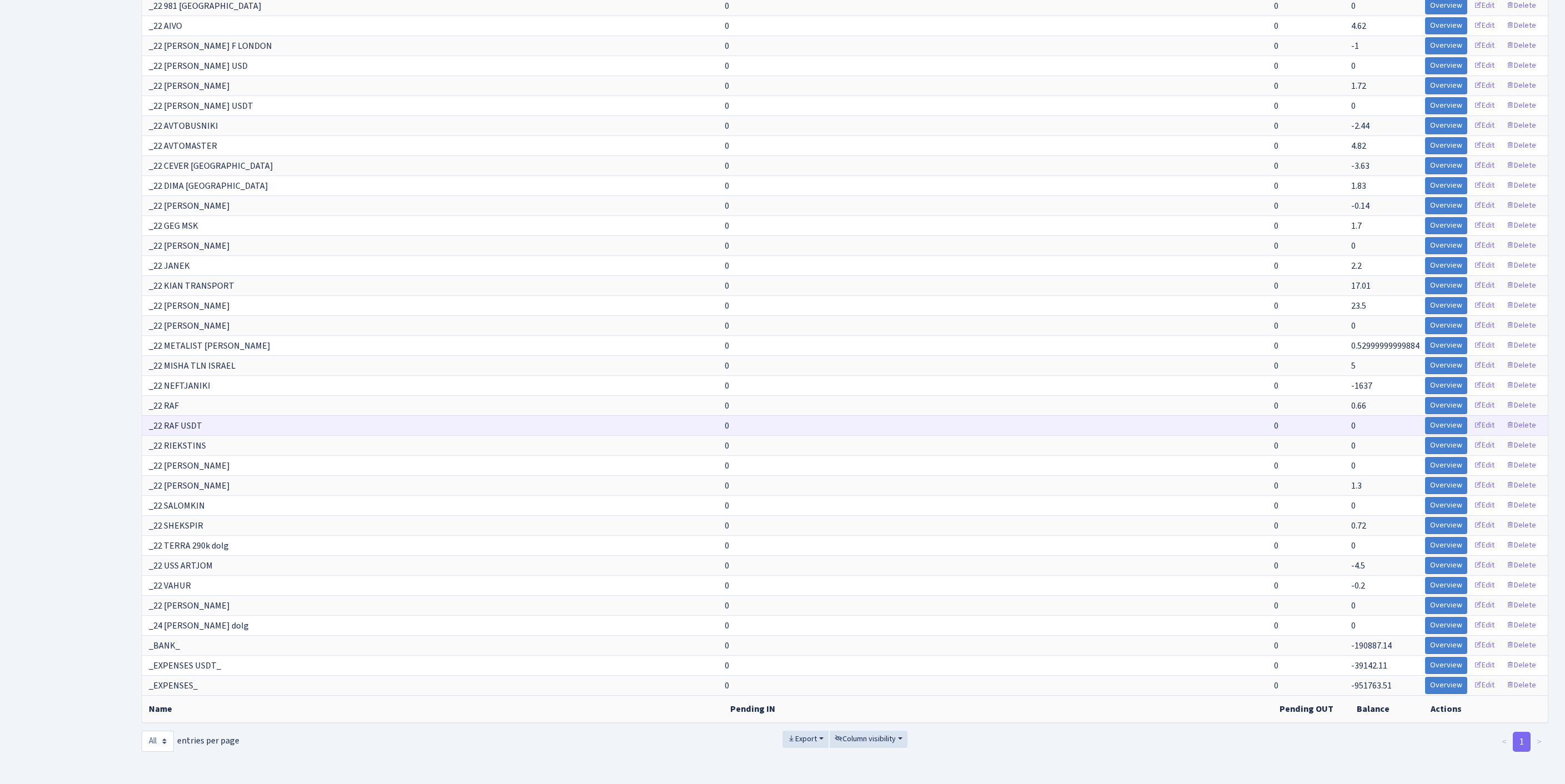
scroll to position [10341, 0]
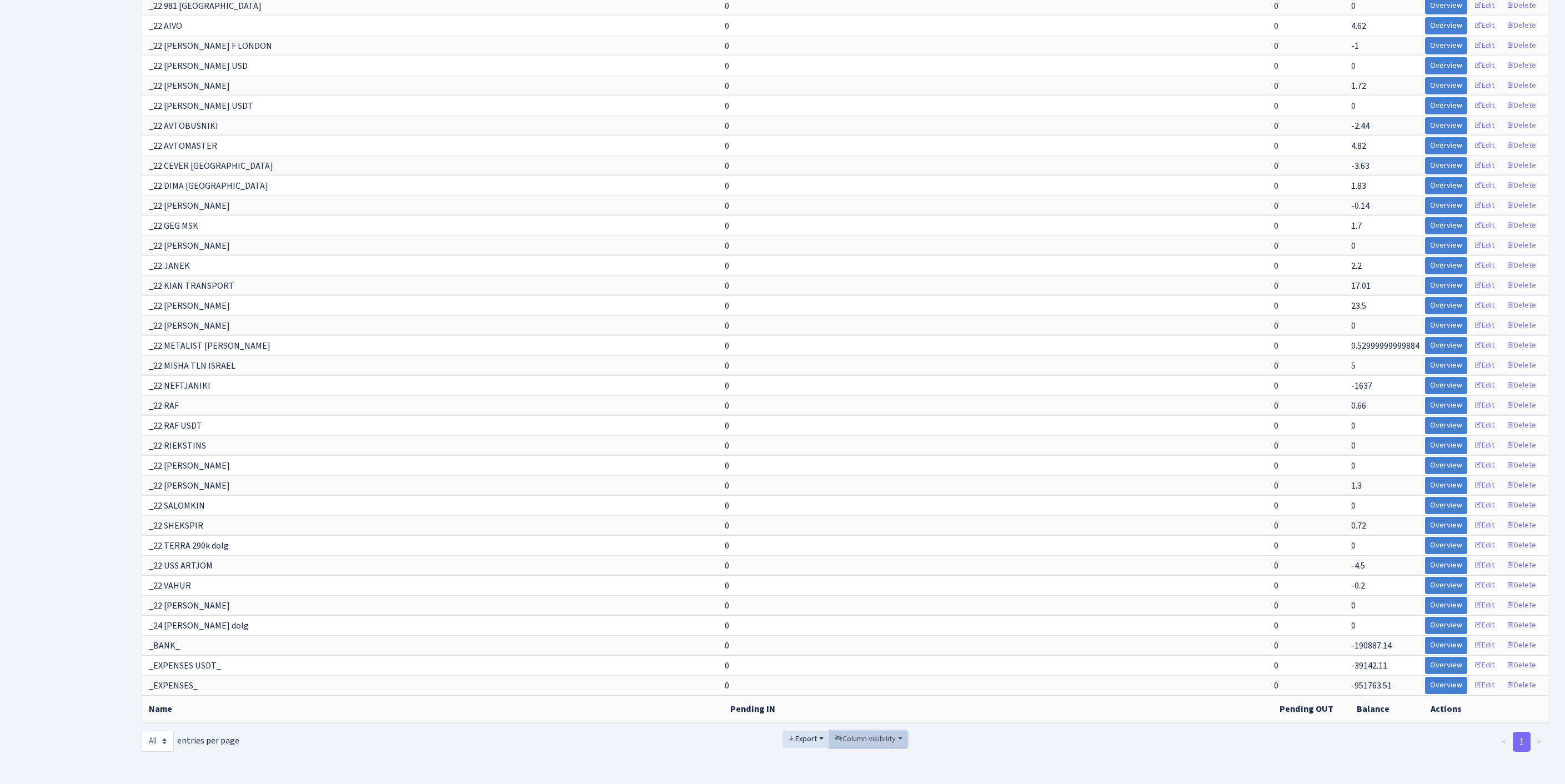
click at [865, 734] on span "Column visibility" at bounding box center [864, 739] width 61 height 11
click at [858, 671] on span "Pending IN" at bounding box center [862, 677] width 38 height 12
drag, startPoint x: 866, startPoint y: 671, endPoint x: 866, endPoint y: 680, distance: 9.0
click at [866, 685] on link "Pending OUT" at bounding box center [874, 694] width 89 height 17
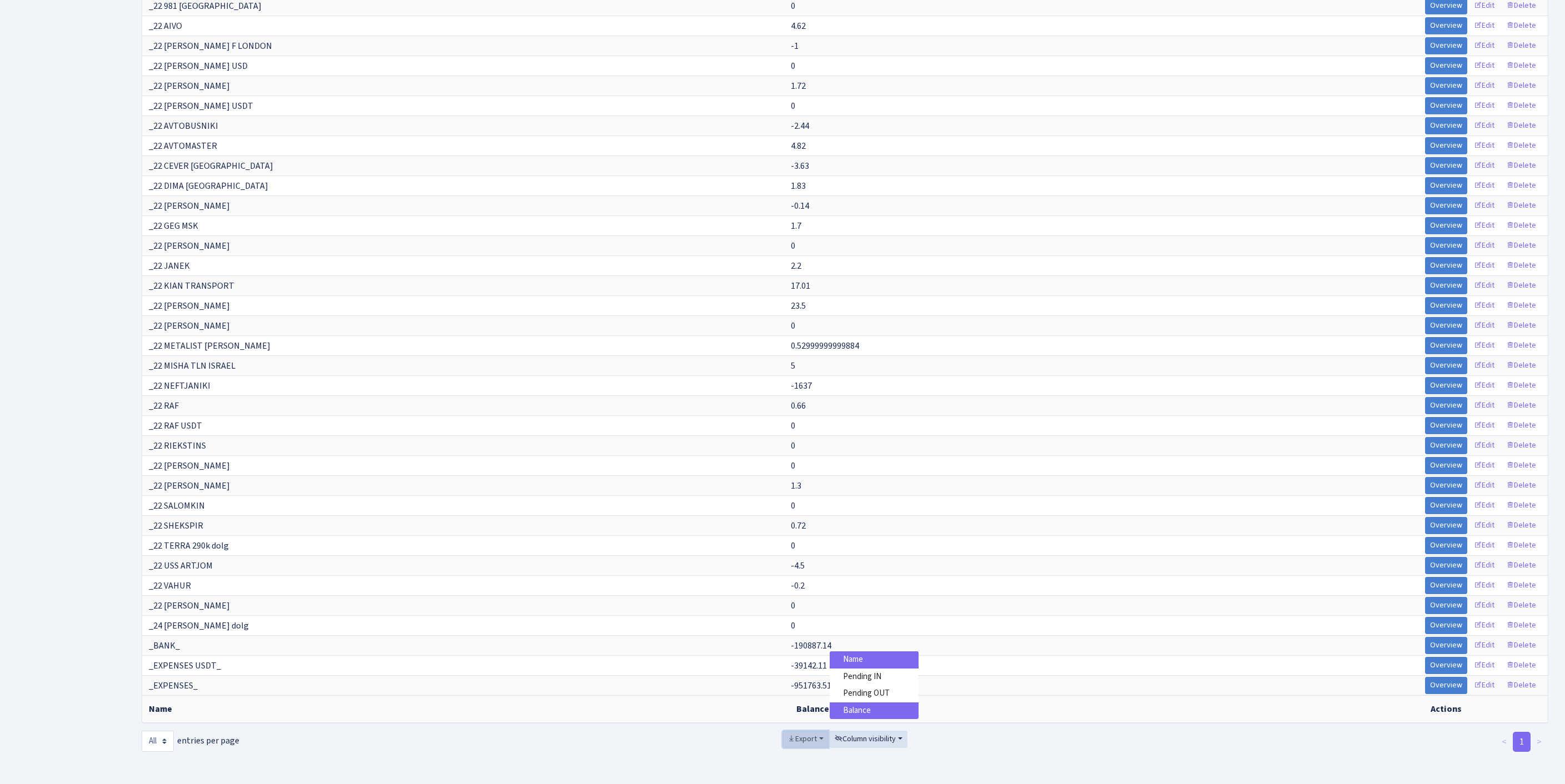
click at [788, 734] on span "Export" at bounding box center [802, 739] width 29 height 11
click at [796, 651] on span "Excel" at bounding box center [805, 657] width 18 height 12
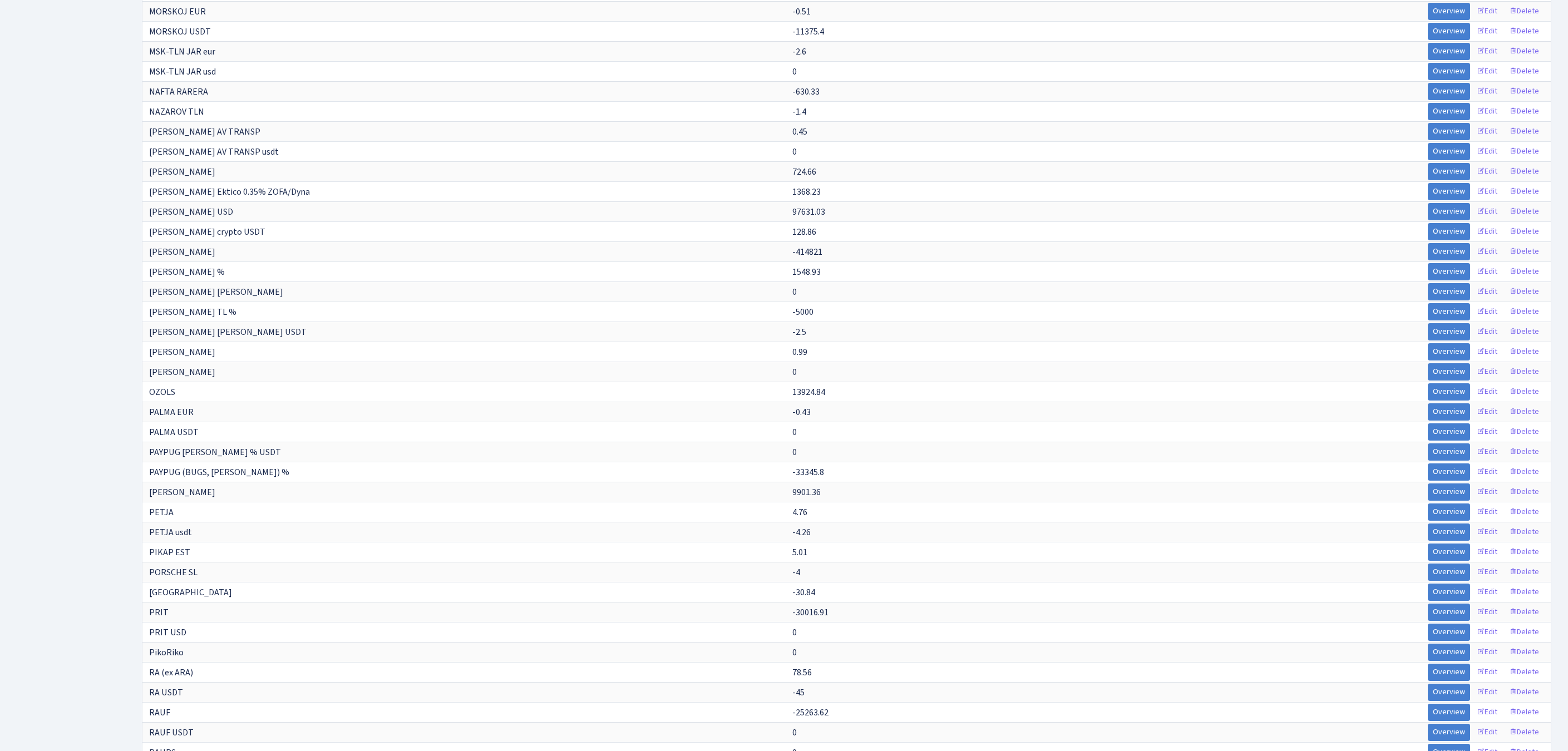
scroll to position [2784, 0]
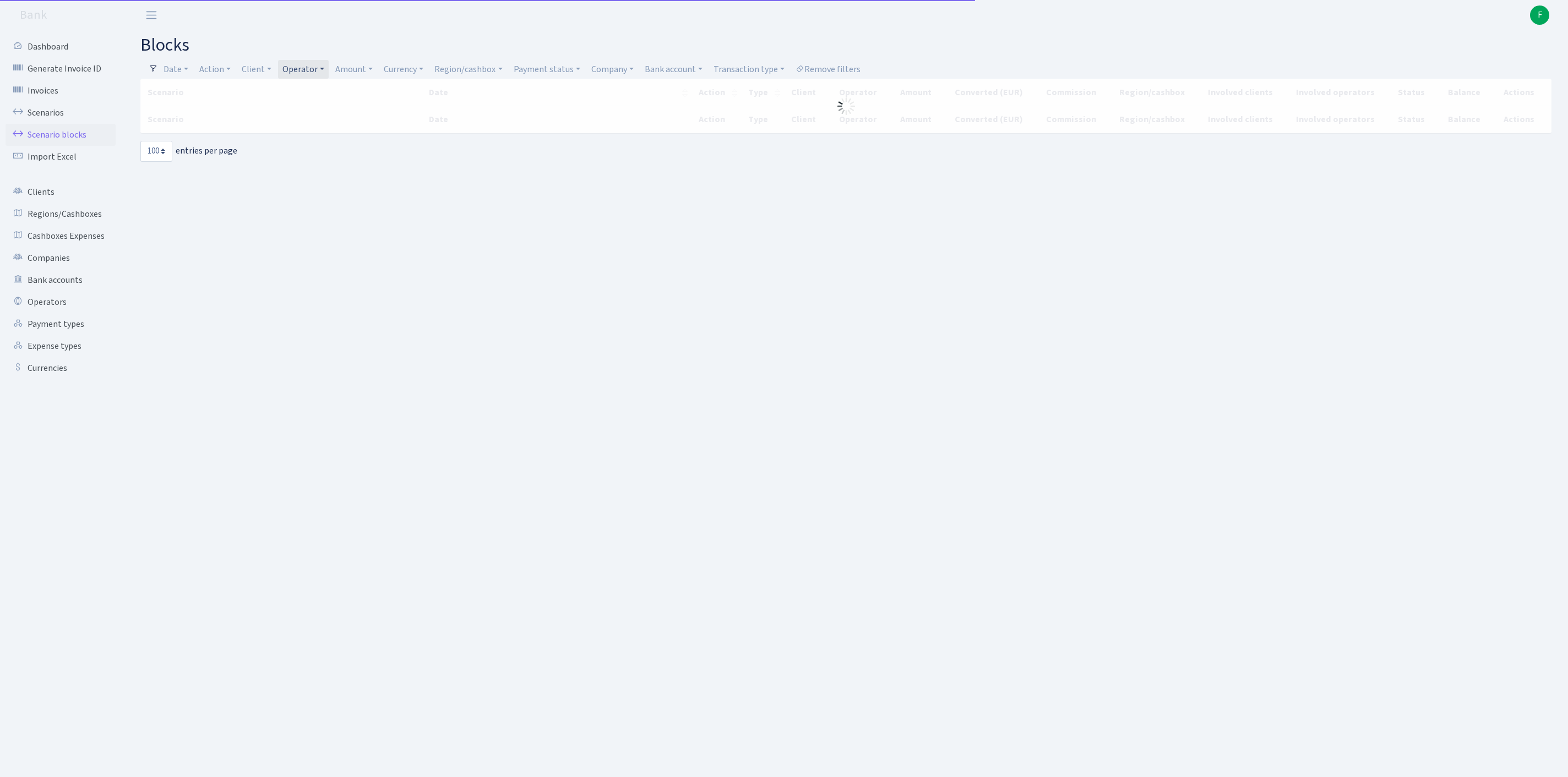
select select "100"
